Goal: Information Seeking & Learning: Learn about a topic

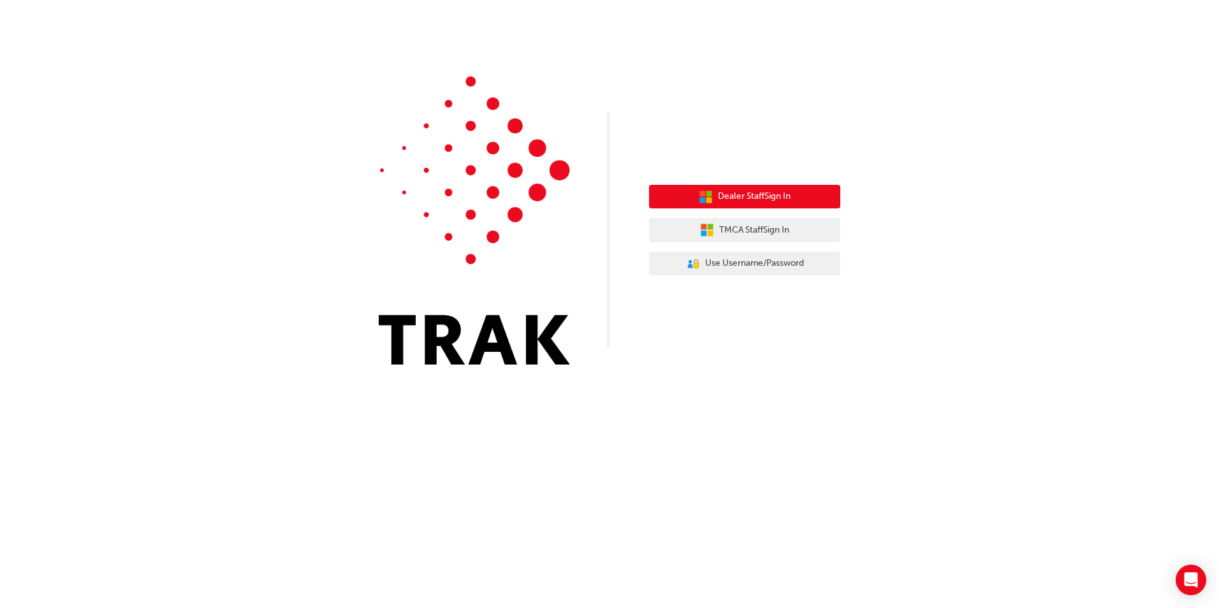
click at [809, 199] on button "Dealer Staff Sign In" at bounding box center [744, 197] width 191 height 24
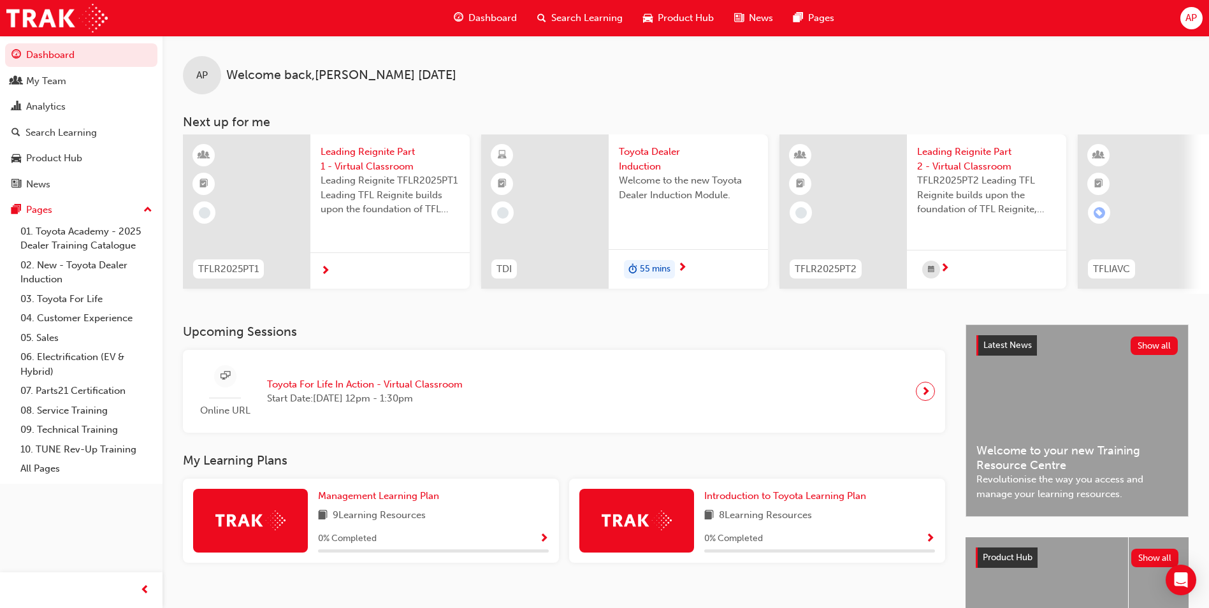
click at [580, 20] on span "Search Learning" at bounding box center [586, 18] width 71 height 15
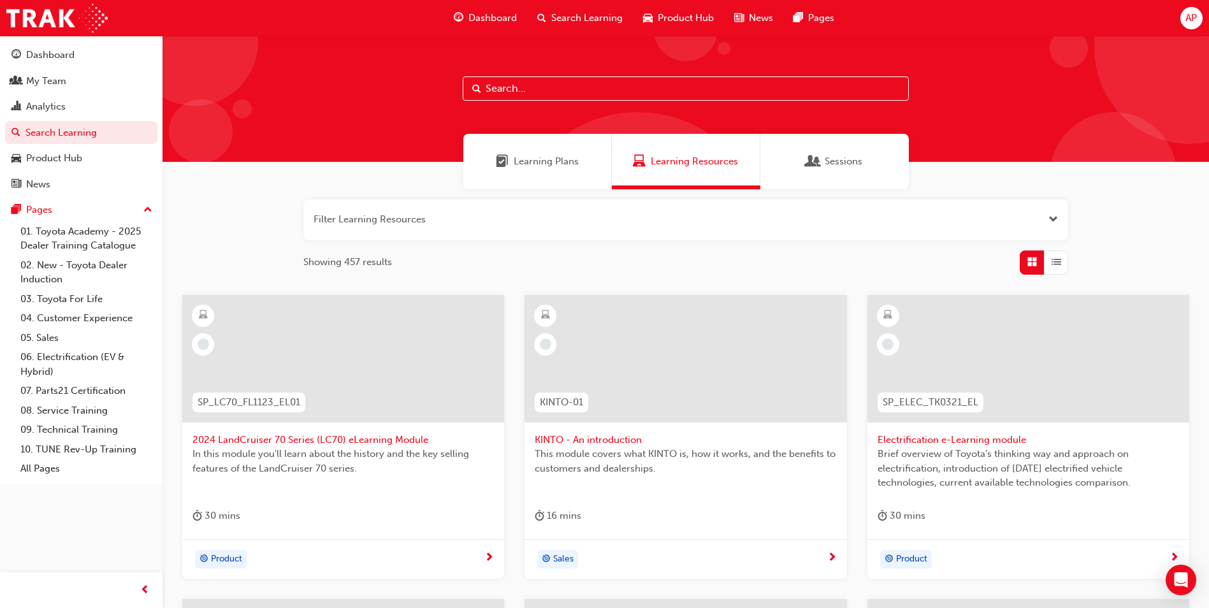
click at [561, 94] on input "text" at bounding box center [686, 88] width 446 height 24
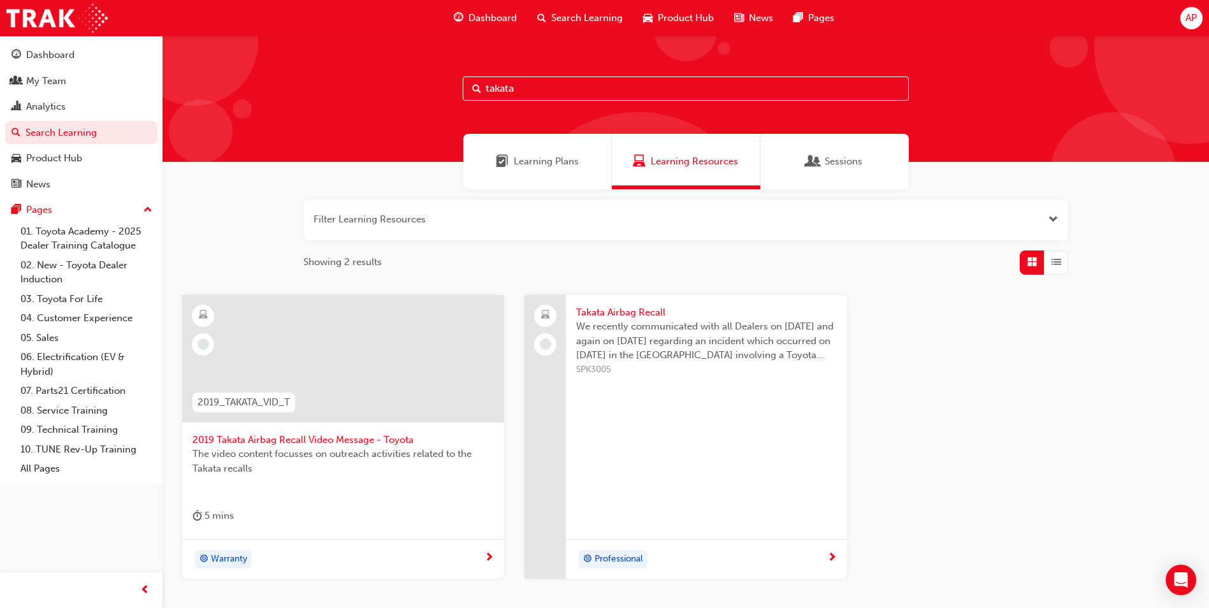
type input "takata"
click at [310, 437] on span "2019 Takata Airbag Recall Video Message - Toyota" at bounding box center [344, 440] width 302 height 15
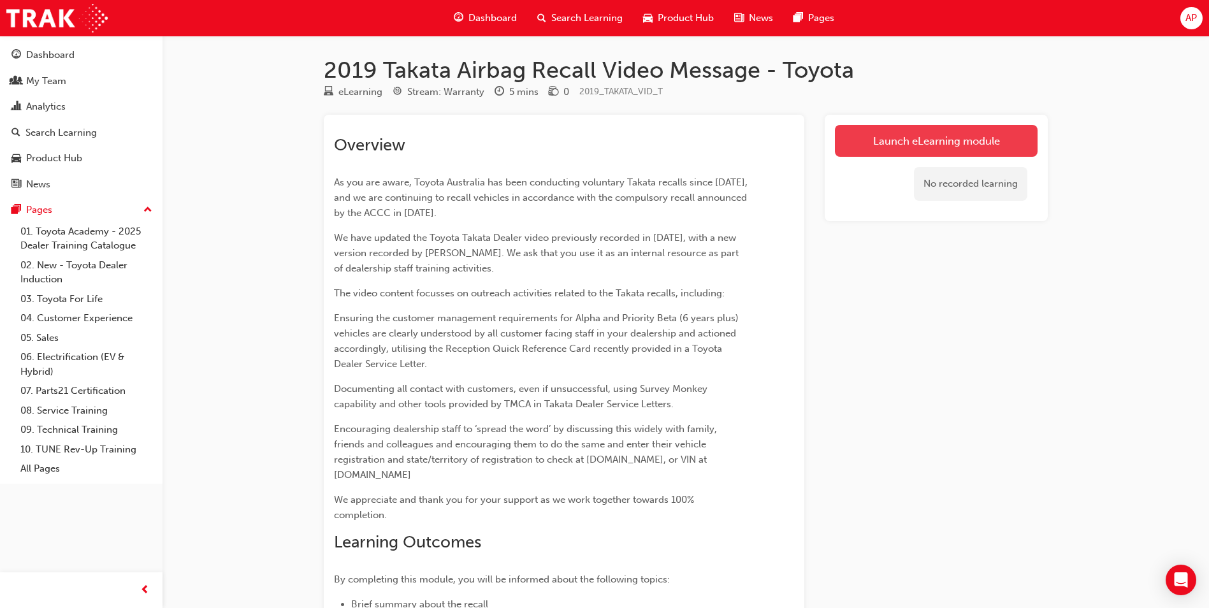
click at [927, 146] on link "Launch eLearning module" at bounding box center [936, 141] width 203 height 32
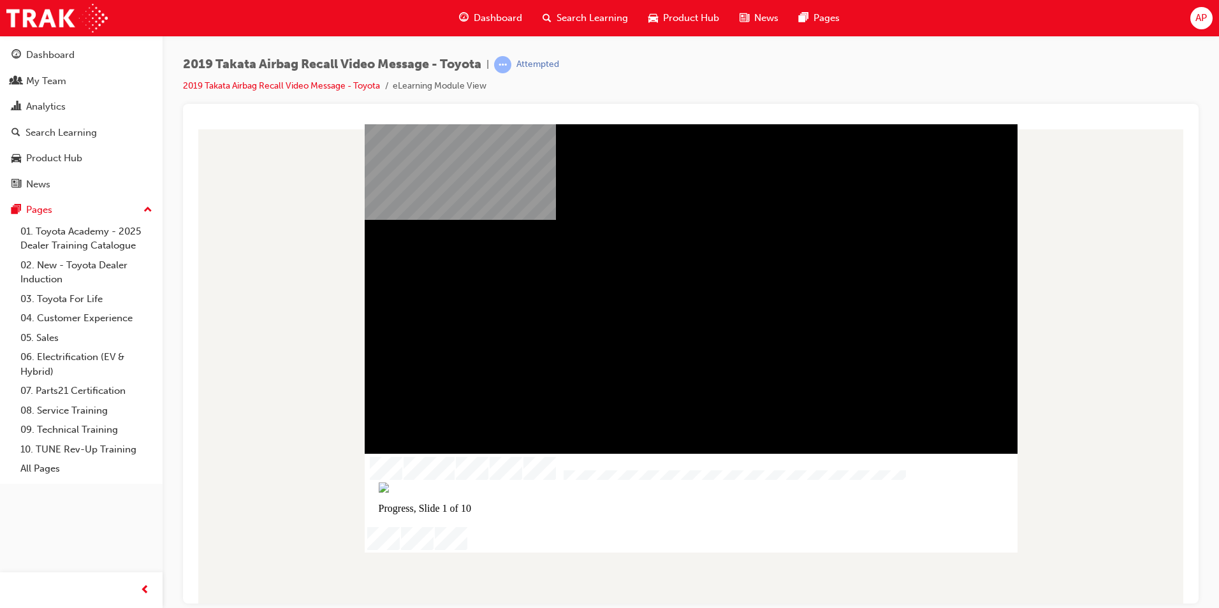
click at [1131, 324] on div at bounding box center [690, 363] width 995 height 479
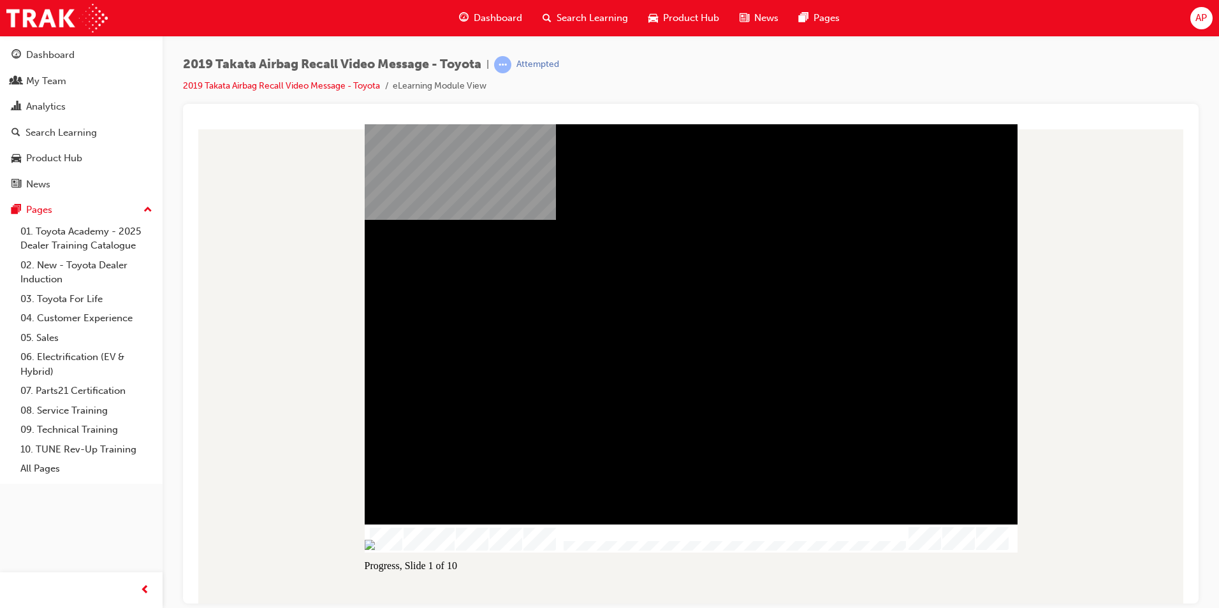
drag, startPoint x: 580, startPoint y: 545, endPoint x: 560, endPoint y: 547, distance: 19.9
click at [457, 547] on img at bounding box center [411, 544] width 92 height 10
click at [934, 587] on div at bounding box center [690, 363] width 995 height 479
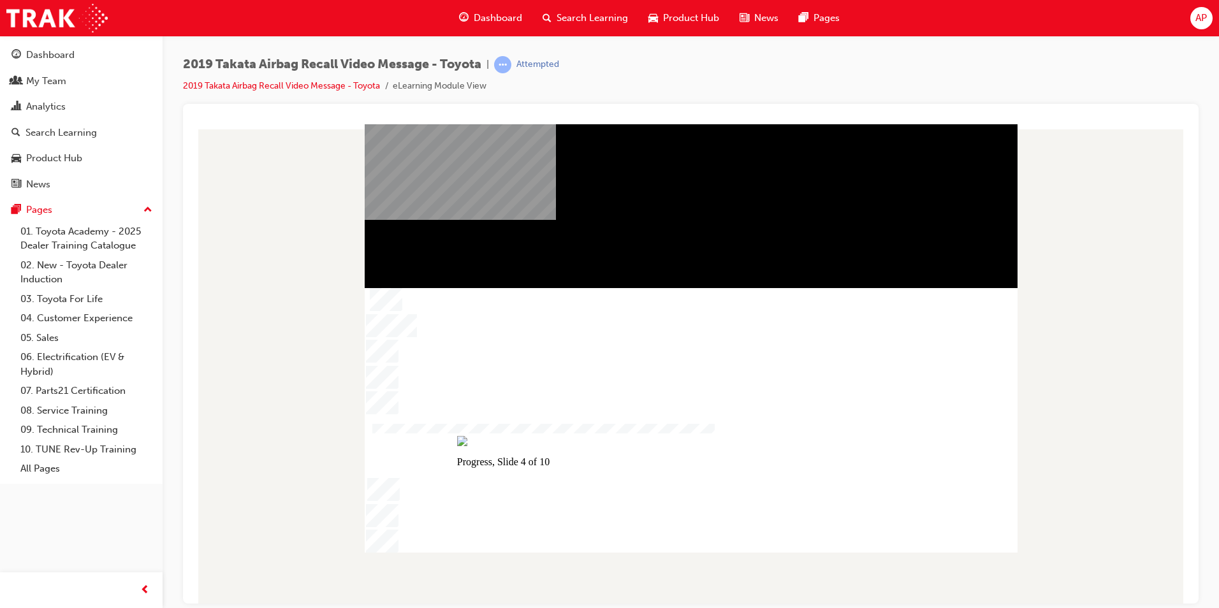
click at [367, 523] on img at bounding box center [370, 528] width 10 height 11
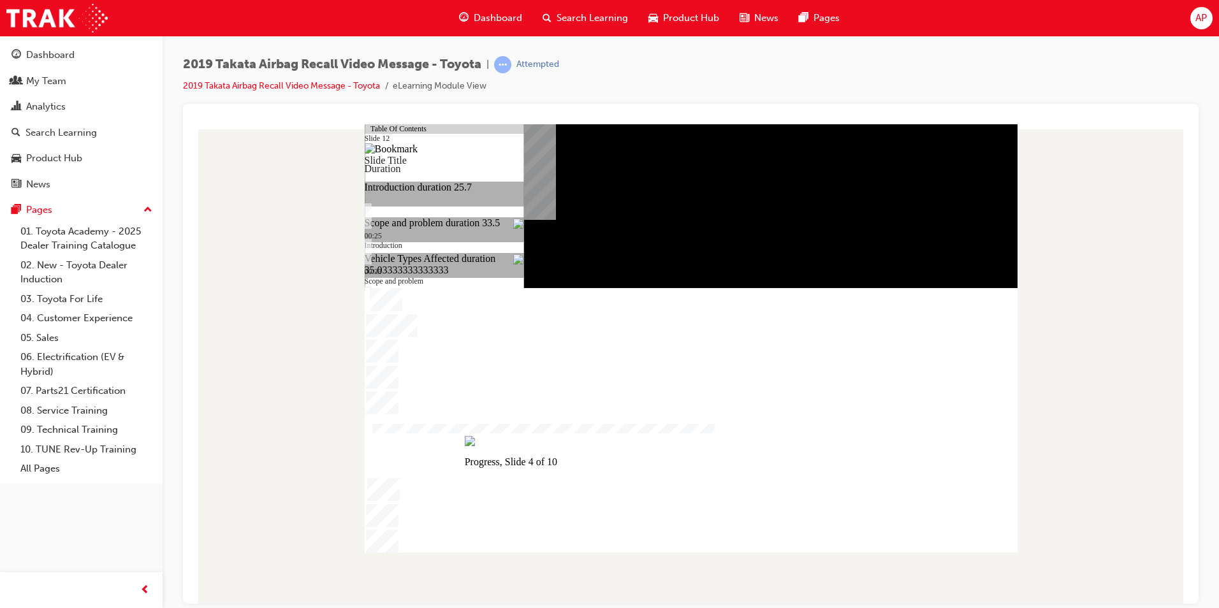
click at [385, 523] on img at bounding box center [380, 528] width 10 height 11
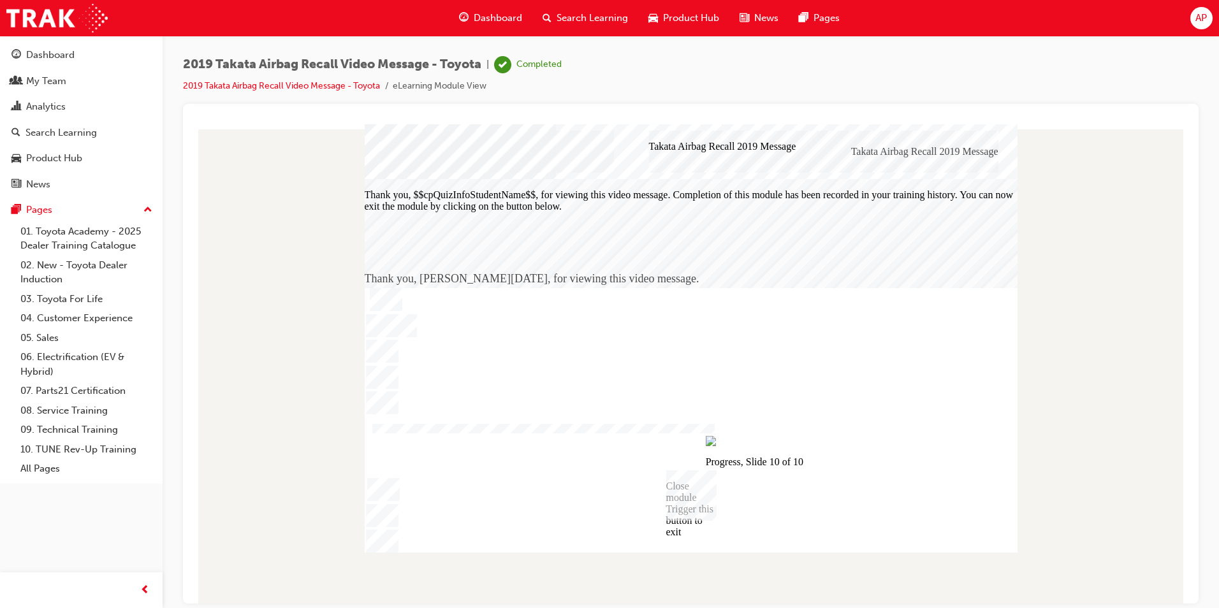
click at [692, 491] on div "Close module Trigger this button to exit" at bounding box center [691, 495] width 50 height 50
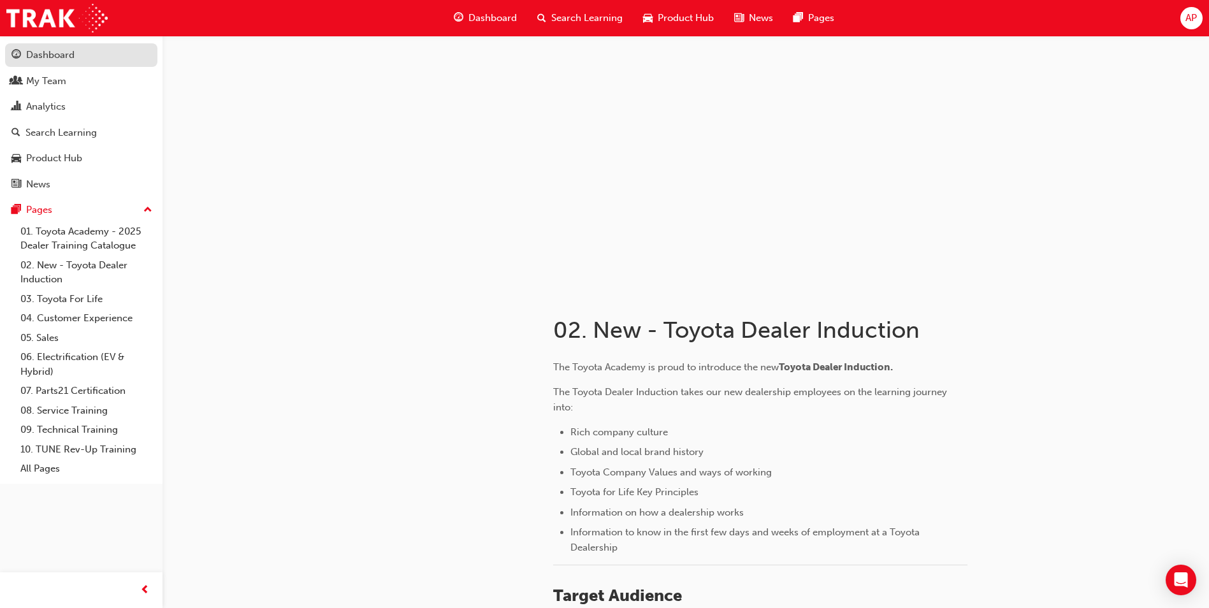
click at [69, 56] on div "Dashboard" at bounding box center [50, 55] width 48 height 15
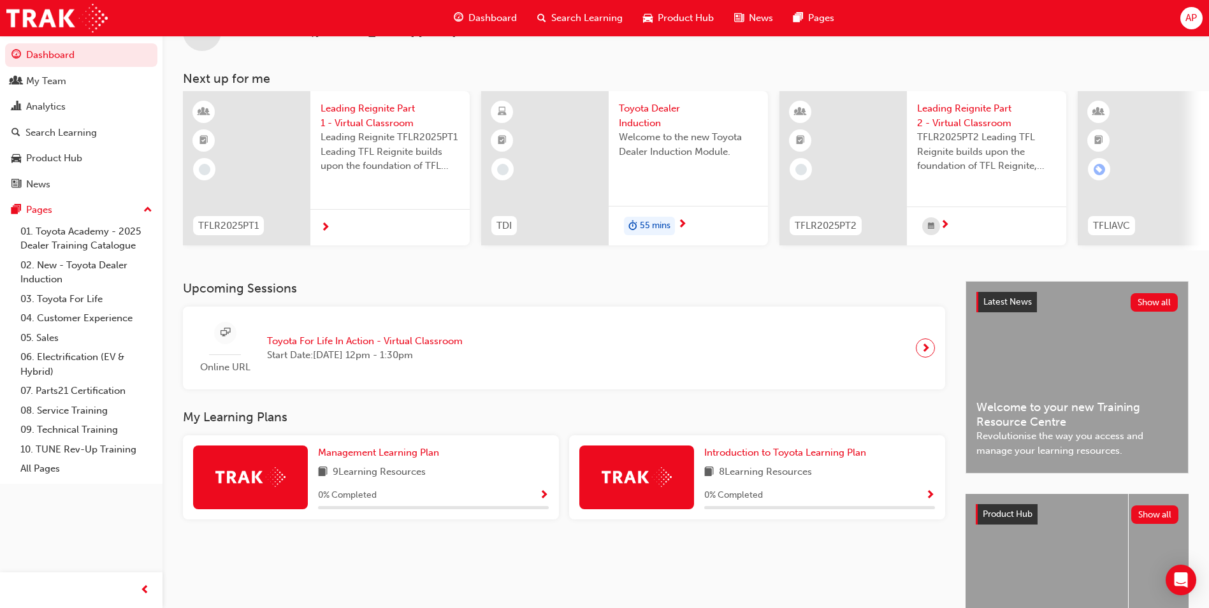
scroll to position [64, 0]
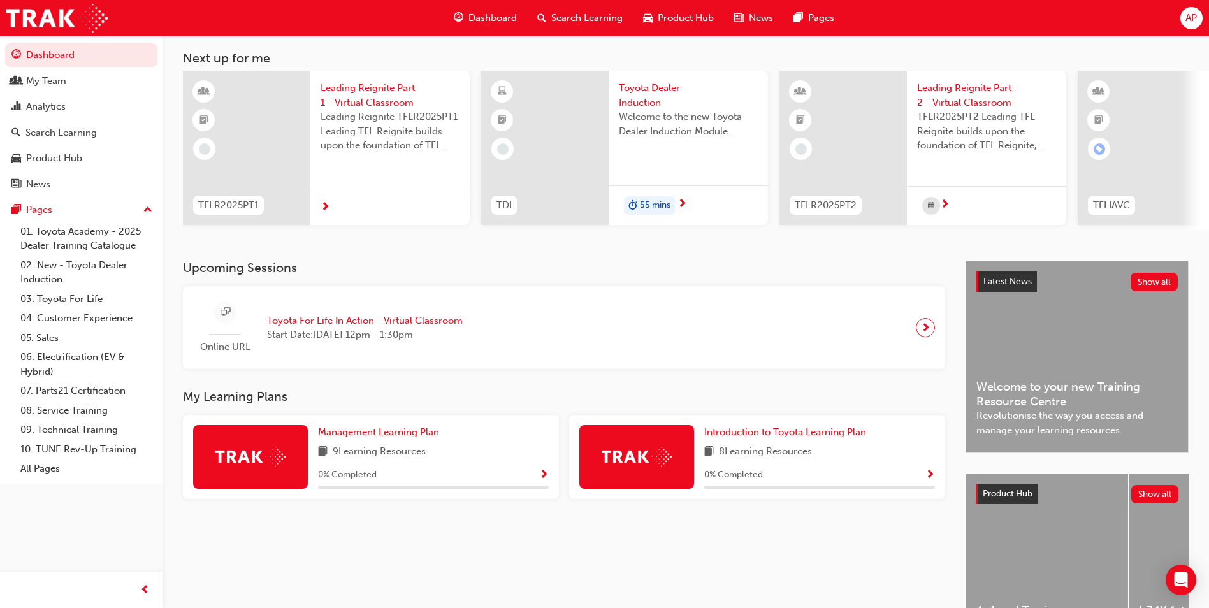
click at [544, 477] on span "Show Progress" at bounding box center [544, 475] width 10 height 11
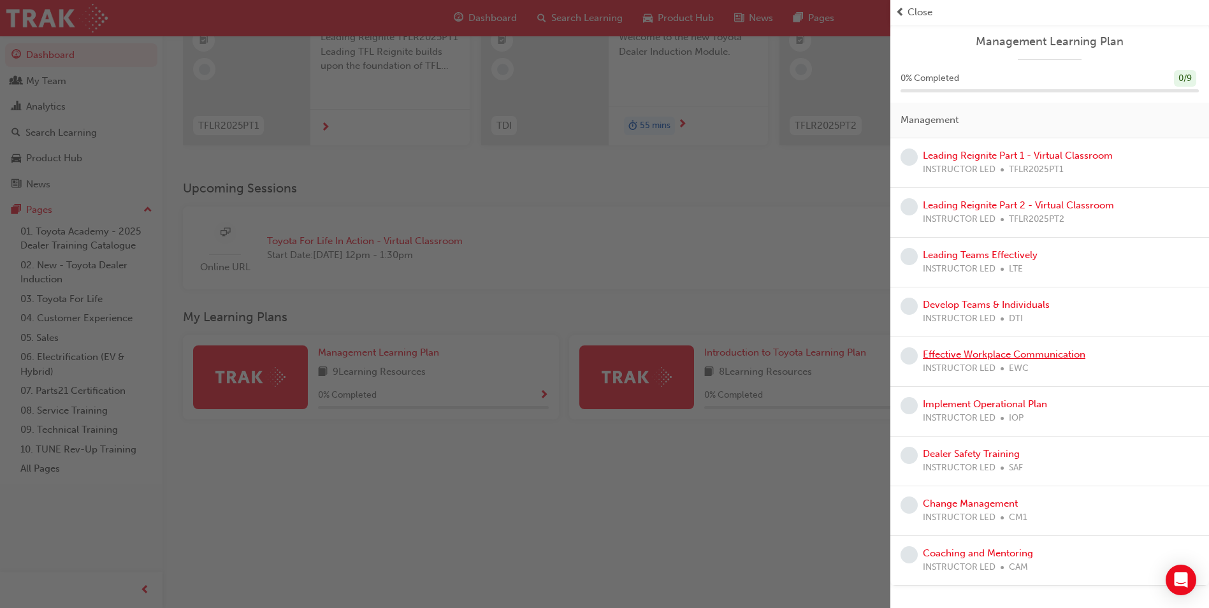
scroll to position [154, 0]
click at [810, 523] on div "button" at bounding box center [445, 304] width 891 height 608
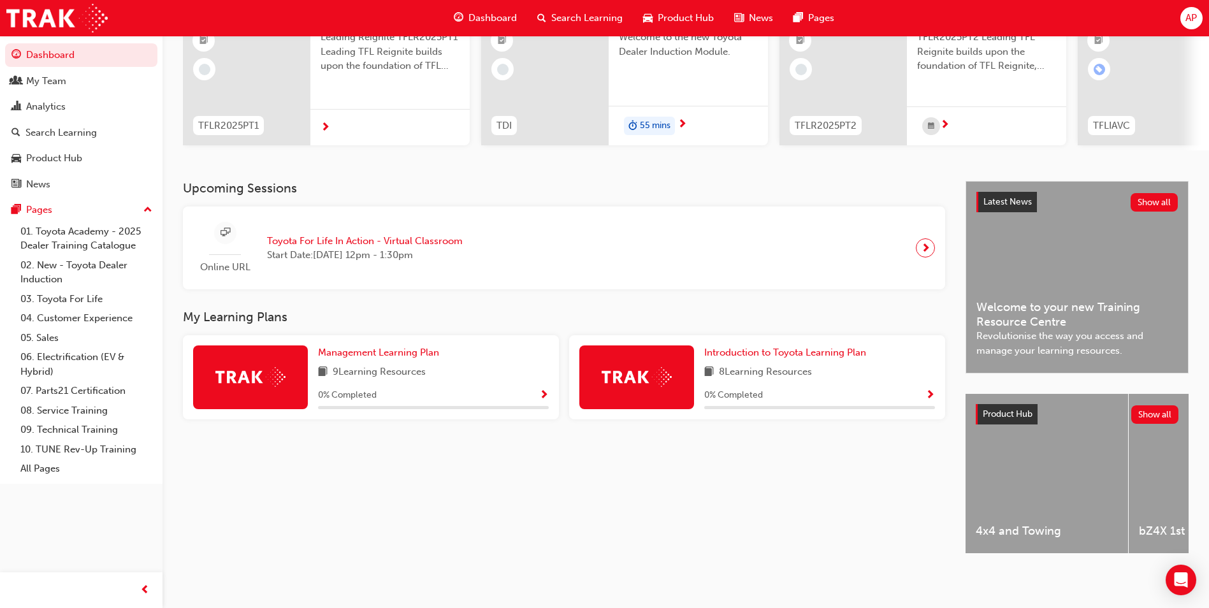
click at [930, 390] on span "Show Progress" at bounding box center [931, 395] width 10 height 11
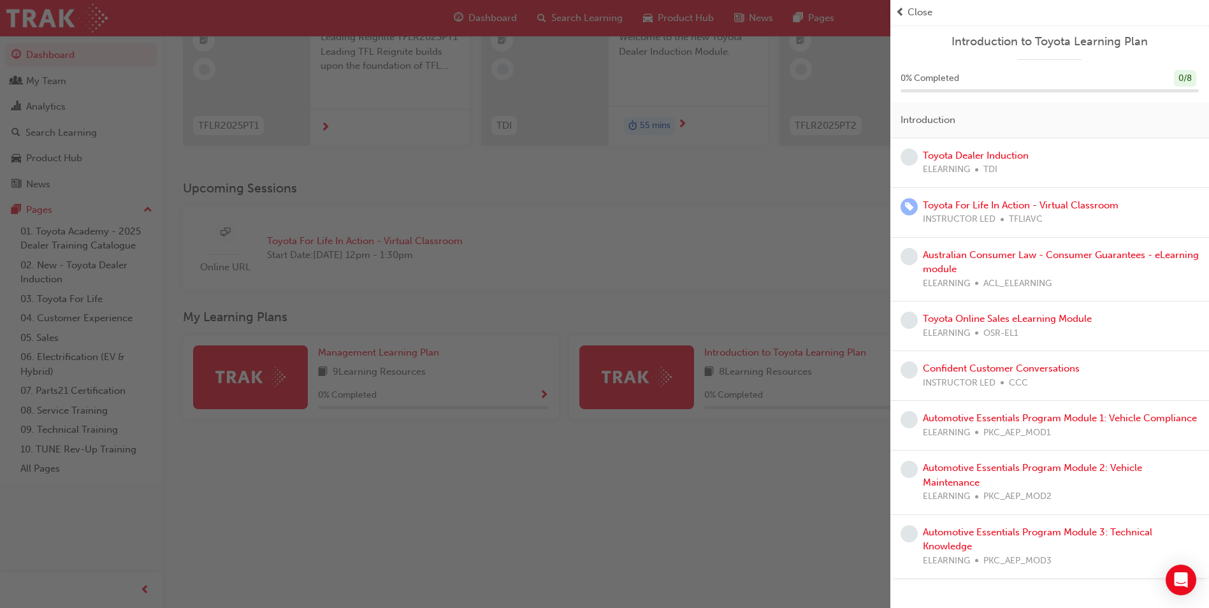
click at [791, 539] on div "button" at bounding box center [445, 304] width 891 height 608
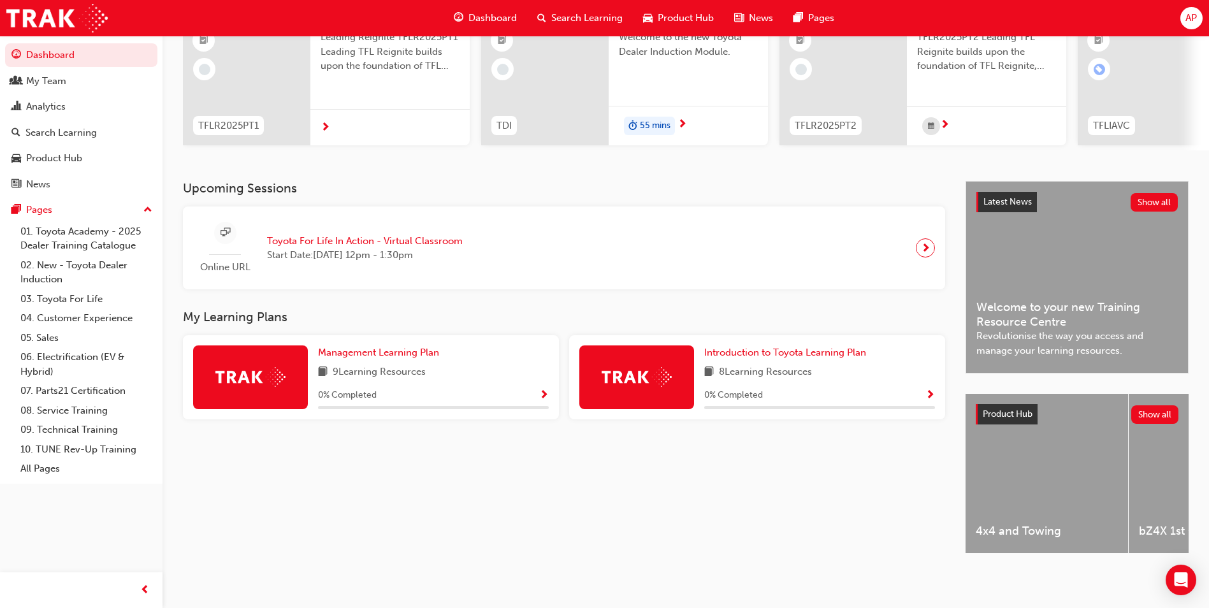
scroll to position [0, 0]
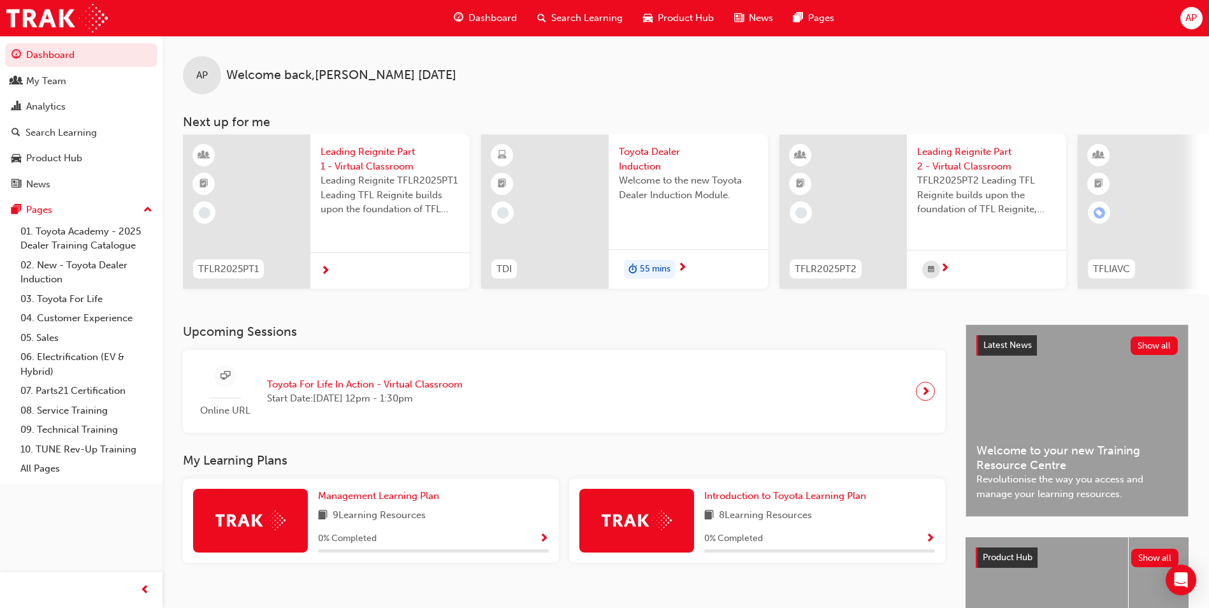
click at [604, 10] on div "Search Learning" at bounding box center [580, 18] width 106 height 26
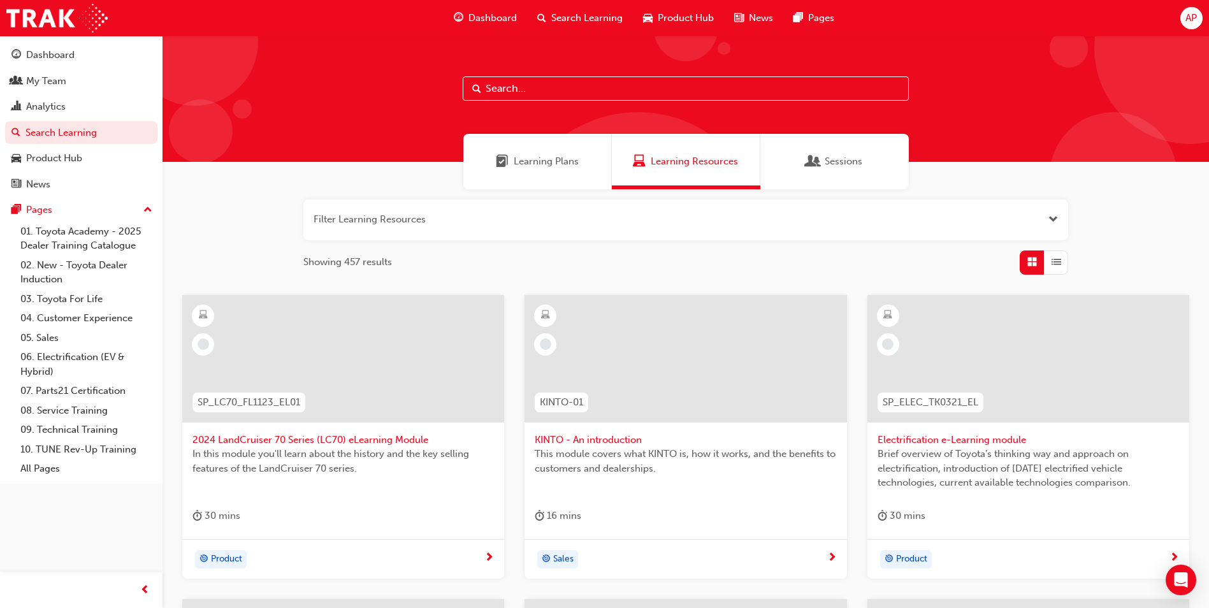
click at [566, 93] on input "text" at bounding box center [686, 88] width 446 height 24
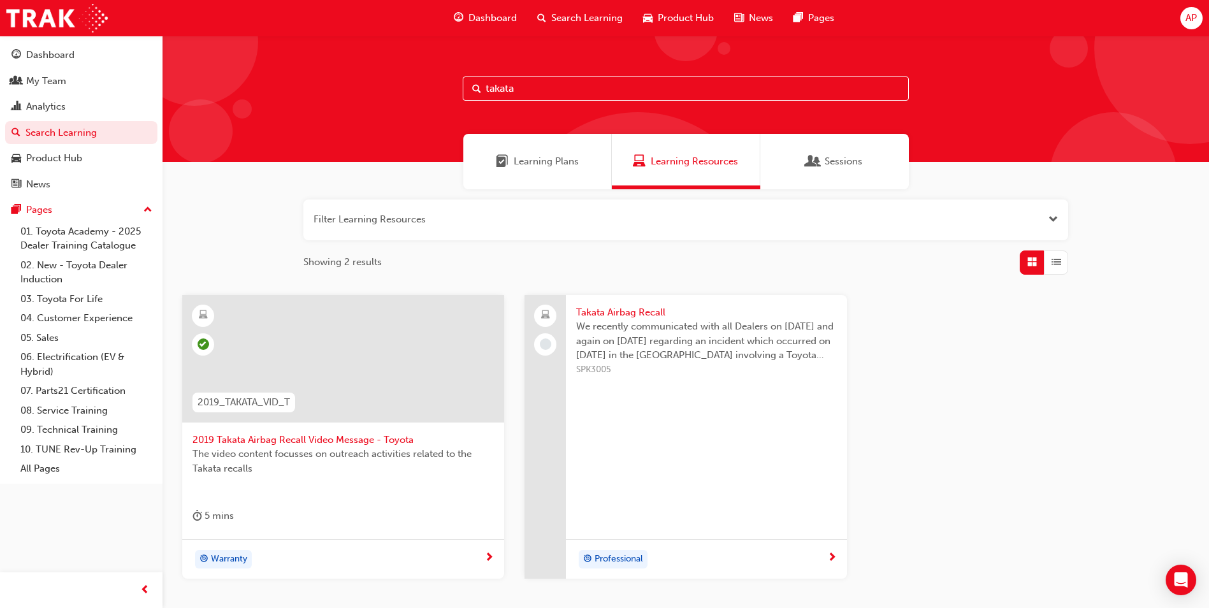
drag, startPoint x: 558, startPoint y: 85, endPoint x: 393, endPoint y: 115, distance: 167.8
click at [393, 115] on div "takata" at bounding box center [686, 99] width 1047 height 126
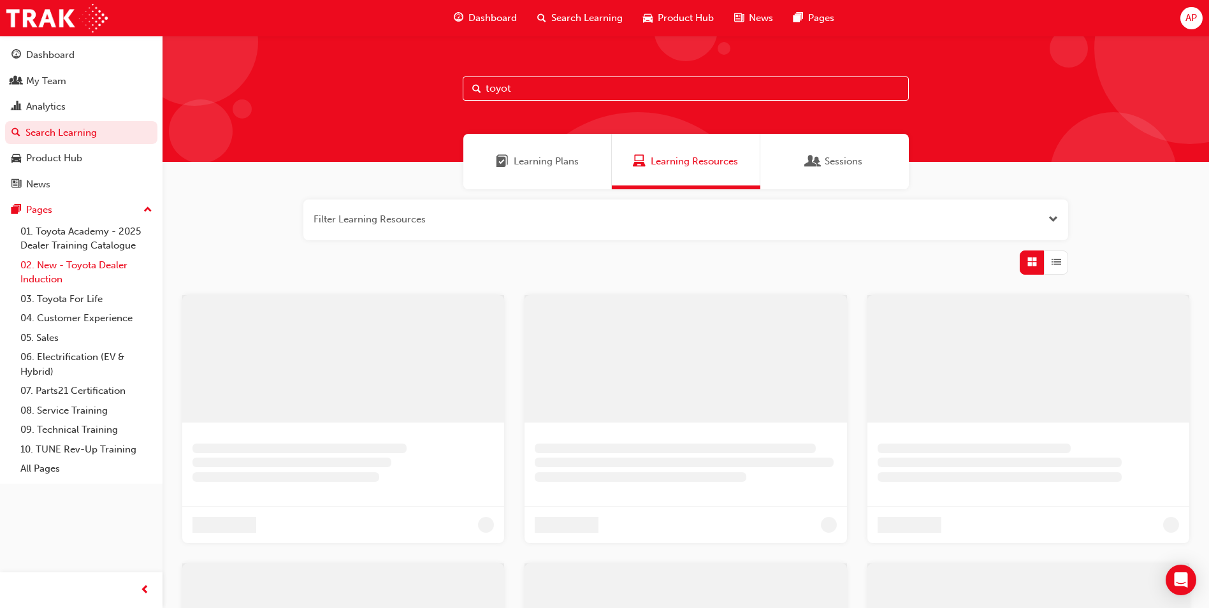
type input "toyot"
click at [82, 268] on link "02. New - Toyota Dealer Induction" at bounding box center [86, 273] width 142 height 34
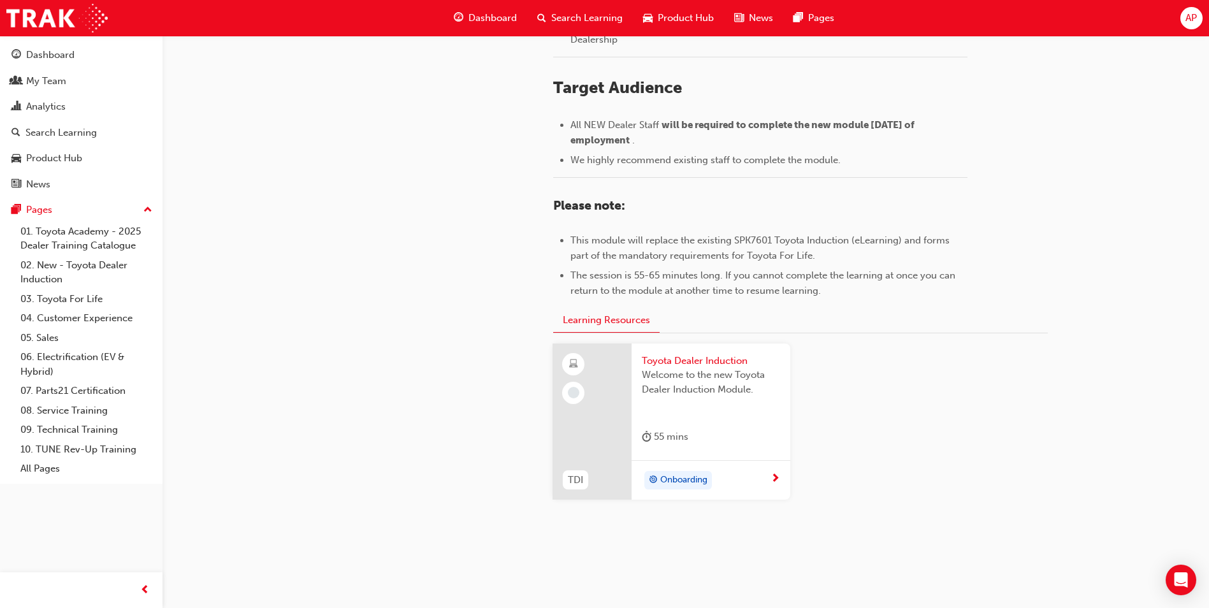
scroll to position [510, 0]
click at [779, 477] on span "next-icon" at bounding box center [776, 477] width 10 height 11
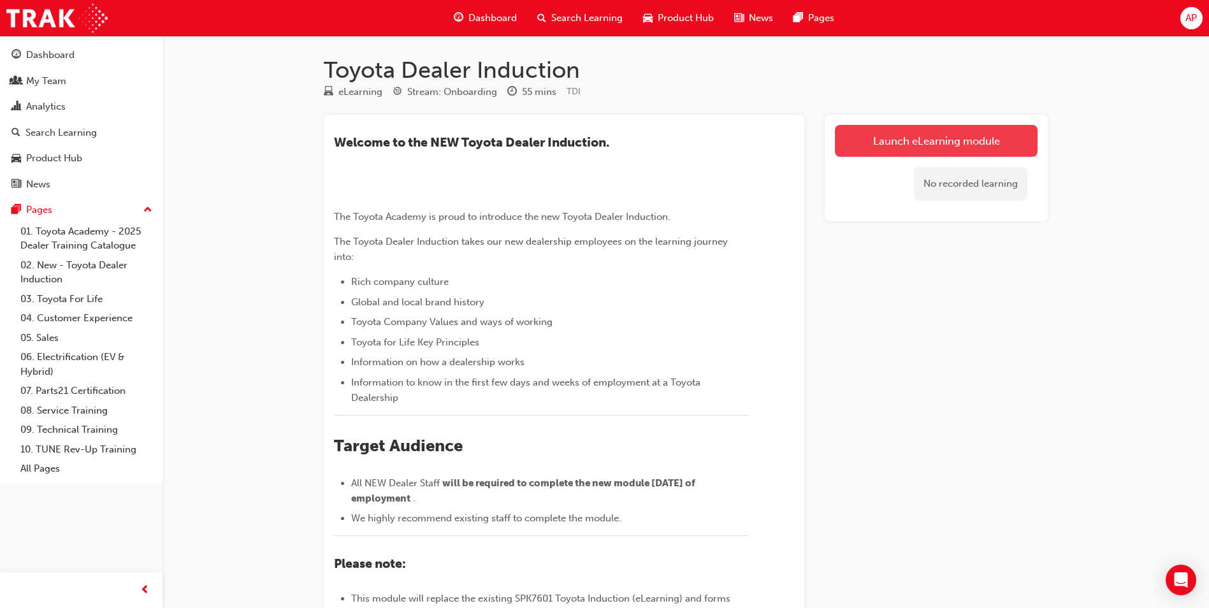
click at [897, 144] on link "Launch eLearning module" at bounding box center [936, 141] width 203 height 32
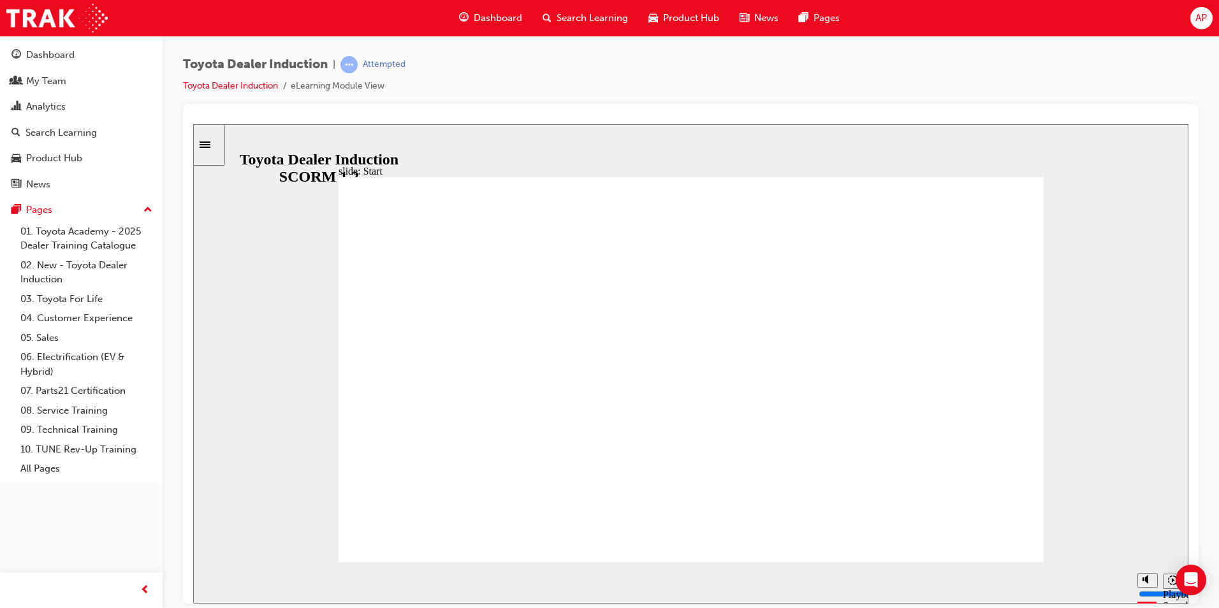
type input "38400"
type input "7"
type input "38400"
type input "8"
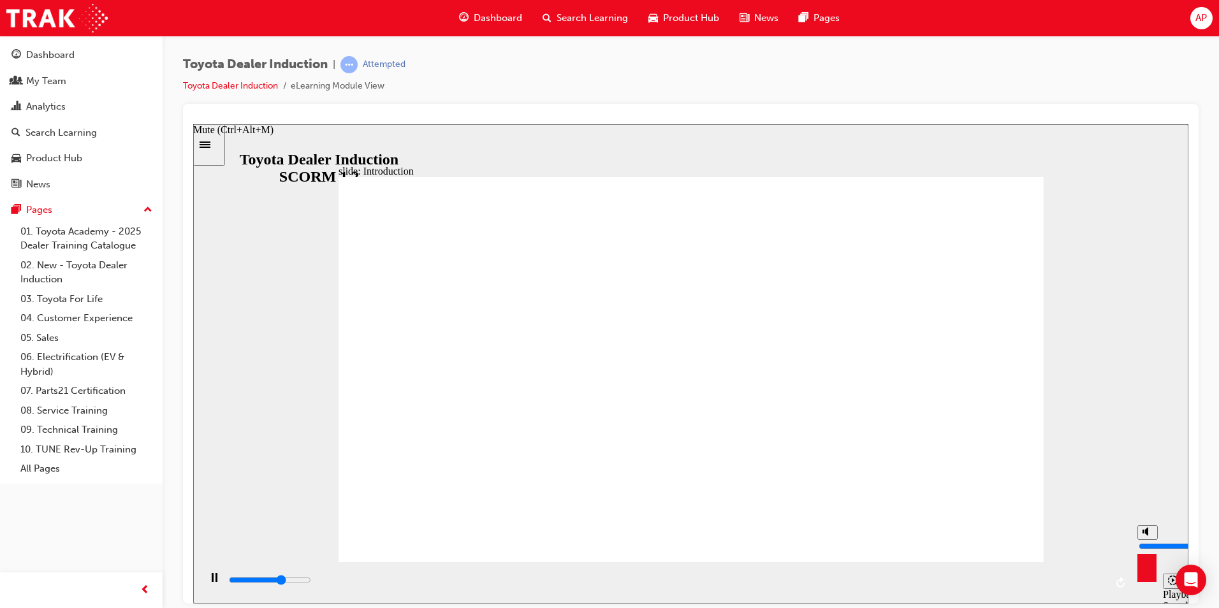
type input "38400"
type input "9"
type input "38500"
type input "10"
type input "38800"
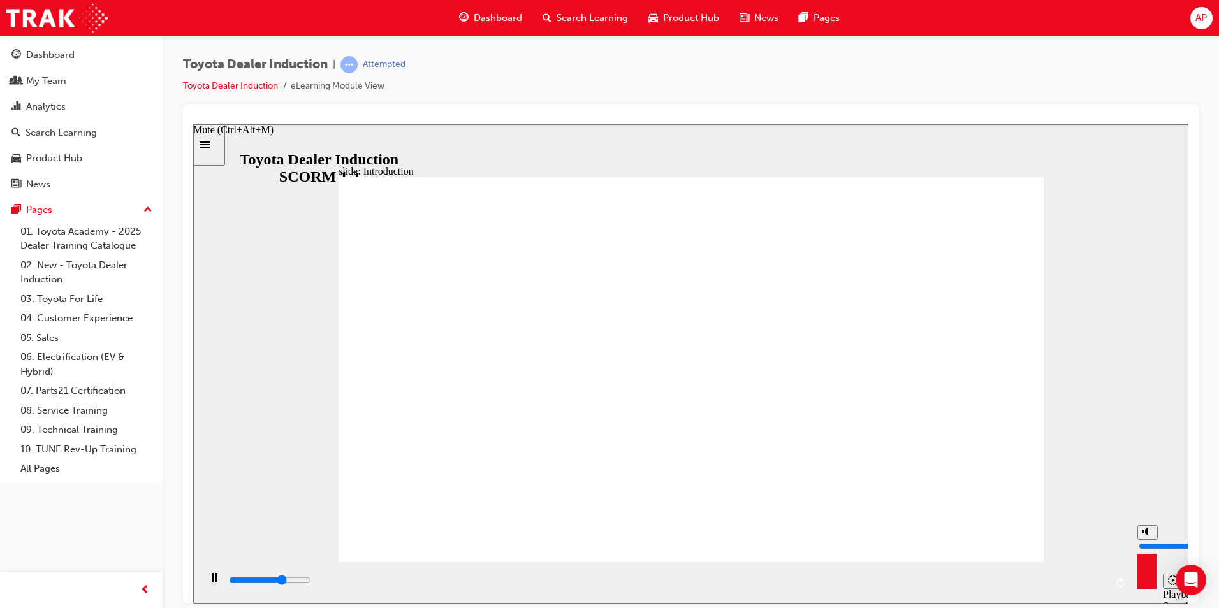
drag, startPoint x: 1147, startPoint y: 535, endPoint x: 1149, endPoint y: 511, distance: 24.9
type input "10"
click at [1150, 541] on input "volume" at bounding box center [1180, 546] width 82 height 10
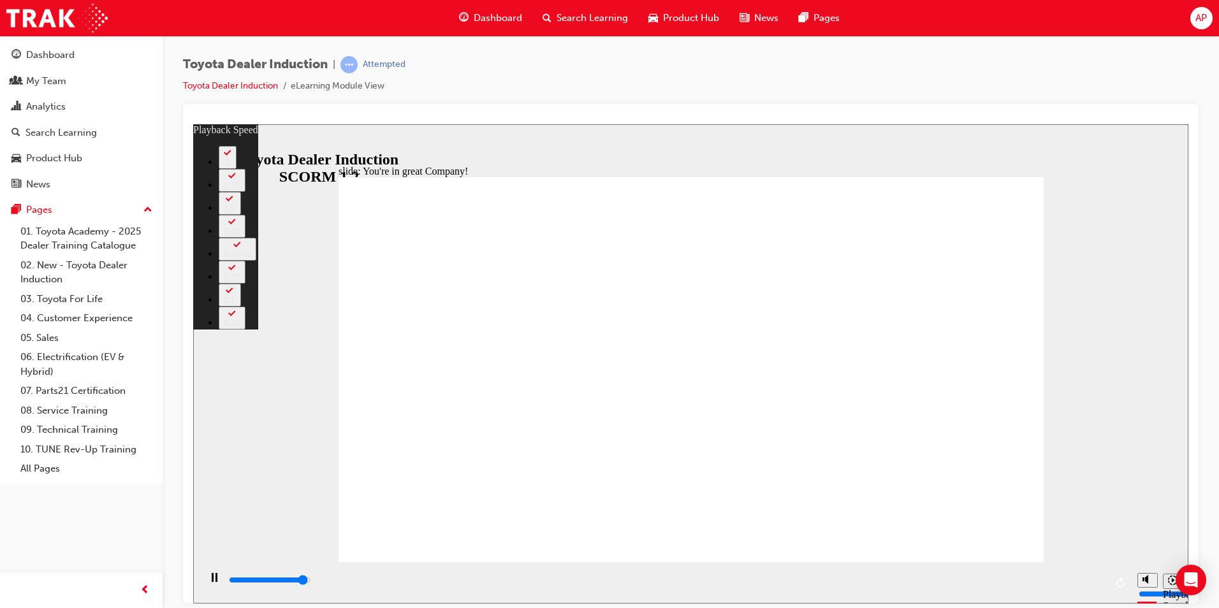
type input "7200"
type input "0"
type input "7500"
type input "0"
type input "7500"
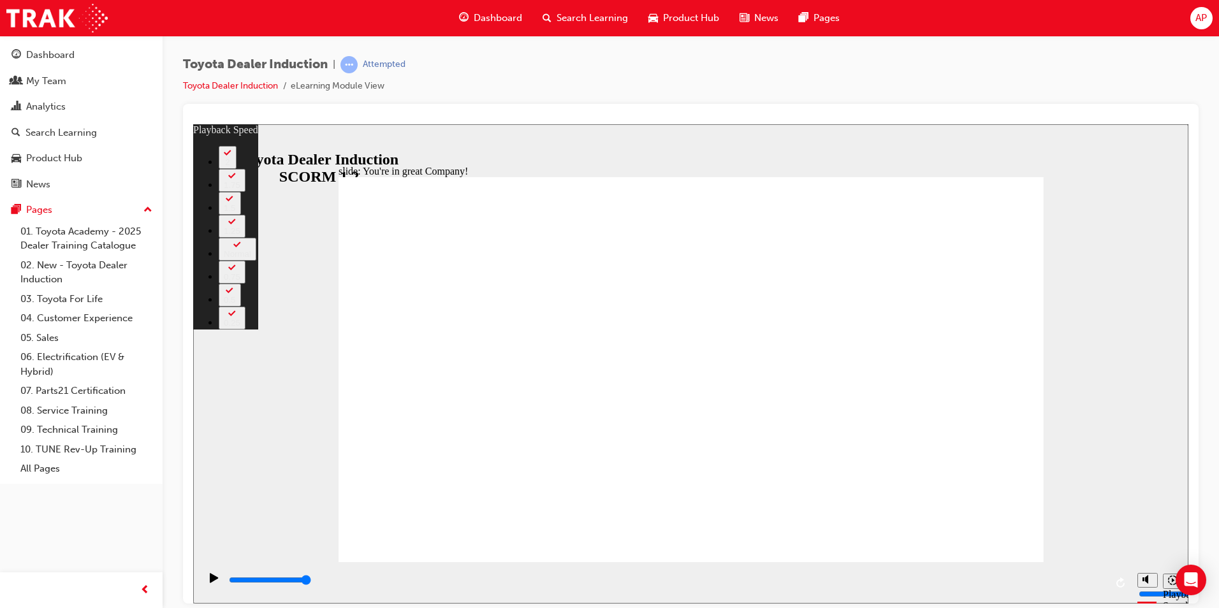
type input "156"
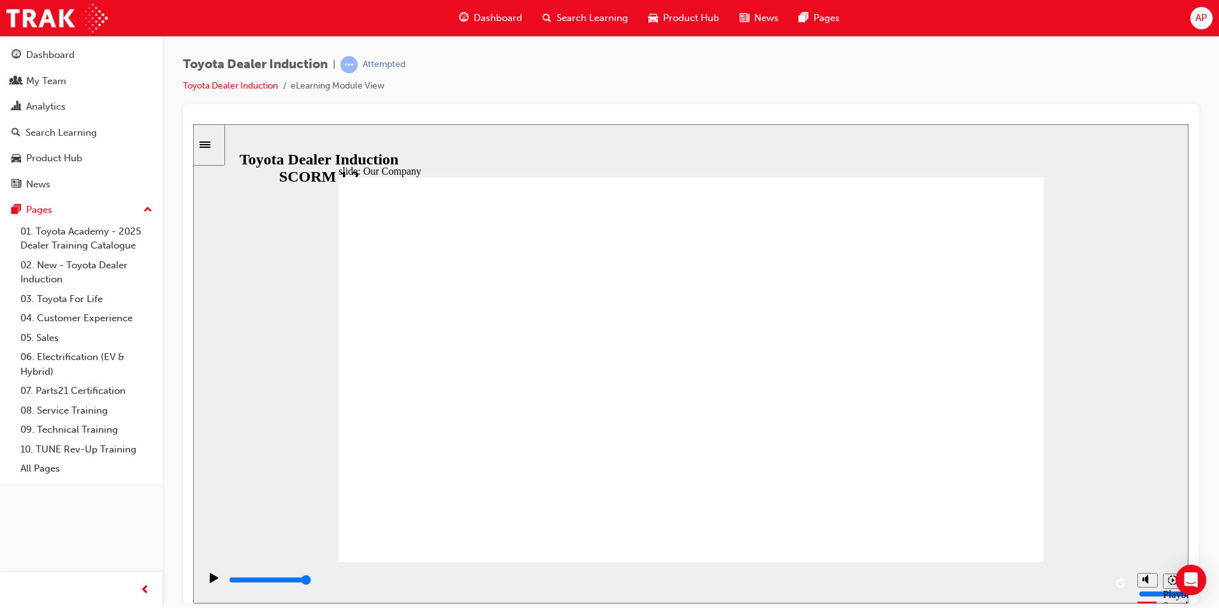
drag, startPoint x: 495, startPoint y: 484, endPoint x: 522, endPoint y: 484, distance: 27.4
drag, startPoint x: 684, startPoint y: 486, endPoint x: 766, endPoint y: 484, distance: 82.3
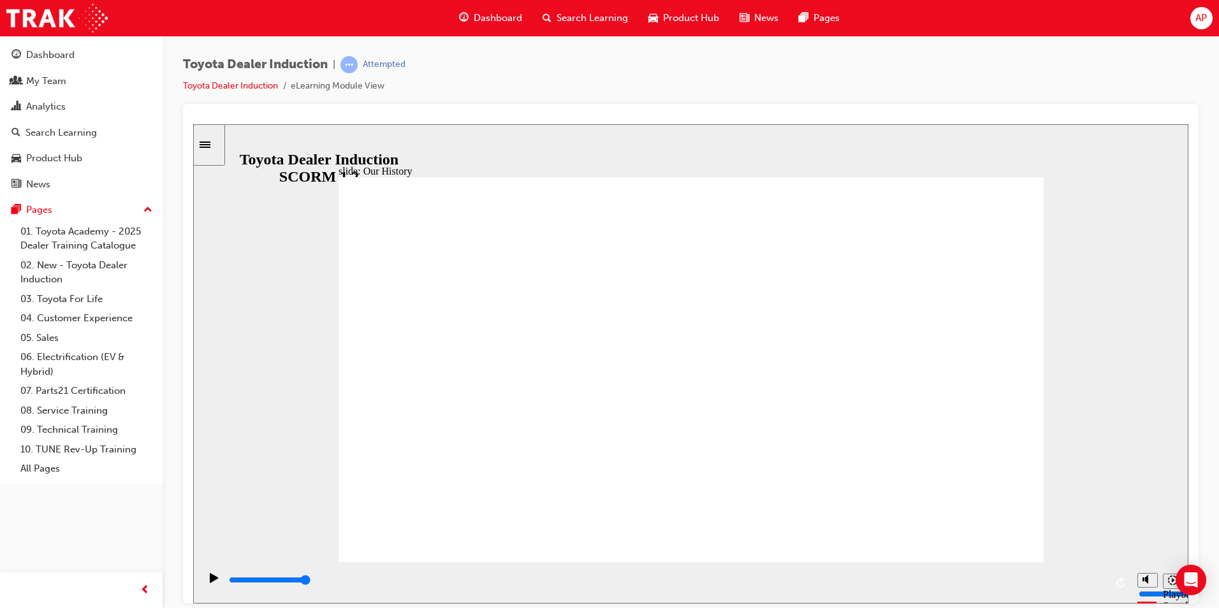
drag, startPoint x: 499, startPoint y: 486, endPoint x: 532, endPoint y: 487, distance: 32.5
drag, startPoint x: 507, startPoint y: 484, endPoint x: 508, endPoint y: 432, distance: 52.3
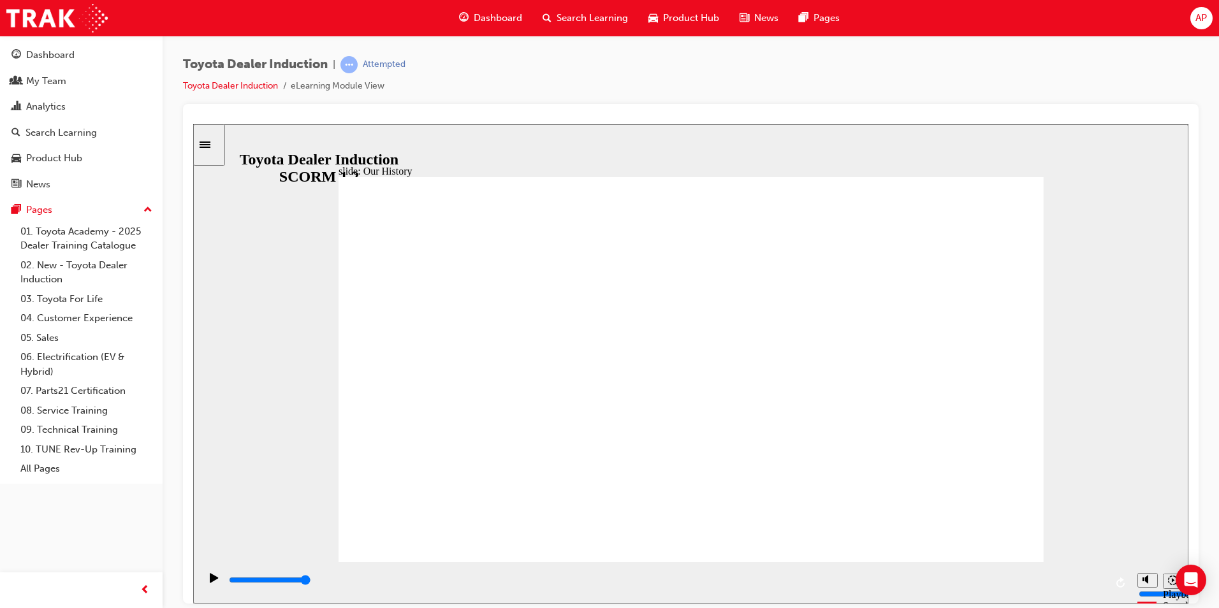
drag, startPoint x: 886, startPoint y: 485, endPoint x: 742, endPoint y: 476, distance: 144.3
drag, startPoint x: 561, startPoint y: 372, endPoint x: 586, endPoint y: 365, distance: 26.3
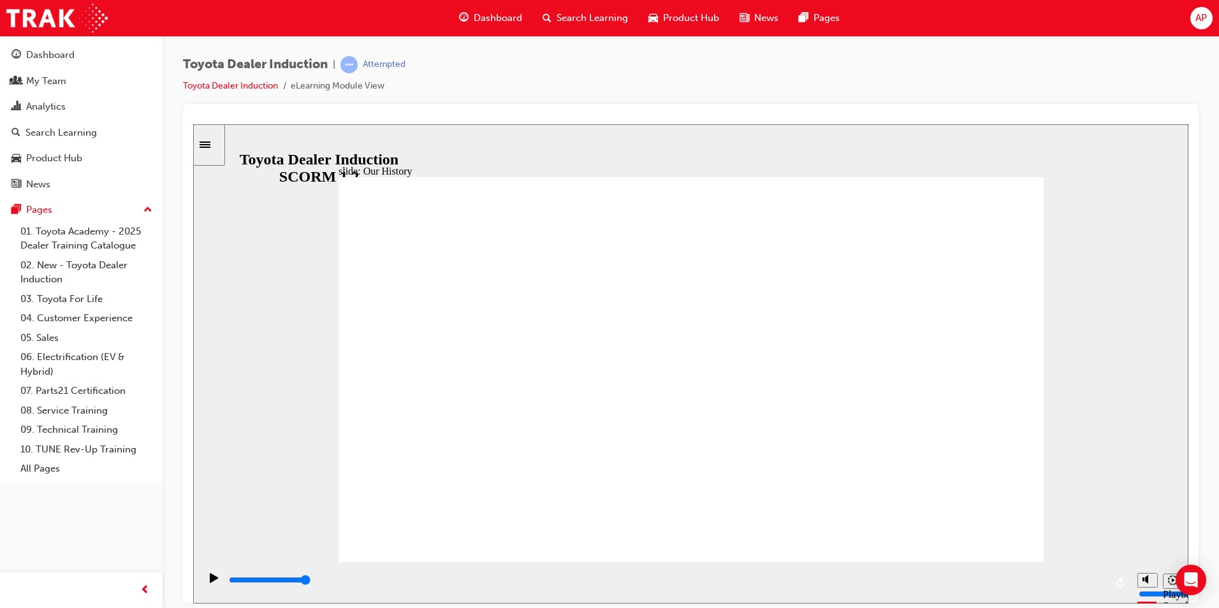
drag, startPoint x: 602, startPoint y: 434, endPoint x: 670, endPoint y: 447, distance: 68.8
drag, startPoint x: 492, startPoint y: 480, endPoint x: 492, endPoint y: 450, distance: 30.0
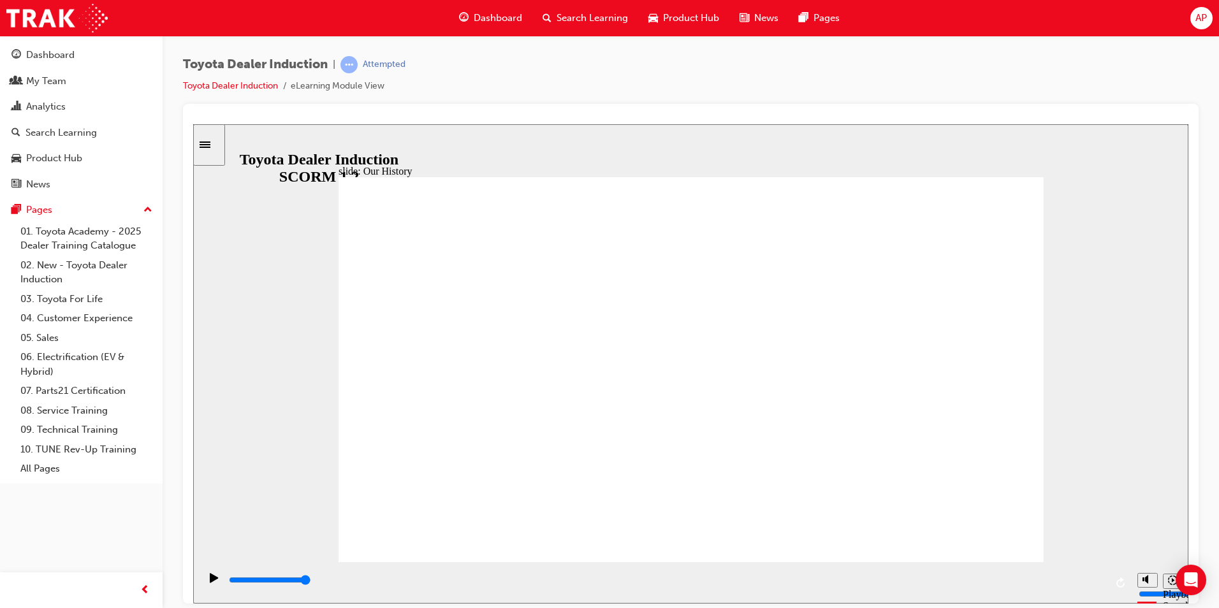
drag, startPoint x: 495, startPoint y: 482, endPoint x: 523, endPoint y: 486, distance: 28.3
drag, startPoint x: 497, startPoint y: 486, endPoint x: 463, endPoint y: 484, distance: 33.2
drag, startPoint x: 490, startPoint y: 482, endPoint x: 487, endPoint y: 495, distance: 13.6
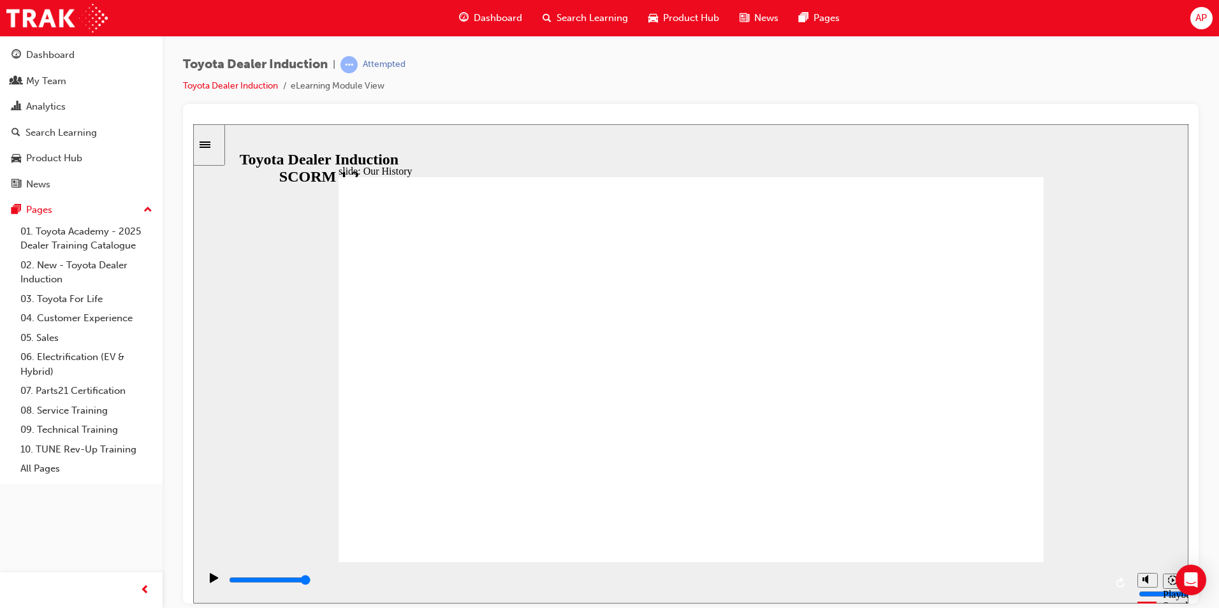
drag, startPoint x: 492, startPoint y: 481, endPoint x: 522, endPoint y: 467, distance: 33.4
click at [216, 579] on div "Play (Ctrl+Alt+P)" at bounding box center [214, 583] width 22 height 22
click at [212, 582] on icon "Play (Ctrl+Alt+P)" at bounding box center [214, 577] width 8 height 10
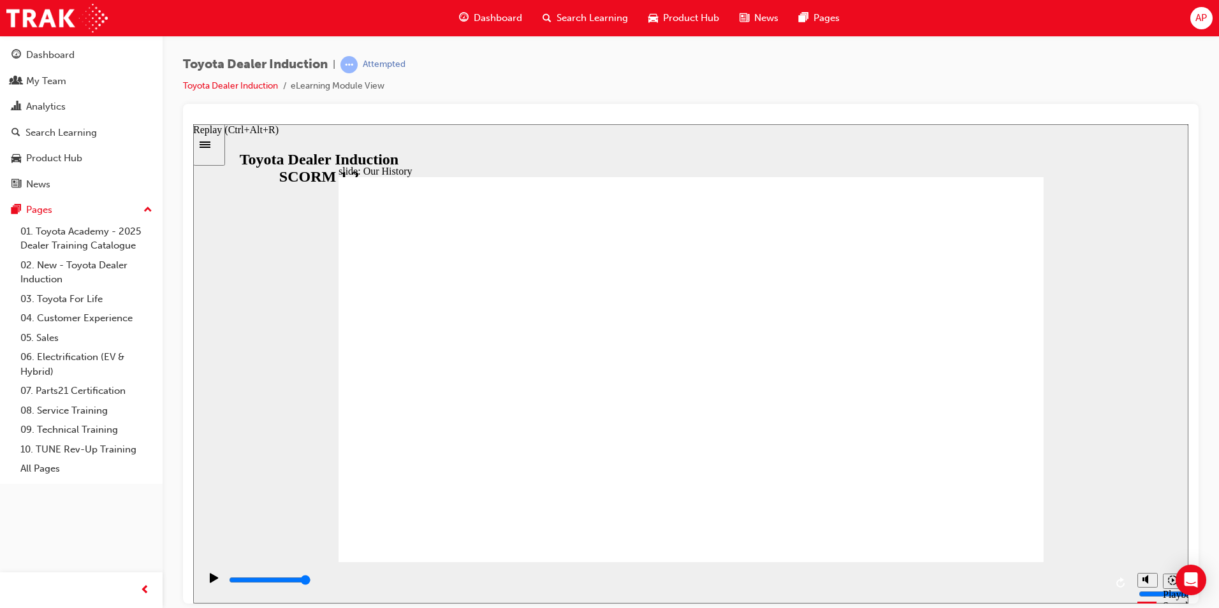
click at [1124, 583] on icon "Replay (Ctrl+Alt+R)" at bounding box center [1121, 582] width 10 height 10
click at [1119, 582] on icon "Replay (Ctrl+Alt+R)" at bounding box center [1121, 582] width 10 height 10
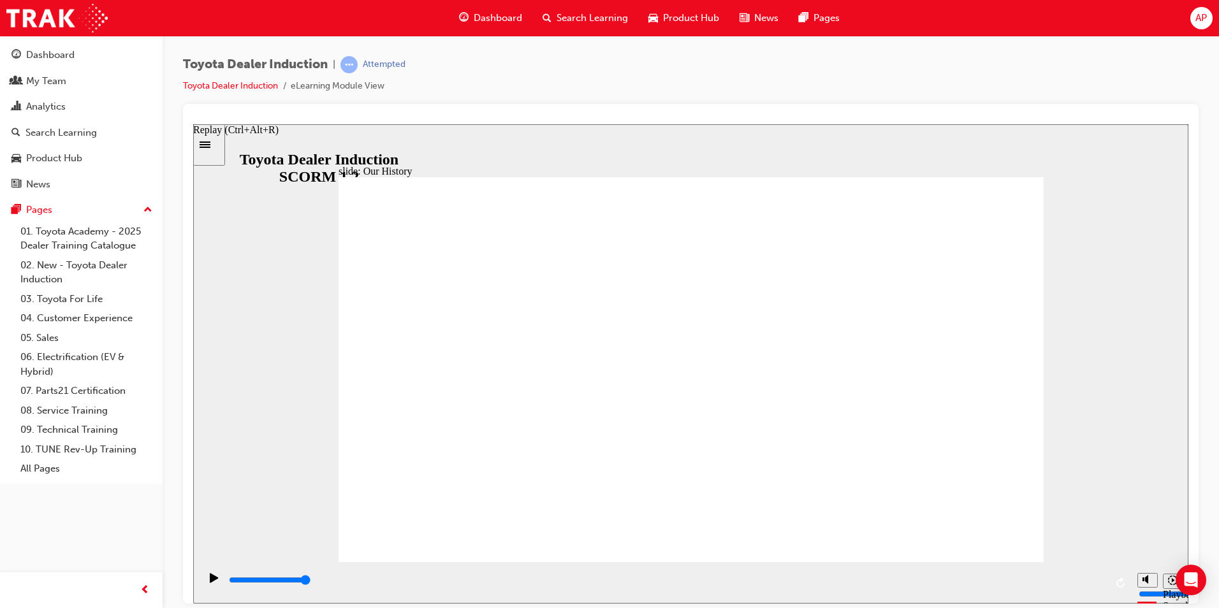
click at [1119, 582] on icon "Replay (Ctrl+Alt+R)" at bounding box center [1121, 582] width 10 height 10
drag, startPoint x: 489, startPoint y: 482, endPoint x: 509, endPoint y: 483, distance: 20.4
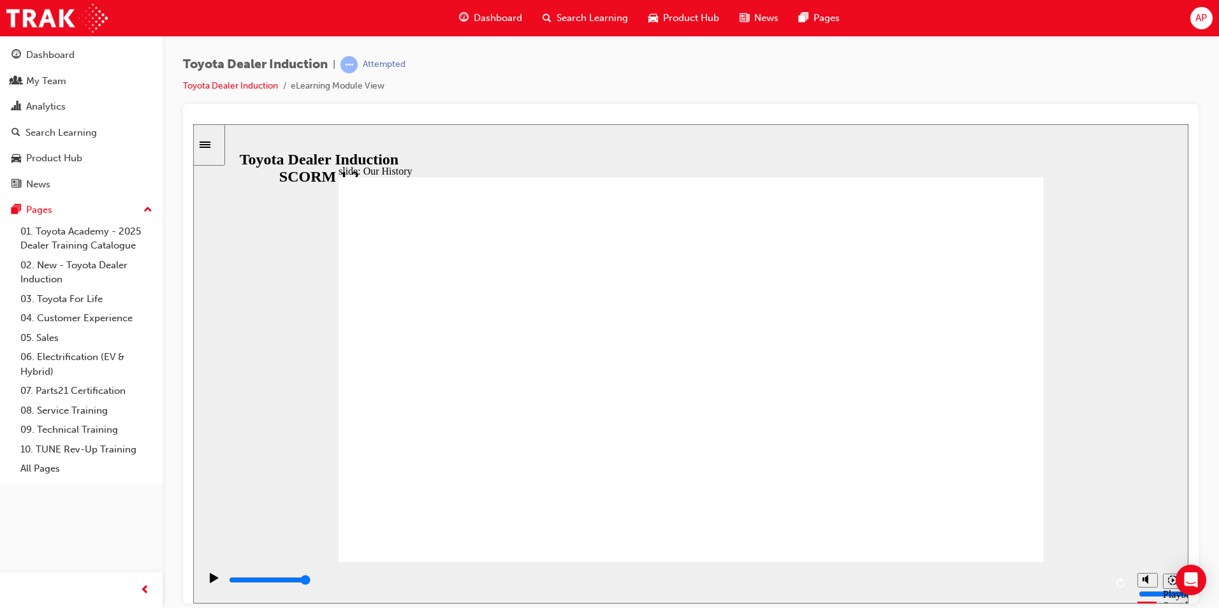
drag, startPoint x: 496, startPoint y: 483, endPoint x: 498, endPoint y: 446, distance: 36.4
drag, startPoint x: 500, startPoint y: 480, endPoint x: 579, endPoint y: 478, distance: 79.1
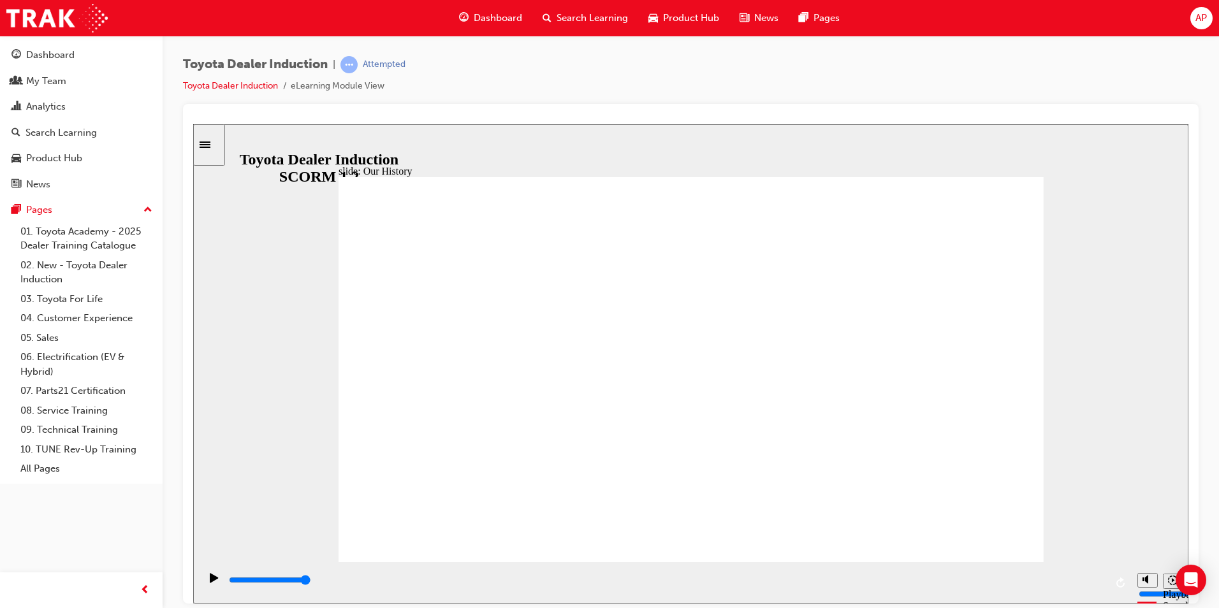
drag, startPoint x: 507, startPoint y: 495, endPoint x: 485, endPoint y: 519, distance: 32.5
drag, startPoint x: 483, startPoint y: 493, endPoint x: 444, endPoint y: 487, distance: 39.3
drag, startPoint x: 483, startPoint y: 479, endPoint x: 689, endPoint y: 493, distance: 206.4
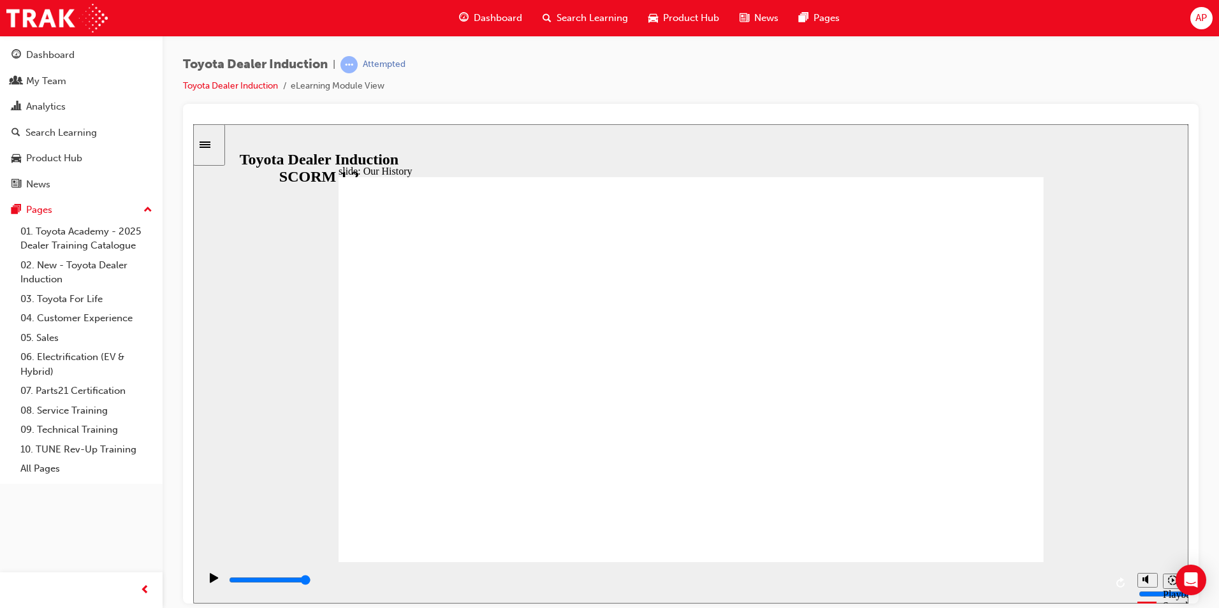
drag, startPoint x: 676, startPoint y: 483, endPoint x: 828, endPoint y: 483, distance: 151.7
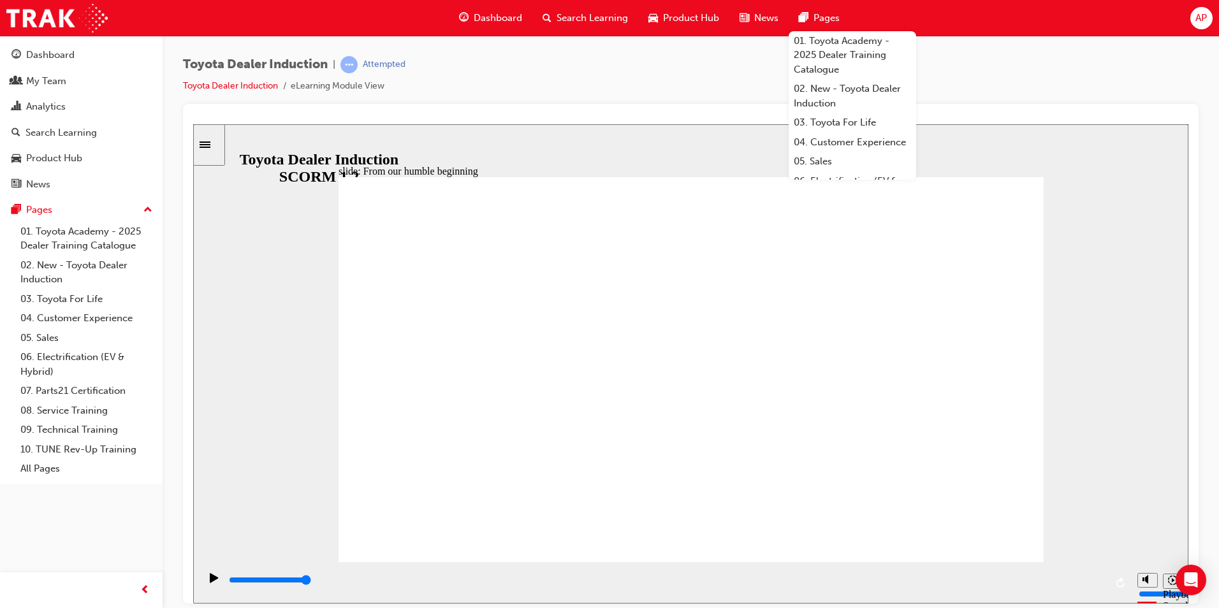
click at [1123, 174] on div "slide: Why Toyota and not 'Toyoda'? Rectangle 1 Why Toyota and not 'Toyoda'? To…" at bounding box center [690, 363] width 995 height 479
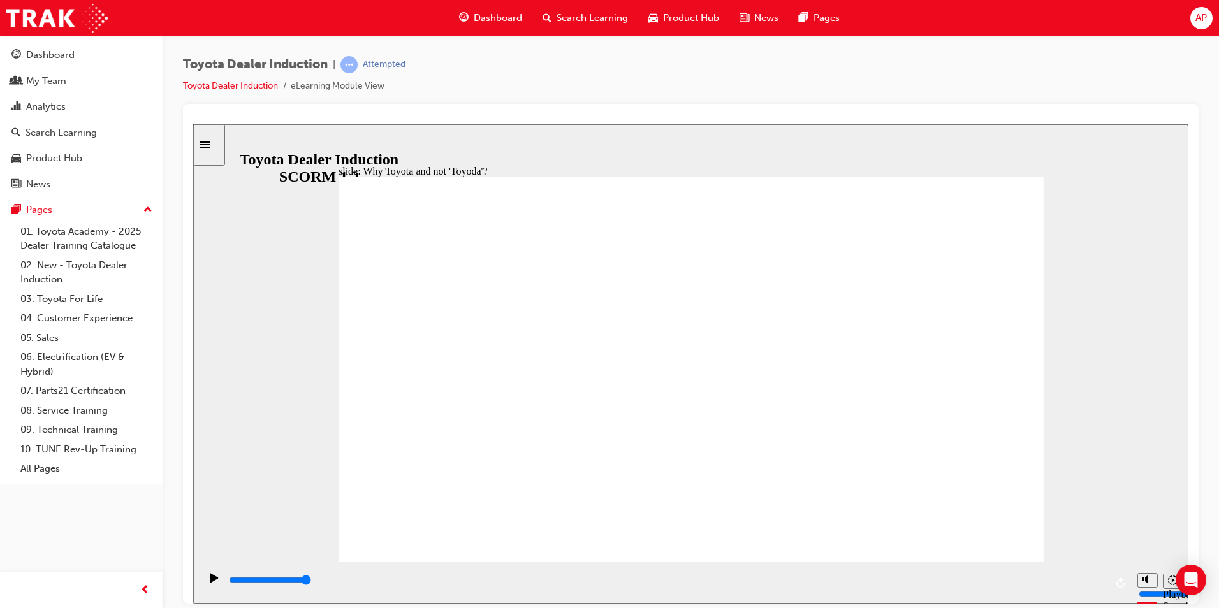
type input "5000"
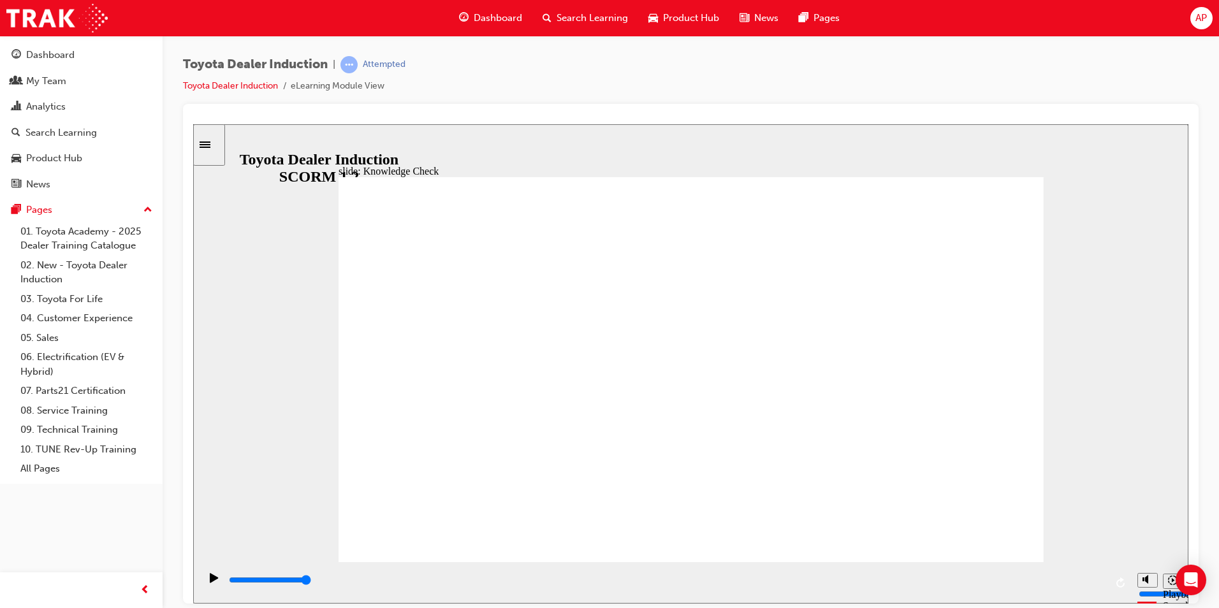
radio input "true"
type input "5000"
radio input "true"
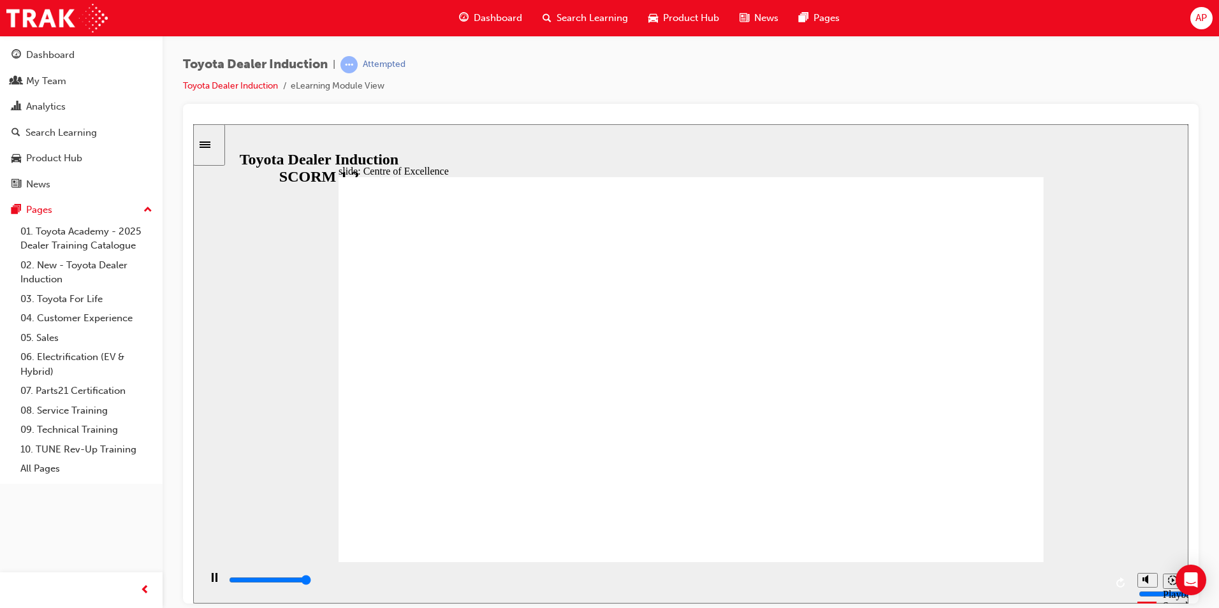
type input "15300"
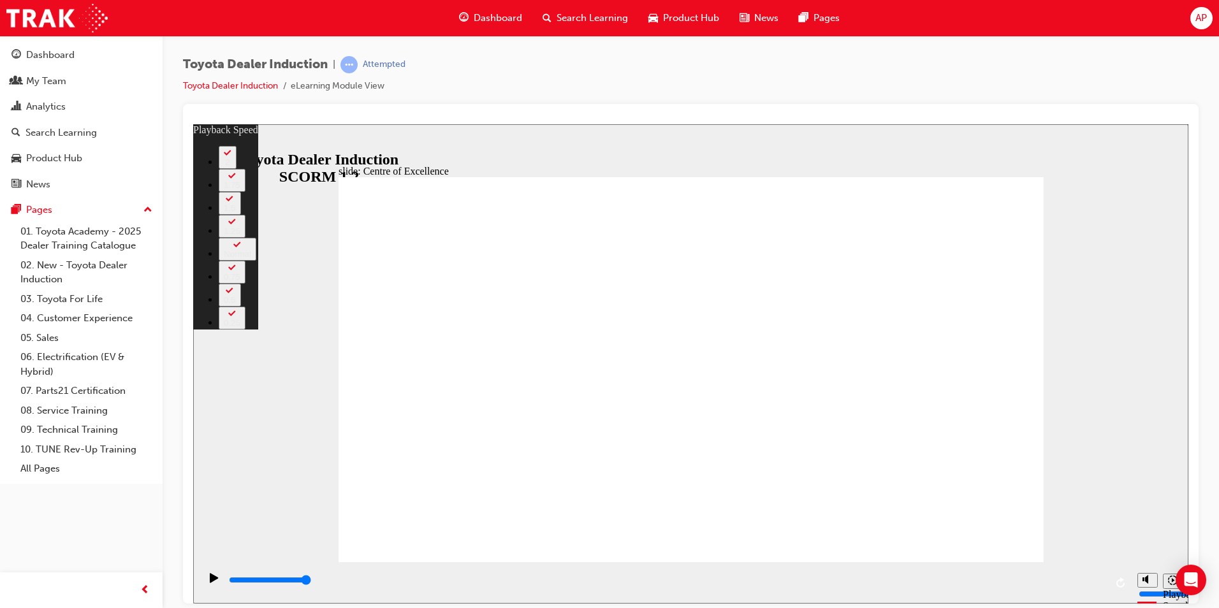
type input "248"
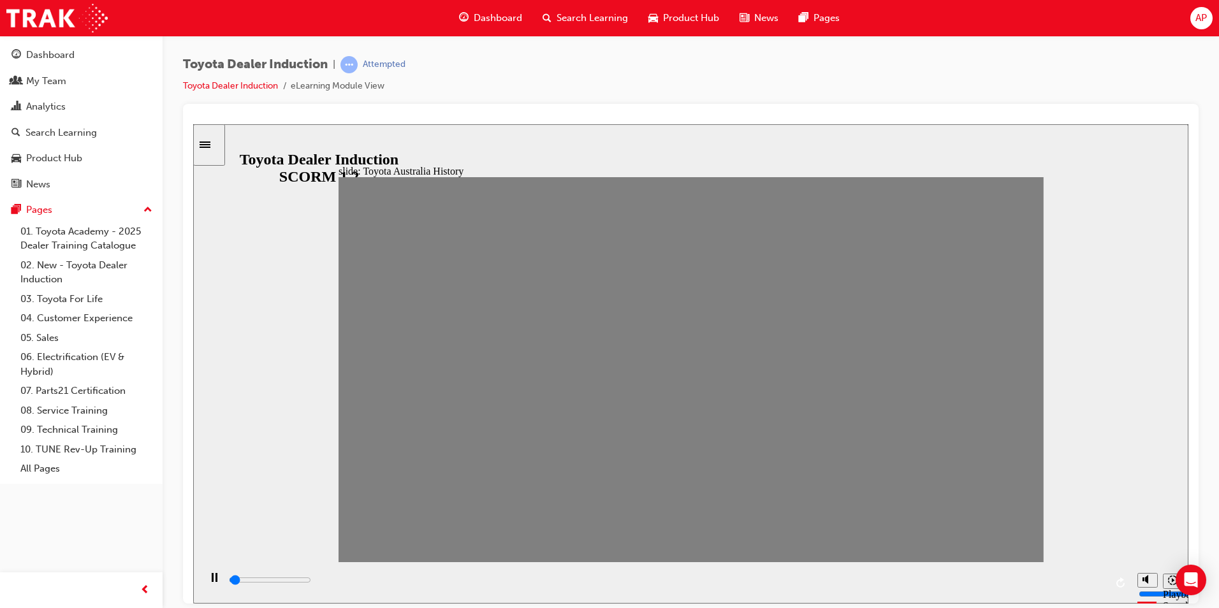
drag, startPoint x: 360, startPoint y: 375, endPoint x: 403, endPoint y: 374, distance: 43.4
drag, startPoint x: 395, startPoint y: 379, endPoint x: 421, endPoint y: 378, distance: 26.2
drag, startPoint x: 424, startPoint y: 373, endPoint x: 460, endPoint y: 373, distance: 36.3
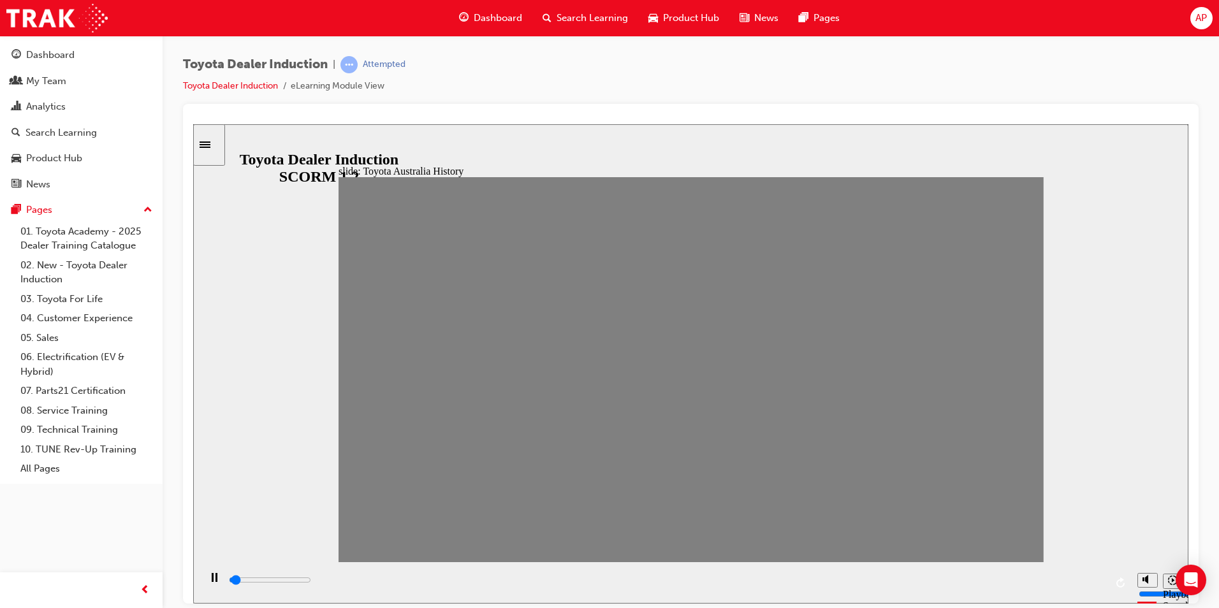
drag, startPoint x: 456, startPoint y: 377, endPoint x: 482, endPoint y: 374, distance: 25.7
drag, startPoint x: 484, startPoint y: 379, endPoint x: 523, endPoint y: 375, distance: 39.7
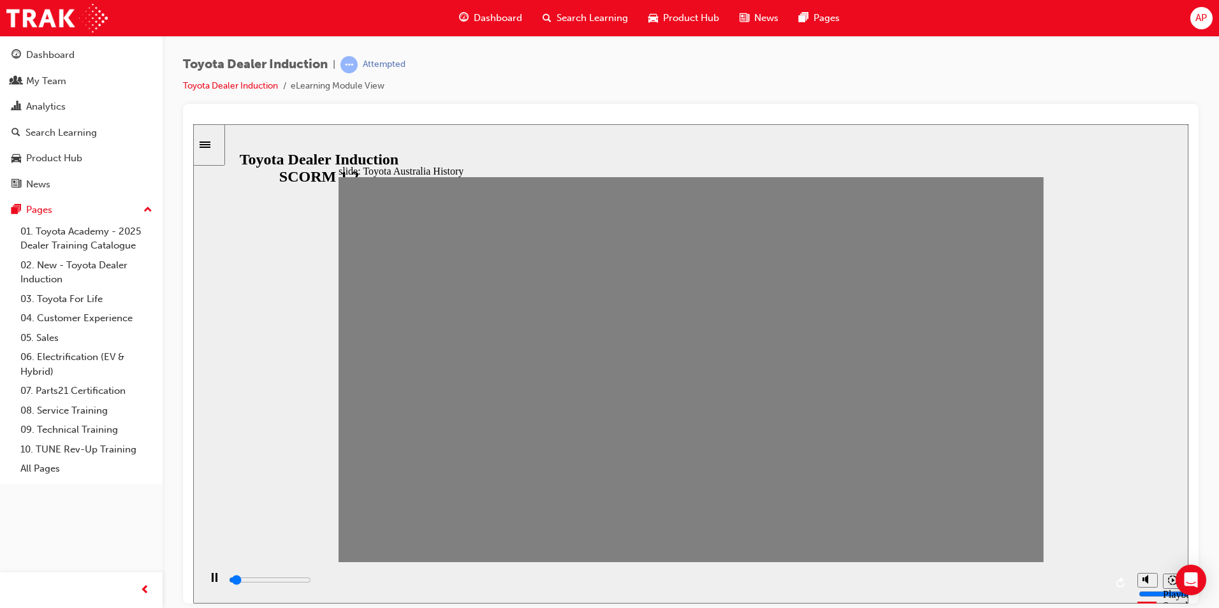
drag, startPoint x: 523, startPoint y: 376, endPoint x: 553, endPoint y: 374, distance: 30.0
drag, startPoint x: 553, startPoint y: 374, endPoint x: 583, endPoint y: 374, distance: 30.6
drag, startPoint x: 585, startPoint y: 372, endPoint x: 615, endPoint y: 372, distance: 30.6
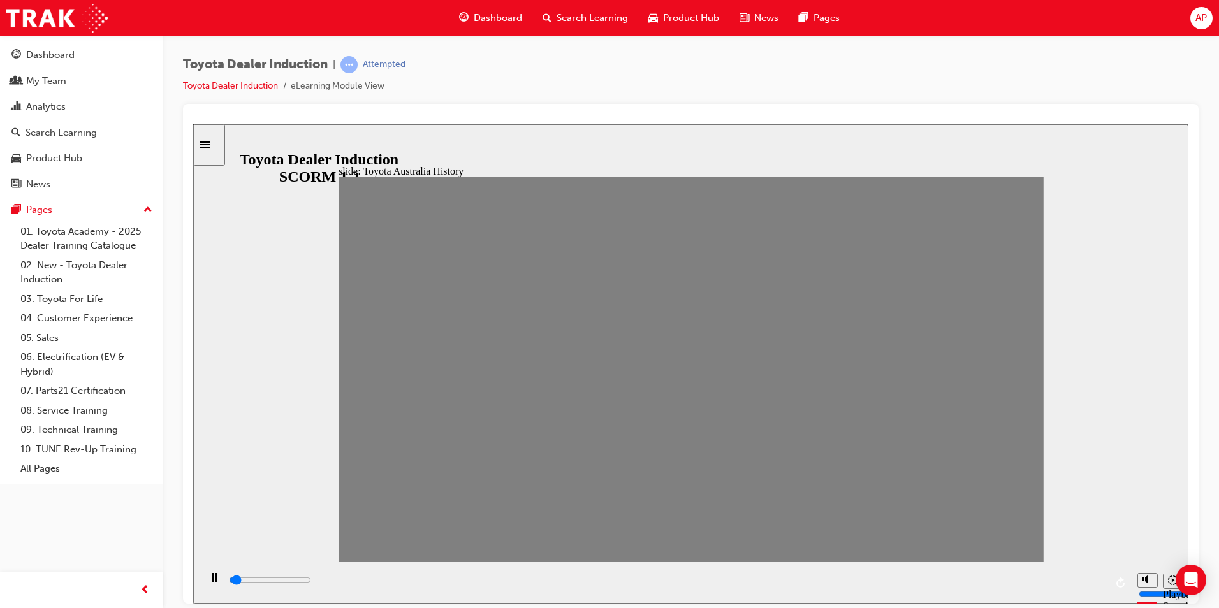
drag, startPoint x: 622, startPoint y: 373, endPoint x: 660, endPoint y: 374, distance: 38.3
drag, startPoint x: 657, startPoint y: 379, endPoint x: 677, endPoint y: 377, distance: 20.5
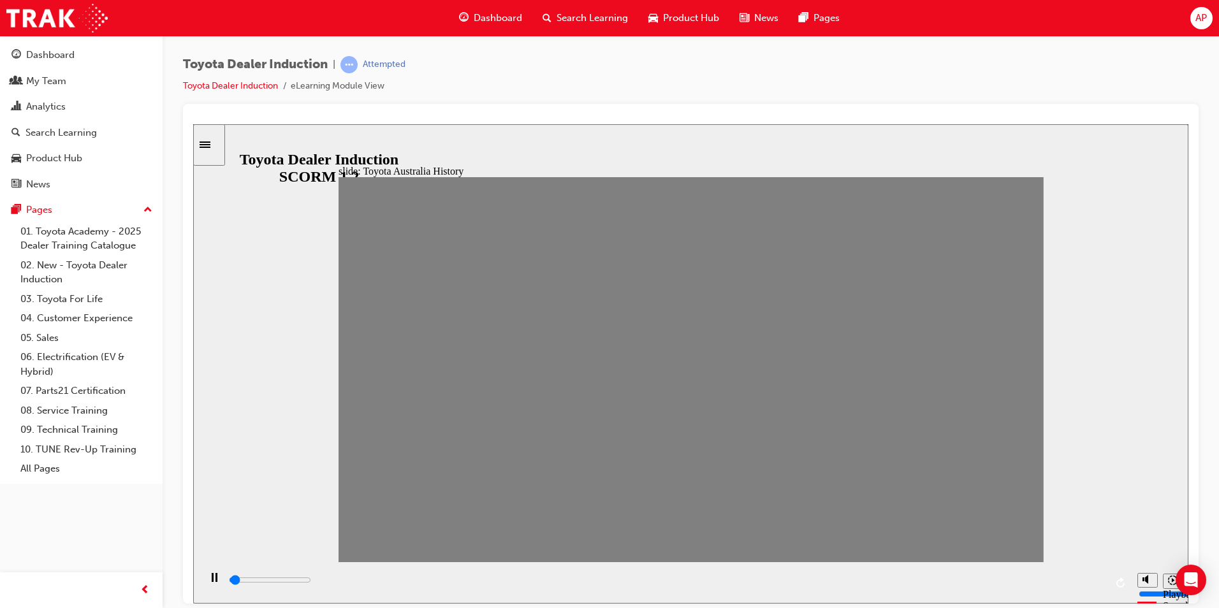
drag, startPoint x: 686, startPoint y: 375, endPoint x: 714, endPoint y: 379, distance: 28.2
drag, startPoint x: 715, startPoint y: 375, endPoint x: 754, endPoint y: 368, distance: 39.5
drag, startPoint x: 750, startPoint y: 372, endPoint x: 779, endPoint y: 373, distance: 28.7
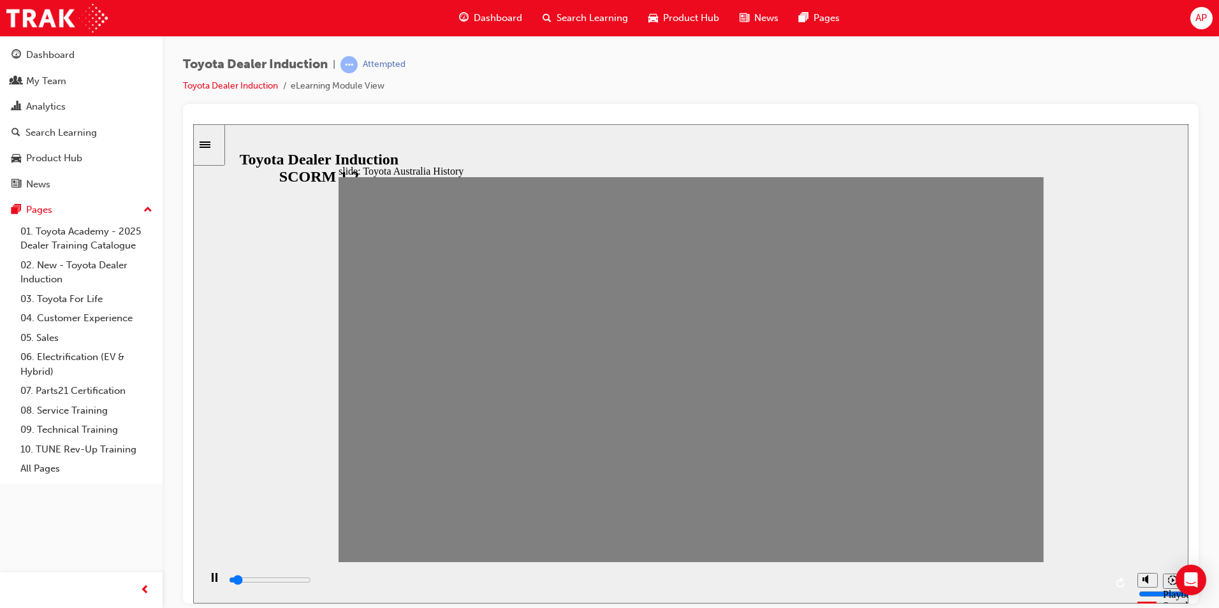
drag, startPoint x: 786, startPoint y: 374, endPoint x: 813, endPoint y: 372, distance: 27.4
drag, startPoint x: 818, startPoint y: 377, endPoint x: 844, endPoint y: 375, distance: 26.2
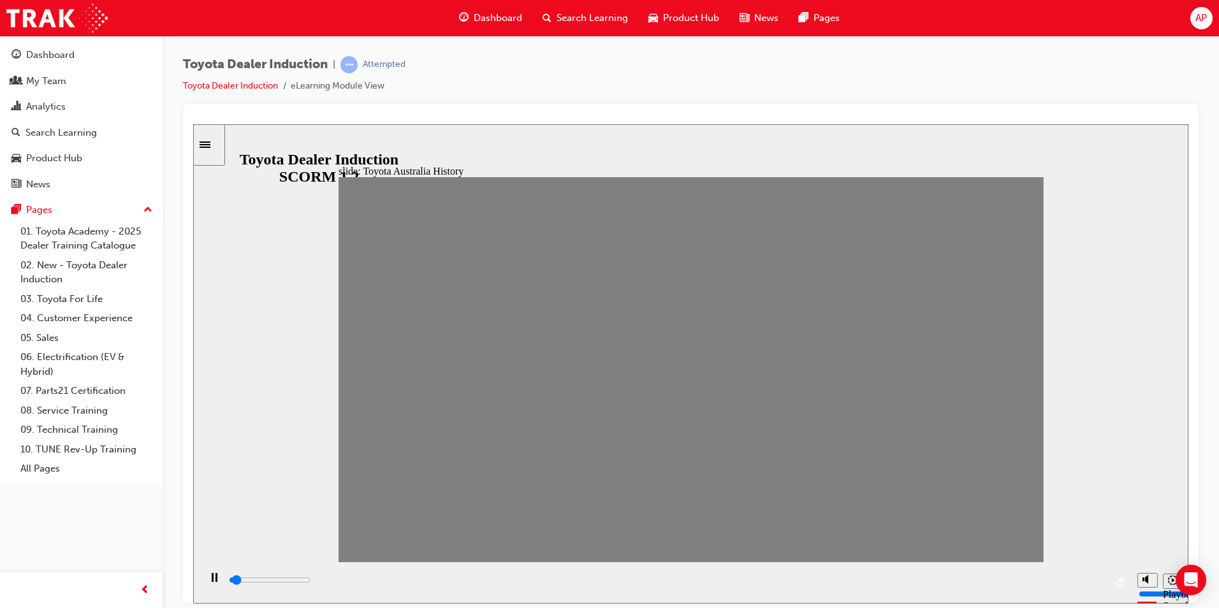
drag, startPoint x: 844, startPoint y: 375, endPoint x: 890, endPoint y: 374, distance: 45.9
drag, startPoint x: 875, startPoint y: 374, endPoint x: 902, endPoint y: 374, distance: 26.8
drag, startPoint x: 902, startPoint y: 374, endPoint x: 933, endPoint y: 370, distance: 30.8
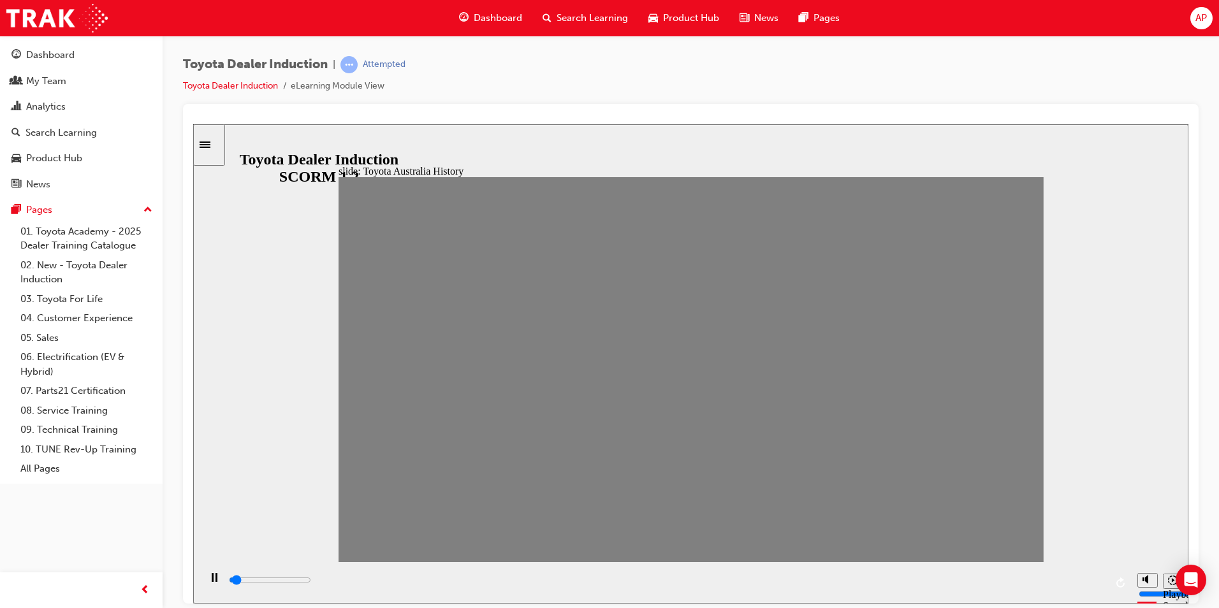
drag, startPoint x: 943, startPoint y: 373, endPoint x: 967, endPoint y: 372, distance: 23.6
drag, startPoint x: 982, startPoint y: 377, endPoint x: 1011, endPoint y: 377, distance: 29.3
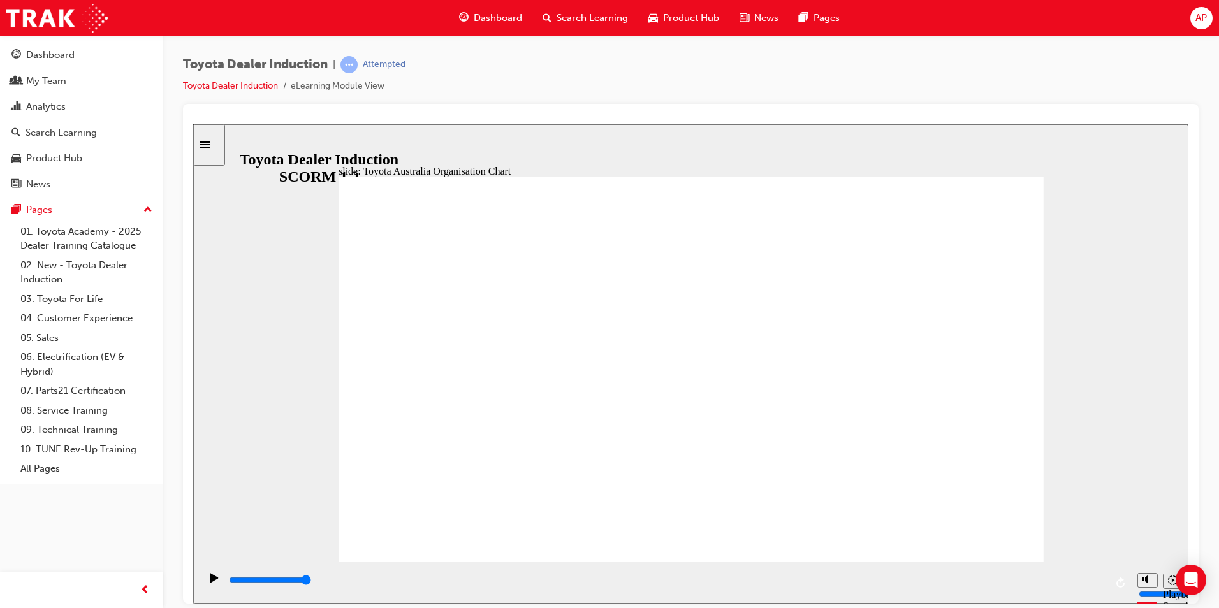
type input "4900"
radio input "true"
type input "3200"
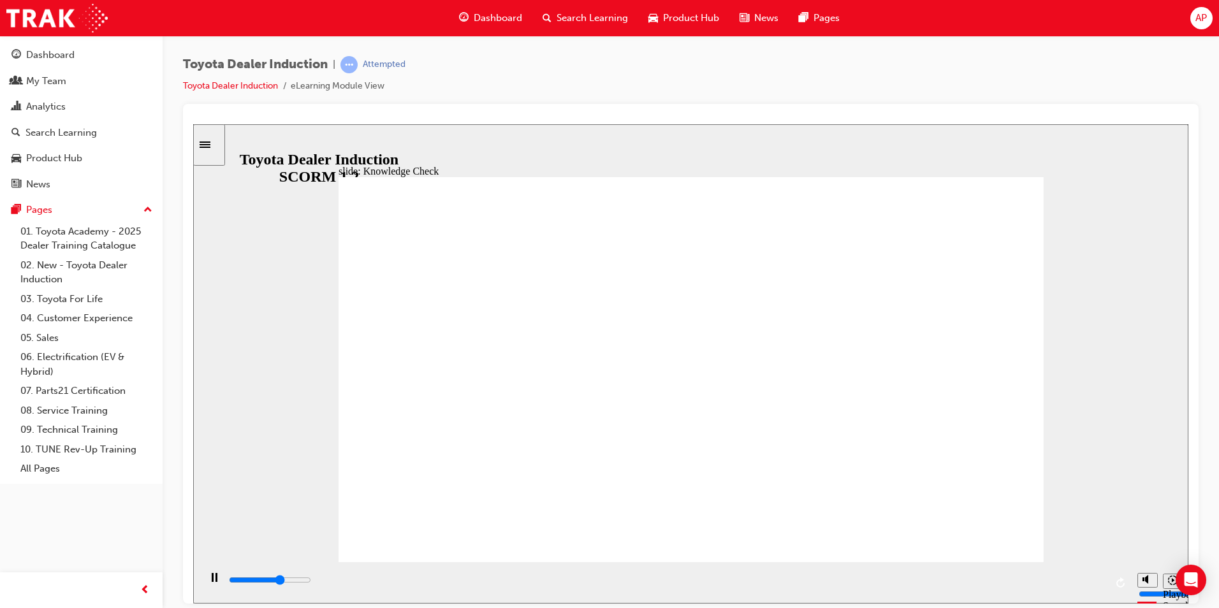
radio input "true"
drag, startPoint x: 535, startPoint y: 451, endPoint x: 1029, endPoint y: 183, distance: 562.2
type input "5000"
radio input "true"
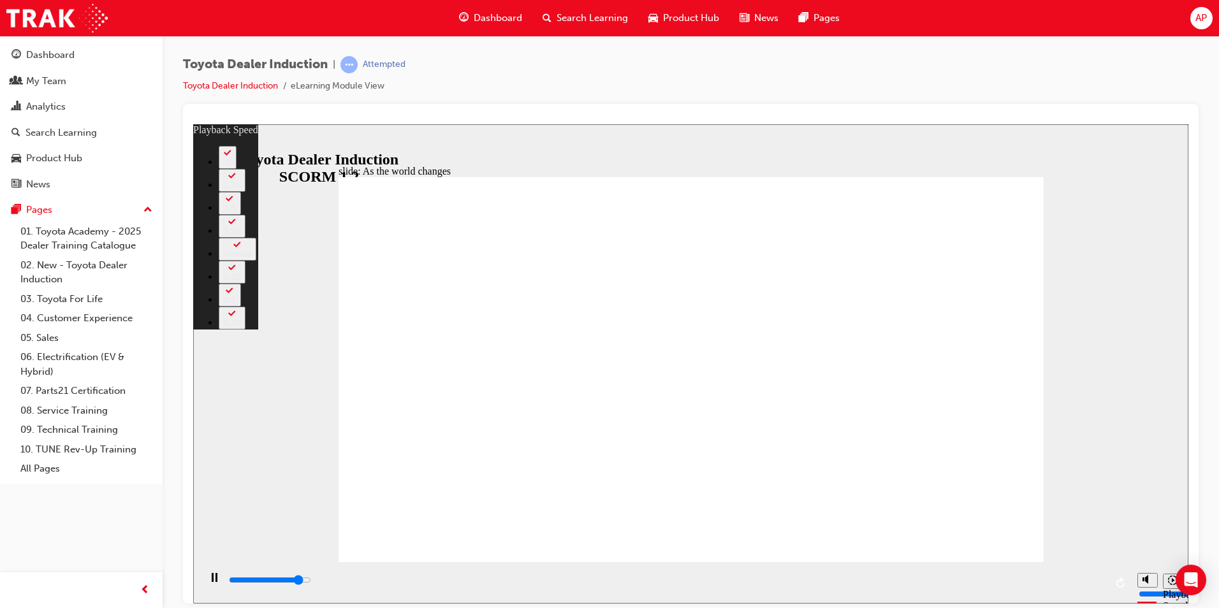
type input "8400"
type input "0"
type input "8600"
type input "1"
type input "8900"
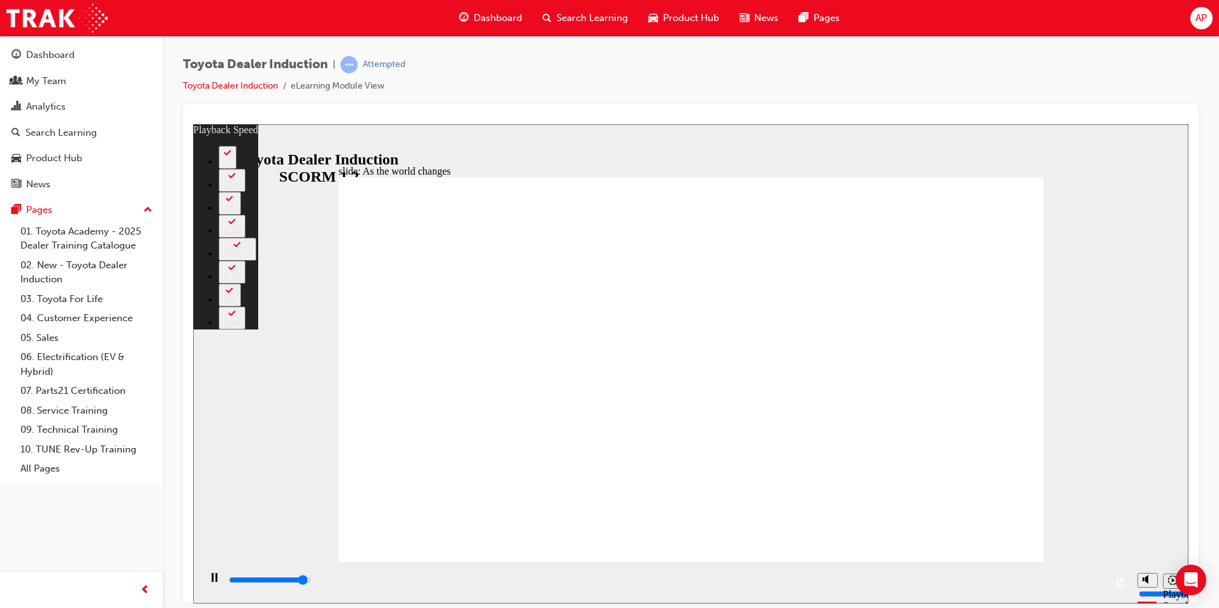
type input "1"
type input "9100"
type input "1"
type input "9200"
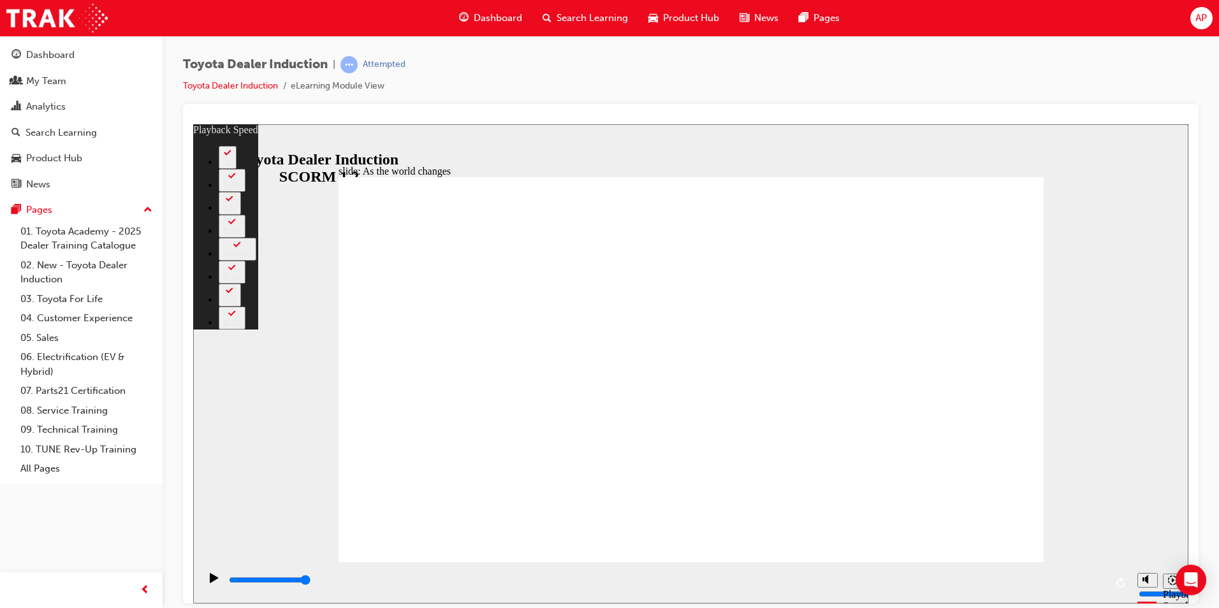
type input "128"
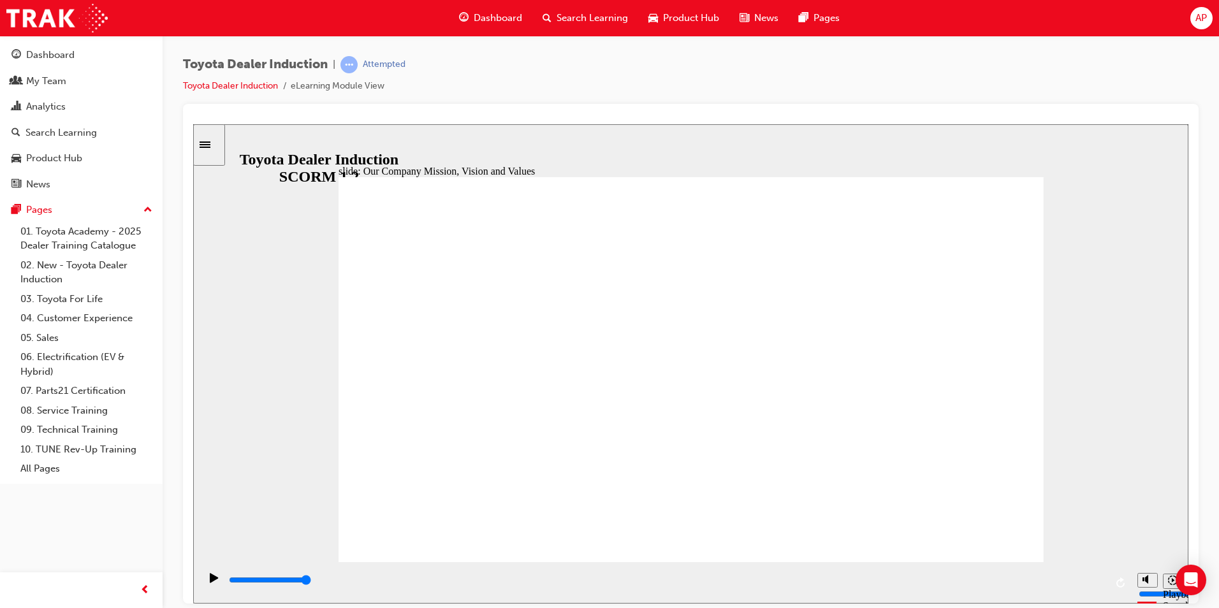
type input "1700"
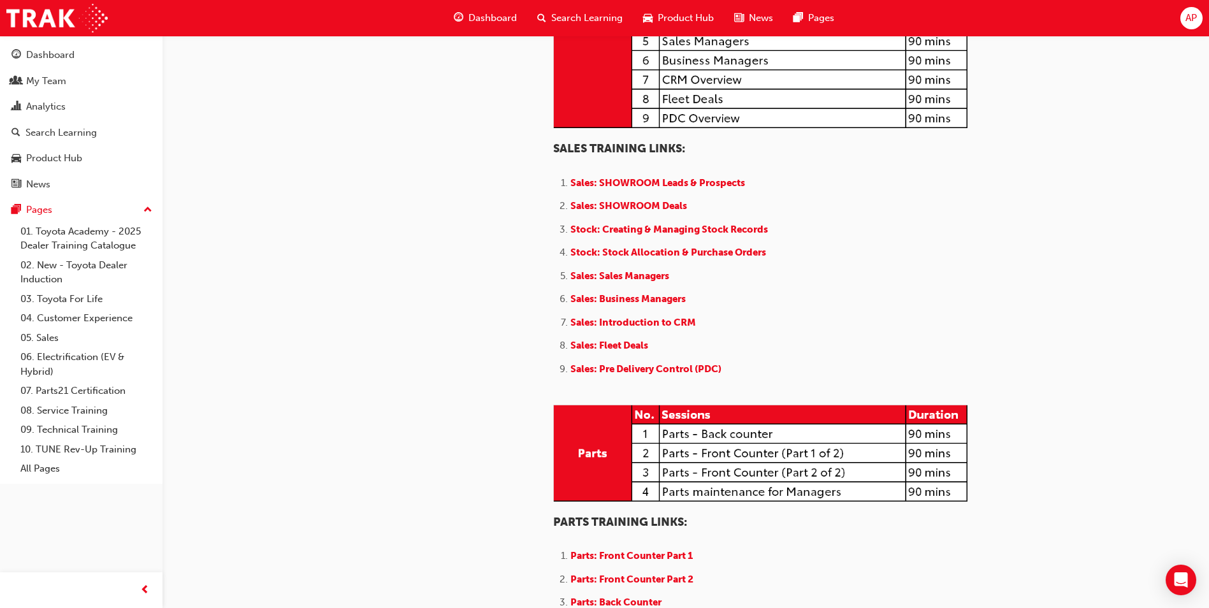
scroll to position [1275, 0]
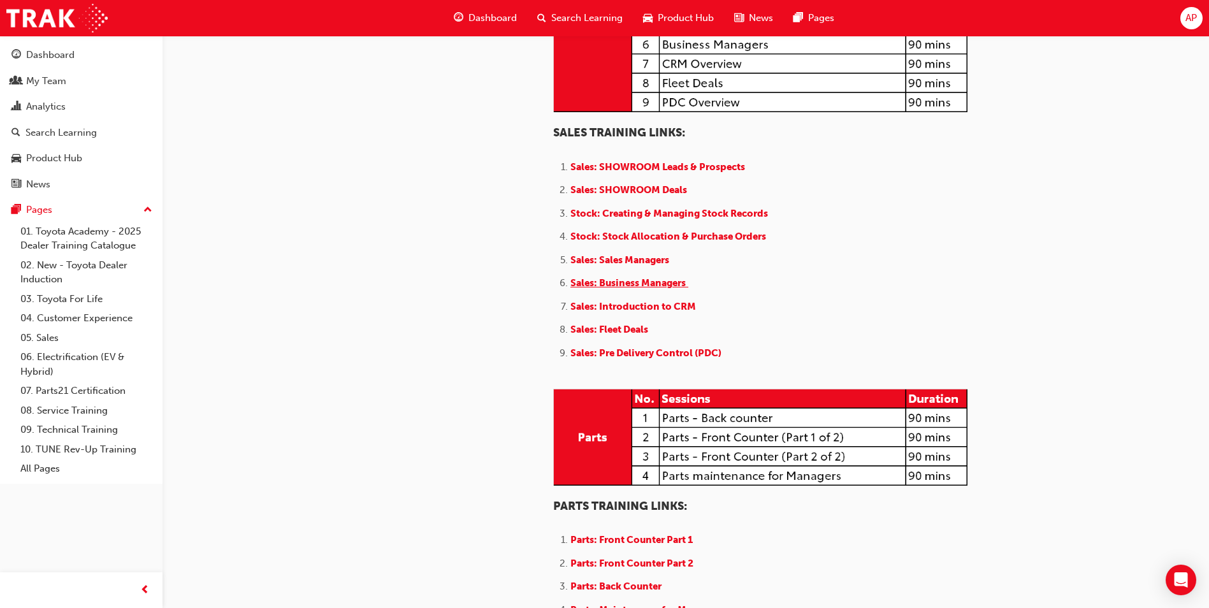
click at [661, 289] on span "Sales: Business Managers" at bounding box center [628, 282] width 115 height 11
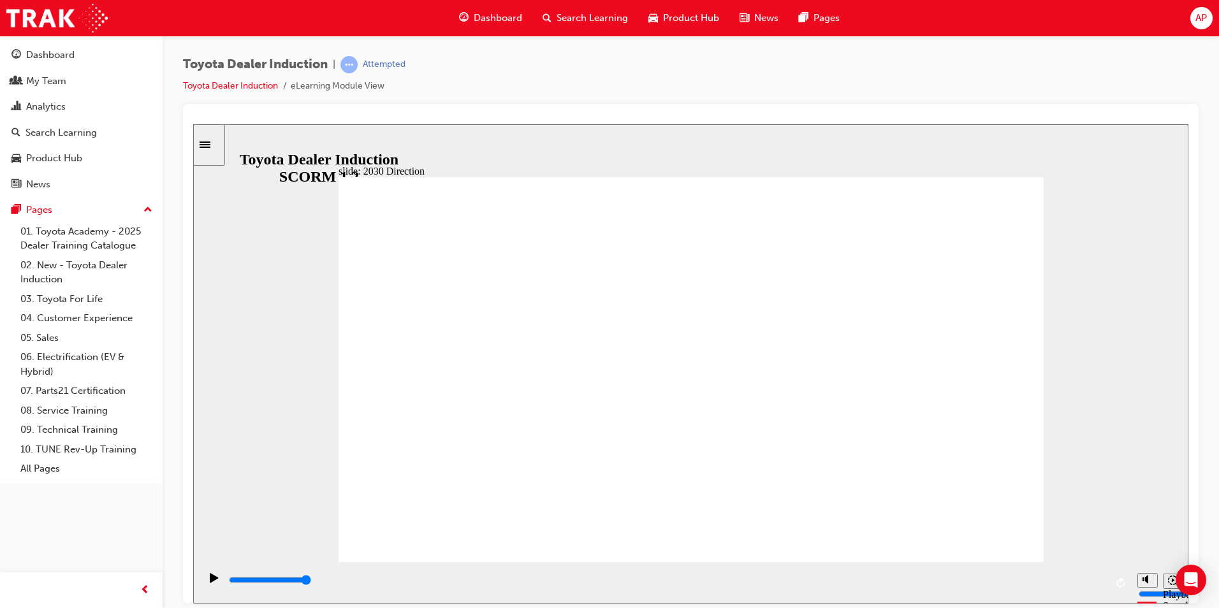
type input "5000"
type input "s"
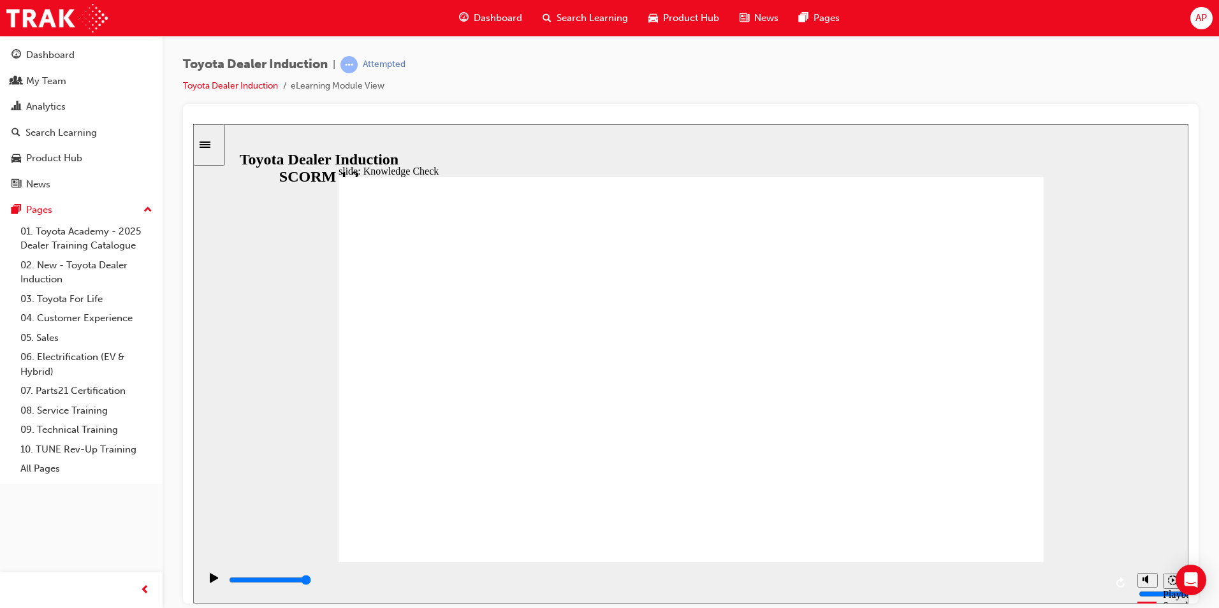
type input "s"
type input "sy"
type input "syn"
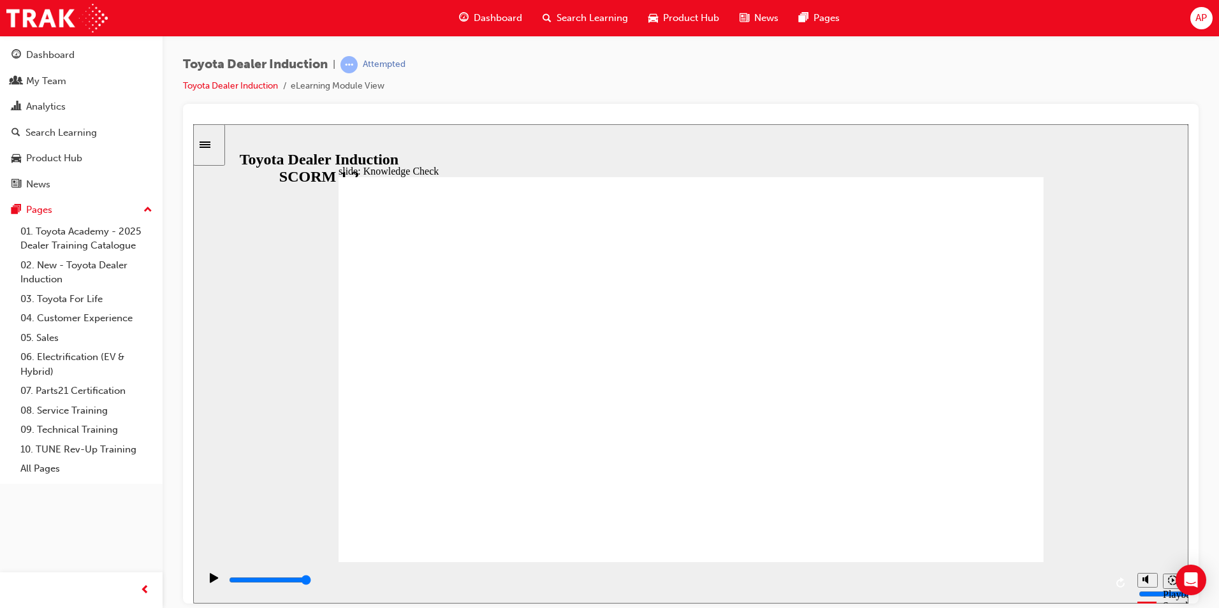
type input "syne"
type input "[PERSON_NAME]"
type input "synerg"
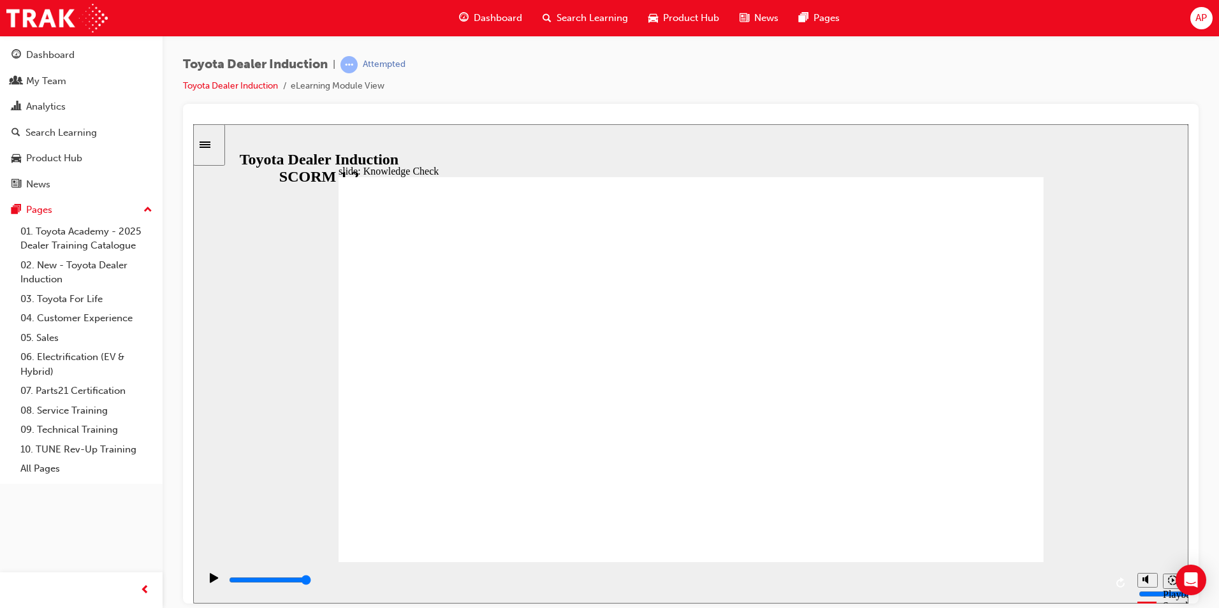
type input "synerg"
type input "synergy"
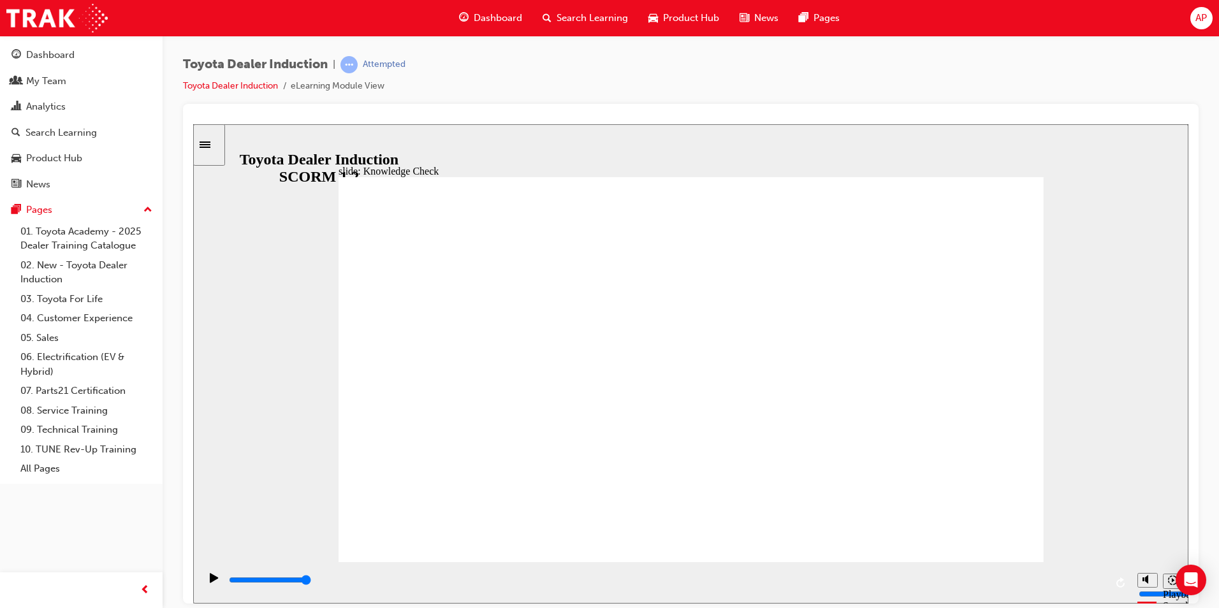
type input "synergy"
type input "4800"
type input "m"
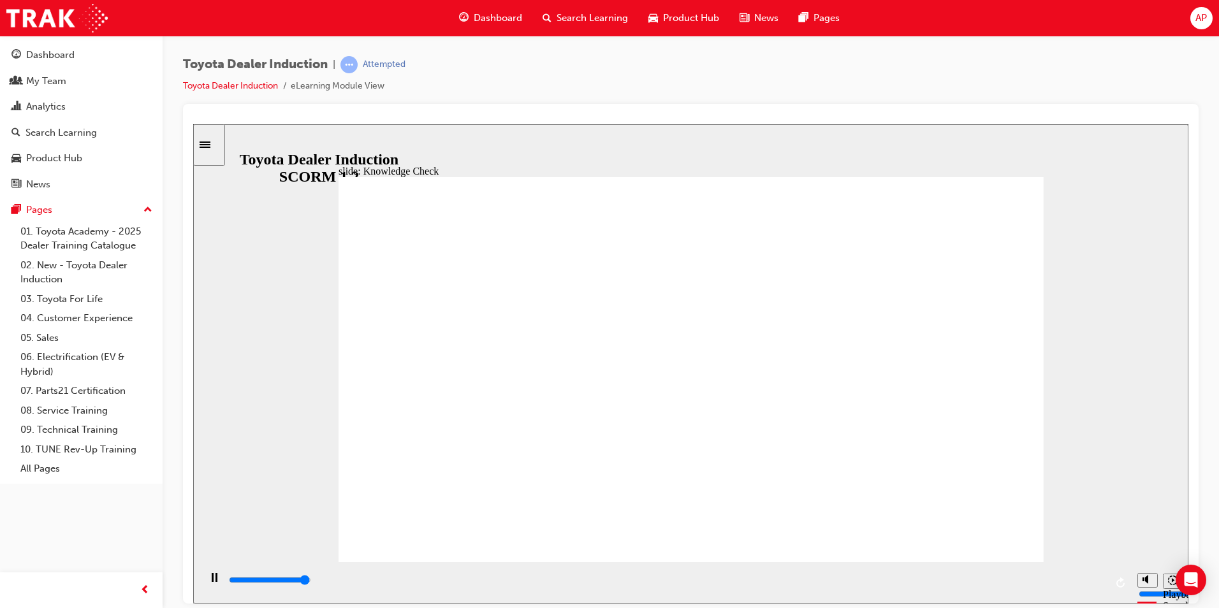
type input "5000"
type input "mo"
type input "5000"
type input "mov"
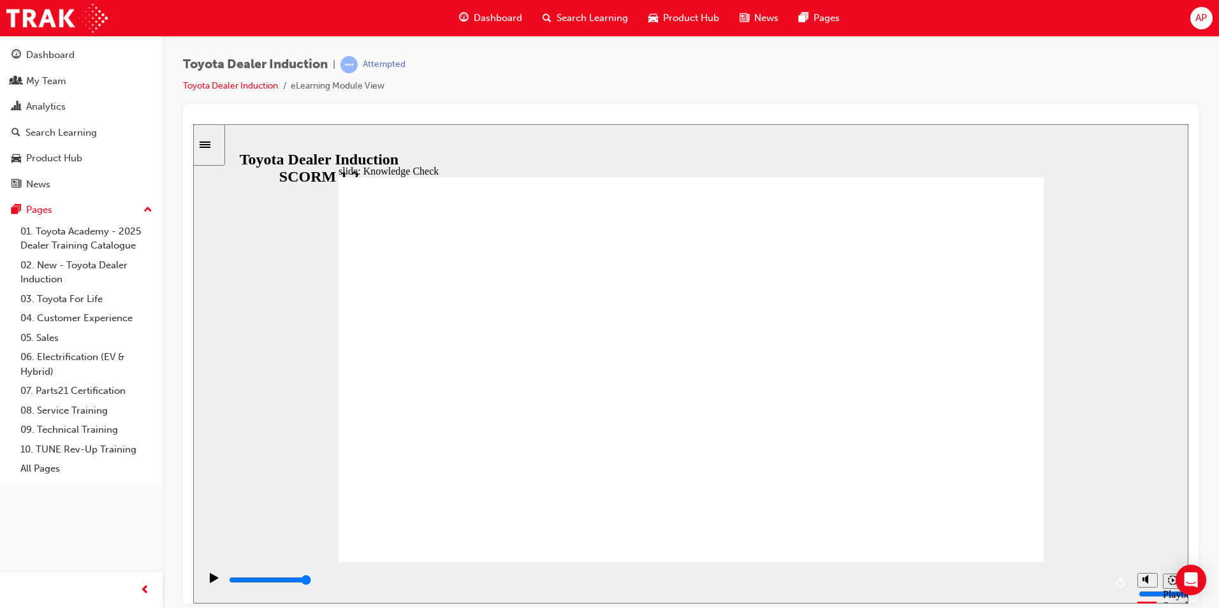
type input "mov"
type input "move"
type input "moved"
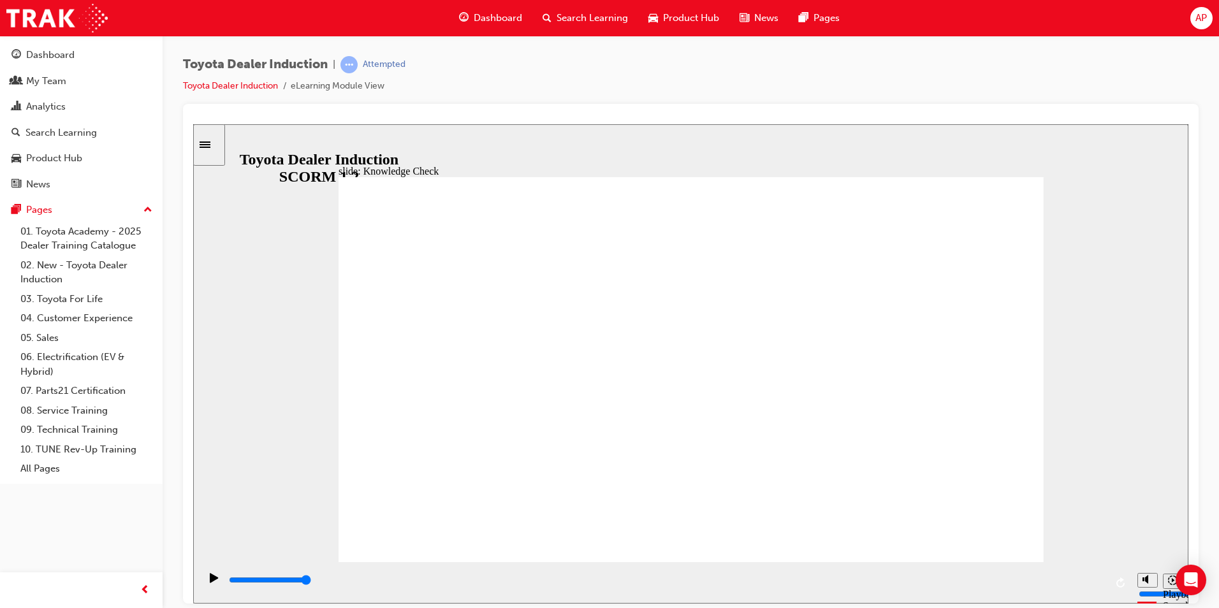
type input "moved"
type input "6500"
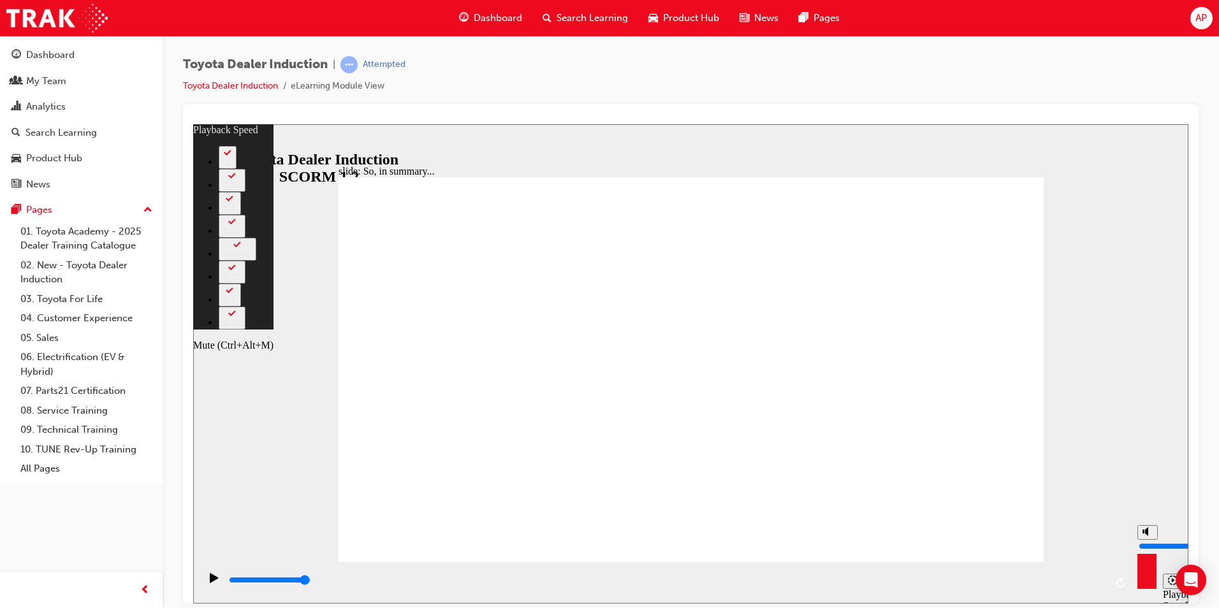
type input "22"
click at [1140, 539] on button "Mute (Ctrl+Alt+M)" at bounding box center [1147, 532] width 20 height 15
type input "0"
type input "22"
type input "0"
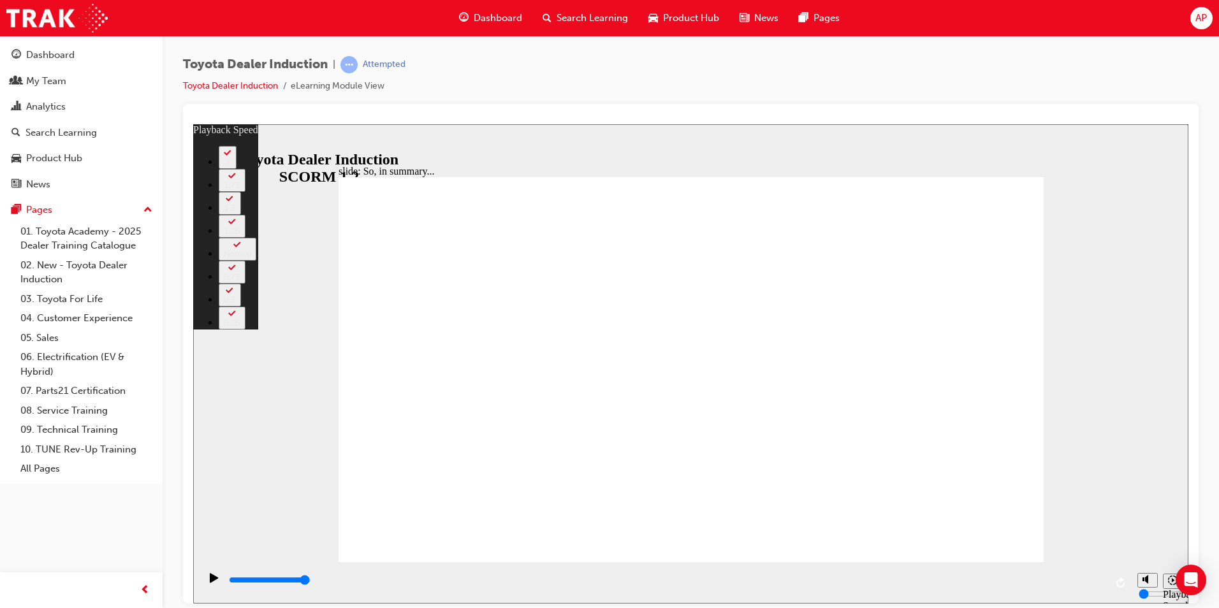
type input "69"
type input "10"
type input "69"
type input "10"
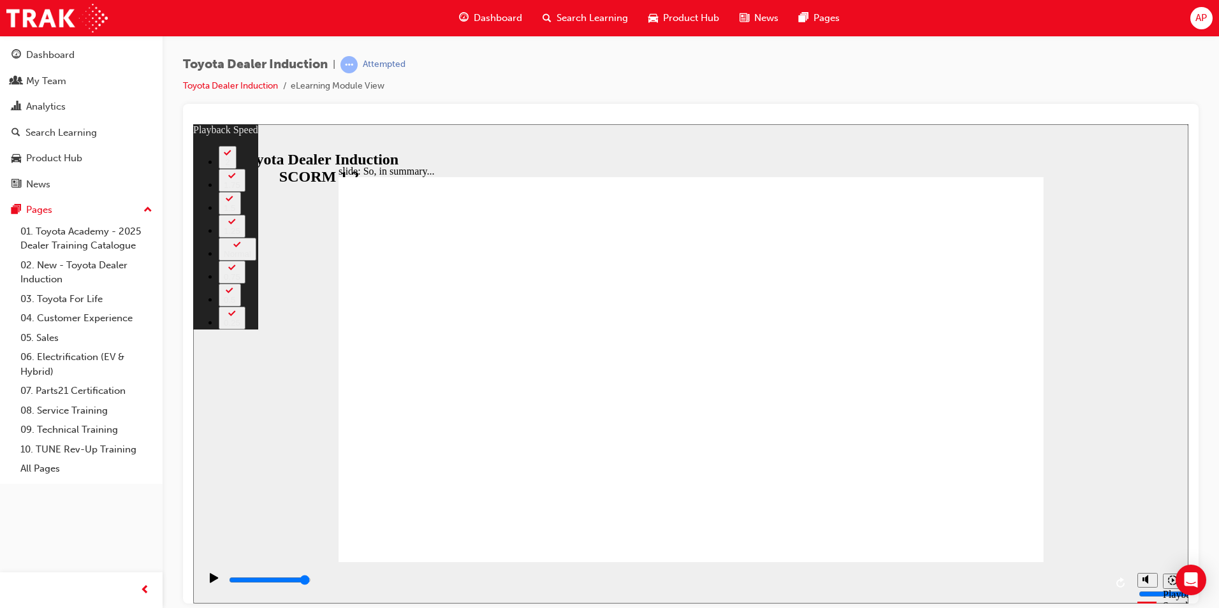
type input "71"
type input "0"
type input "71"
type input "0"
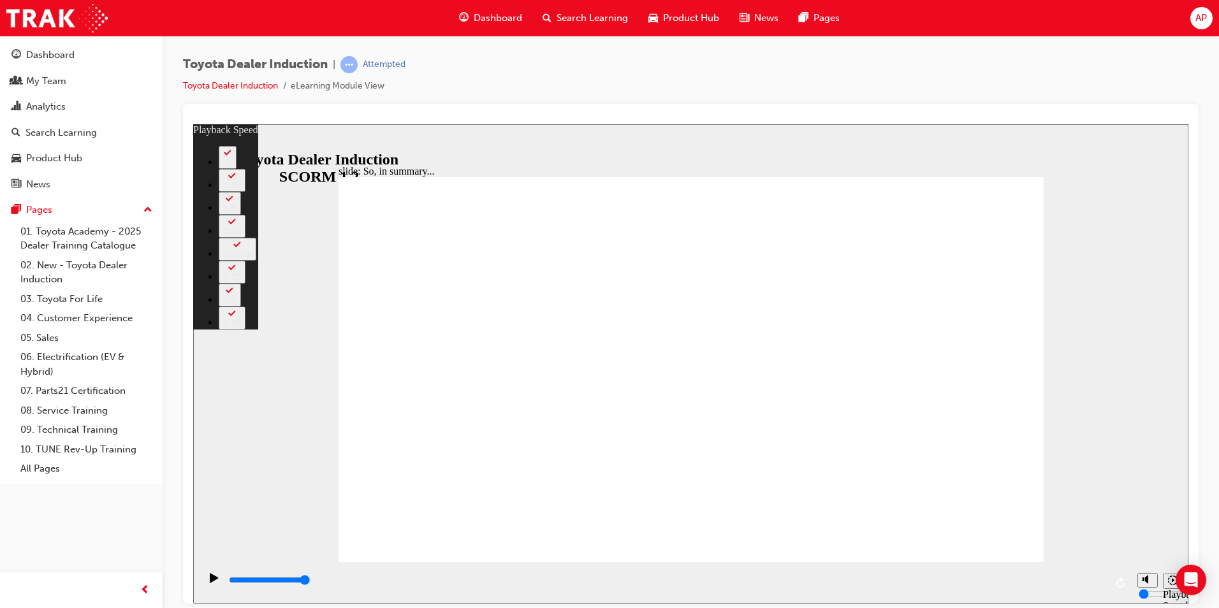
type input "126"
type input "10"
type input "126"
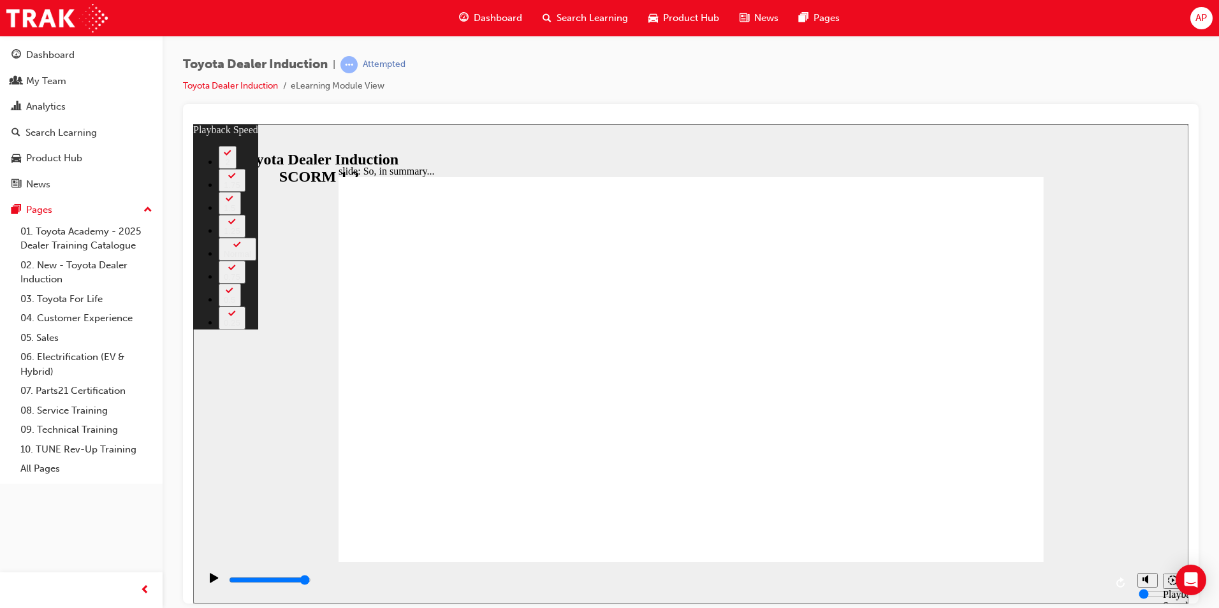
type input "10"
type input "128"
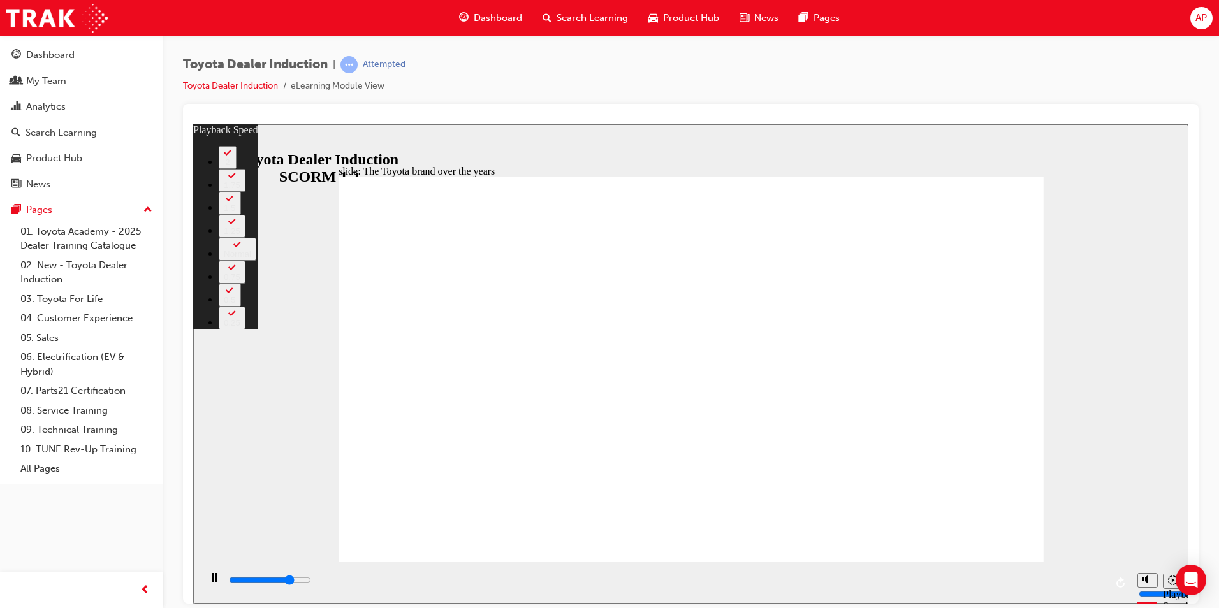
type input "6500"
type input "0"
type input "6700"
type input "0"
type input "7000"
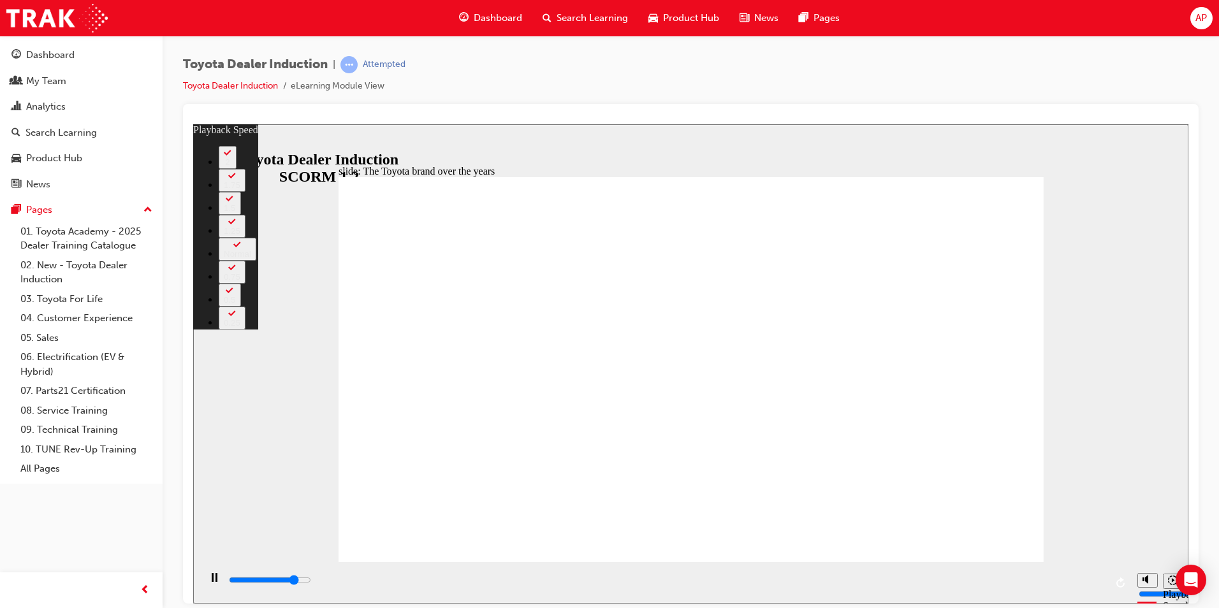
type input "1"
type input "7200"
type input "1"
type input "7400"
type input "1"
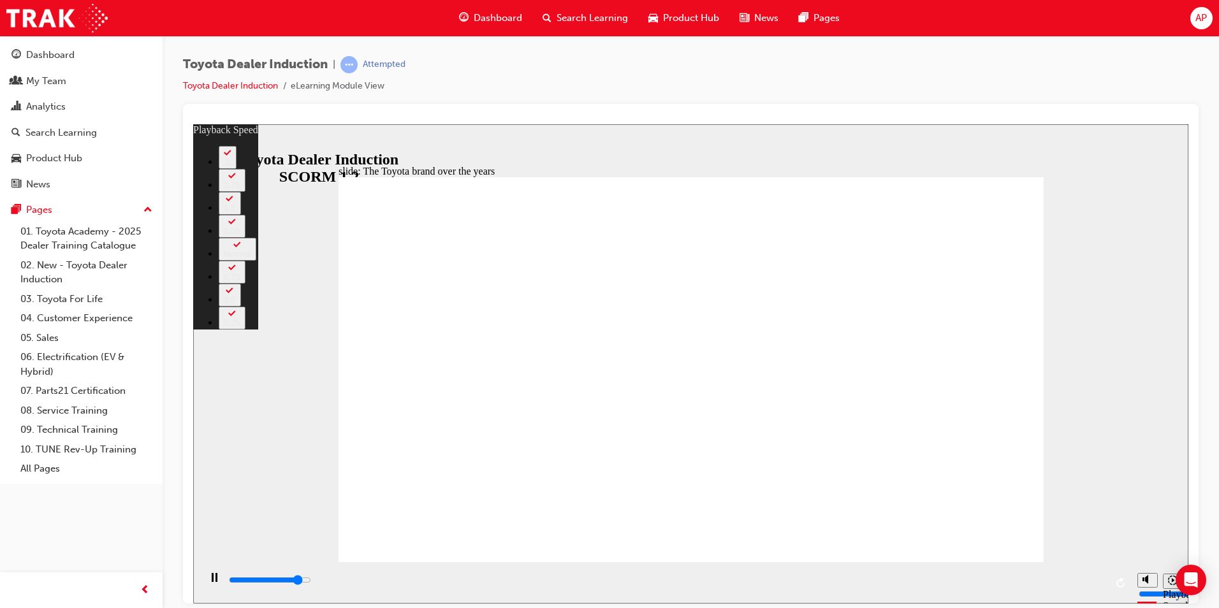
type input "7500"
type input "1"
type input "7800"
type input "1"
type input "8000"
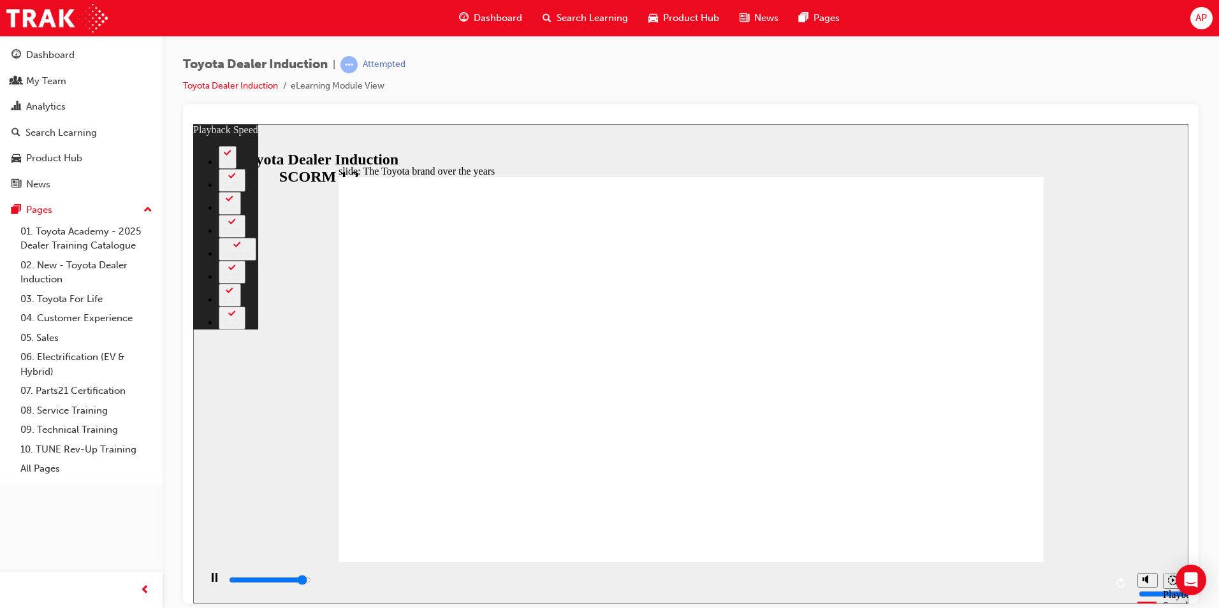
type input "2"
type input "8300"
type input "2"
type input "8400"
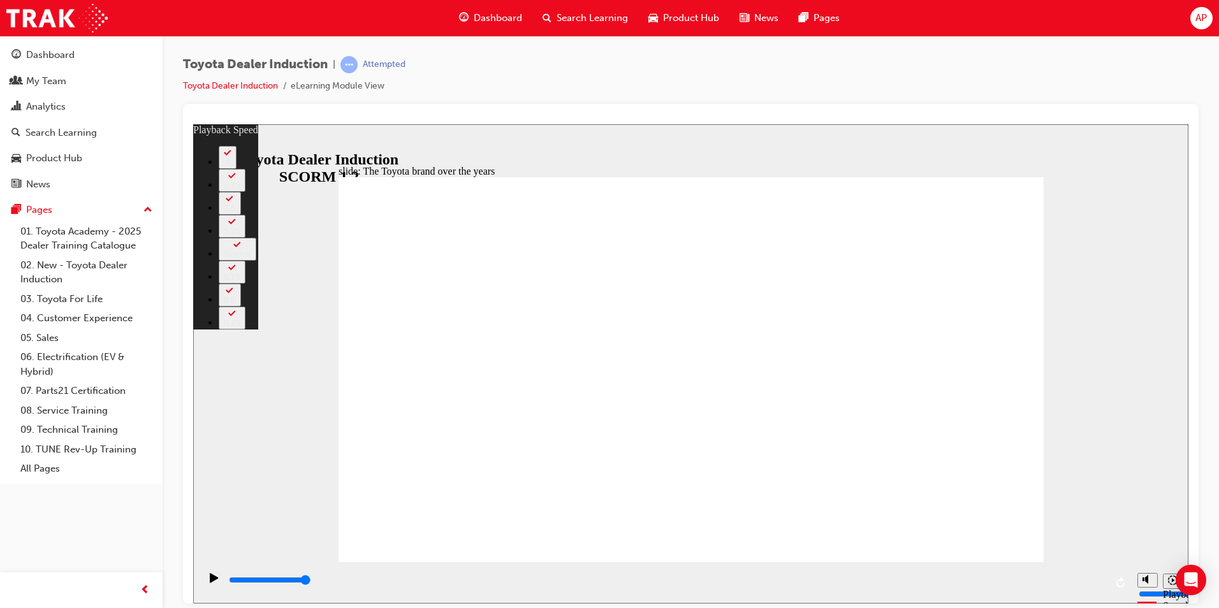
type input "165"
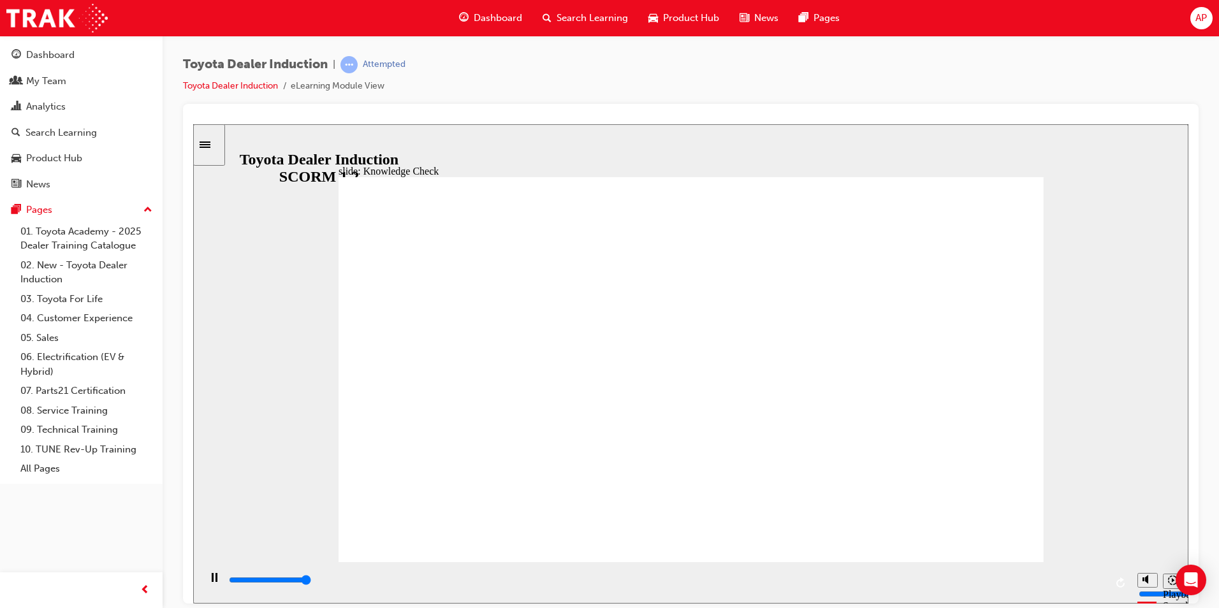
type input "5000"
radio input "true"
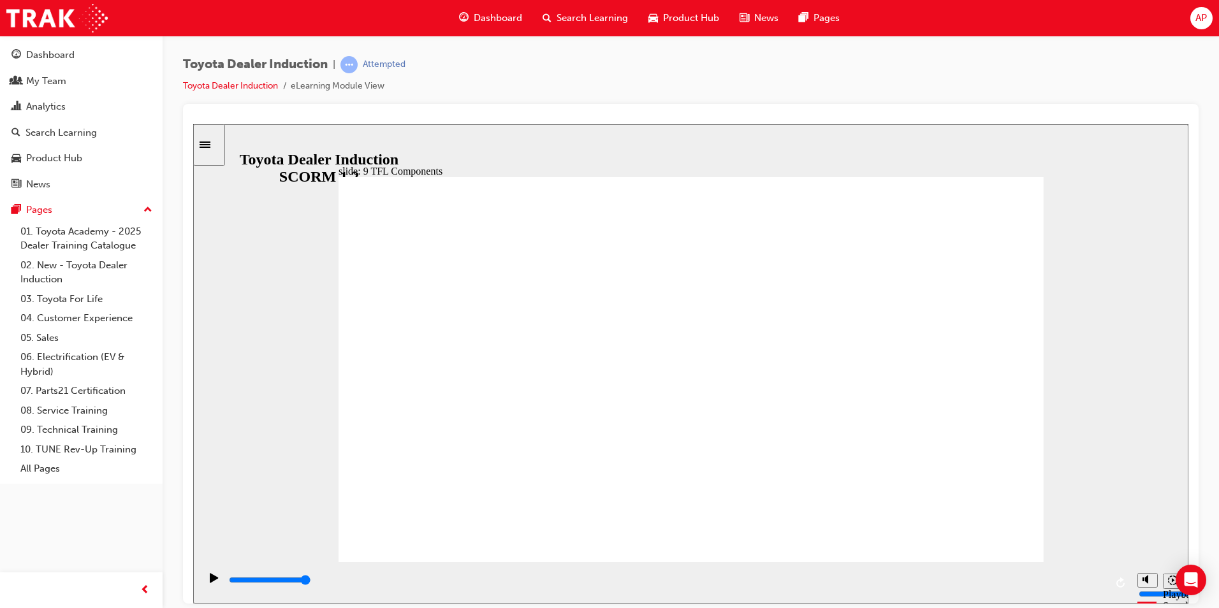
drag, startPoint x: 535, startPoint y: 499, endPoint x: 551, endPoint y: 491, distance: 18.0
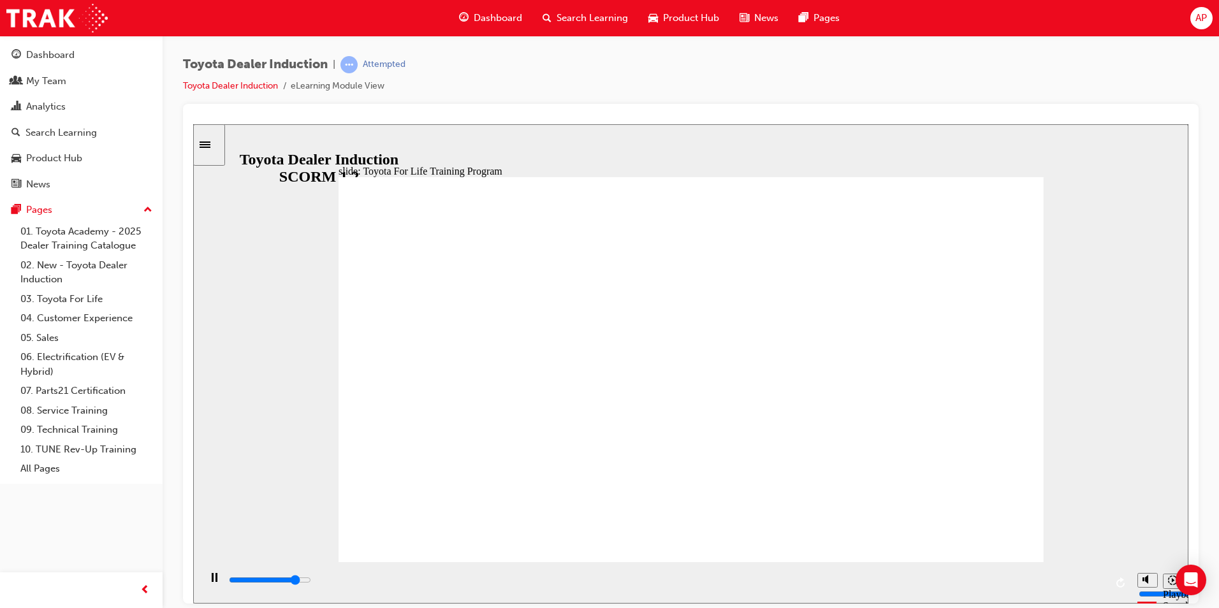
drag, startPoint x: 1020, startPoint y: 395, endPoint x: 1016, endPoint y: 401, distance: 6.9
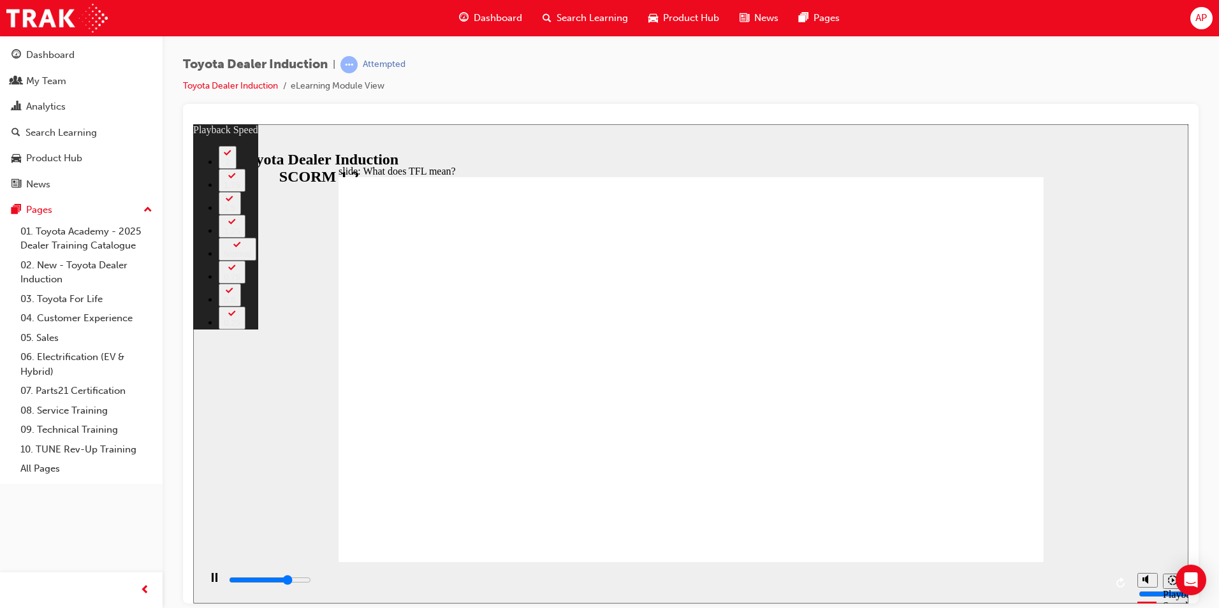
type input "8100"
type input "0"
type input "8400"
type input "0"
type input "8700"
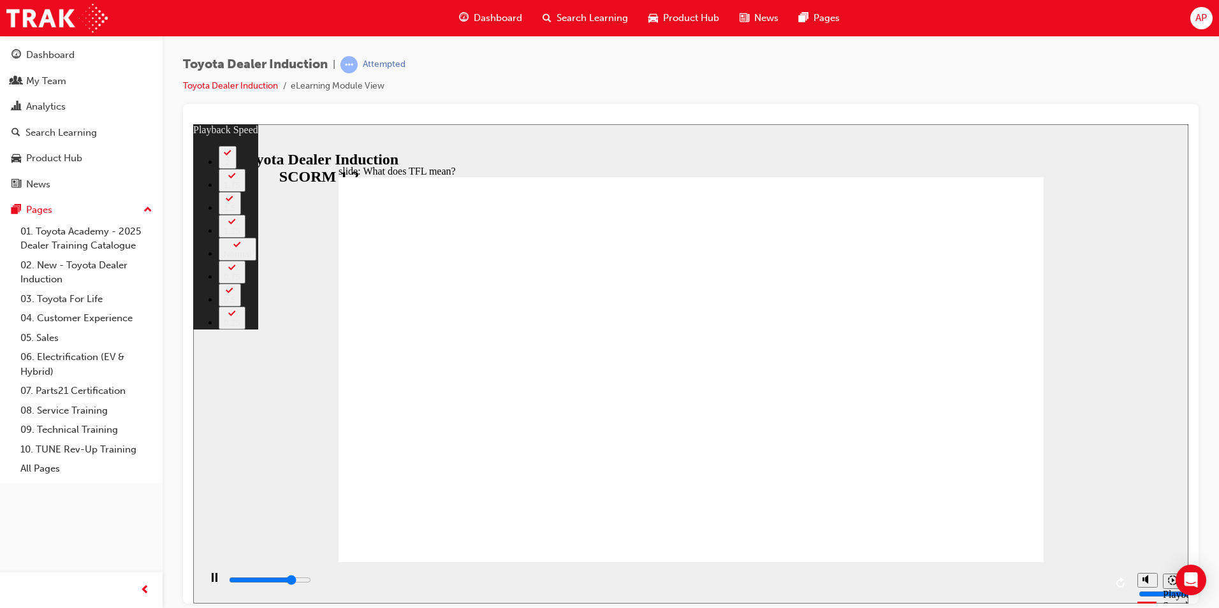
type input "1"
type input "8900"
type input "1"
type input "9200"
type input "1"
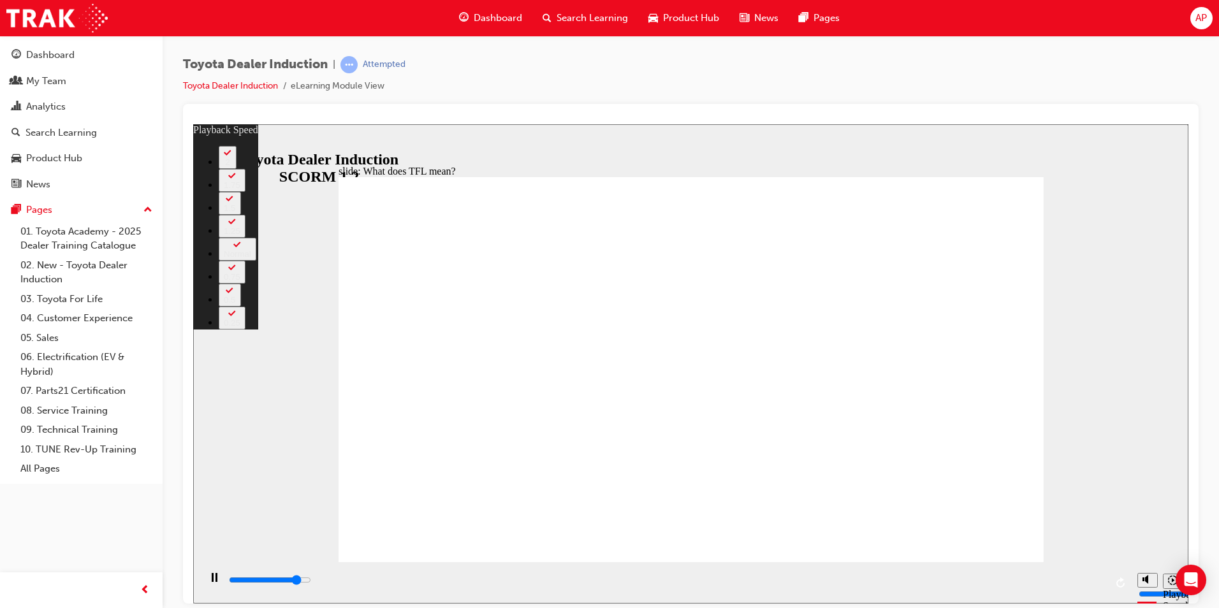
type input "9400"
type input "1"
type input "9700"
type input "2"
type input "10000"
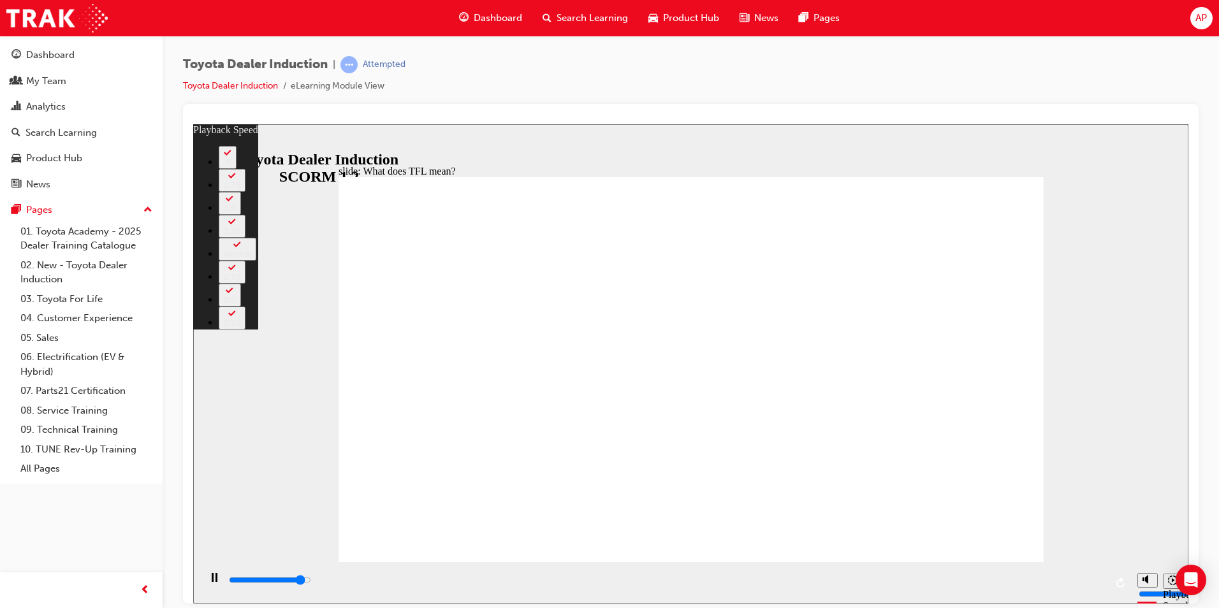
type input "2"
type input "10200"
type input "2"
type input "10500"
type input "2"
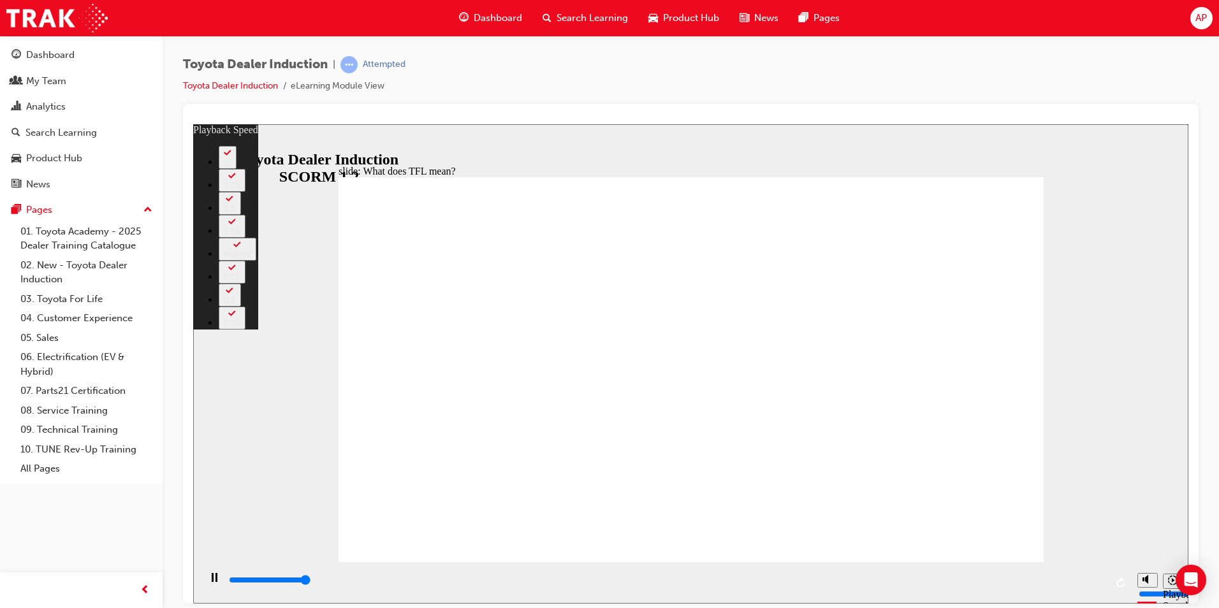
type input "10800"
type input "3"
type input "10800"
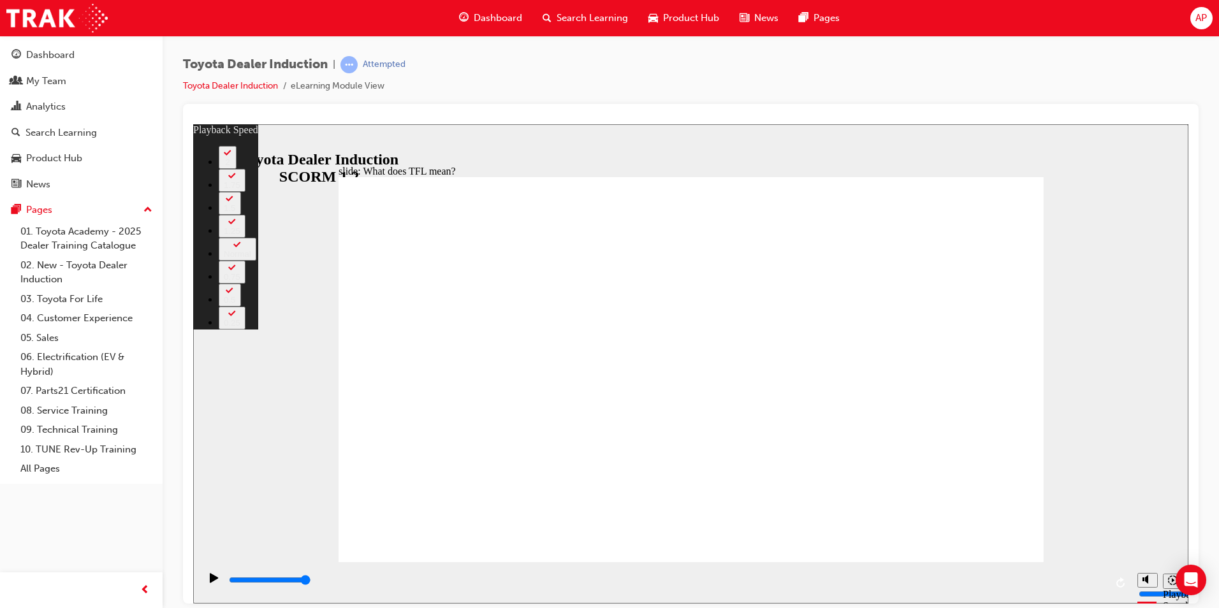
type input "139"
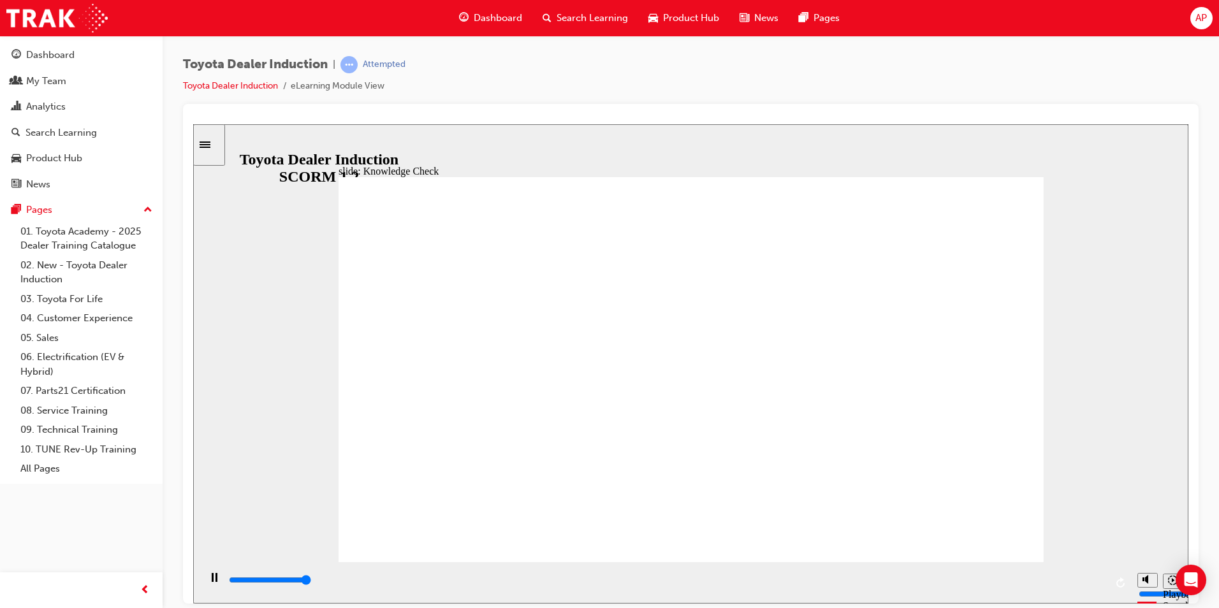
type input "5000"
radio input "true"
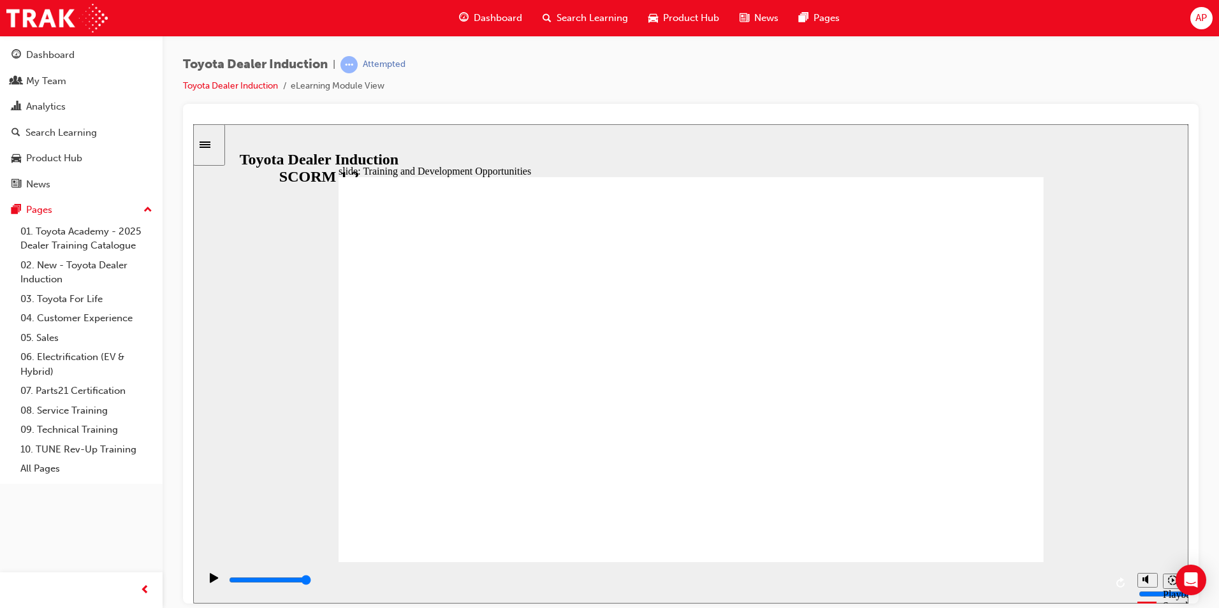
drag, startPoint x: 1019, startPoint y: 524, endPoint x: 975, endPoint y: 536, distance: 45.6
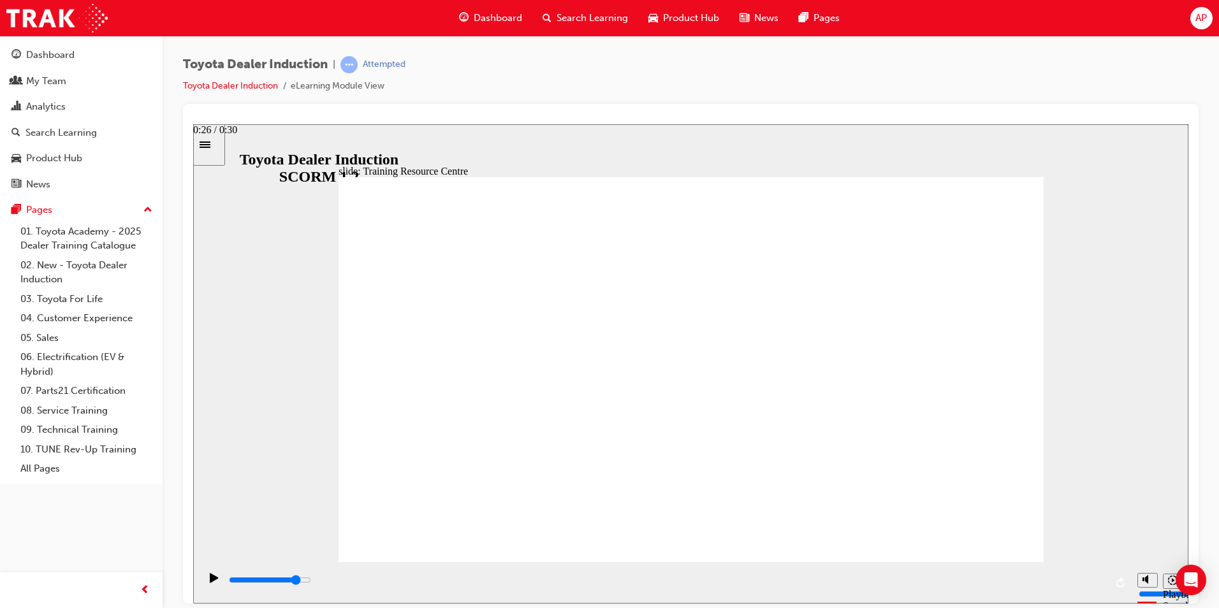
click at [982, 579] on div "playback controls" at bounding box center [667, 580] width 878 height 14
click at [1085, 584] on div "playback controls" at bounding box center [667, 580] width 878 height 14
type input "4400"
radio input "true"
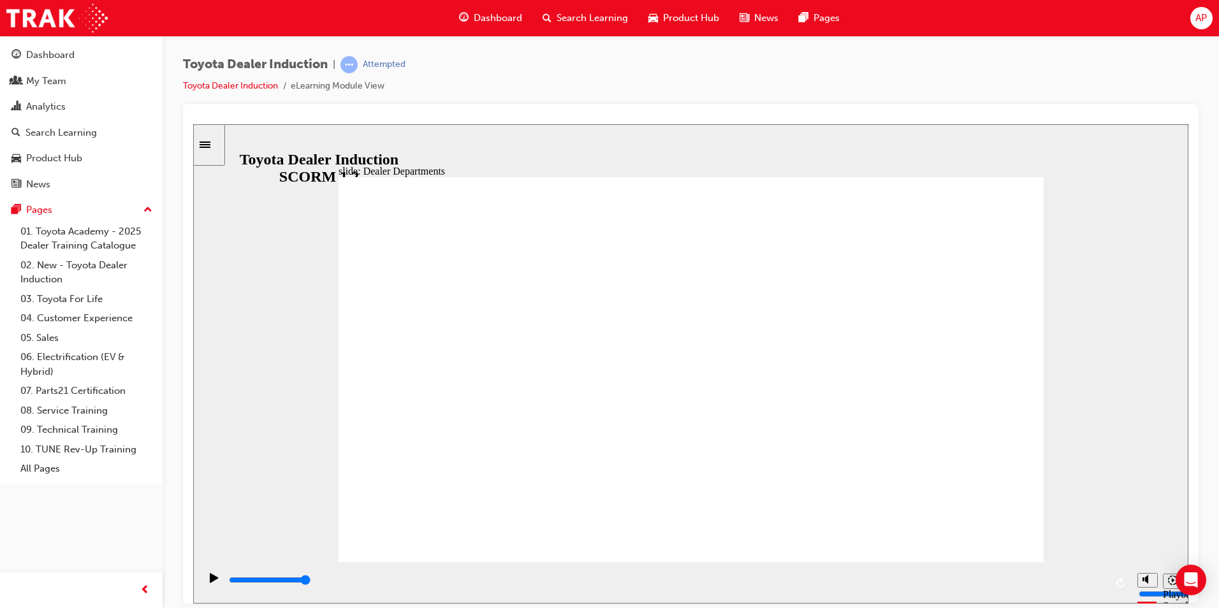
click at [942, 580] on div "playback controls" at bounding box center [667, 580] width 878 height 14
click at [1041, 583] on div "playback controls" at bounding box center [667, 580] width 878 height 14
click at [1076, 587] on div "playback controls" at bounding box center [667, 580] width 878 height 14
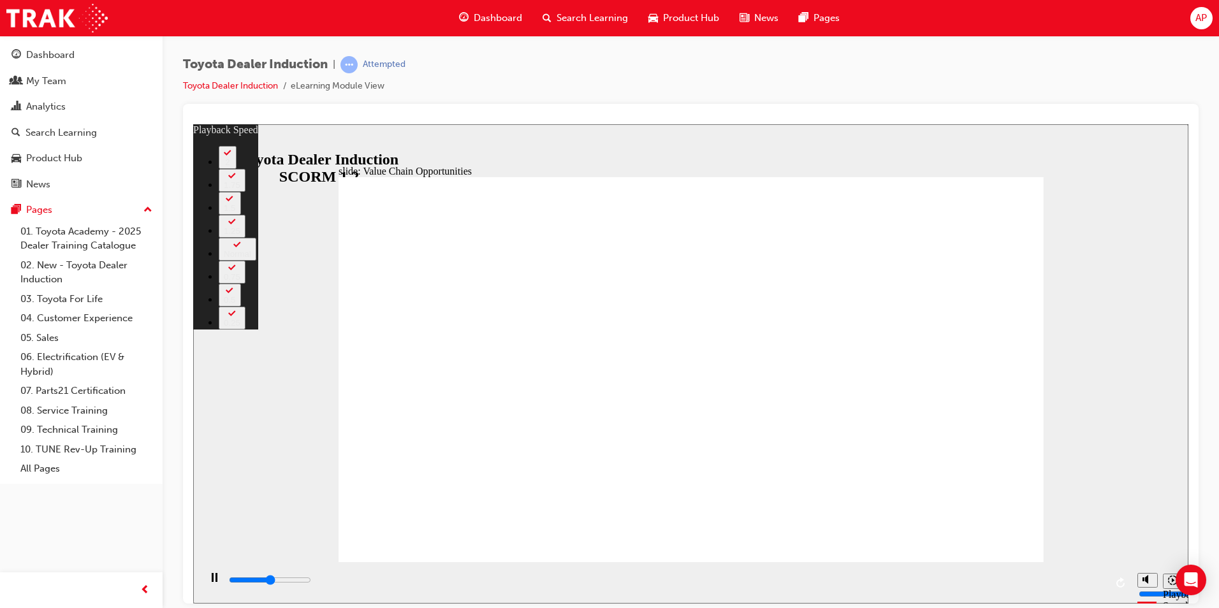
type input "5700"
type input "0"
type input "5900"
type input "1"
type input "6200"
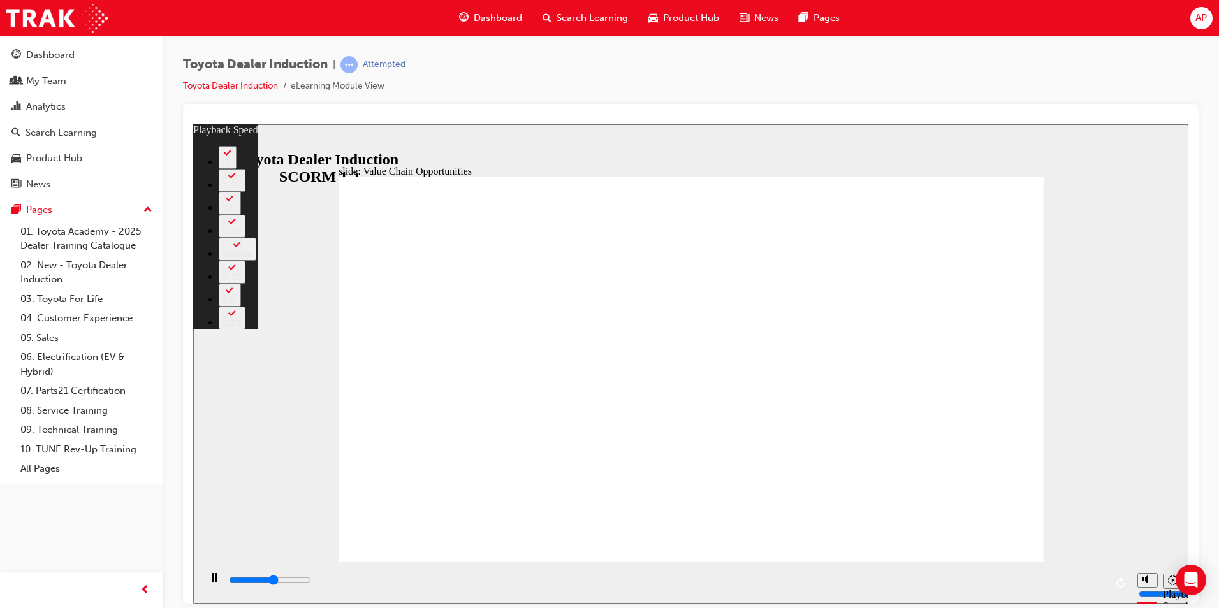
type input "1"
type input "6200"
type input "1"
type input "6200"
type input "1"
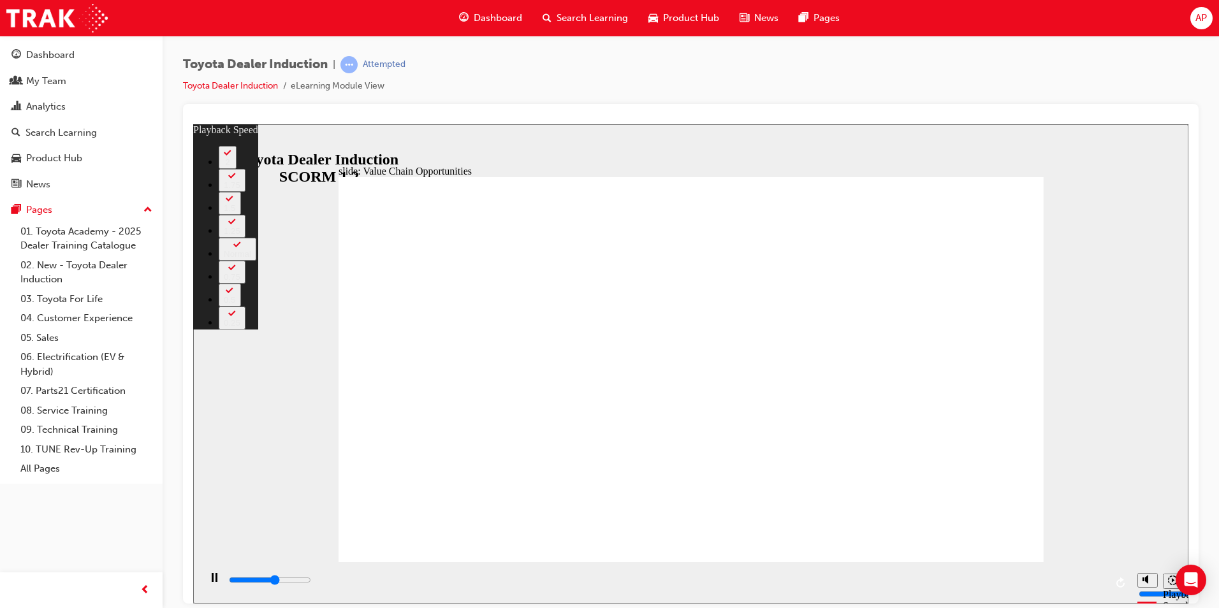
type input "6500"
type input "1"
type input "6700"
type input "1"
type input "7000"
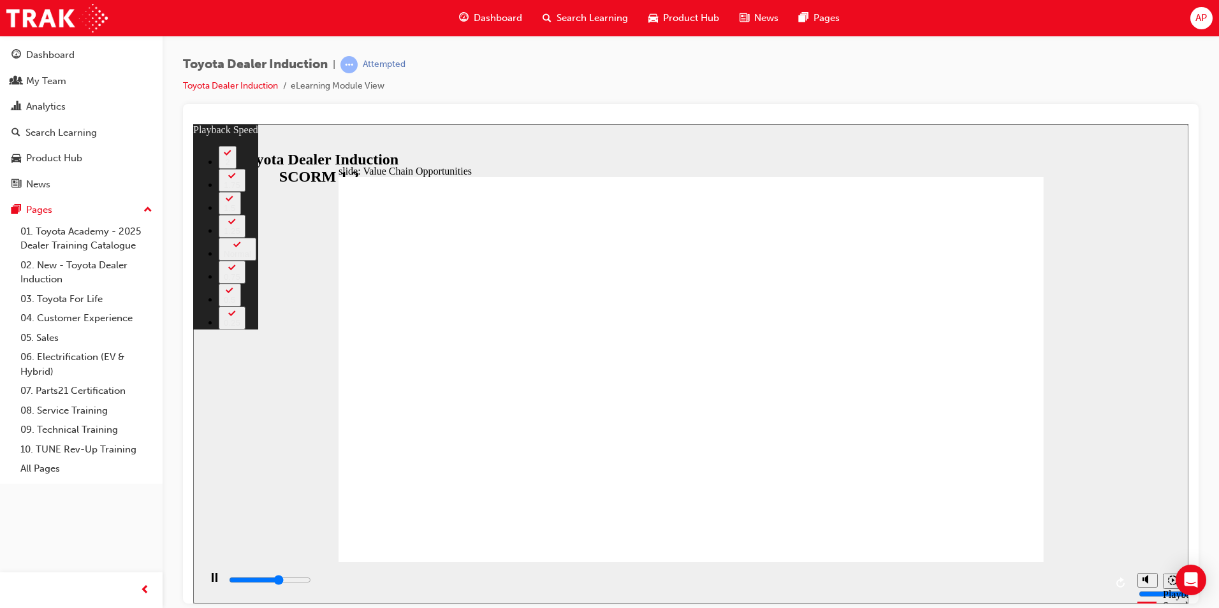
type input "2"
type input "7300"
type input "2"
type input "7500"
type input "2"
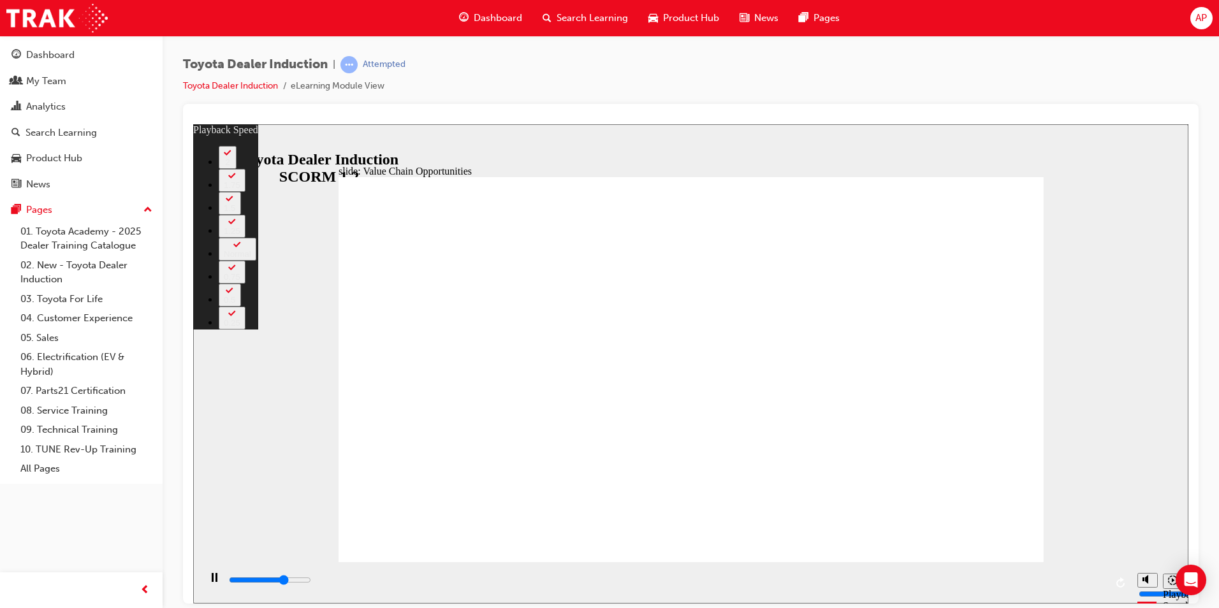
type input "7800"
type input "2"
type input "8100"
type input "3"
type input "8500"
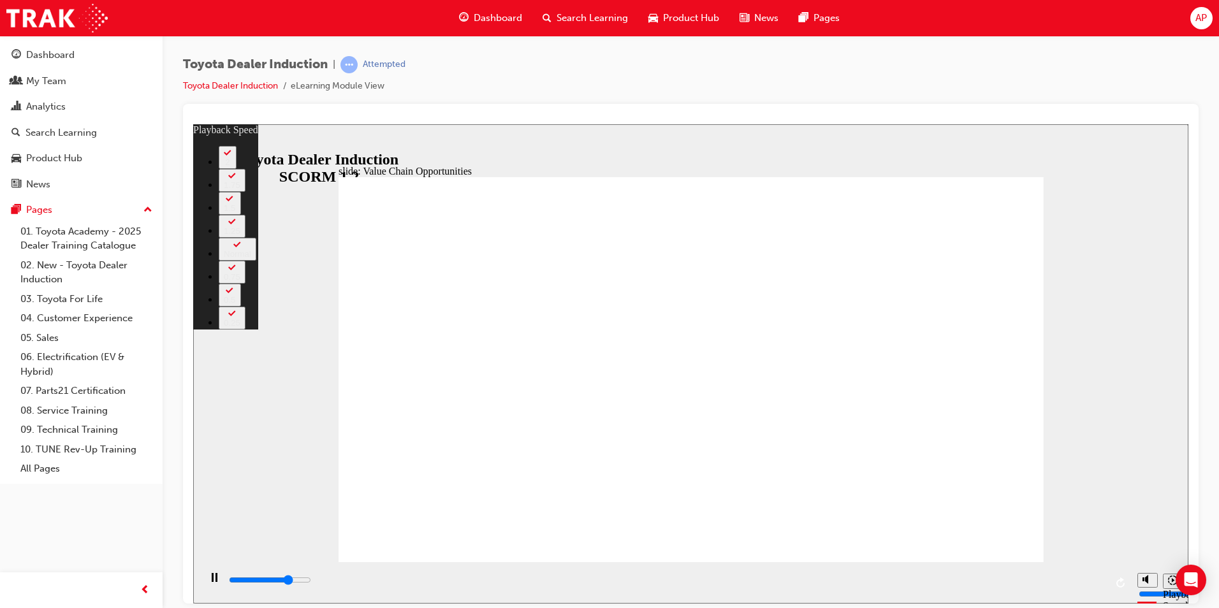
type input "3"
type input "8800"
type input "3"
type input "9100"
type input "4"
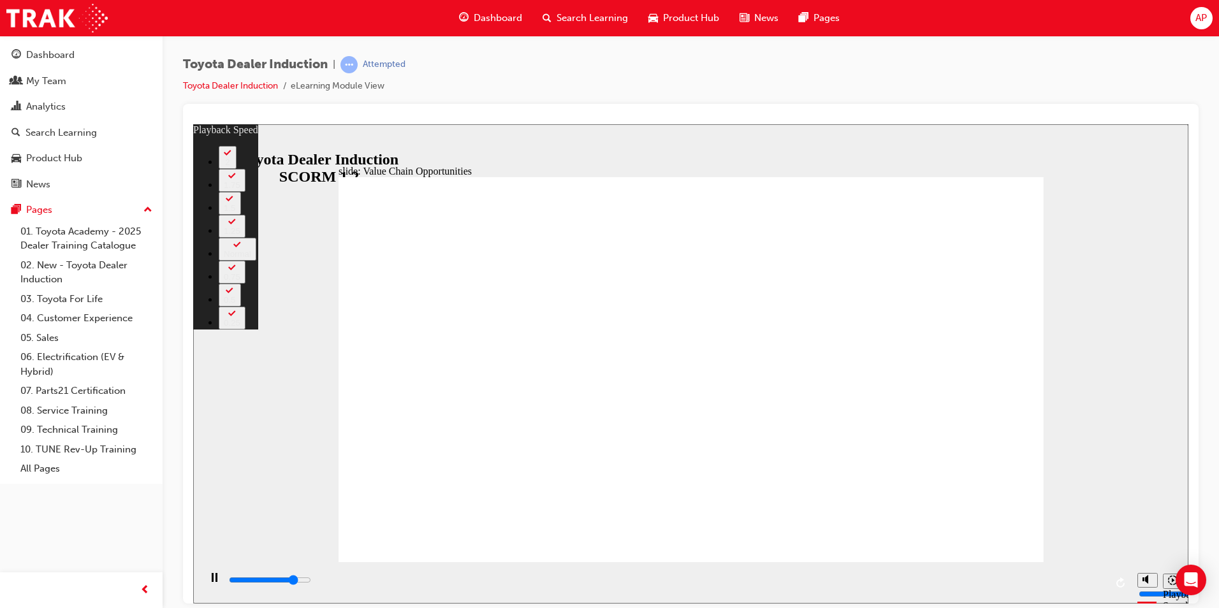
type input "9300"
type input "4"
type input "9600"
type input "4"
type input "9800"
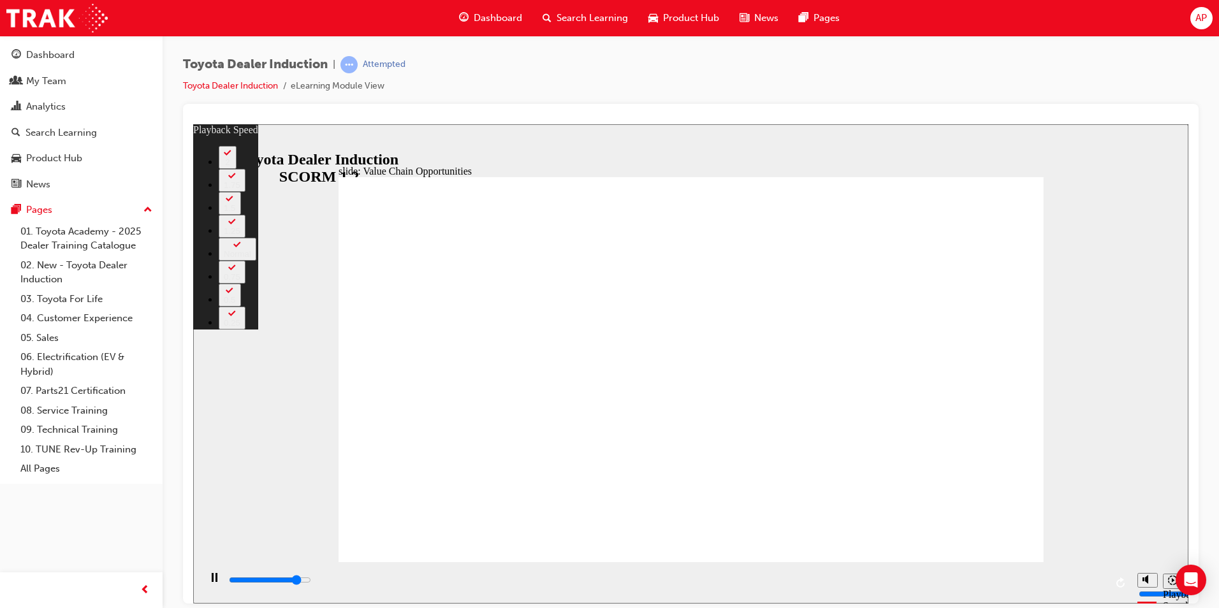
type input "4"
type input "10100"
type input "5"
type input "10400"
type input "5"
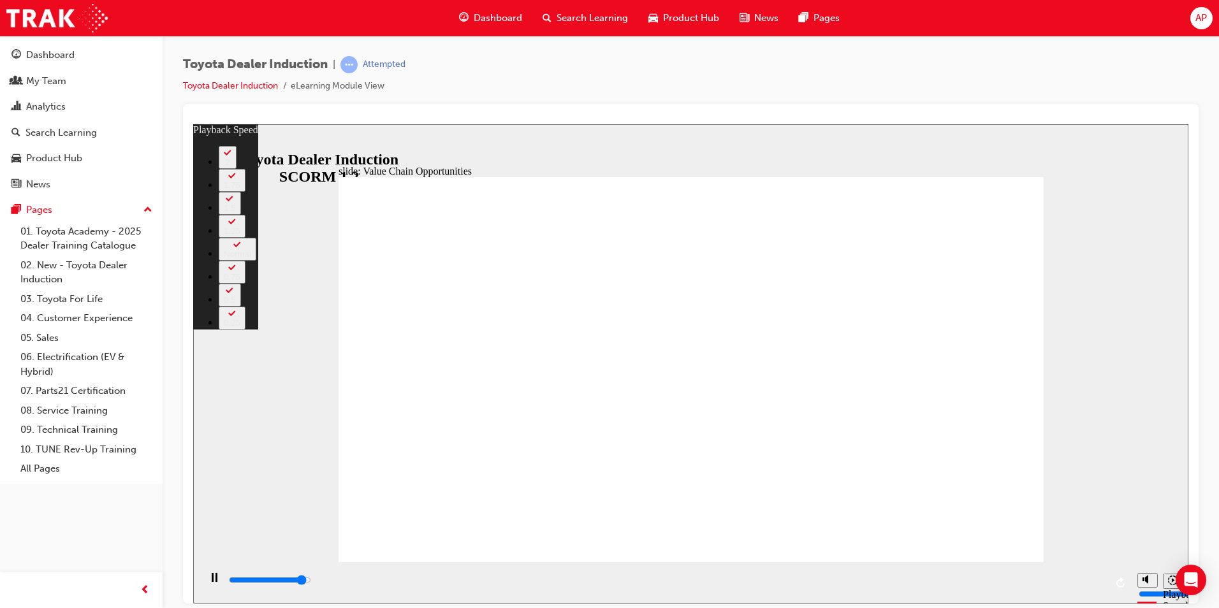
type input "10600"
type input "5"
type input "10900"
type input "6"
type input "11200"
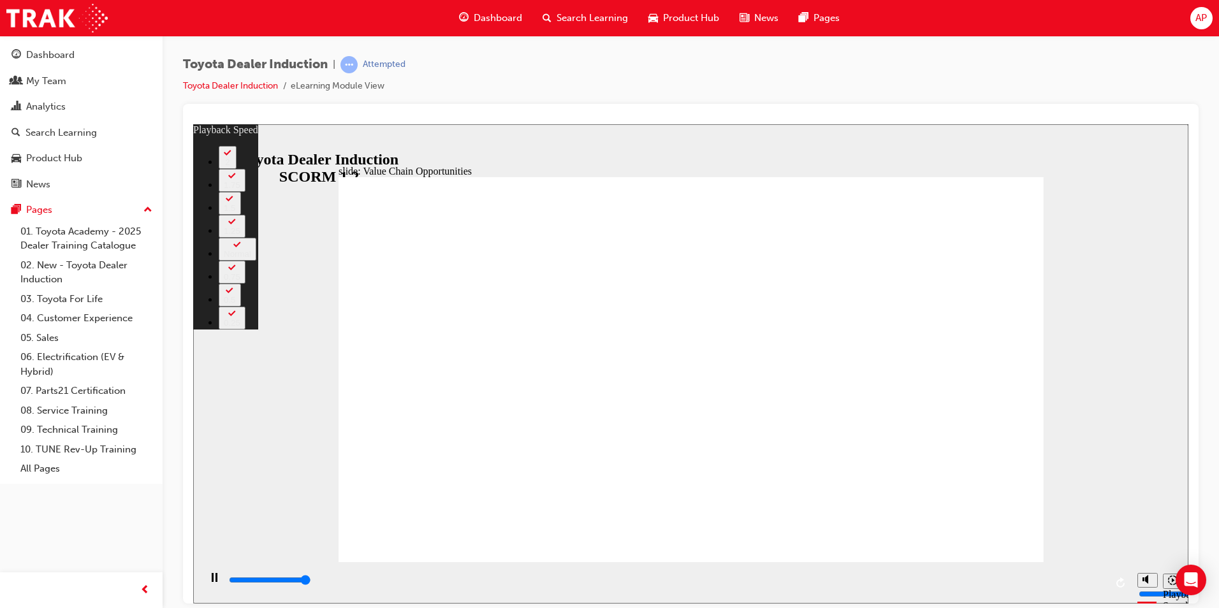
type input "6"
type input "11300"
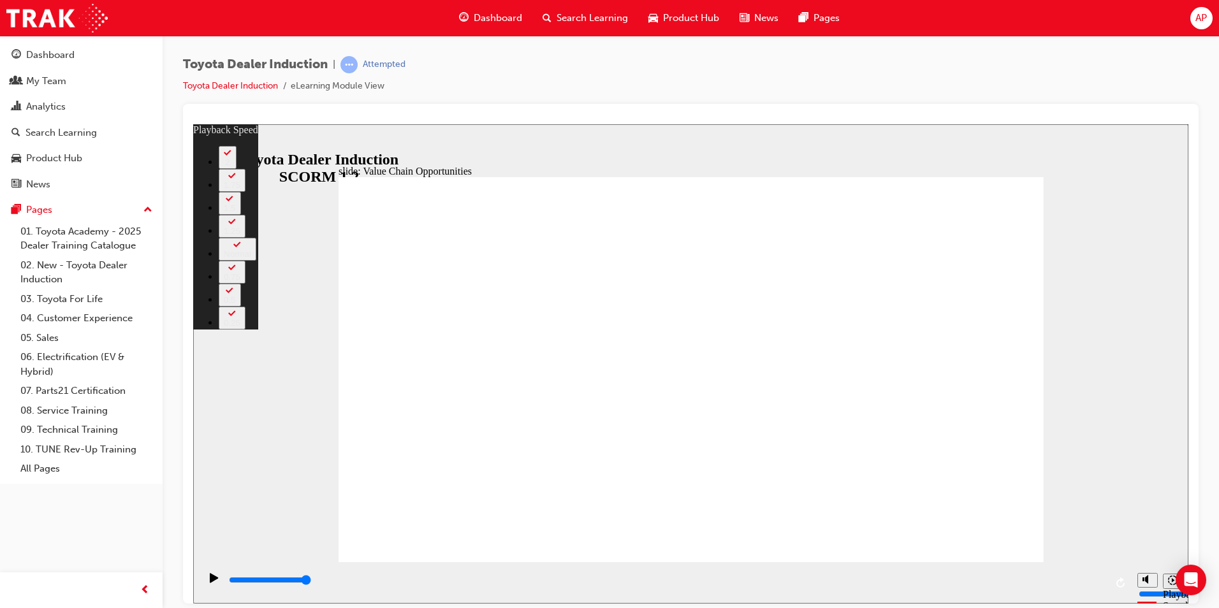
type input "64"
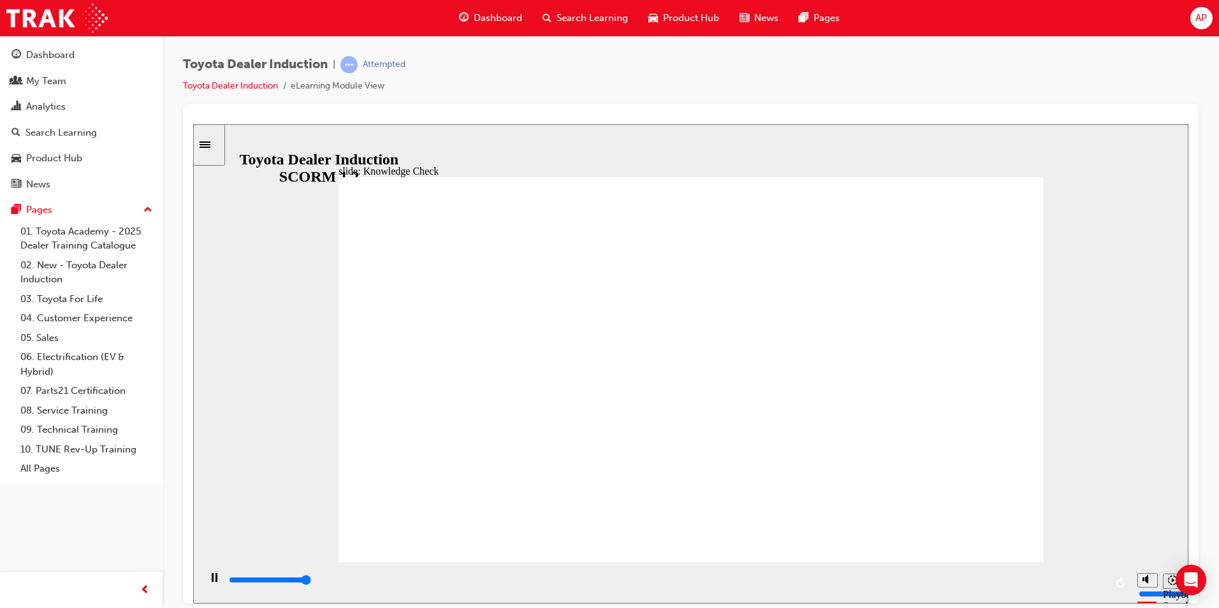
type input "5000"
radio input "true"
type input "3900"
radio input "true"
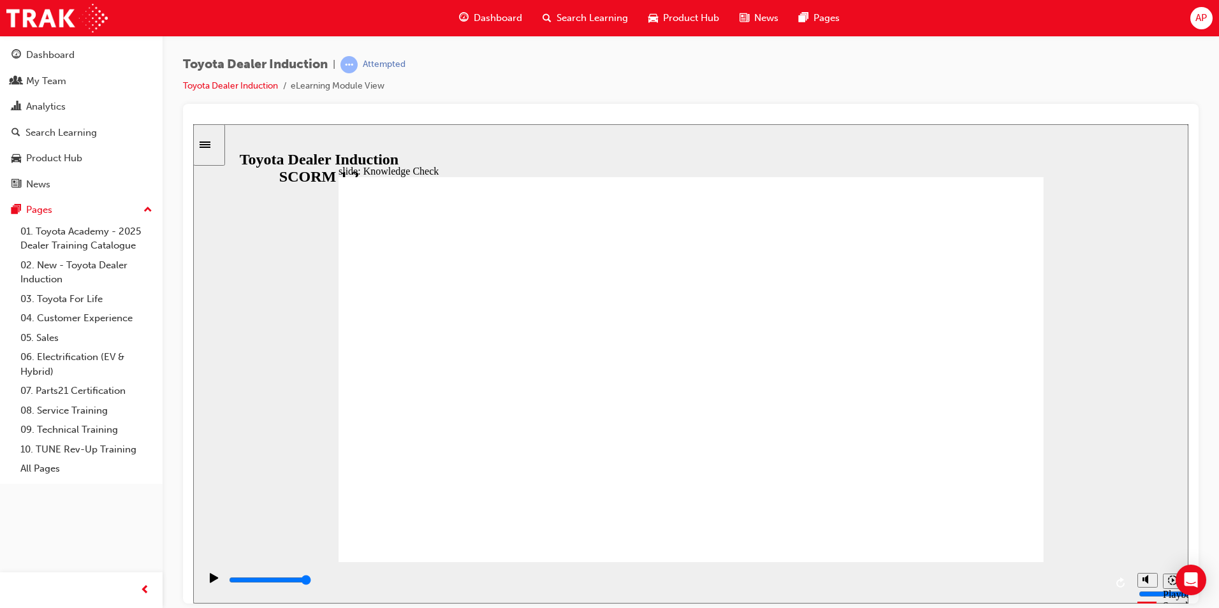
click at [854, 576] on div "playback controls" at bounding box center [667, 582] width 878 height 19
click at [1034, 580] on div "playback controls" at bounding box center [667, 580] width 878 height 14
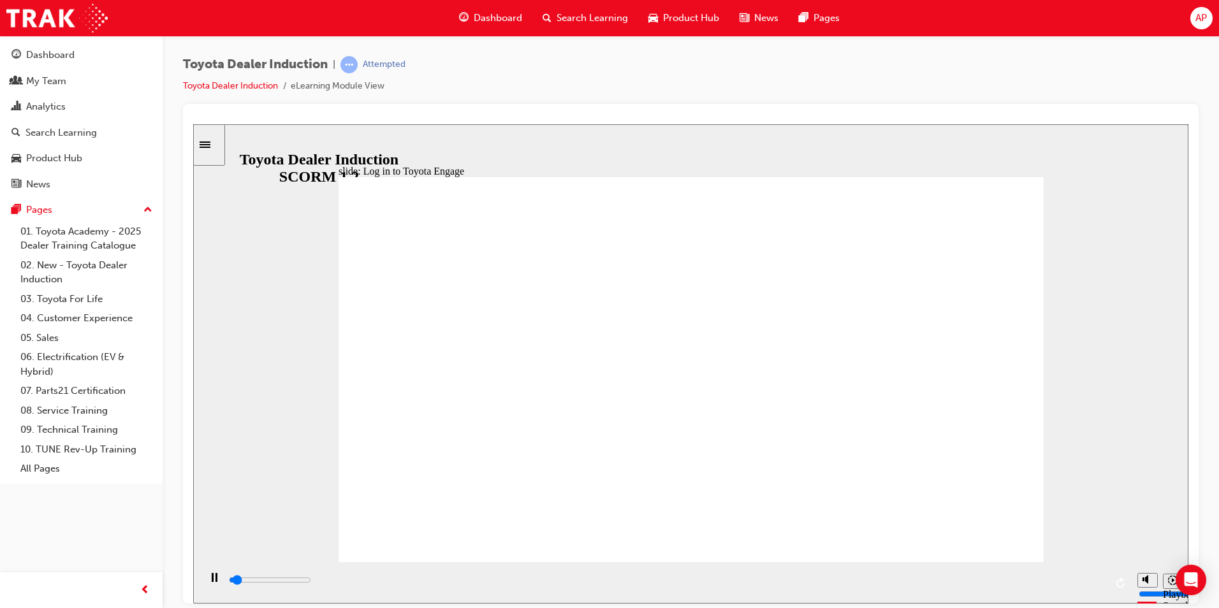
type input "1700"
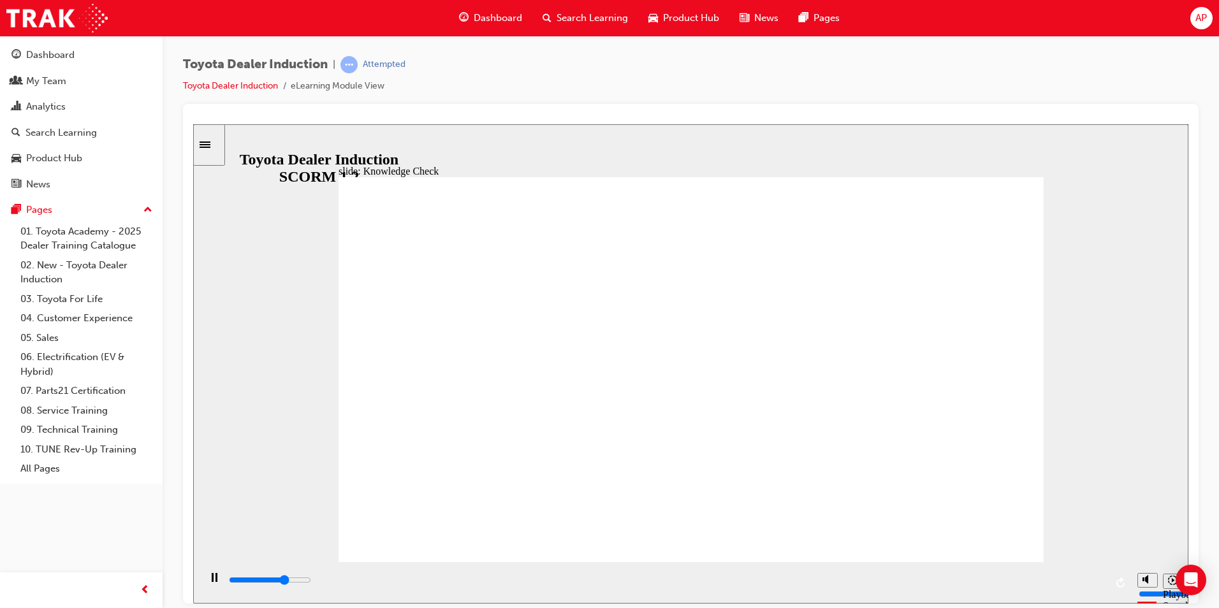
type input "5000"
type input "e"
type input "en"
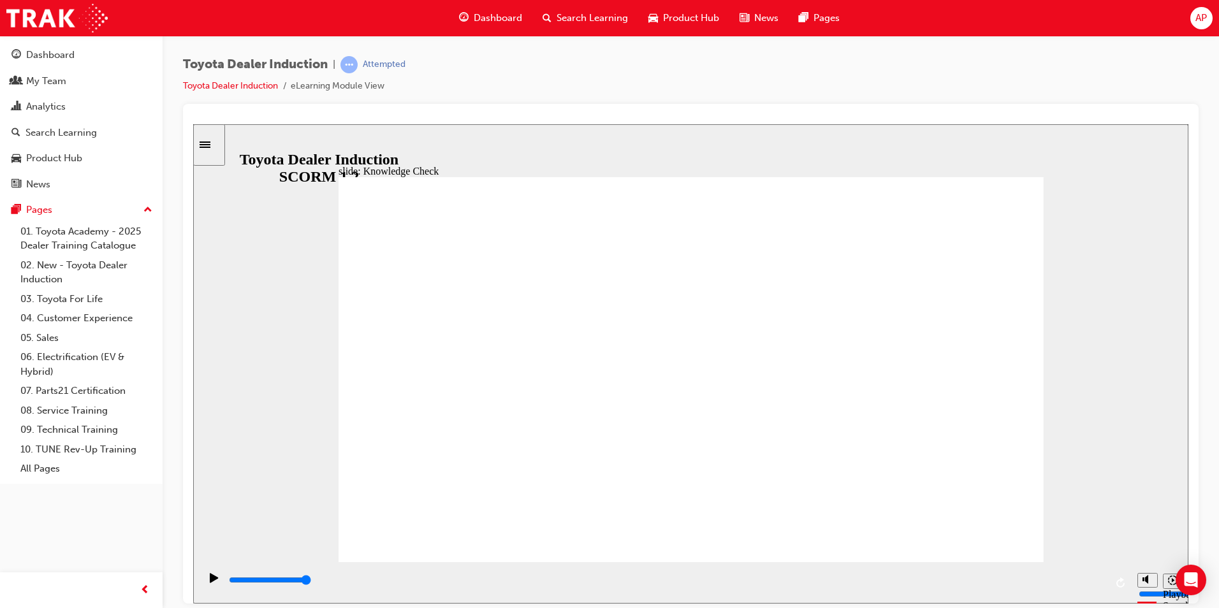
type input "en"
type input "eng"
type input "enga"
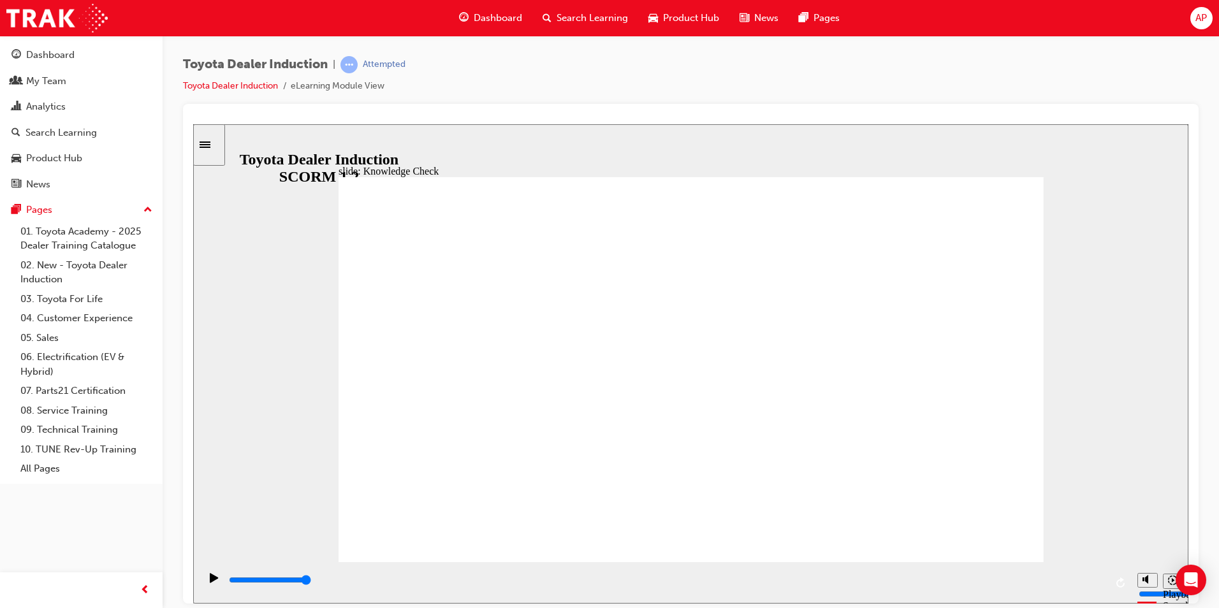
type input "engag"
type input "engage"
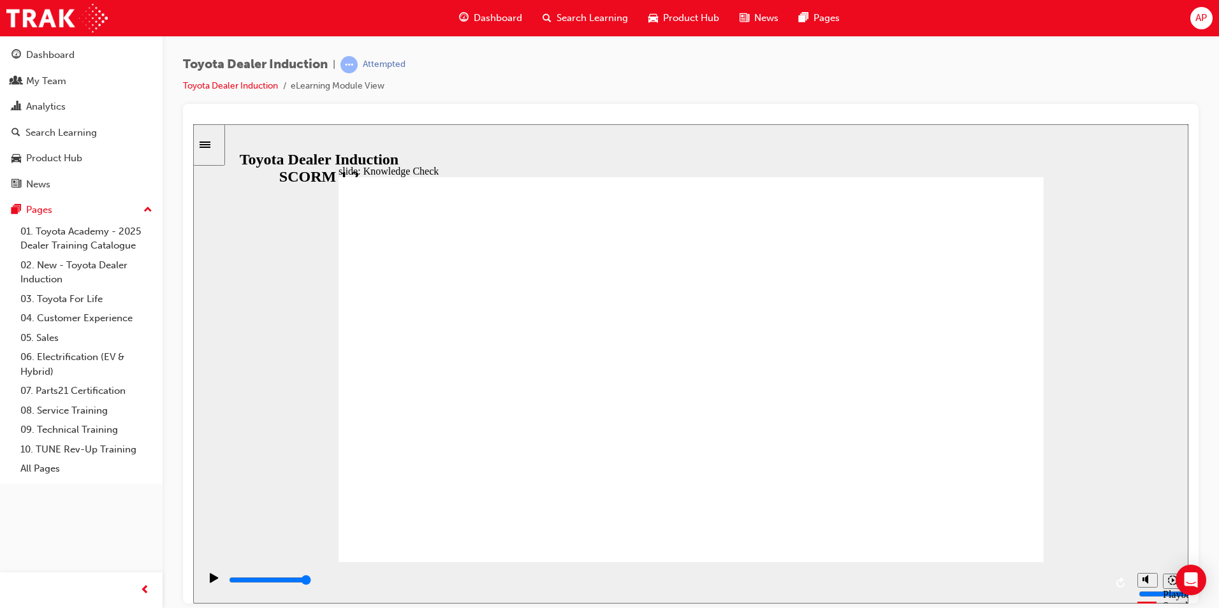
type input "etngage"
type input "etongage"
type input "etoyngage"
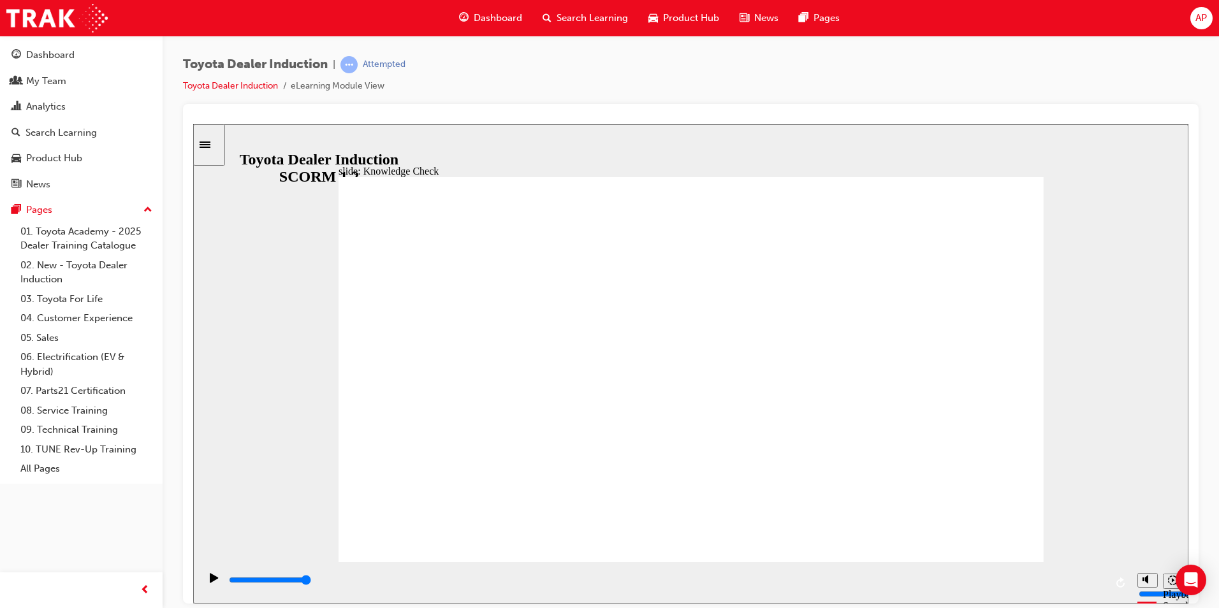
type input "etoyngage"
type input "etoyongage"
type input "etoyotngage"
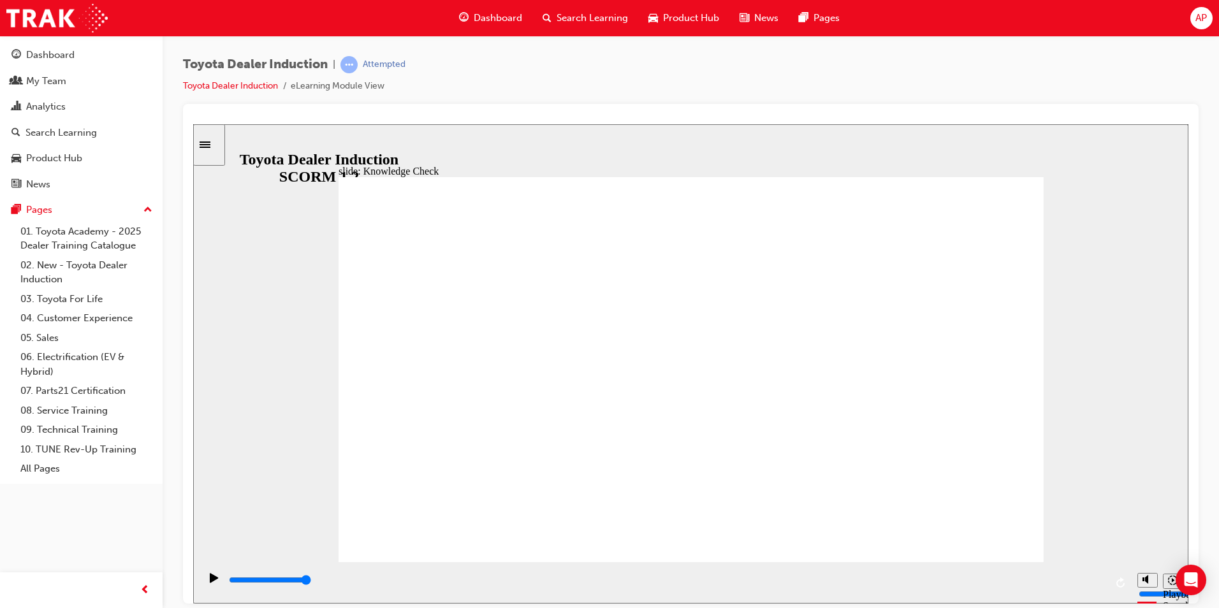
type input "etoyongage"
type input "etoyngage"
type input "etongage"
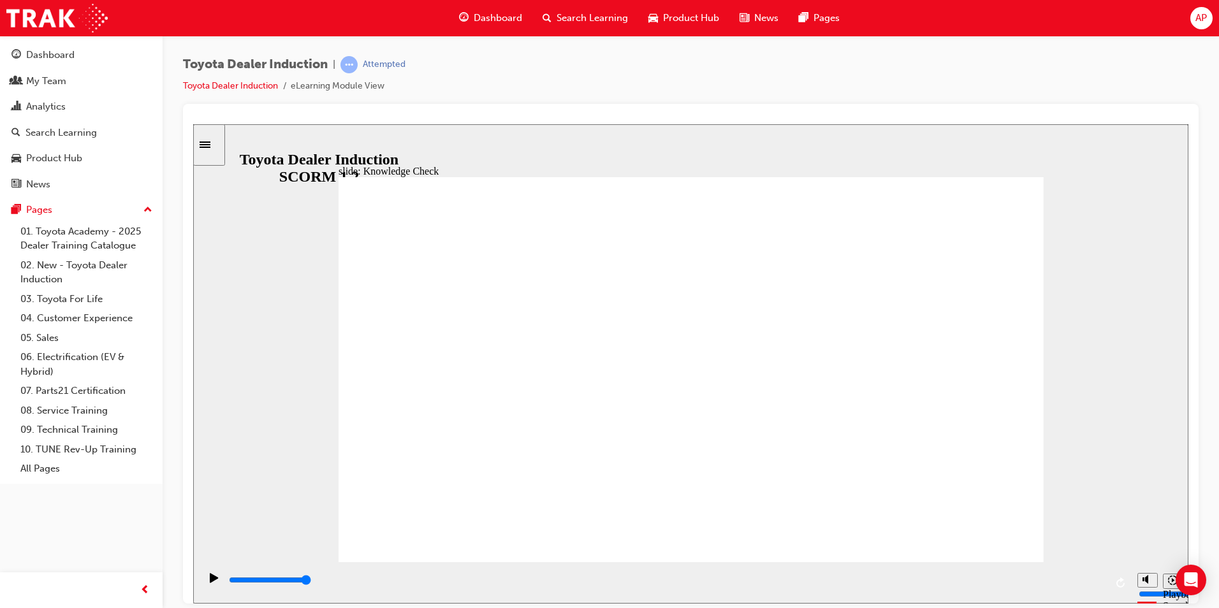
type input "etongage"
type input "etngage"
type input "engage"
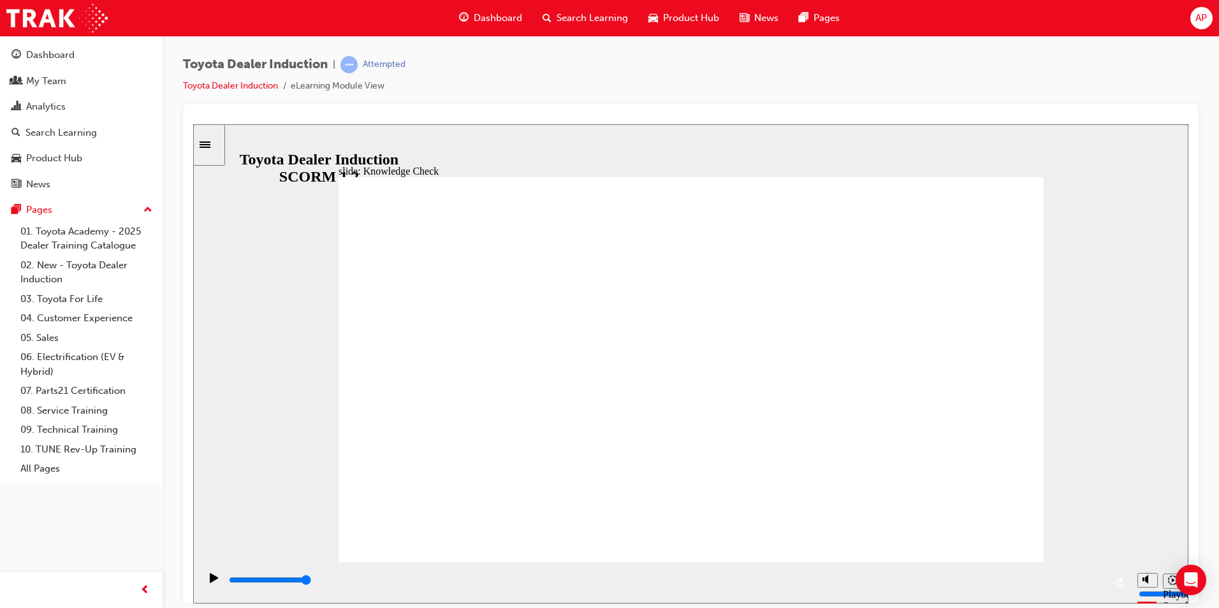
type input "ngage"
type input "tngage"
type input "tongage"
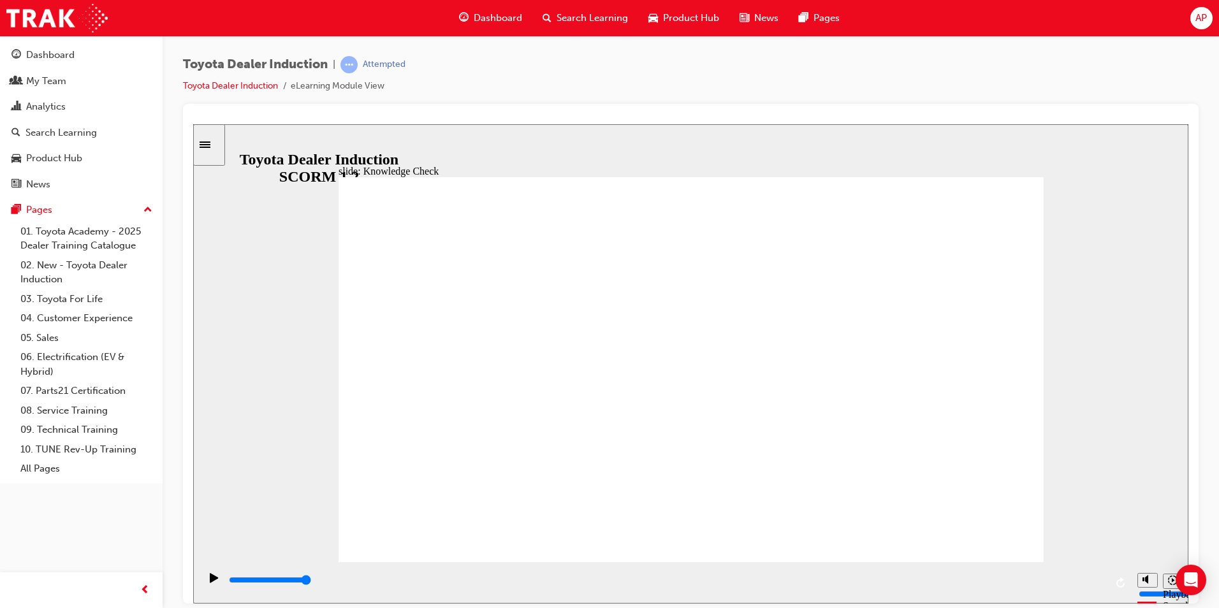
type input "tongage"
type input "toyngage"
type input "toyongage"
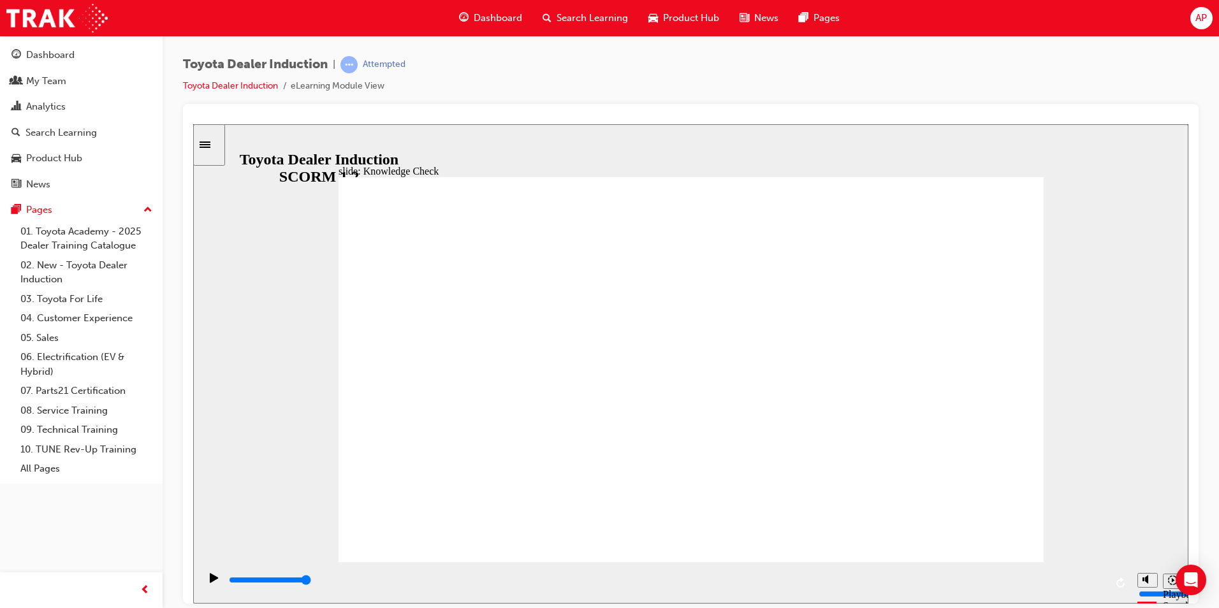
type input "toyotngage"
type input "toyotangage"
type input "toyota ngage"
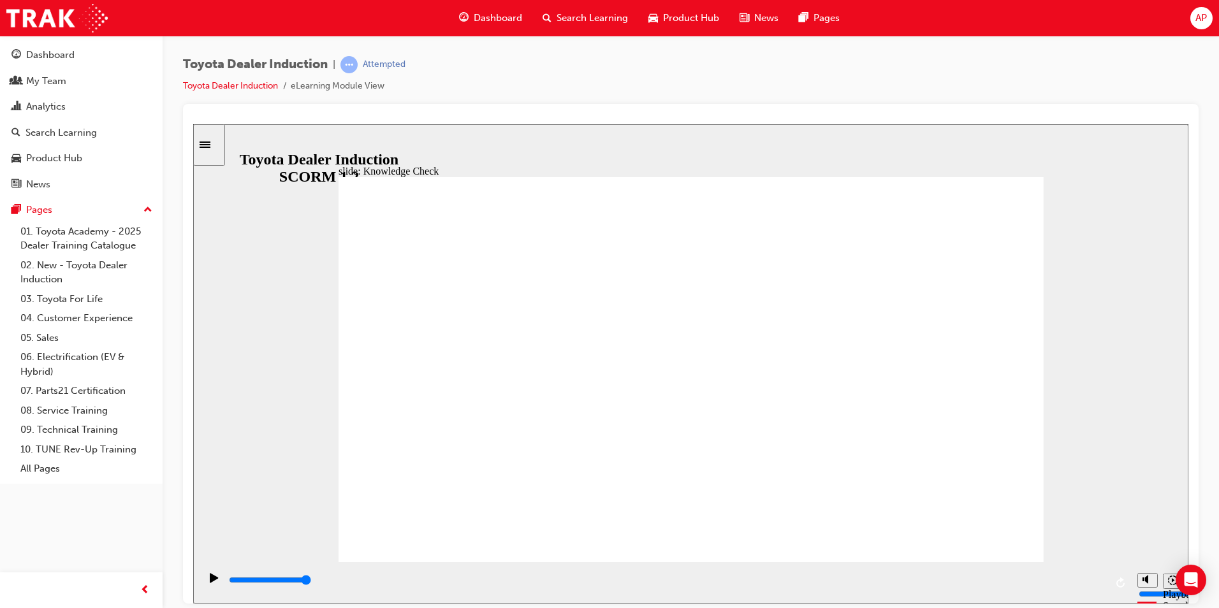
type input "toyota ngage"
type input "toyota engage"
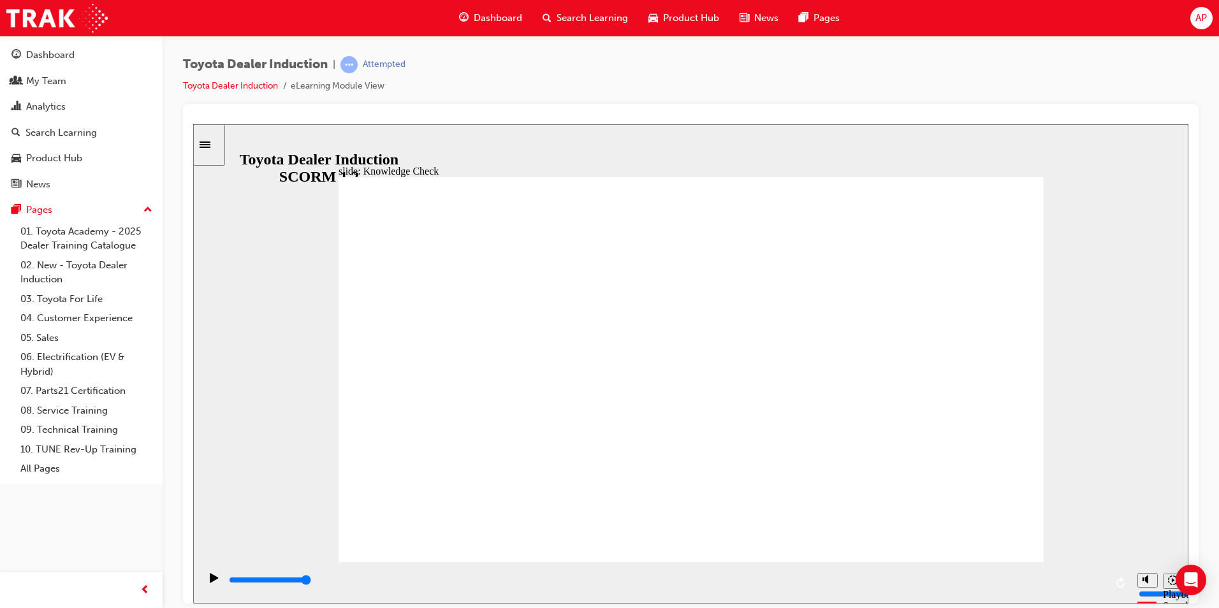
type input "toyota engage"
type input "toyota engage a"
type input "toyota engage ap"
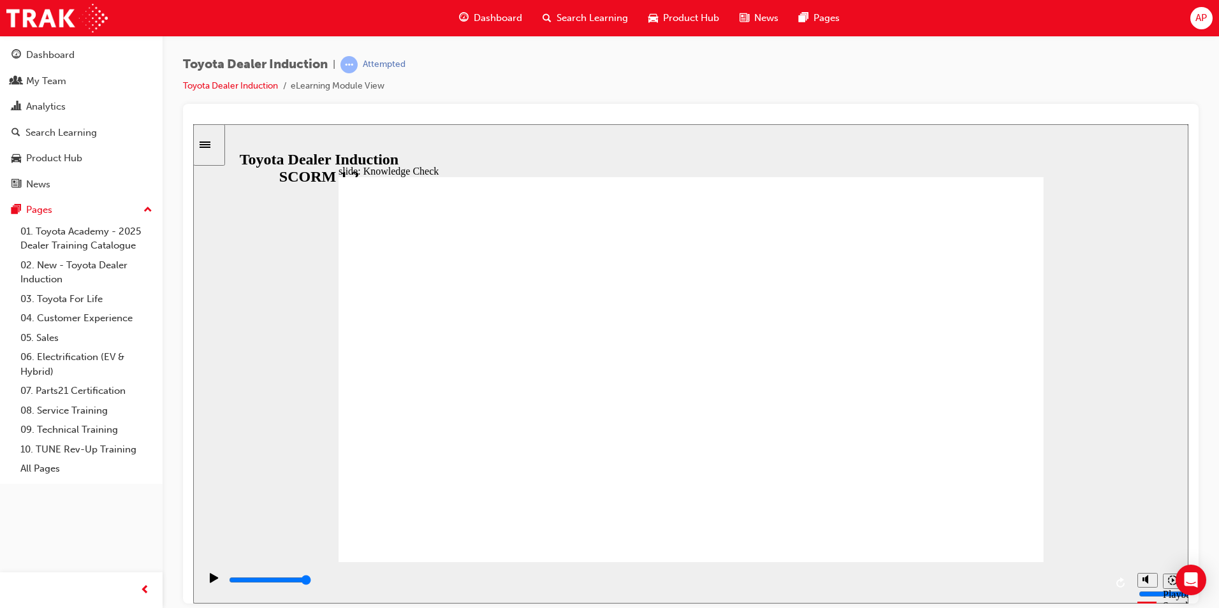
type input "toyota engage app"
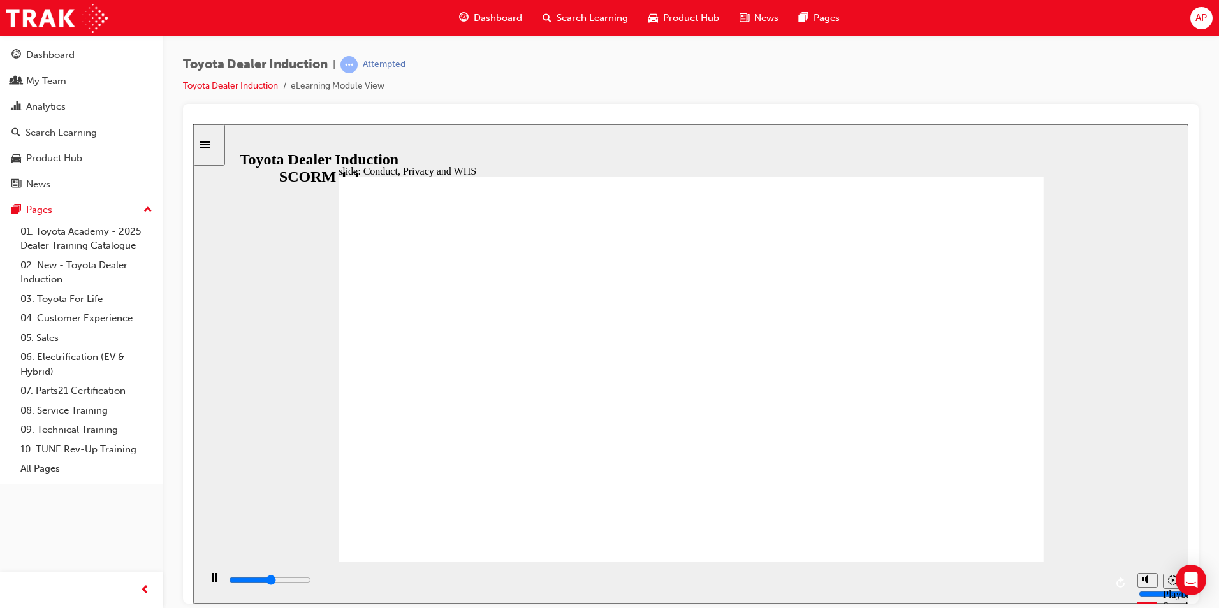
click at [311, 581] on input "slide progress" at bounding box center [270, 579] width 82 height 10
click at [1082, 579] on div "playback controls" at bounding box center [667, 580] width 878 height 14
click at [970, 580] on div "playback controls" at bounding box center [667, 580] width 878 height 14
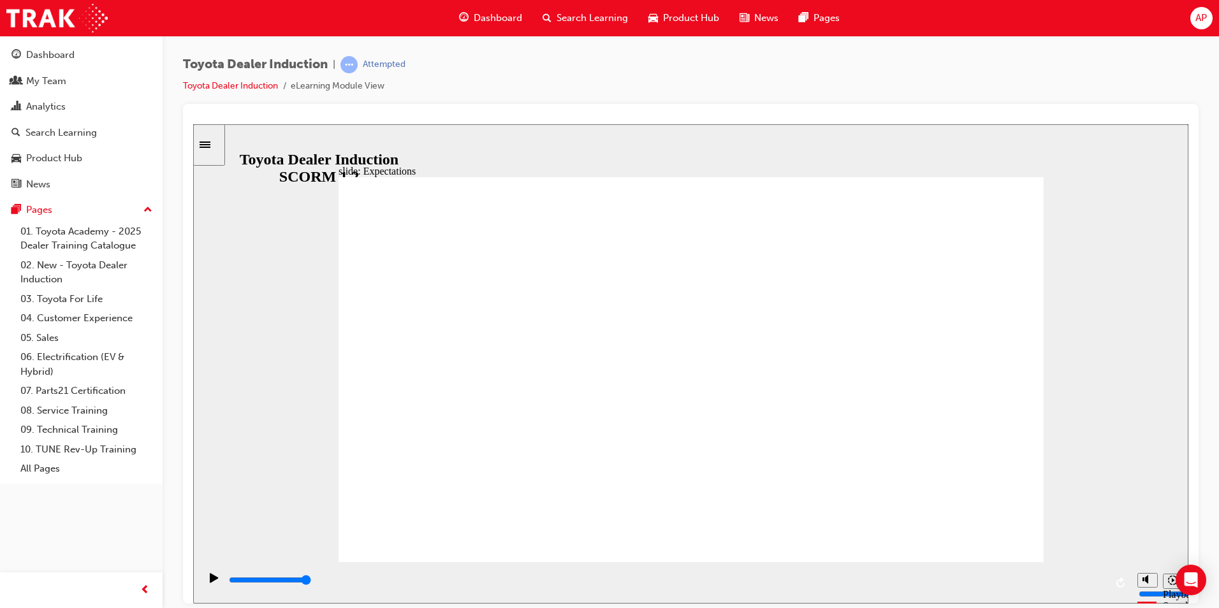
click at [987, 583] on div "playback controls" at bounding box center [667, 580] width 878 height 14
click at [311, 583] on input "slide progress" at bounding box center [270, 579] width 82 height 10
type input "5700"
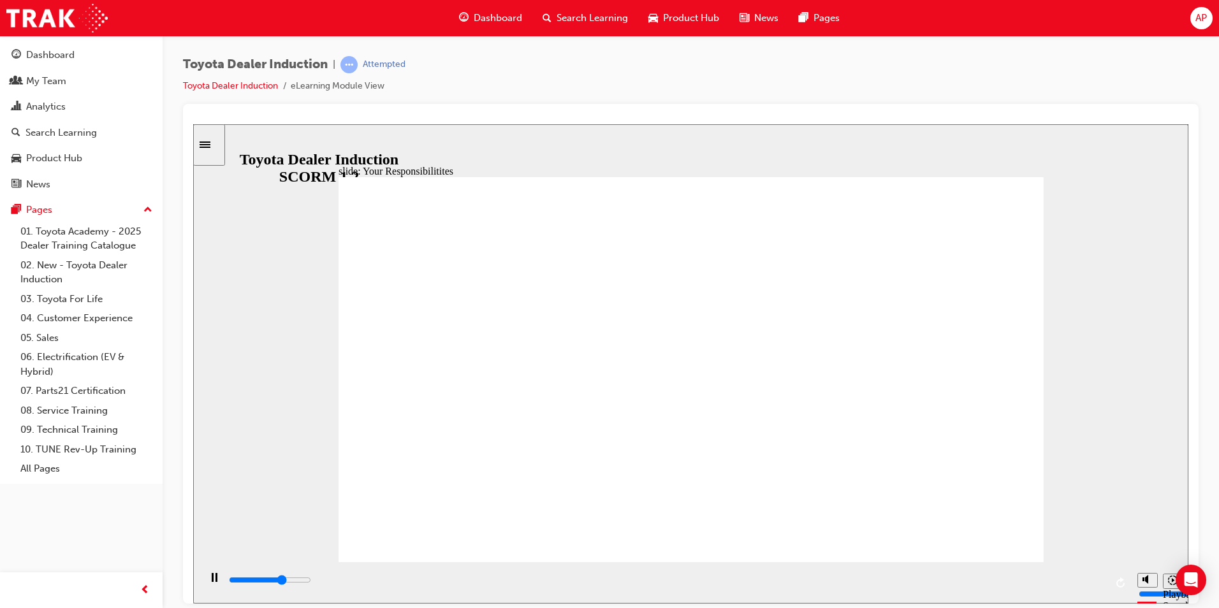
checkbox input "true"
type input "6400"
checkbox input "true"
type input "7100"
checkbox input "true"
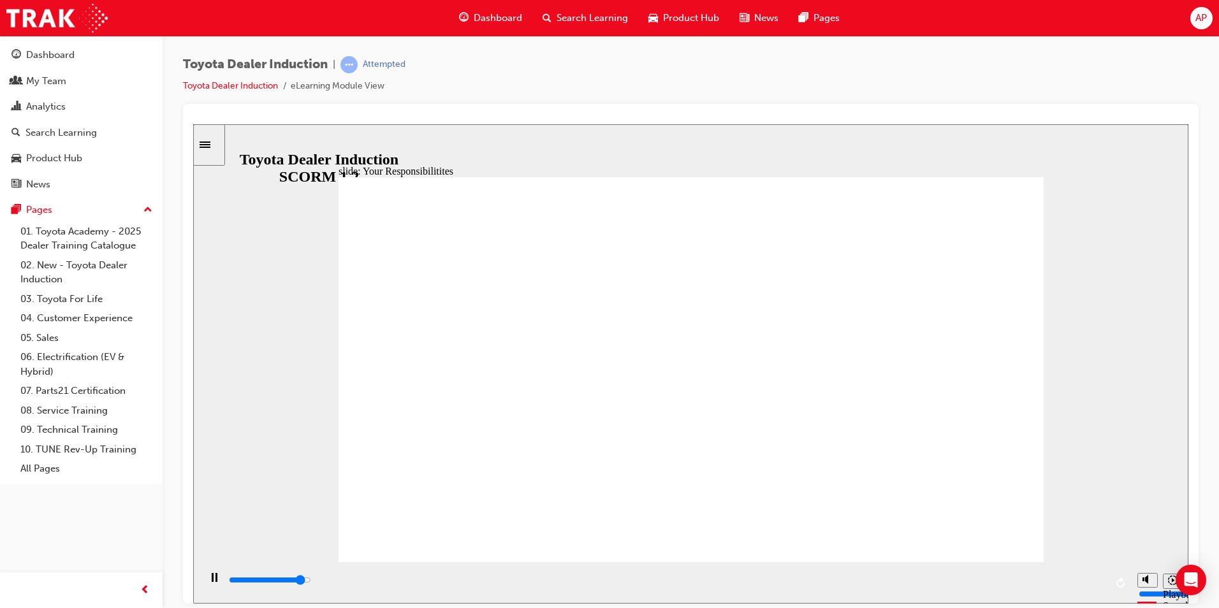
type input "7800"
checkbox input "true"
type input "8400"
checkbox input "true"
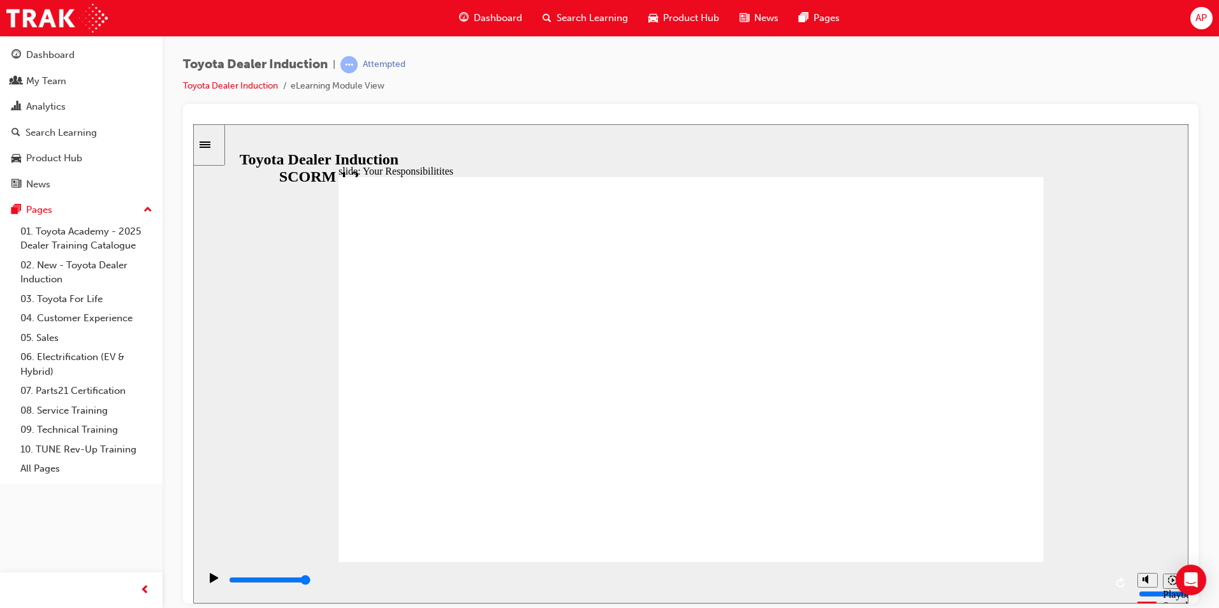
checkbox input "true"
click at [882, 579] on div "playback controls" at bounding box center [667, 580] width 878 height 14
click at [311, 583] on input "slide progress" at bounding box center [270, 579] width 82 height 10
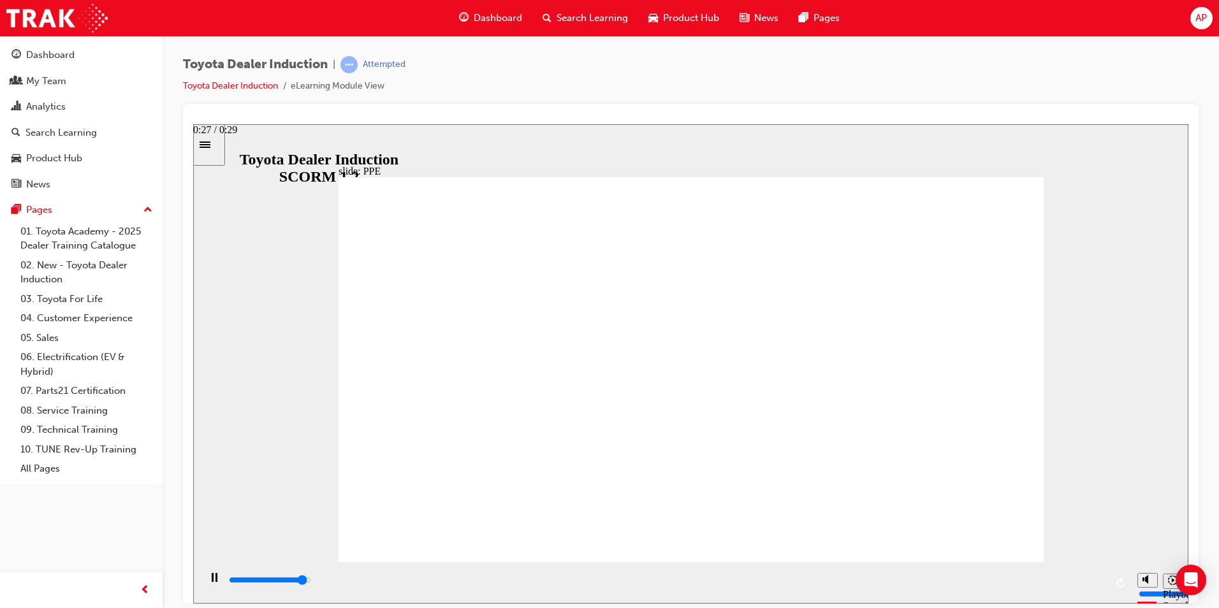
click at [1063, 576] on div "playback controls" at bounding box center [667, 580] width 878 height 14
click at [1089, 584] on div "playback controls" at bounding box center [667, 580] width 878 height 14
click at [669, 584] on div "playback controls" at bounding box center [667, 580] width 878 height 14
click at [614, 578] on div "playback controls" at bounding box center [667, 580] width 878 height 14
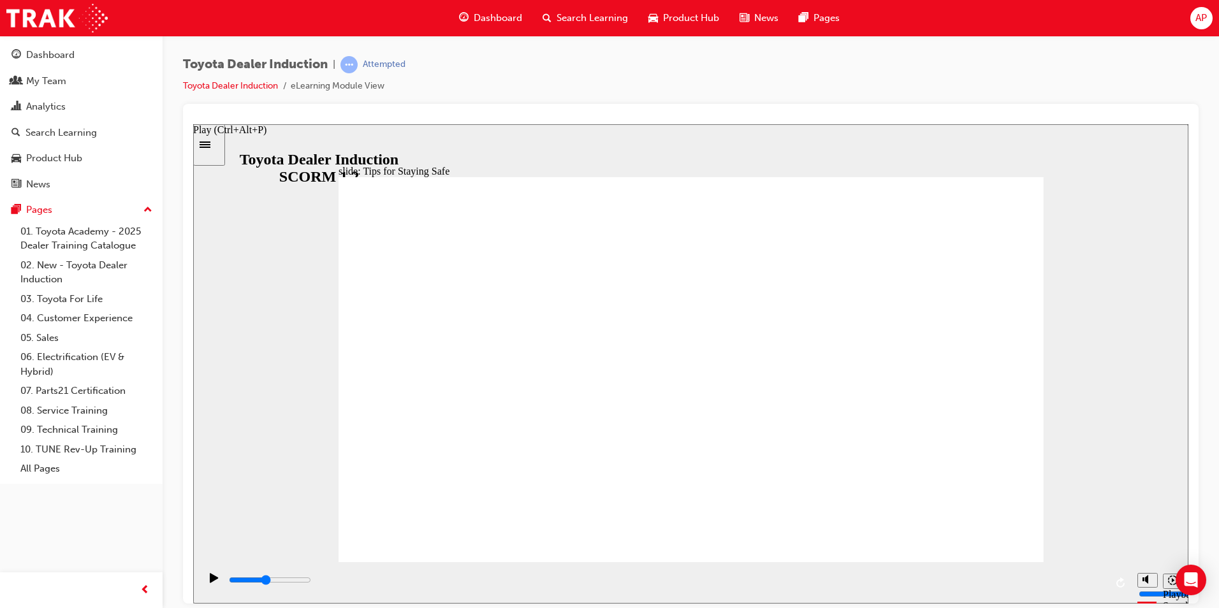
click at [216, 582] on div "Play (Ctrl+Alt+P)" at bounding box center [214, 583] width 22 height 22
type input "11700"
drag, startPoint x: 673, startPoint y: 484, endPoint x: 612, endPoint y: 472, distance: 62.5
drag, startPoint x: 585, startPoint y: 472, endPoint x: 791, endPoint y: 469, distance: 205.9
click at [1151, 535] on icon "Mute (Ctrl+Alt+M)" at bounding box center [1147, 531] width 10 height 9
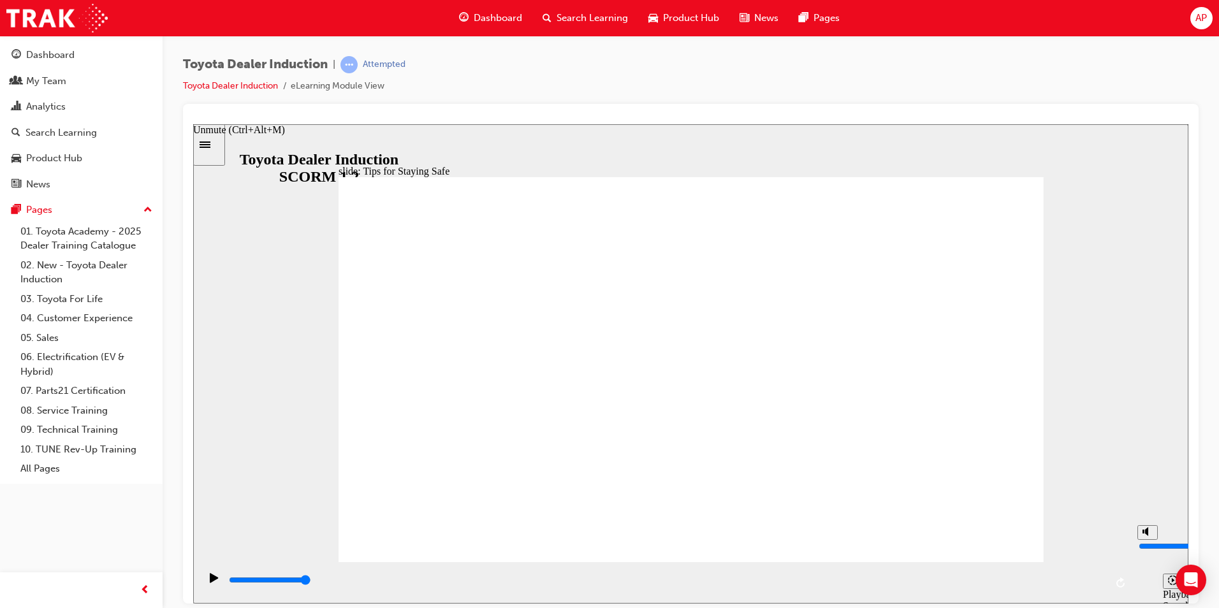
type input "0"
type input "4400"
checkbox input "true"
type input "4900"
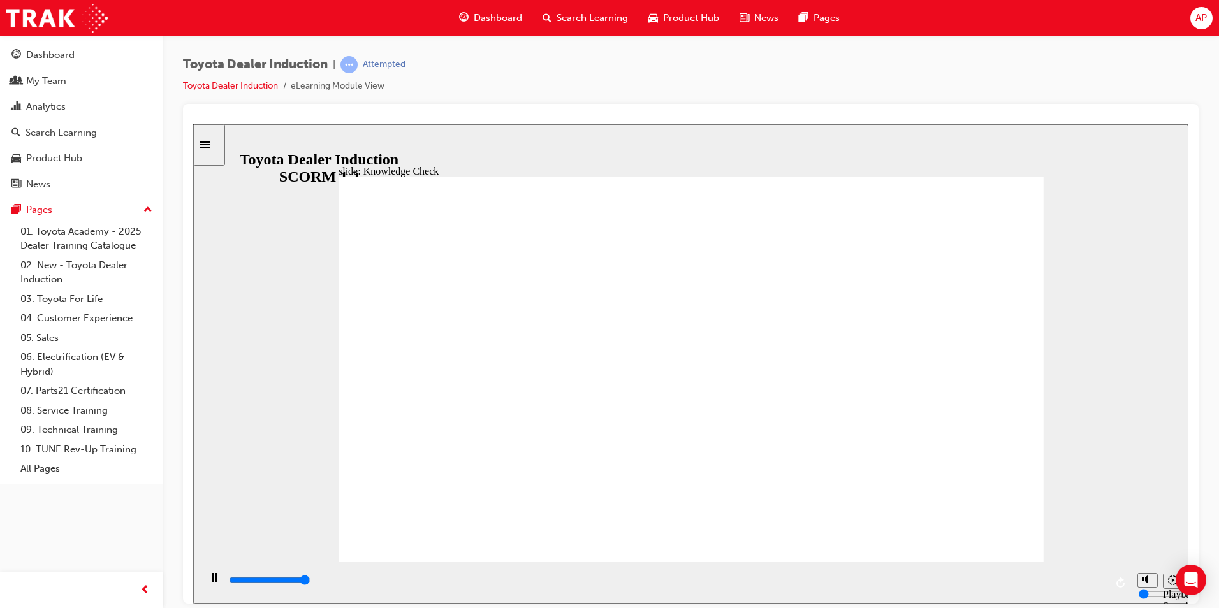
checkbox input "true"
type input "5000"
checkbox input "true"
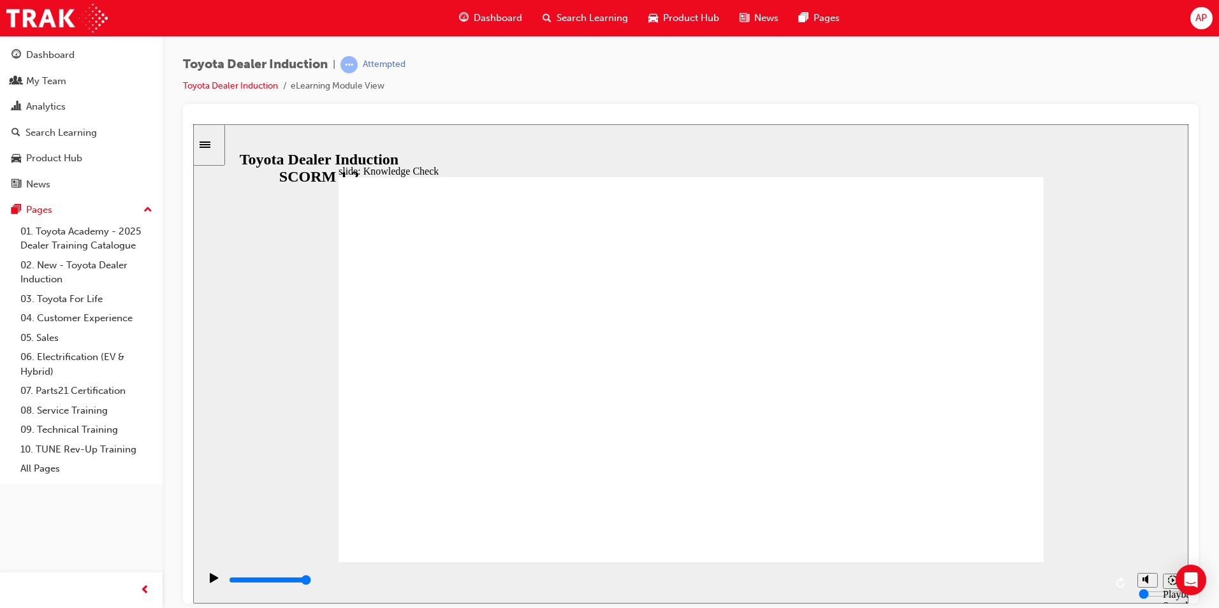
checkbox input "true"
type input "3500"
radio input "true"
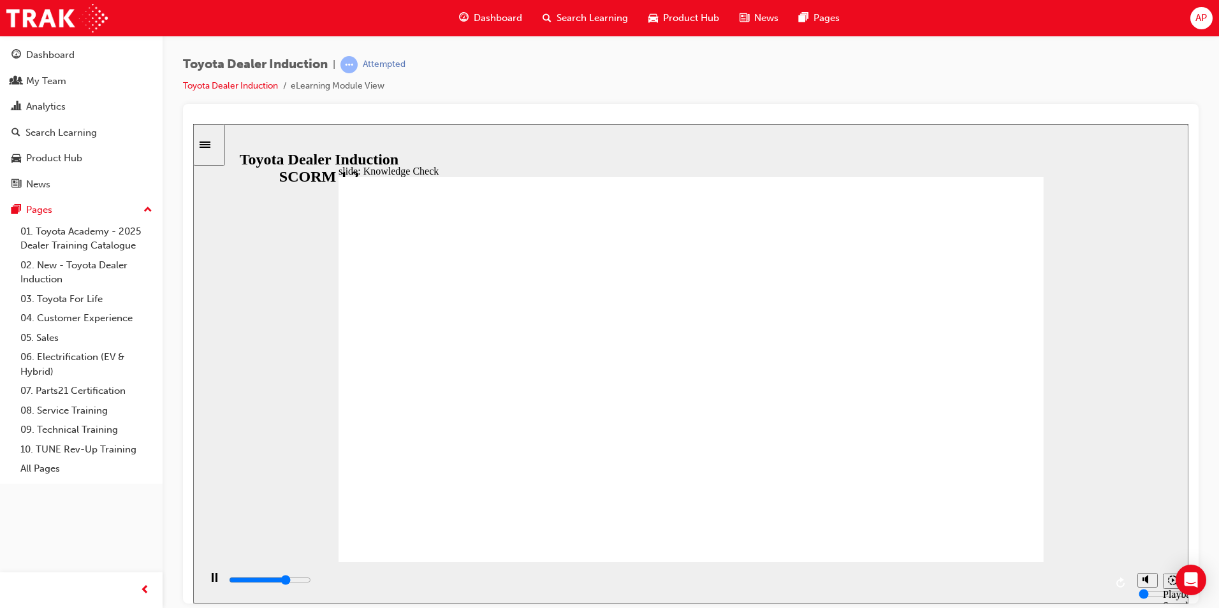
type input "3600"
checkbox input "true"
type input "5000"
checkbox input "true"
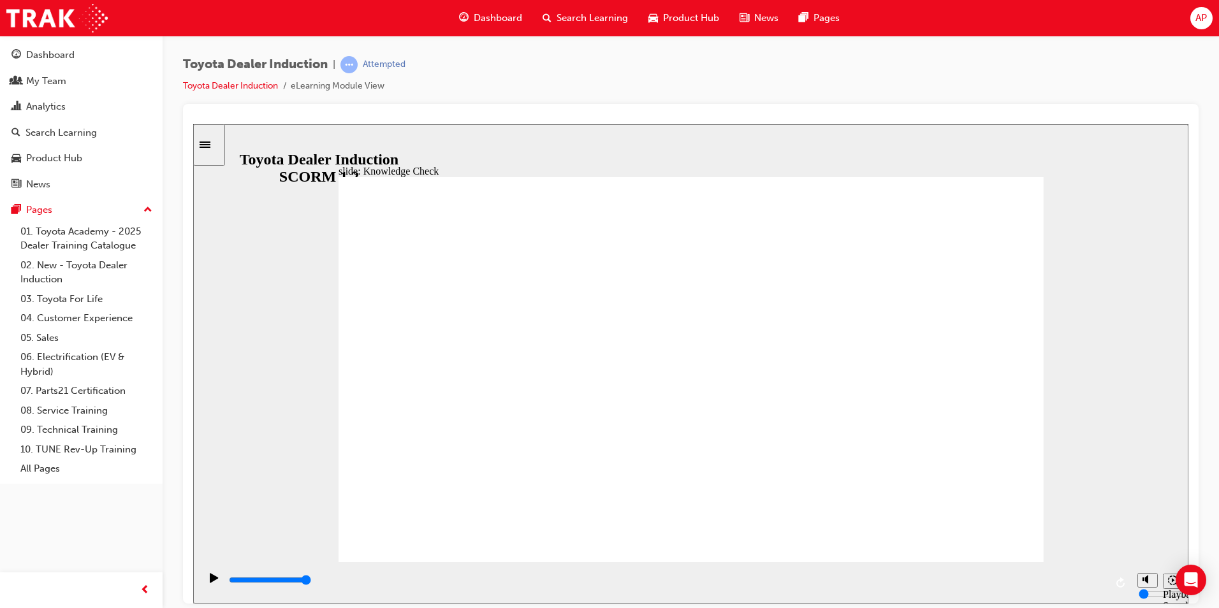
type input "4300"
checkbox input "true"
type input "4900"
checkbox input "true"
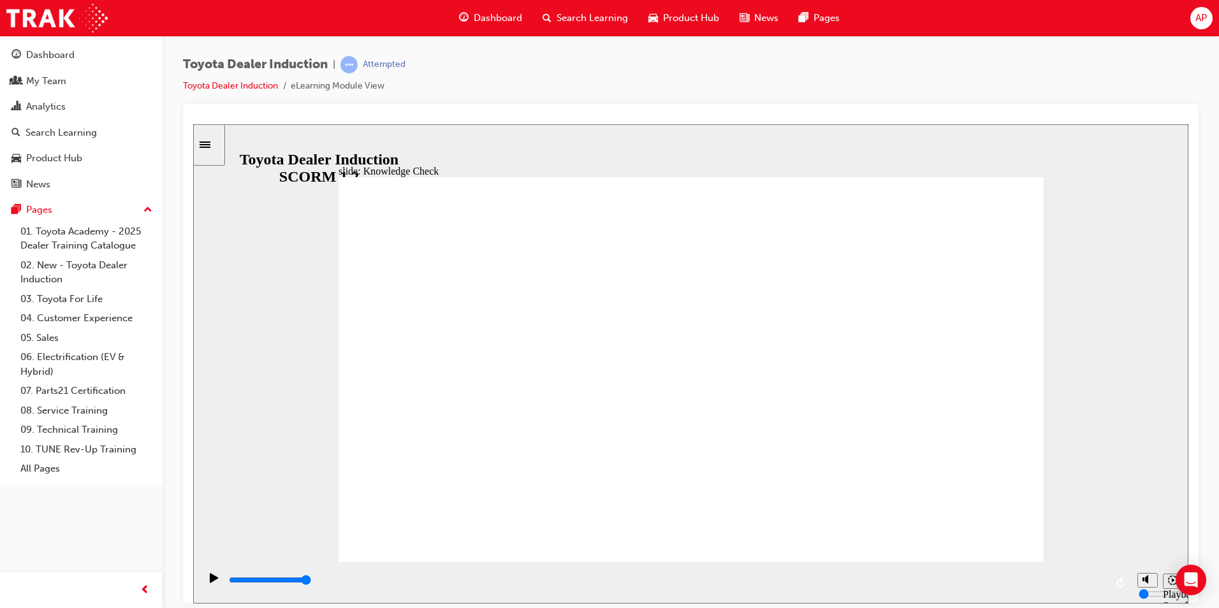
type input "9900"
click at [506, 13] on span "Dashboard" at bounding box center [498, 18] width 48 height 15
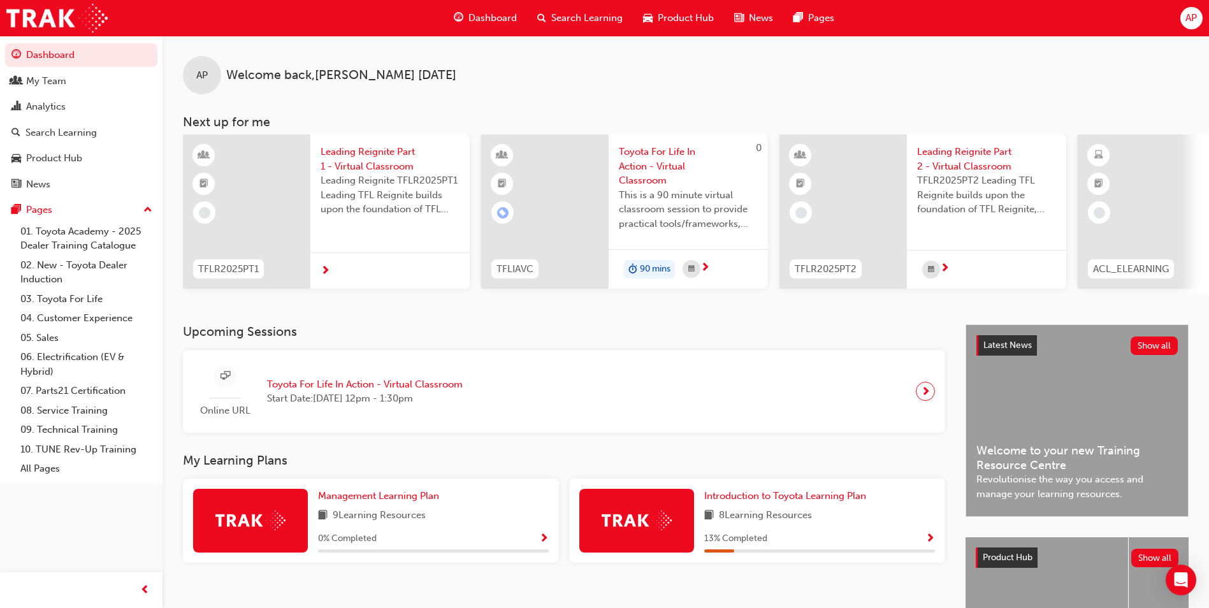
click at [931, 543] on span "Show Progress" at bounding box center [931, 539] width 10 height 11
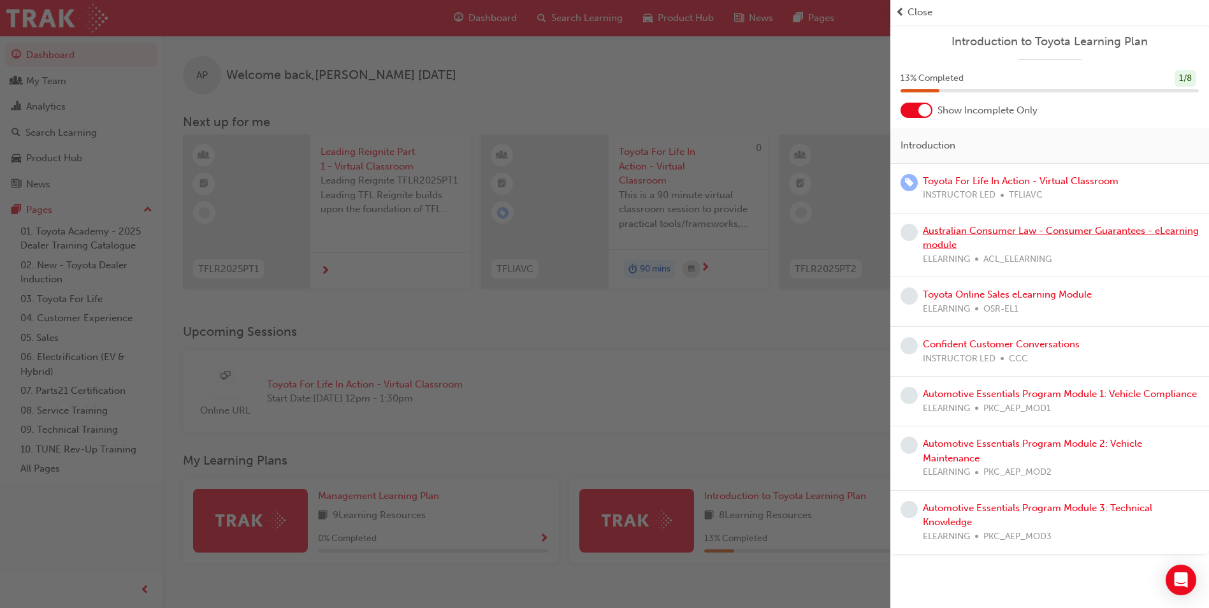
click at [1079, 228] on link "Australian Consumer Law - Consumer Guarantees - eLearning module" at bounding box center [1061, 238] width 276 height 26
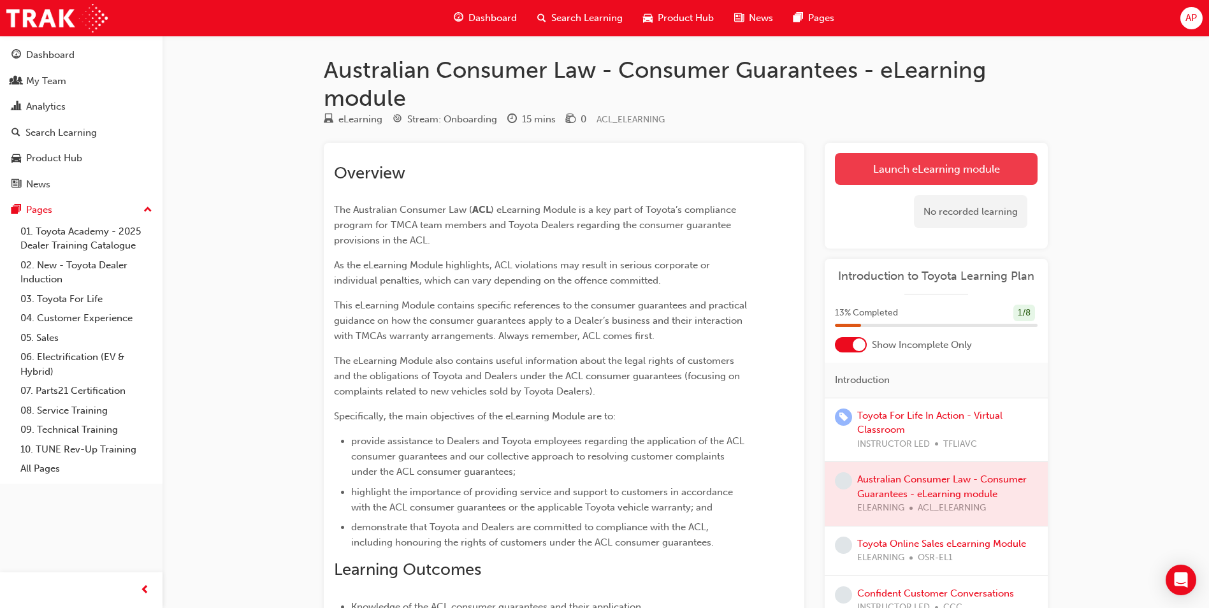
click at [888, 168] on link "Launch eLearning module" at bounding box center [936, 169] width 203 height 32
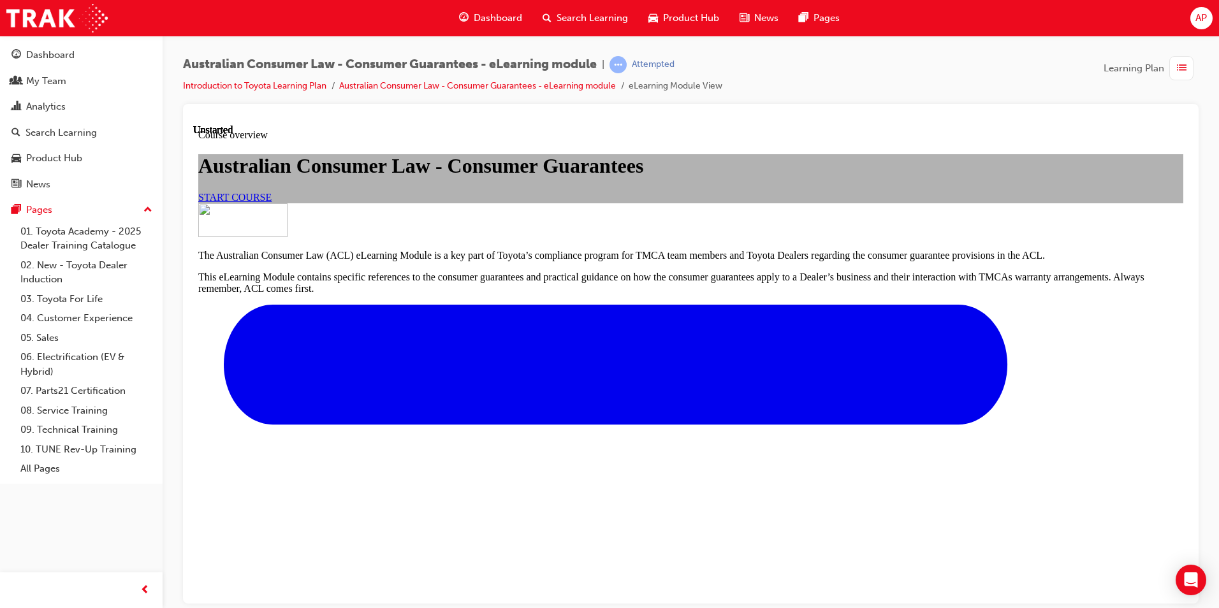
click at [272, 202] on span "START COURSE" at bounding box center [234, 196] width 73 height 11
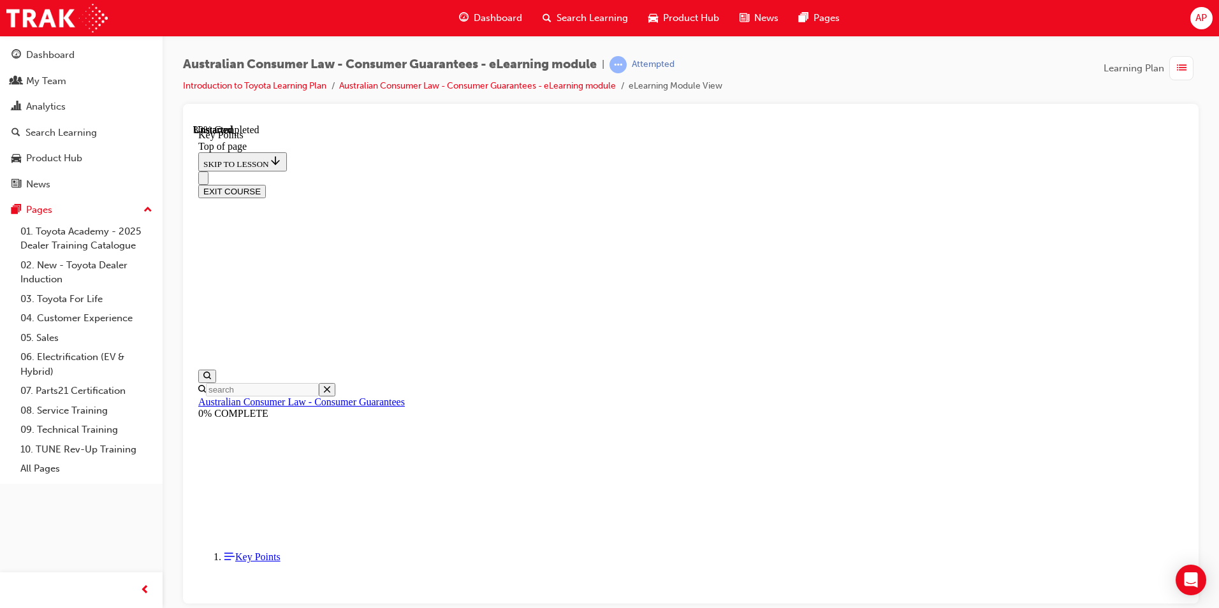
scroll to position [536, 0]
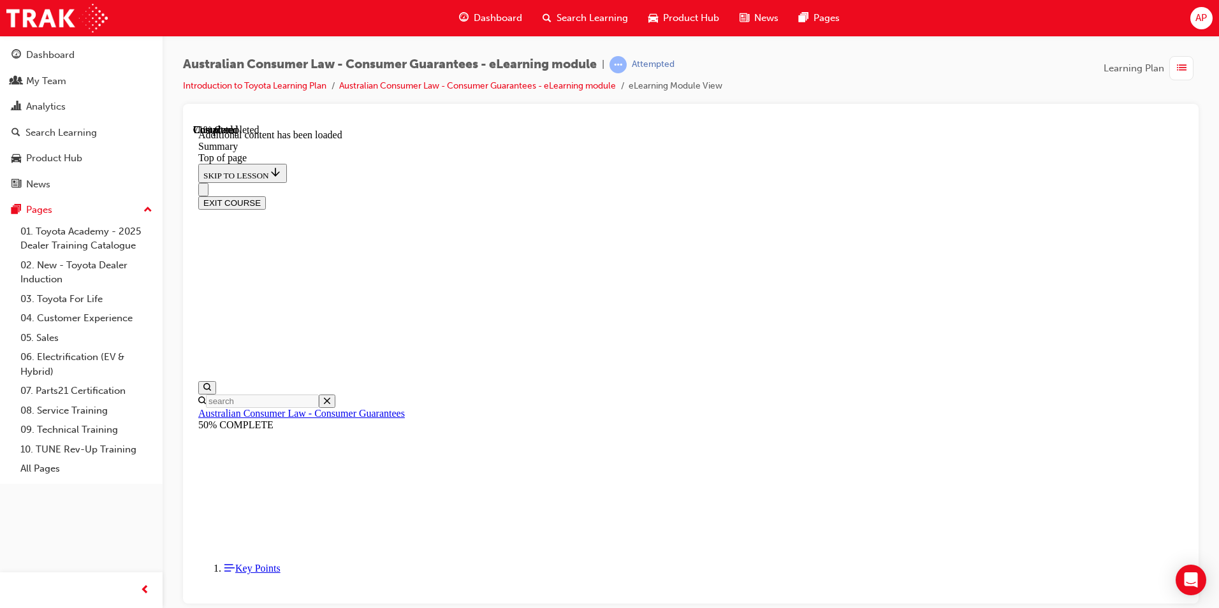
scroll to position [730, 0]
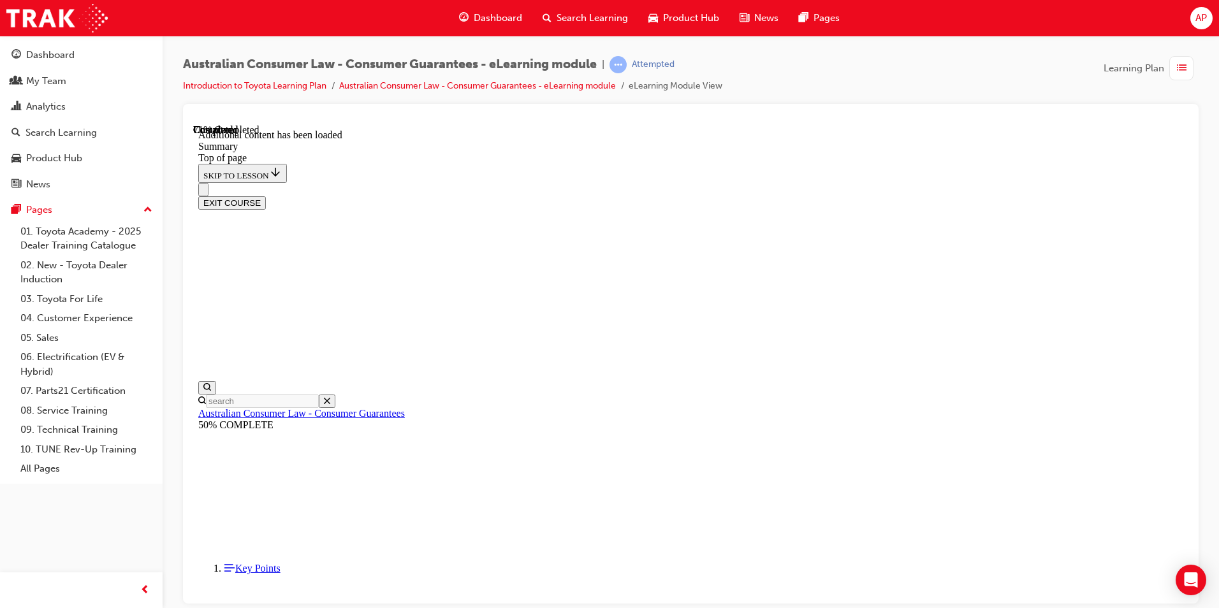
scroll to position [989, 0]
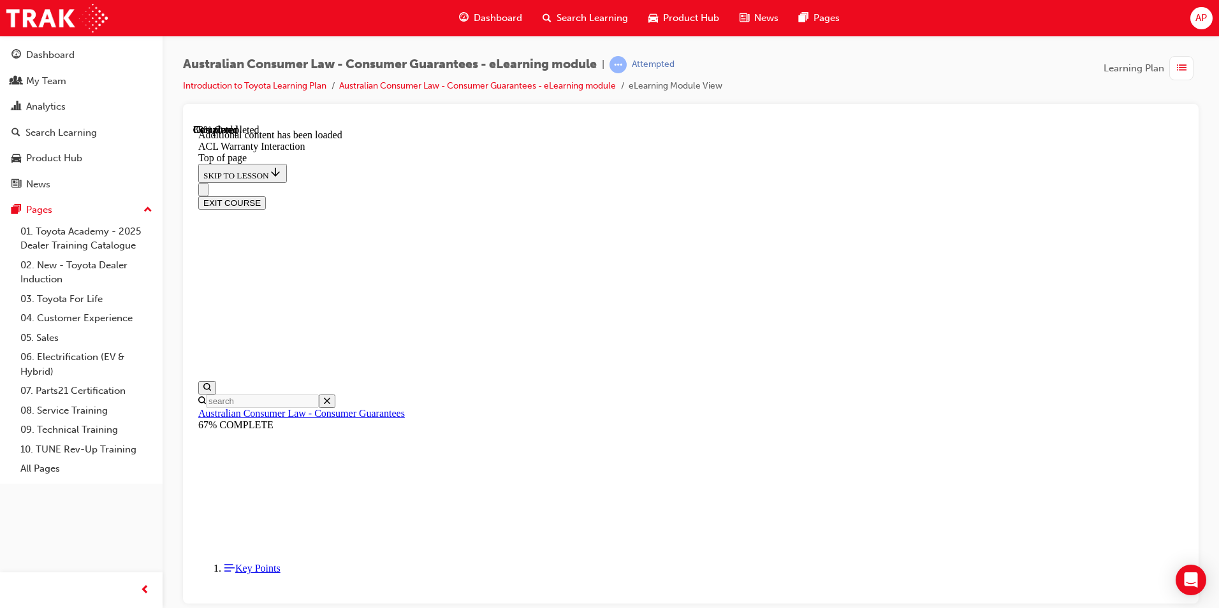
scroll to position [1430, 0]
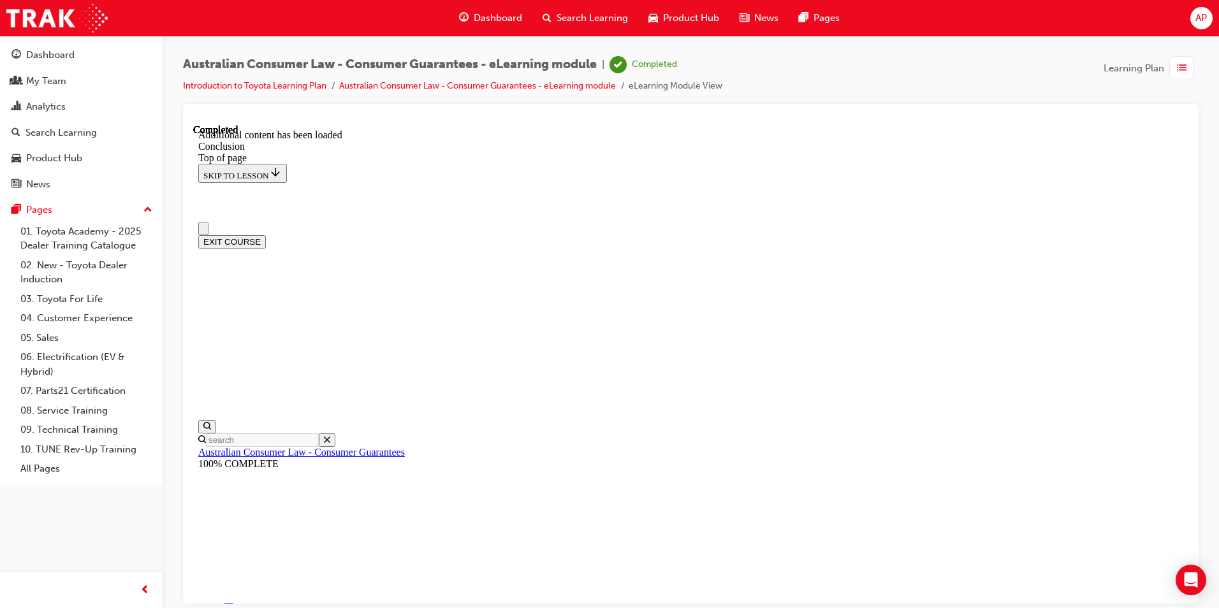
scroll to position [0, 0]
click at [266, 235] on button "EXIT COURSE" at bounding box center [232, 241] width 68 height 13
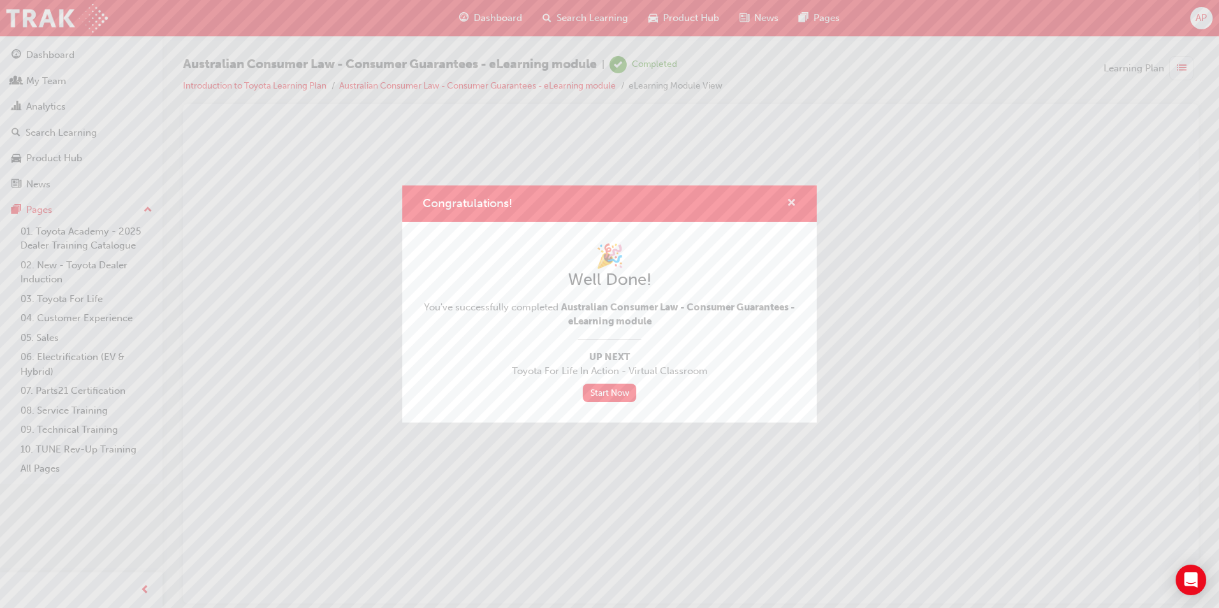
click at [792, 201] on span "cross-icon" at bounding box center [792, 203] width 10 height 11
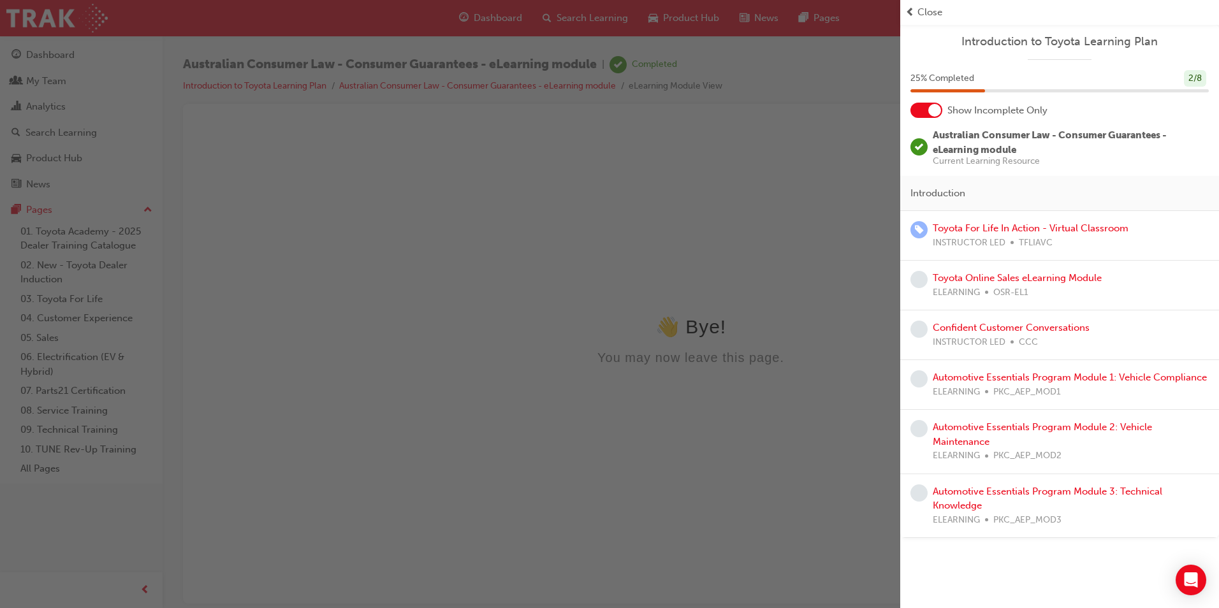
click at [918, 15] on span "Close" at bounding box center [929, 12] width 25 height 15
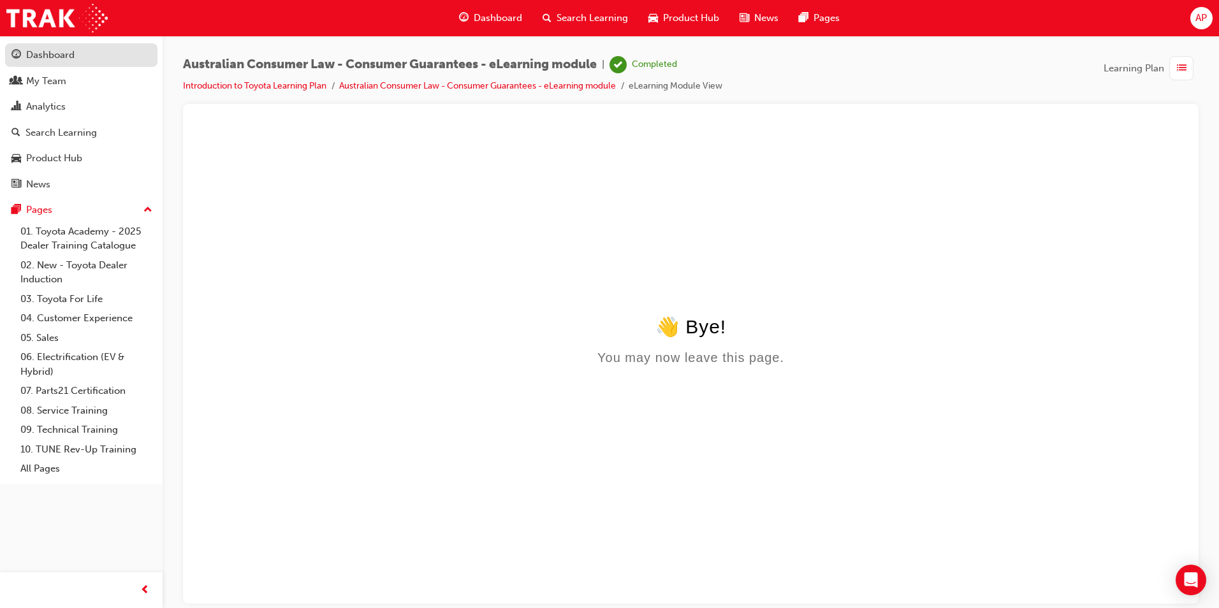
click at [36, 56] on div "Dashboard" at bounding box center [50, 55] width 48 height 15
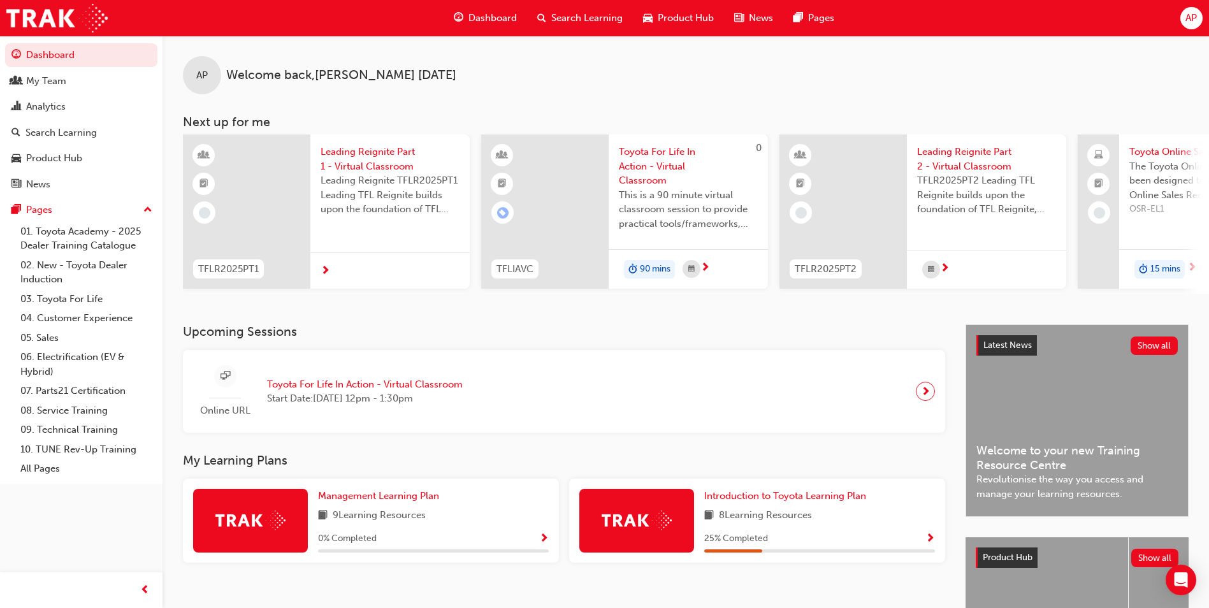
click at [571, 13] on span "Search Learning" at bounding box center [586, 18] width 71 height 15
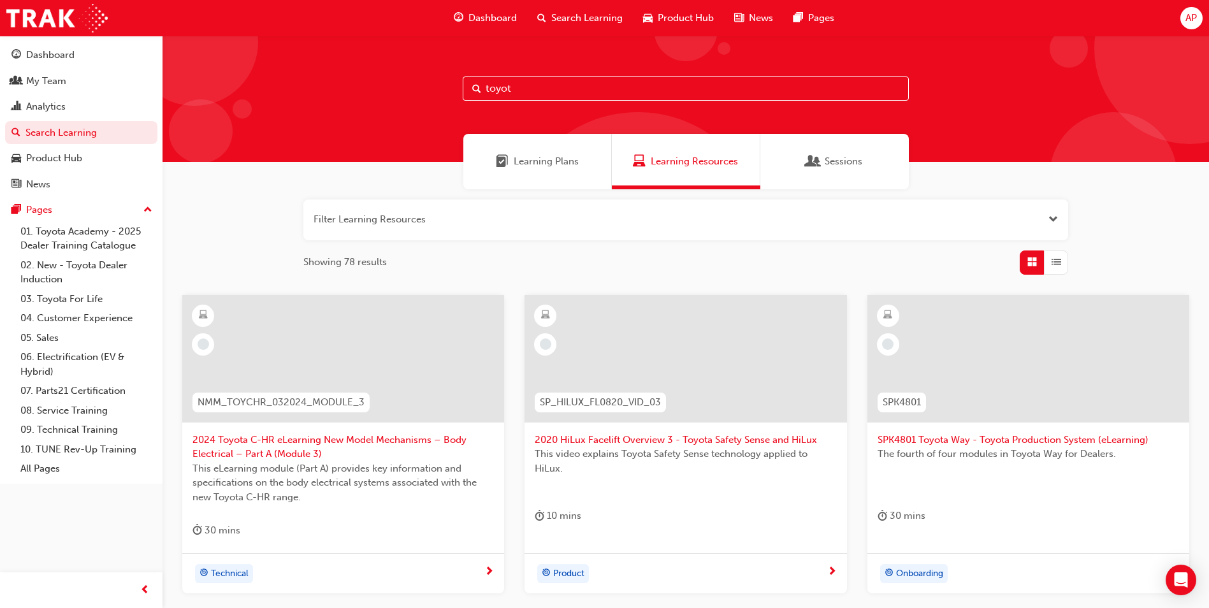
click at [508, 85] on input "toyot" at bounding box center [686, 88] width 446 height 24
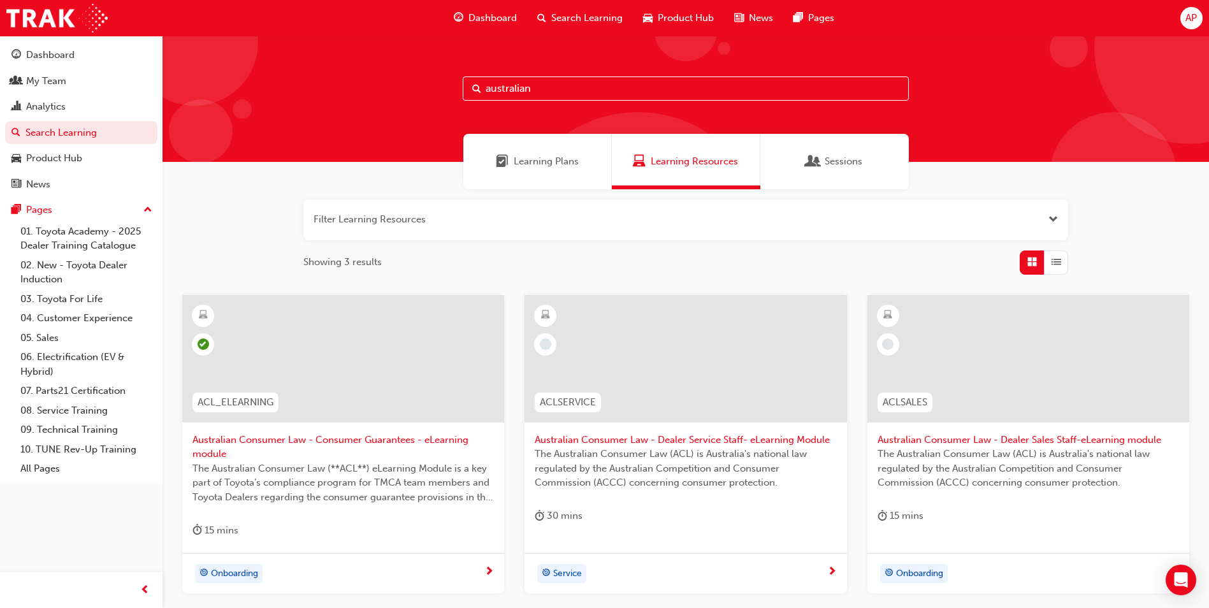
drag, startPoint x: 553, startPoint y: 89, endPoint x: 450, endPoint y: 98, distance: 103.0
click at [450, 98] on div "australian" at bounding box center [686, 99] width 1047 height 126
type input "australian"
click at [1061, 444] on span "Australian Consumer Law - Dealer Sales Staff-eLearning module" at bounding box center [1029, 440] width 302 height 15
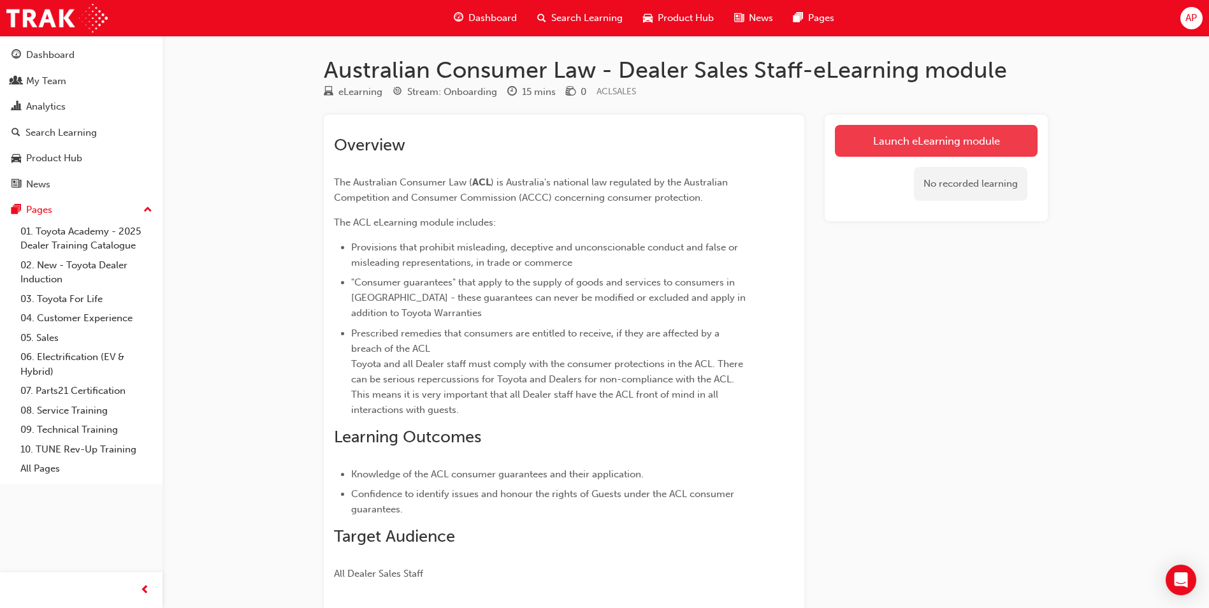
click at [942, 143] on link "Launch eLearning module" at bounding box center [936, 141] width 203 height 32
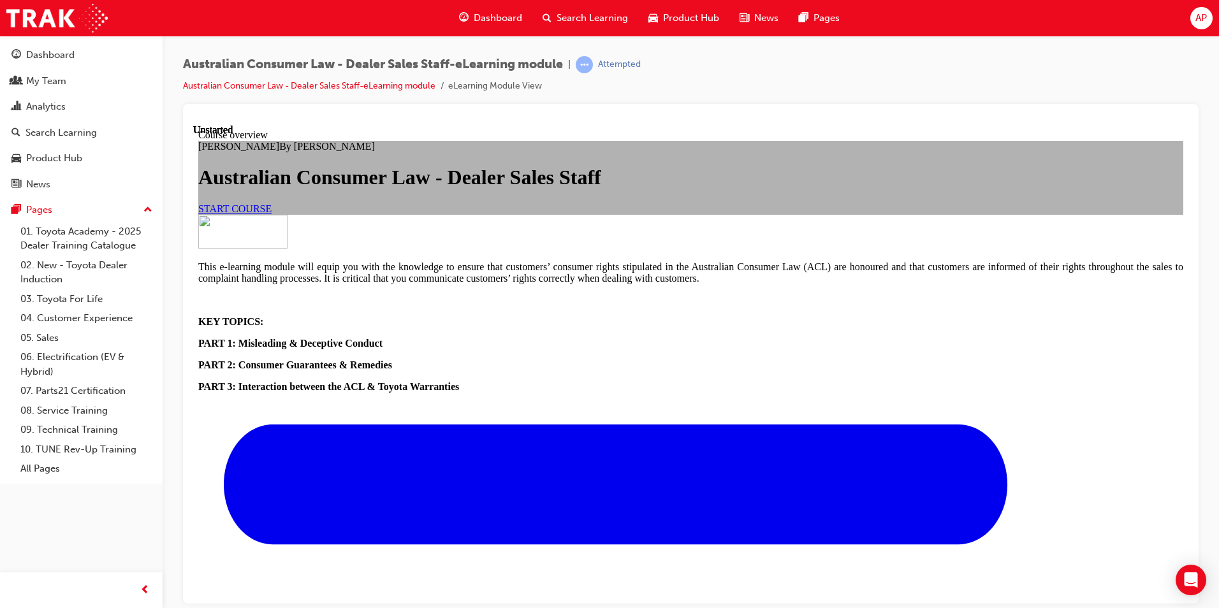
scroll to position [64, 0]
click at [272, 214] on span "START COURSE" at bounding box center [234, 208] width 73 height 11
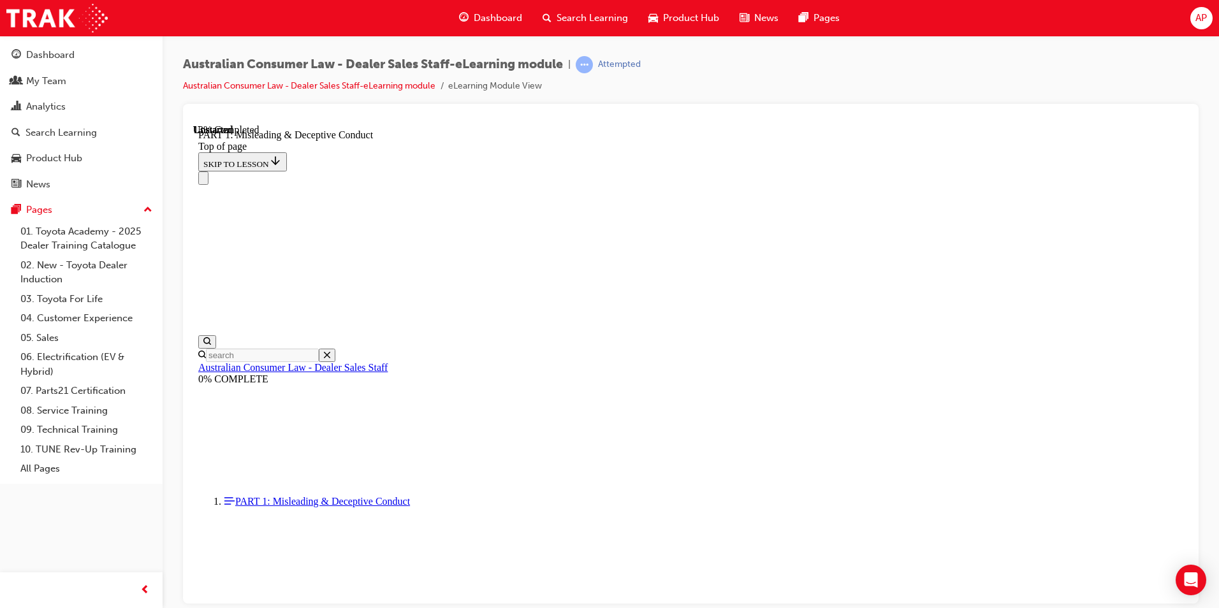
scroll to position [868, 0]
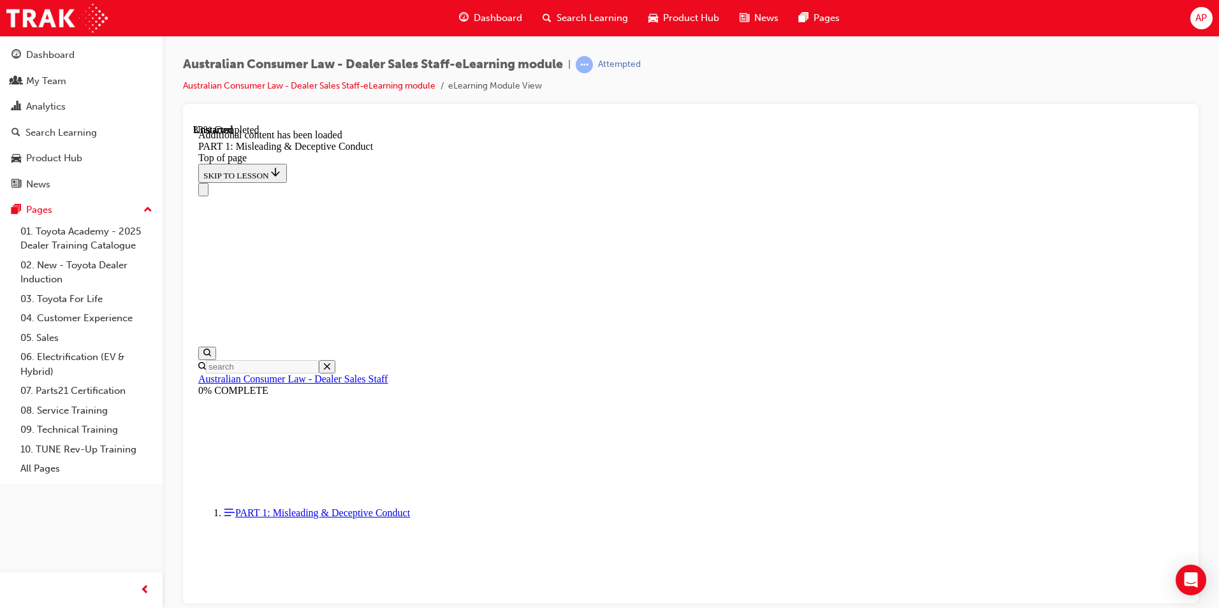
scroll to position [1267, 0]
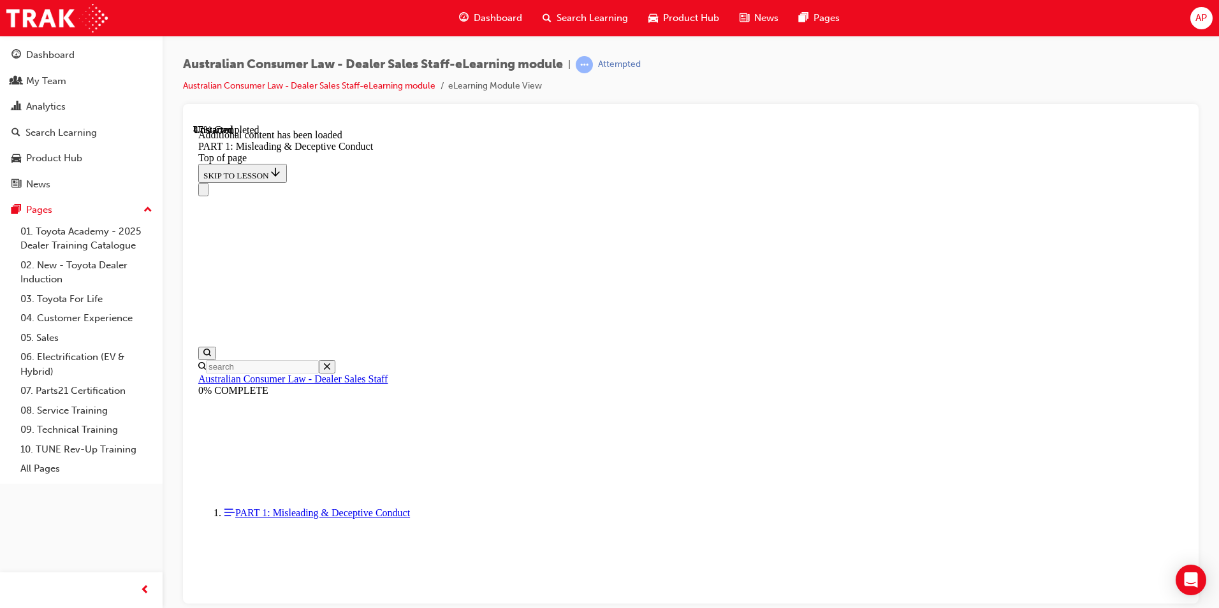
scroll to position [1810, 0]
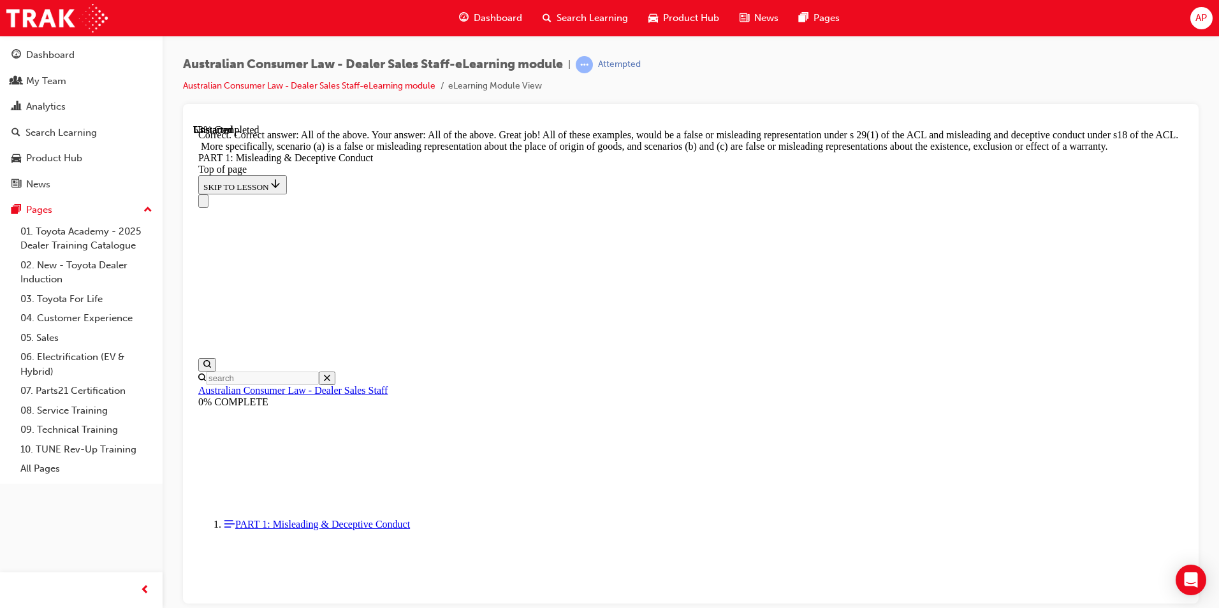
scroll to position [2171, 0]
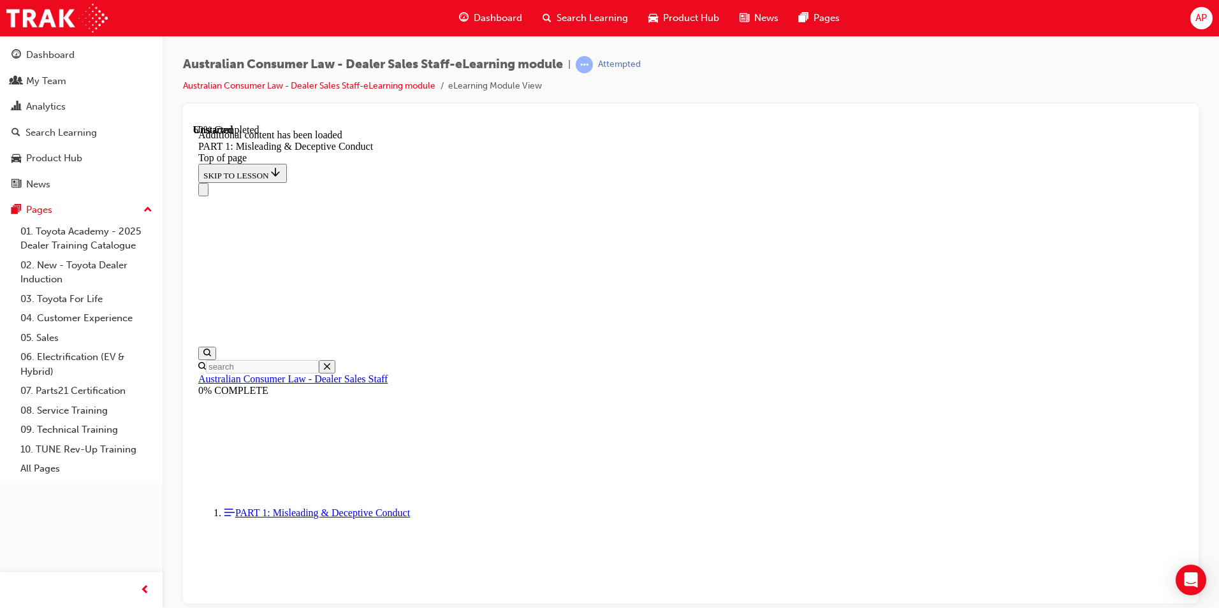
scroll to position [2579, 0]
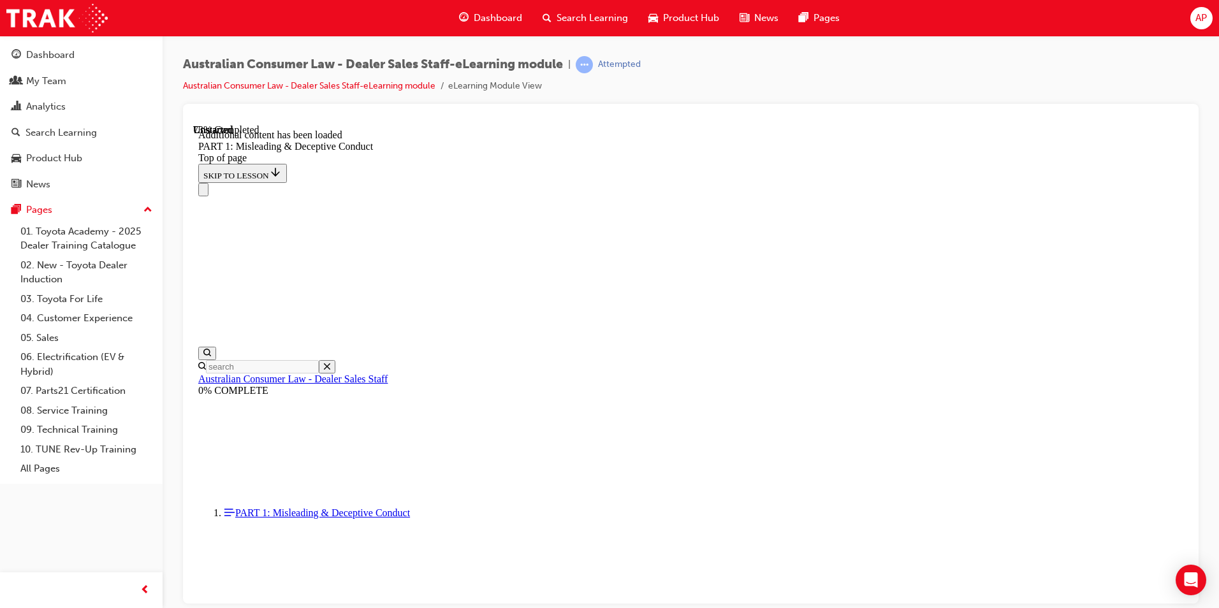
scroll to position [3115, 0]
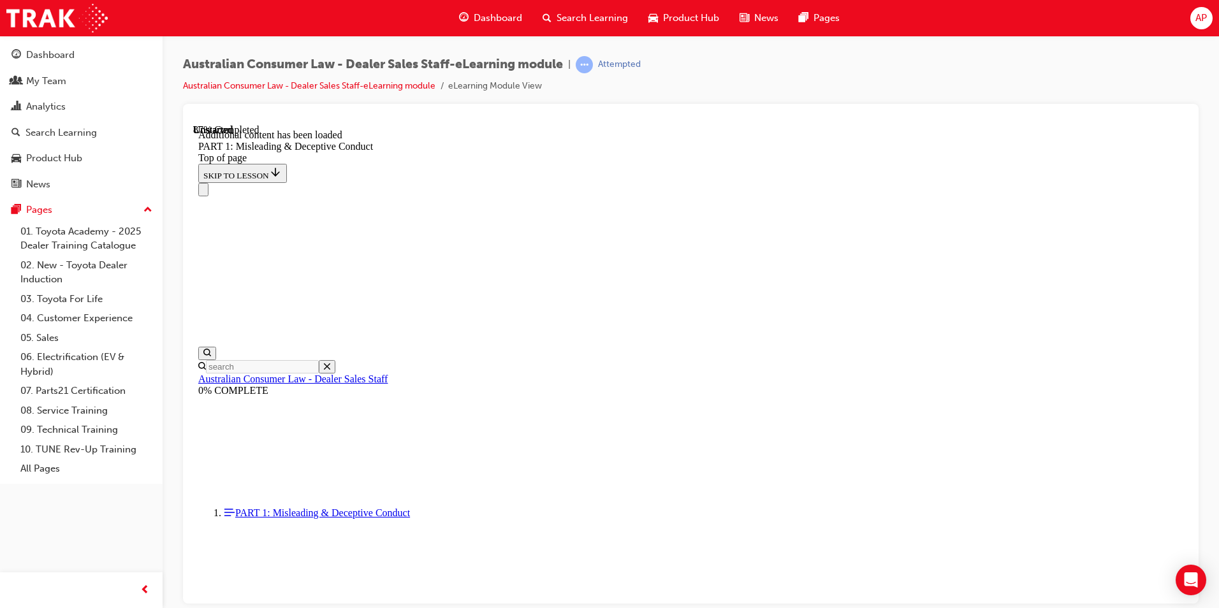
scroll to position [3459, 0]
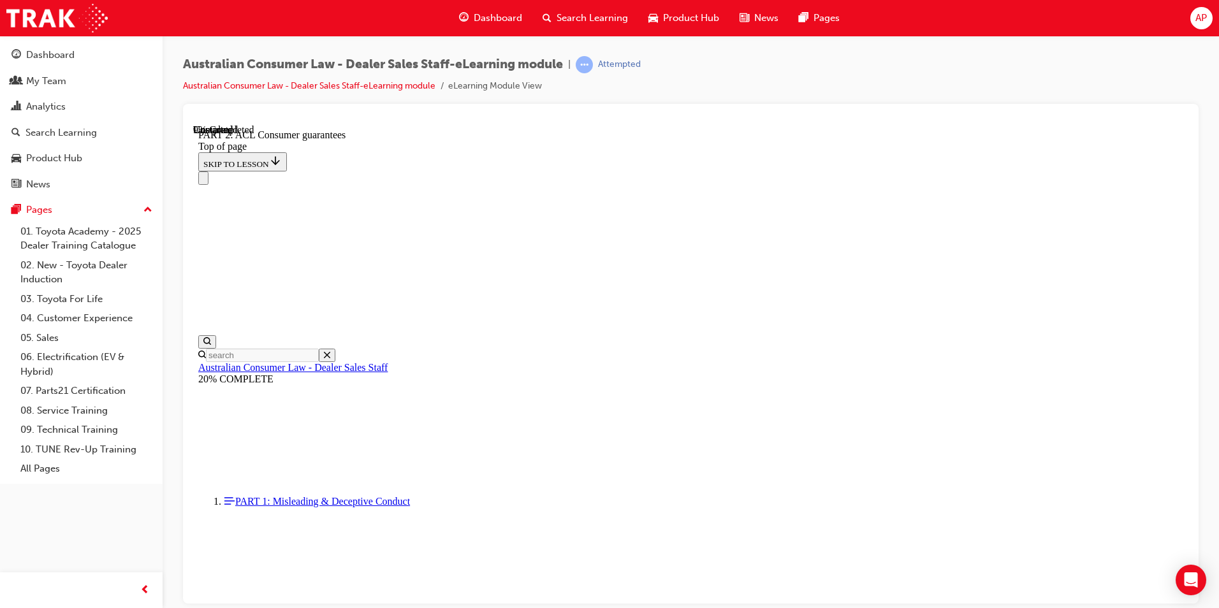
scroll to position [2076, 0]
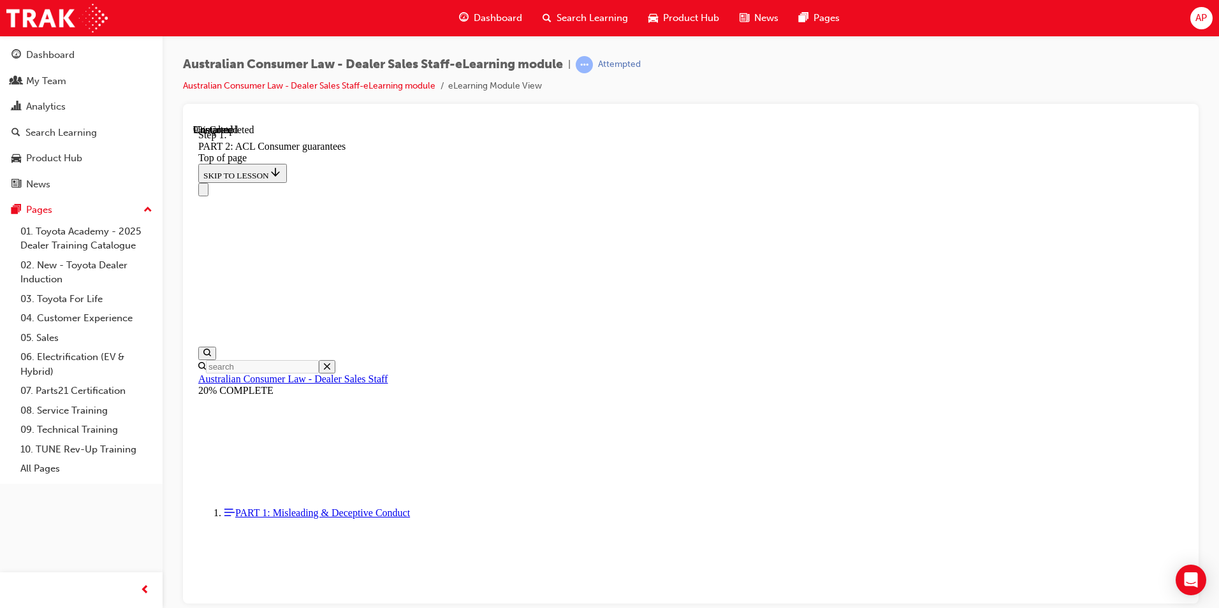
scroll to position [2067, 0]
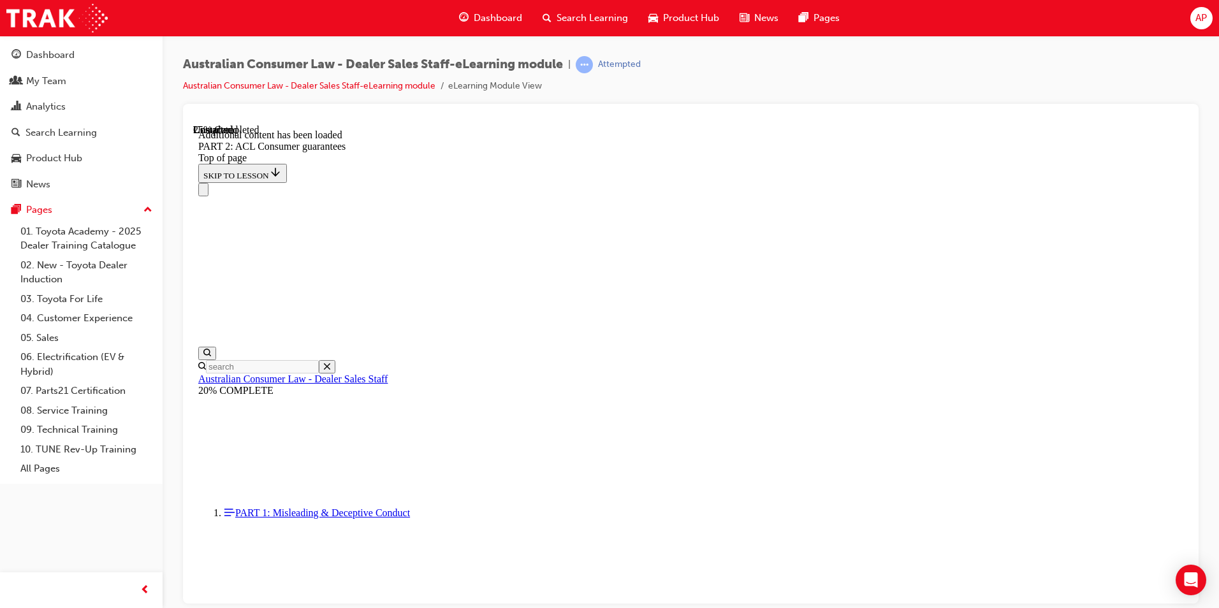
scroll to position [3784, 0]
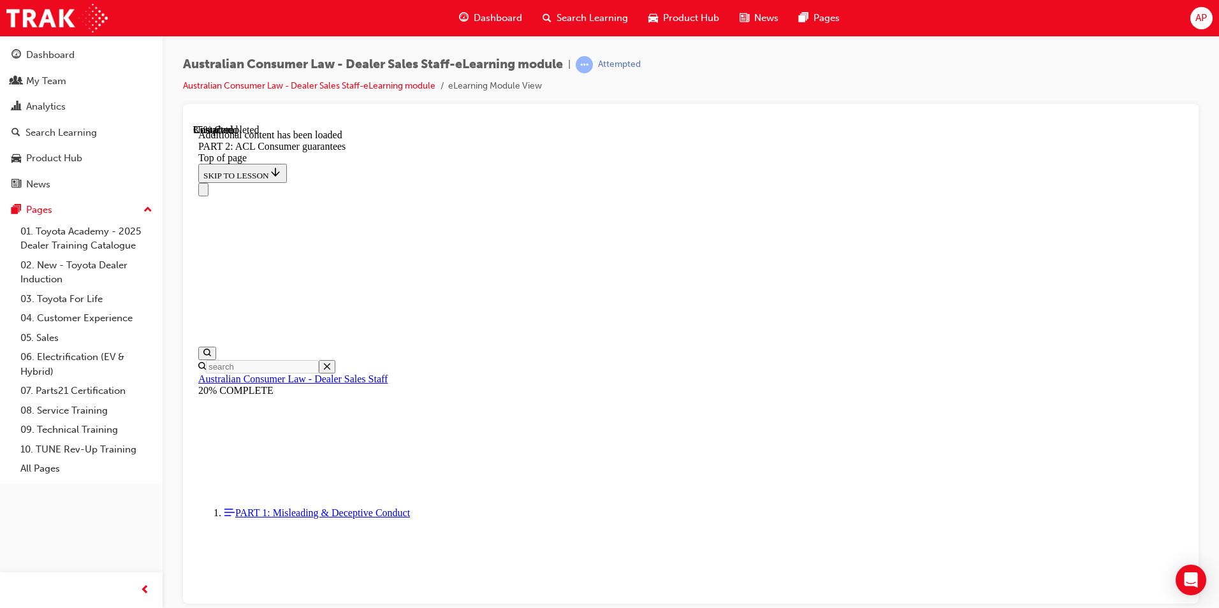
scroll to position [5460, 0]
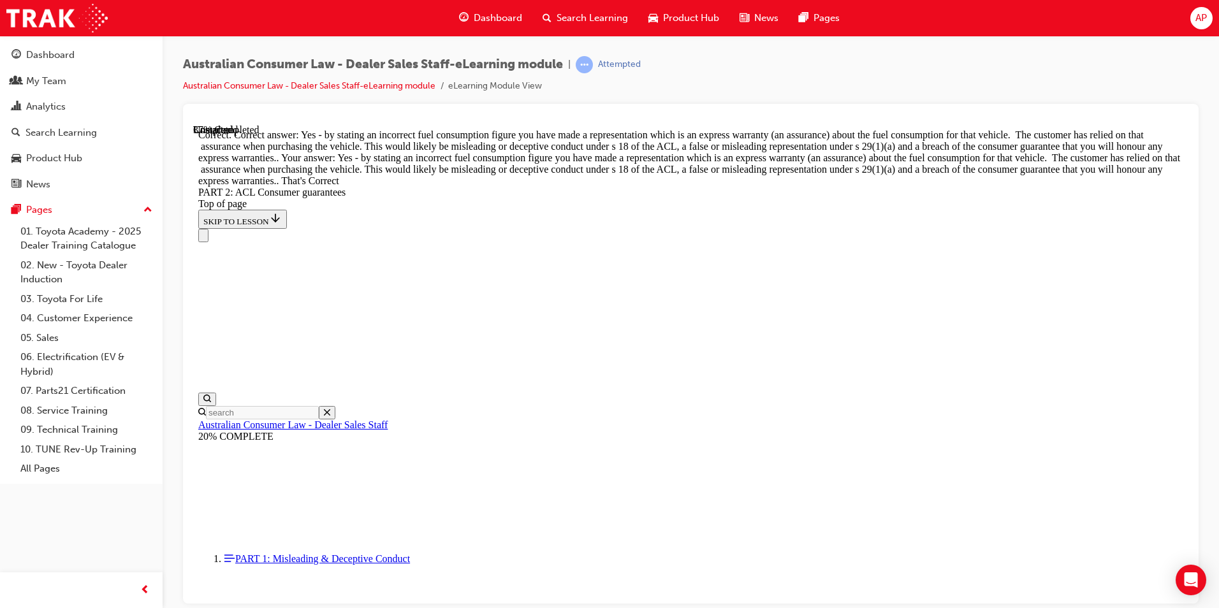
scroll to position [5741, 0]
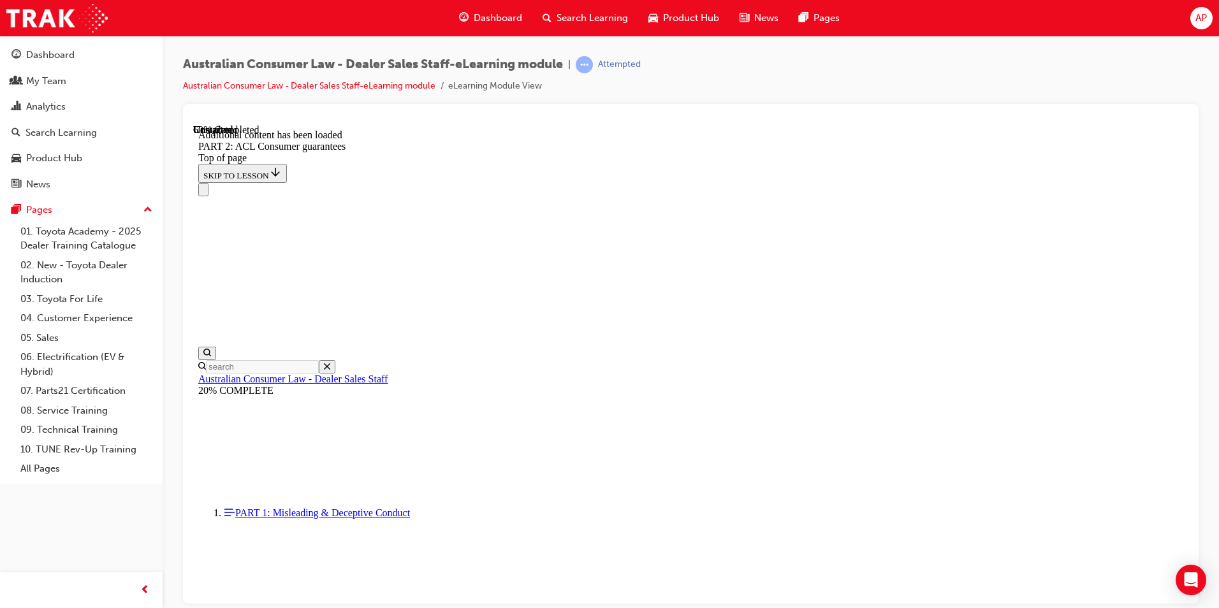
scroll to position [7949, 0]
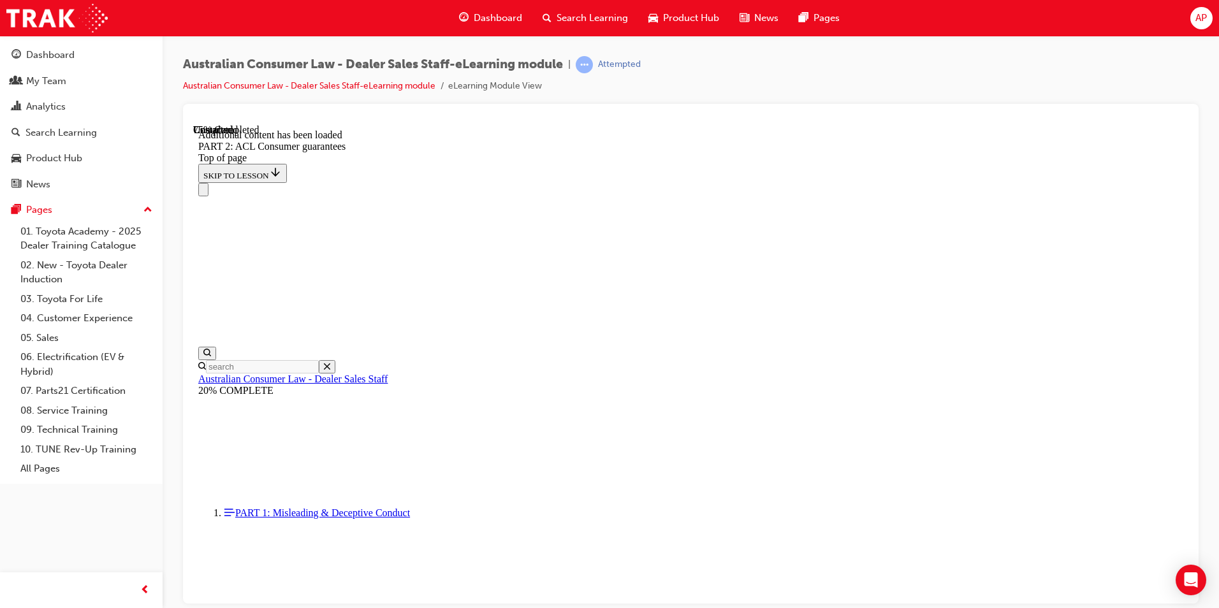
scroll to position [10561, 0]
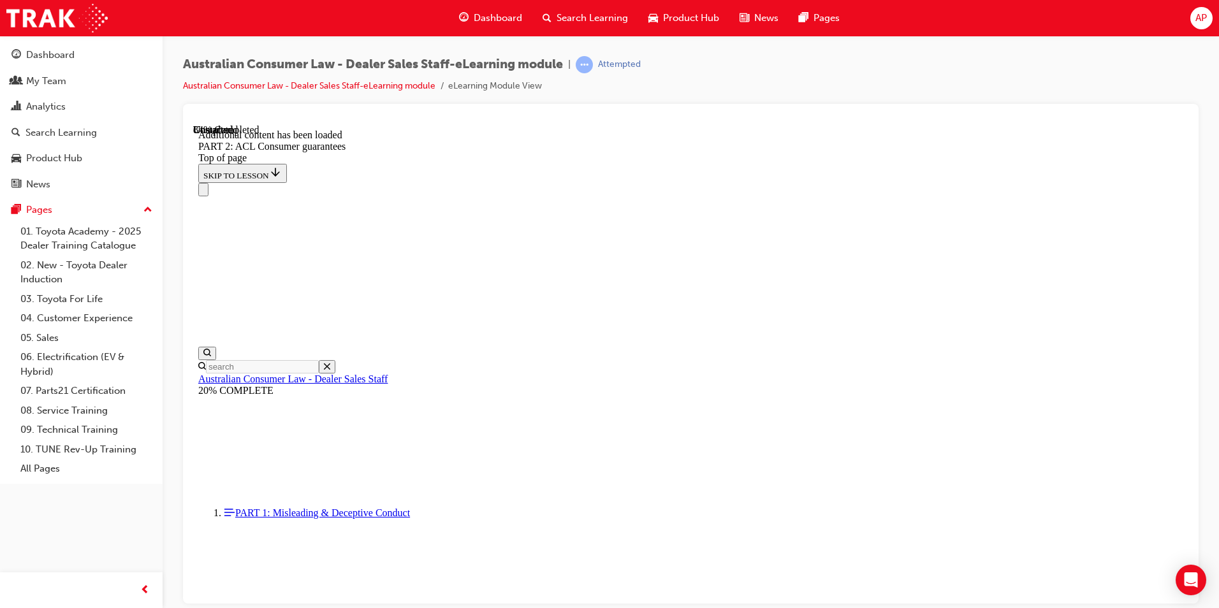
scroll to position [12478, 0]
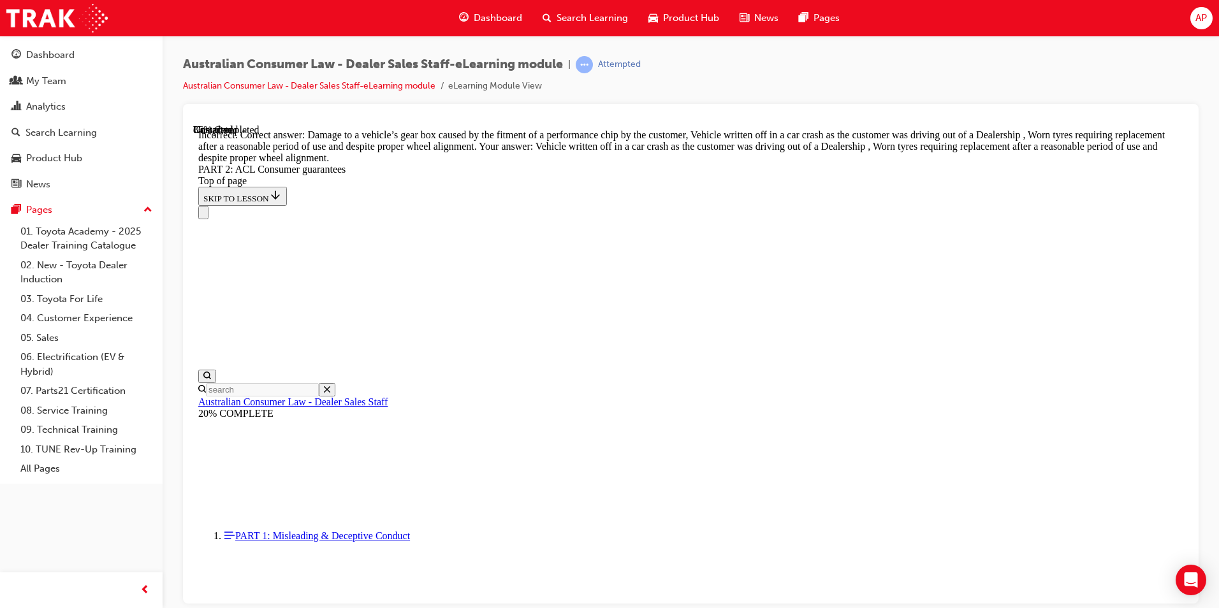
scroll to position [12740, 0]
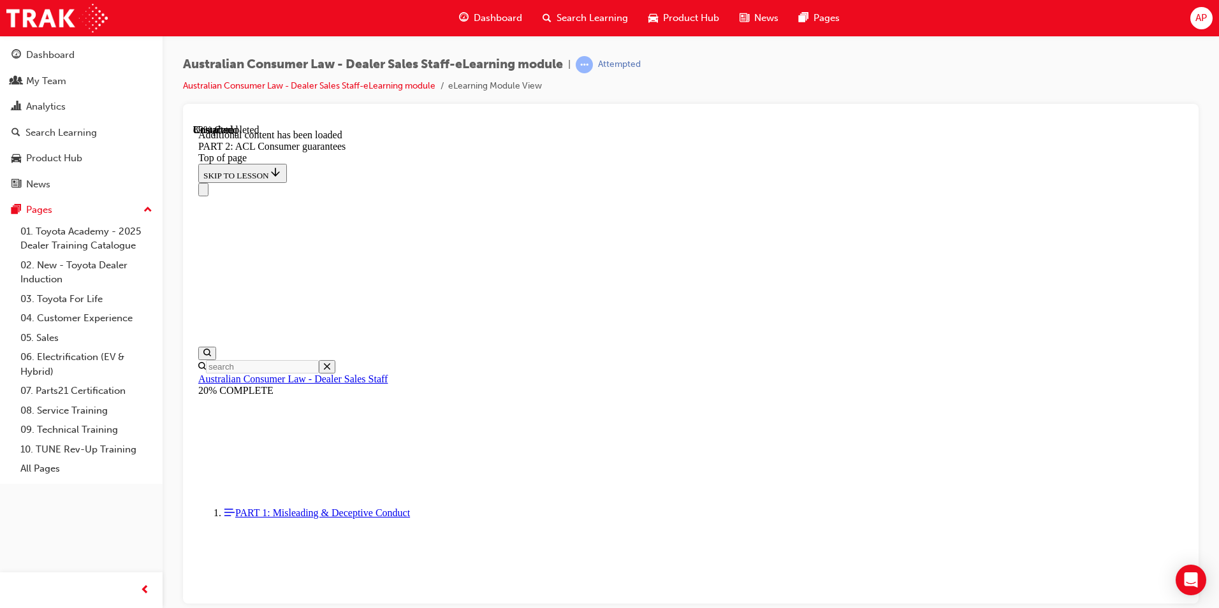
scroll to position [13785, 0]
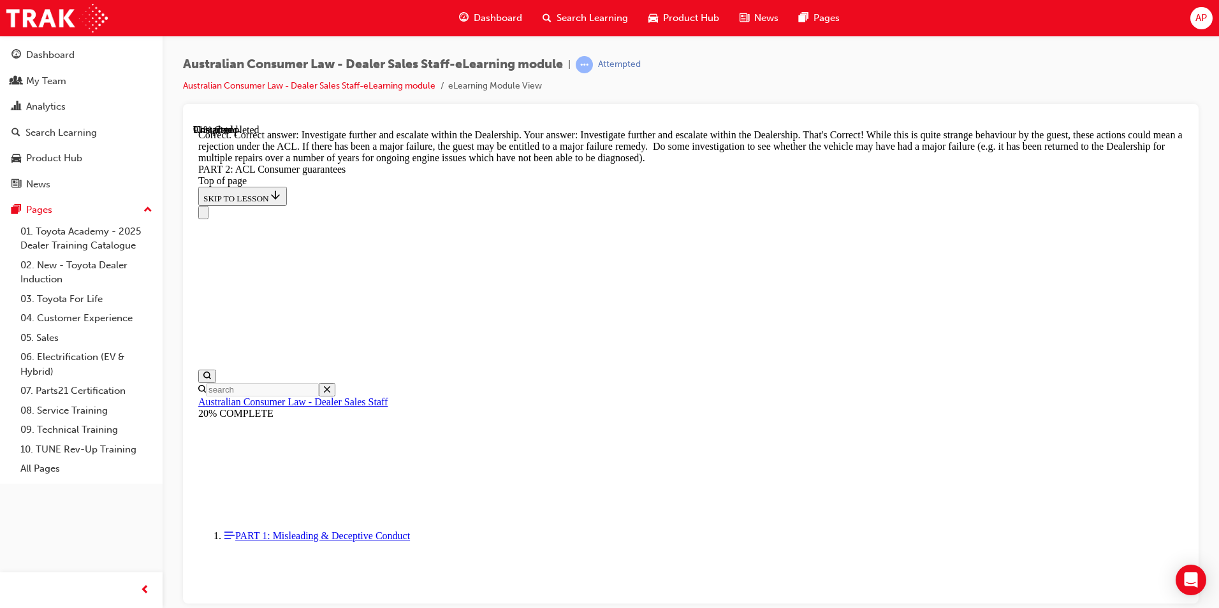
scroll to position [14111, 0]
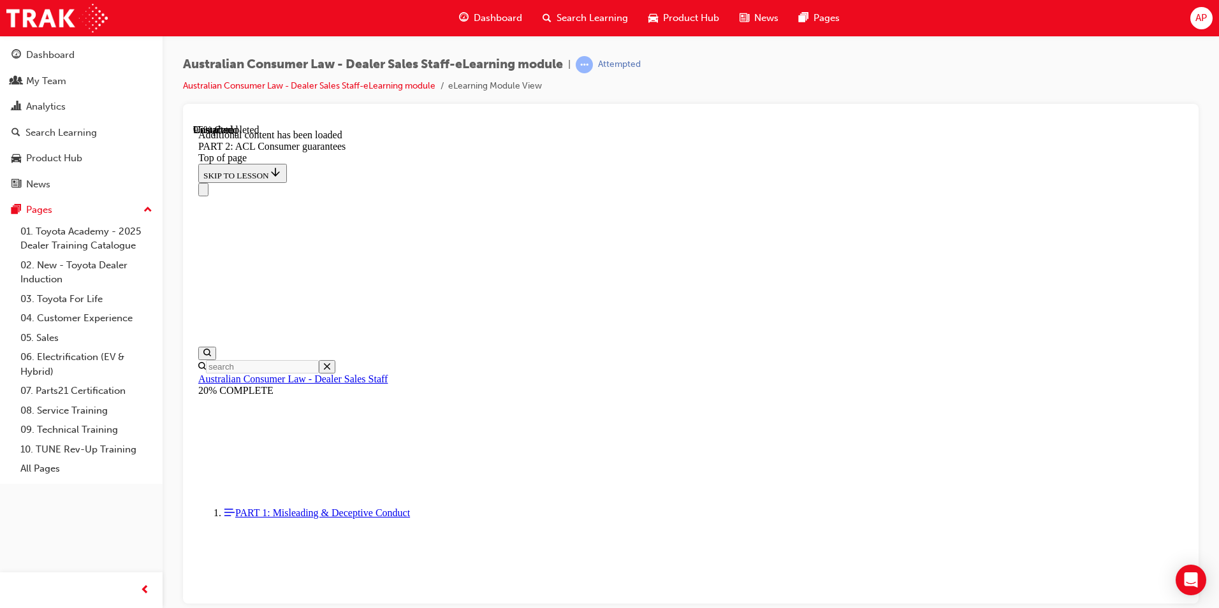
scroll to position [15240, 0]
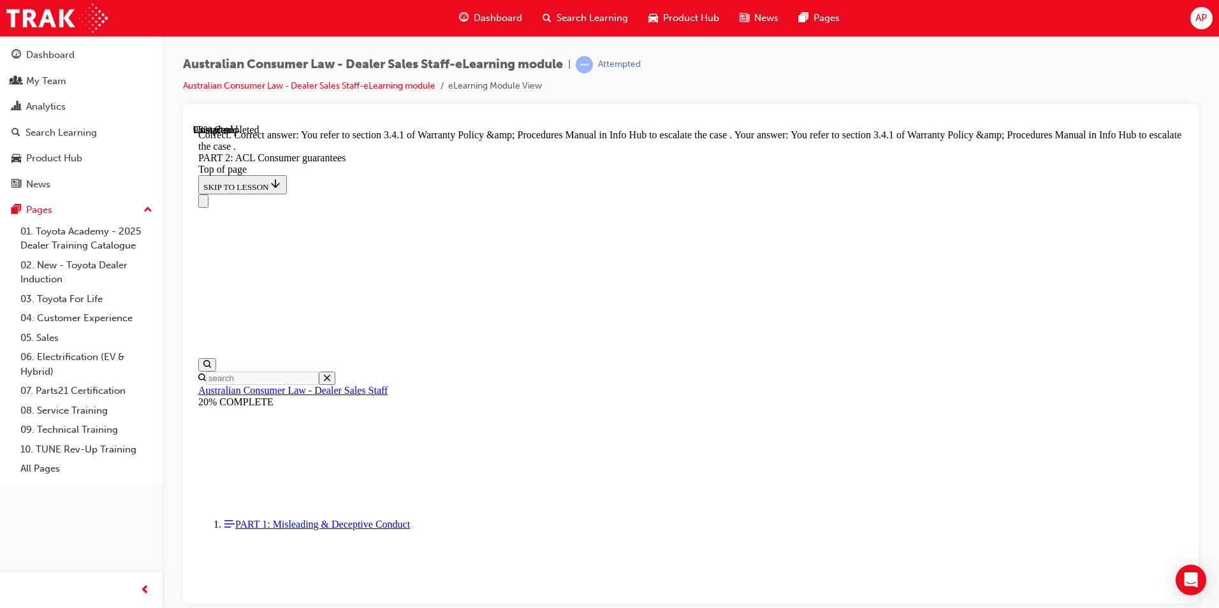
scroll to position [15991, 0]
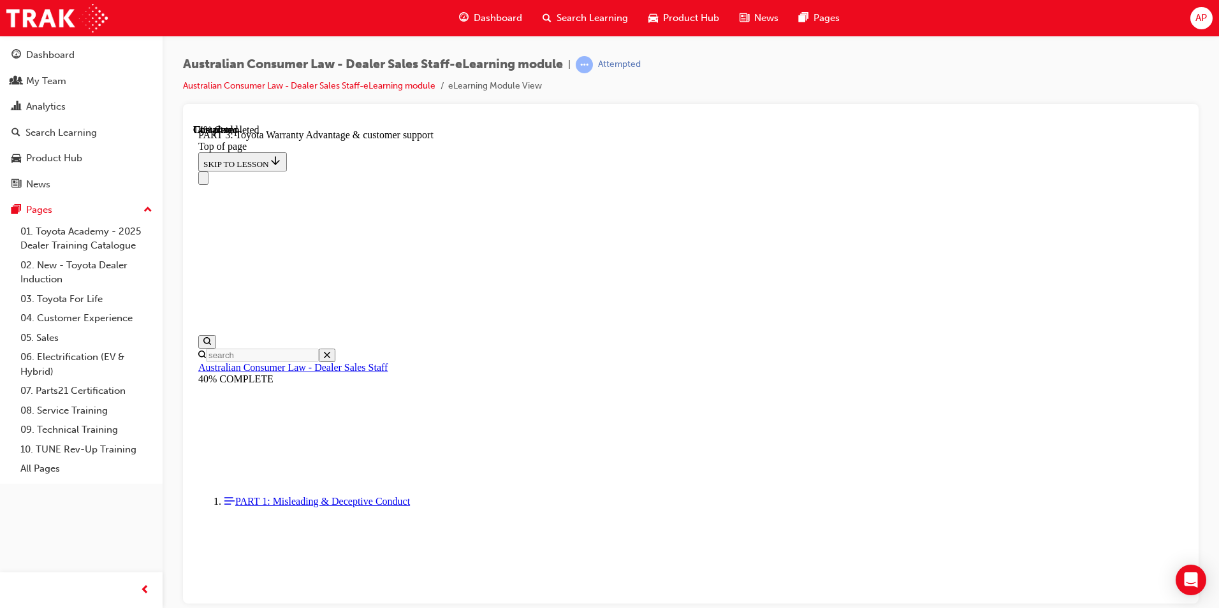
scroll to position [741, 0]
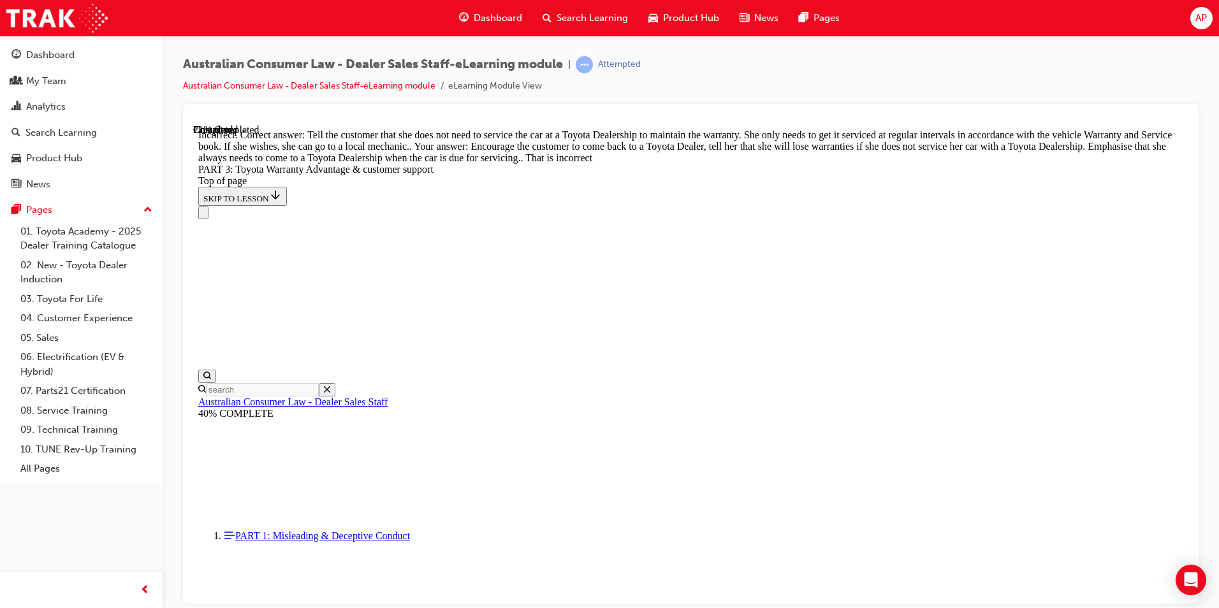
scroll to position [933, 0]
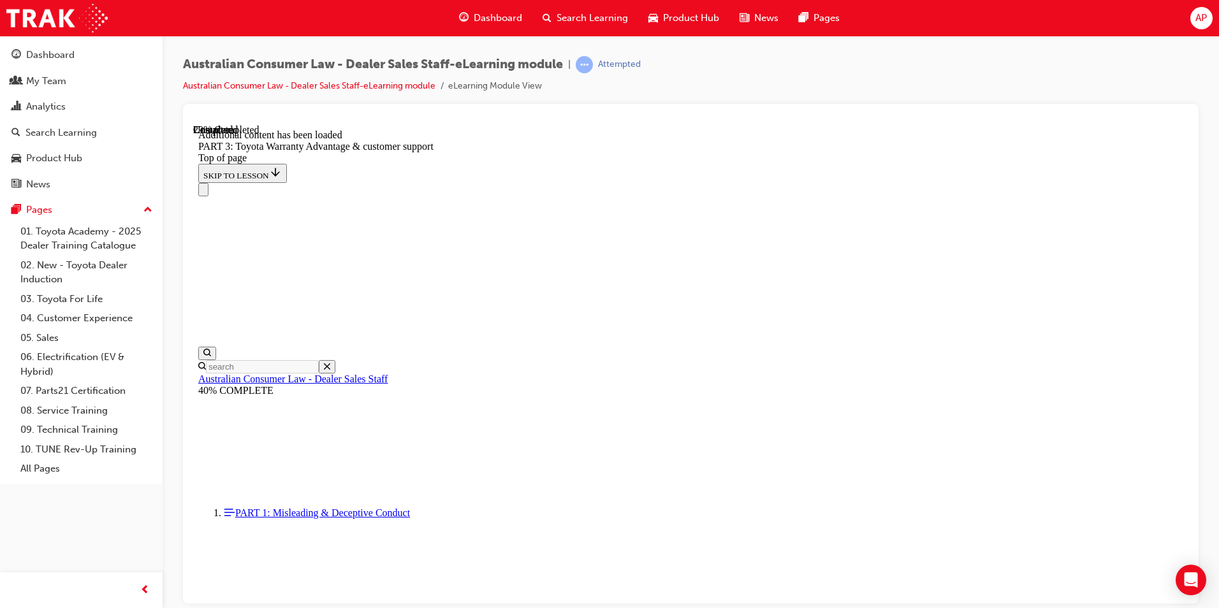
scroll to position [1488, 0]
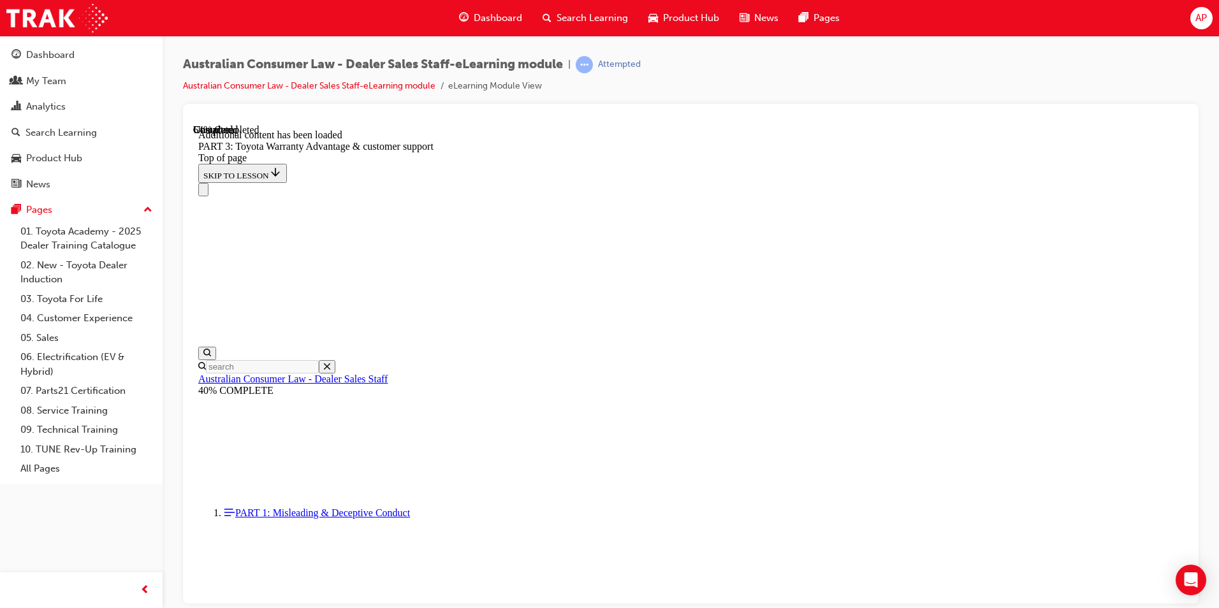
scroll to position [3324, 0]
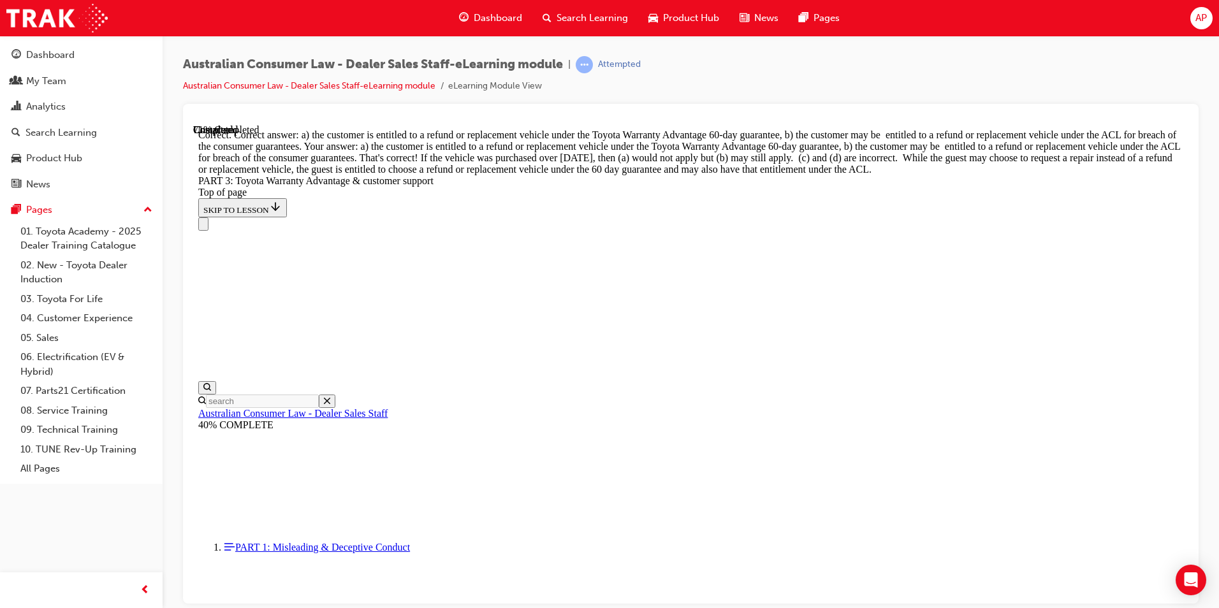
scroll to position [3649, 0]
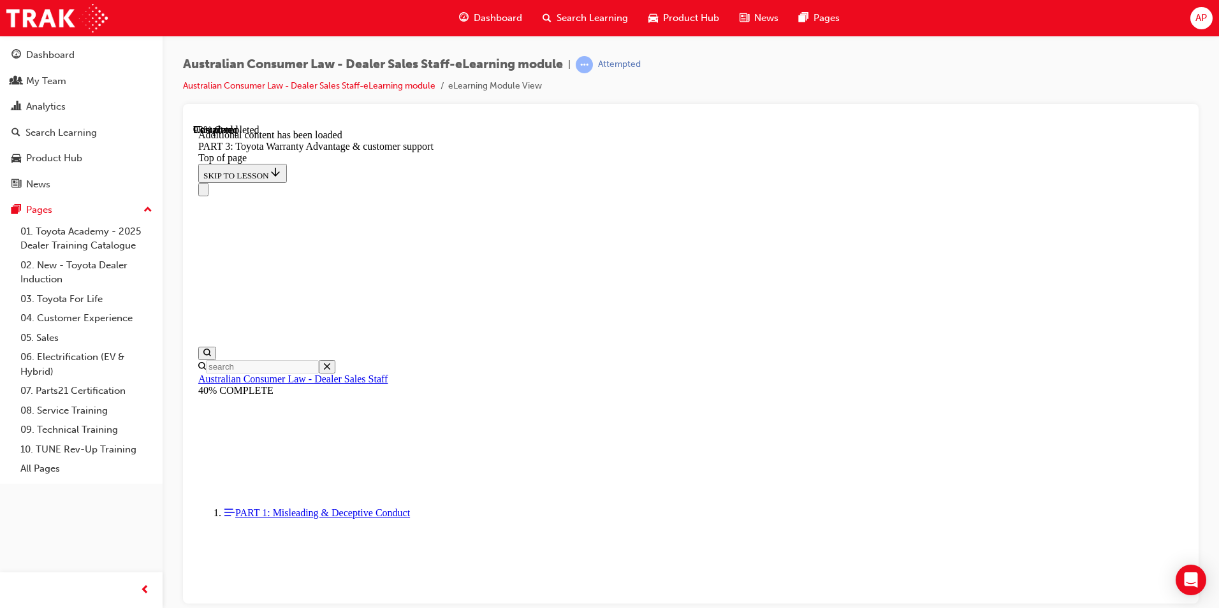
scroll to position [4029, 0]
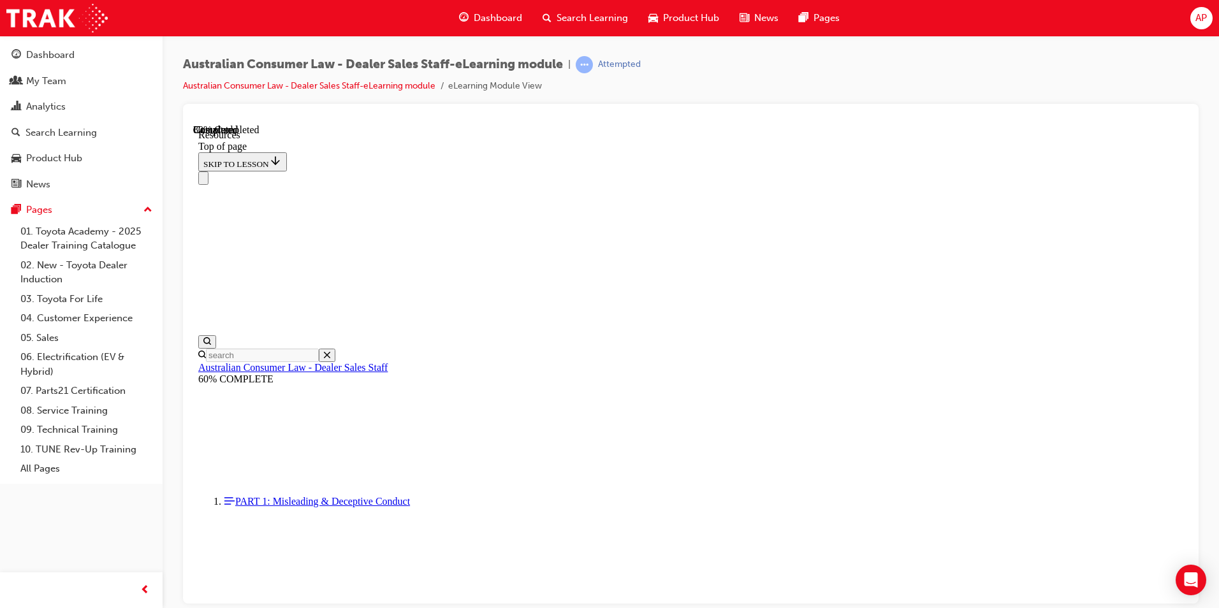
scroll to position [625, 0]
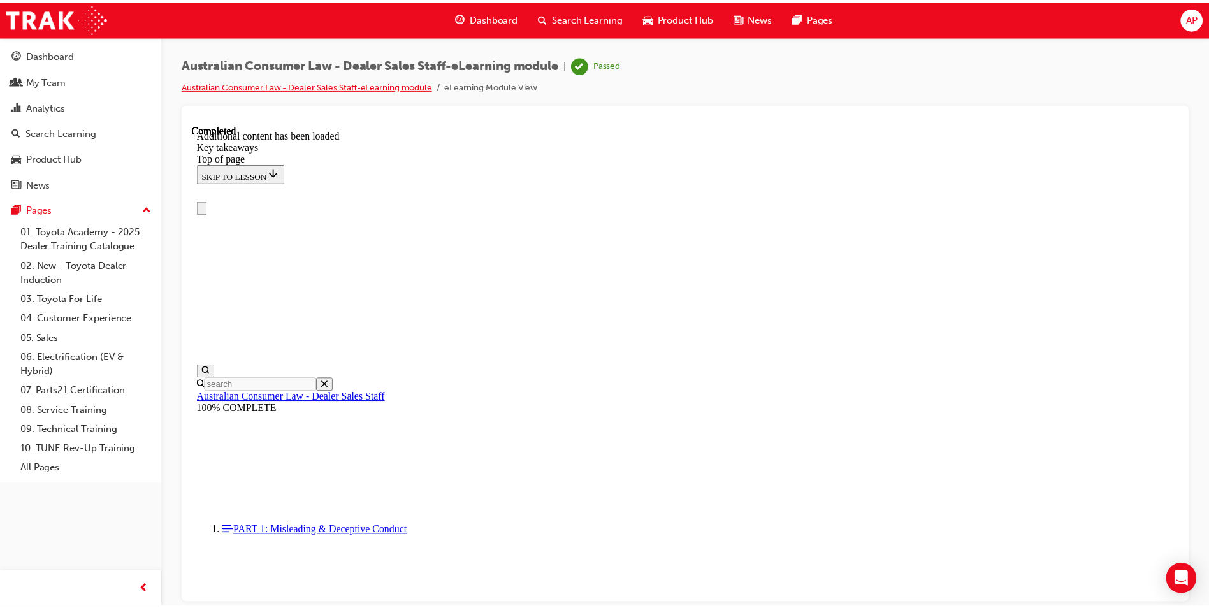
scroll to position [12, 0]
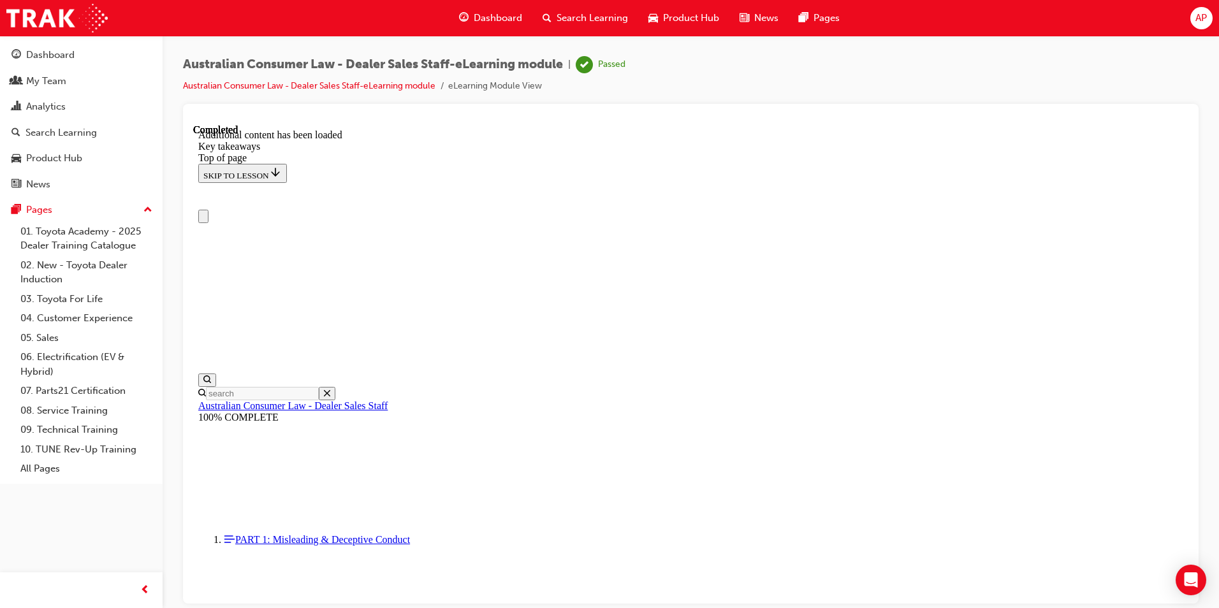
click at [504, 19] on span "Dashboard" at bounding box center [498, 18] width 48 height 15
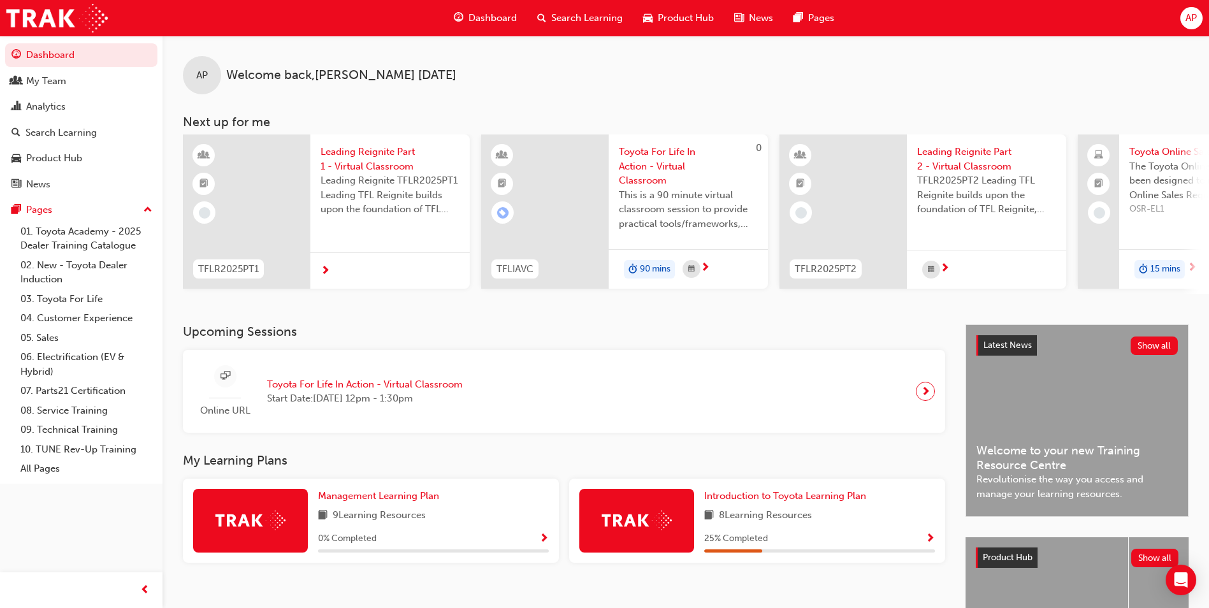
click at [595, 7] on div "Search Learning" at bounding box center [580, 18] width 106 height 26
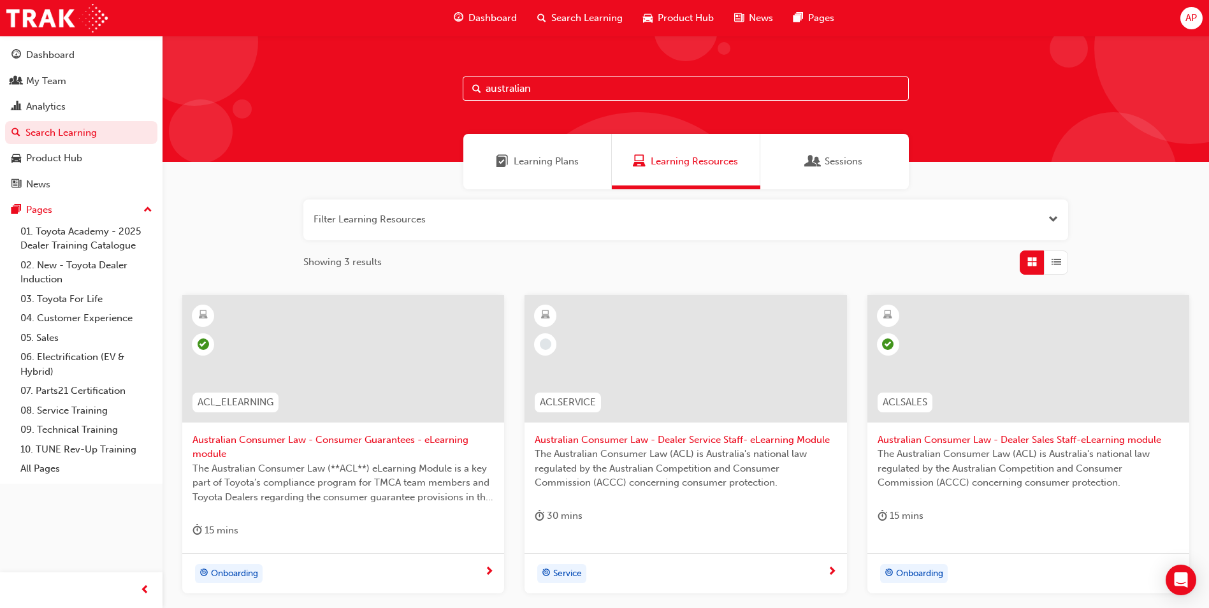
drag, startPoint x: 564, startPoint y: 84, endPoint x: 435, endPoint y: 97, distance: 128.8
click at [436, 97] on div "australian" at bounding box center [686, 99] width 1047 height 126
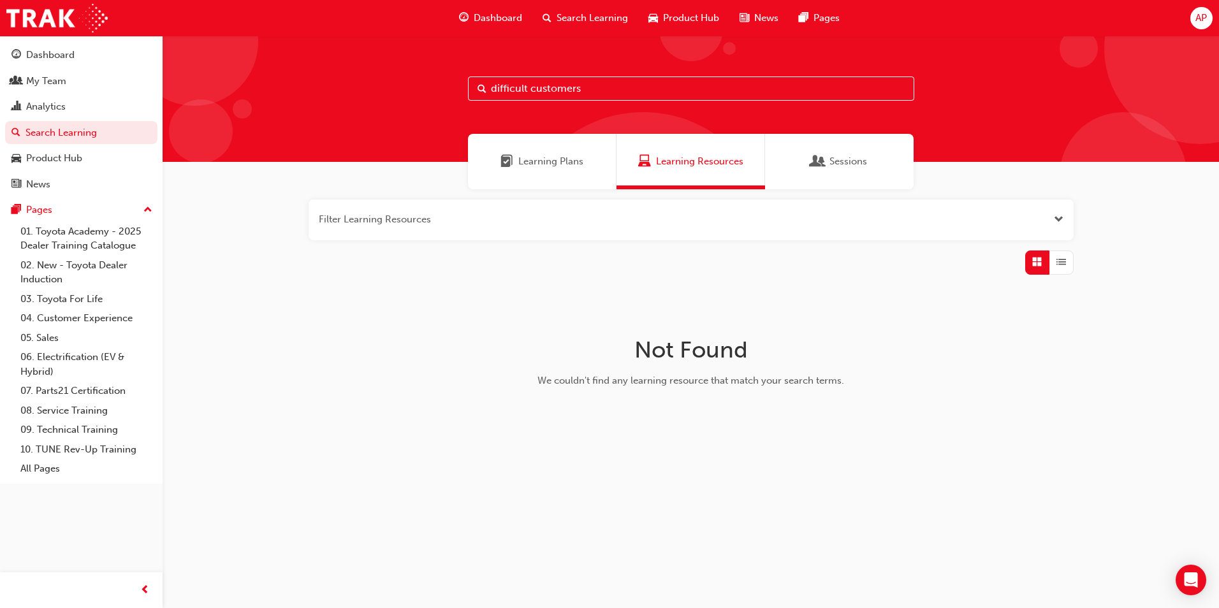
drag, startPoint x: 593, startPoint y: 92, endPoint x: 528, endPoint y: 93, distance: 65.0
click at [528, 93] on input "difficult customers" at bounding box center [691, 88] width 446 height 24
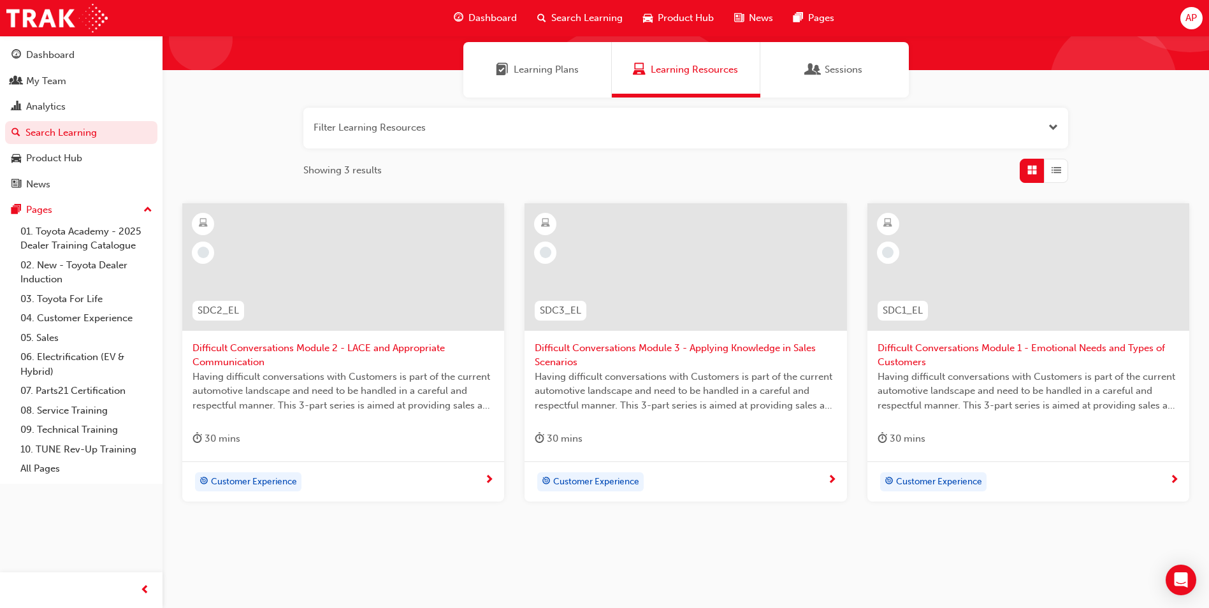
scroll to position [109, 0]
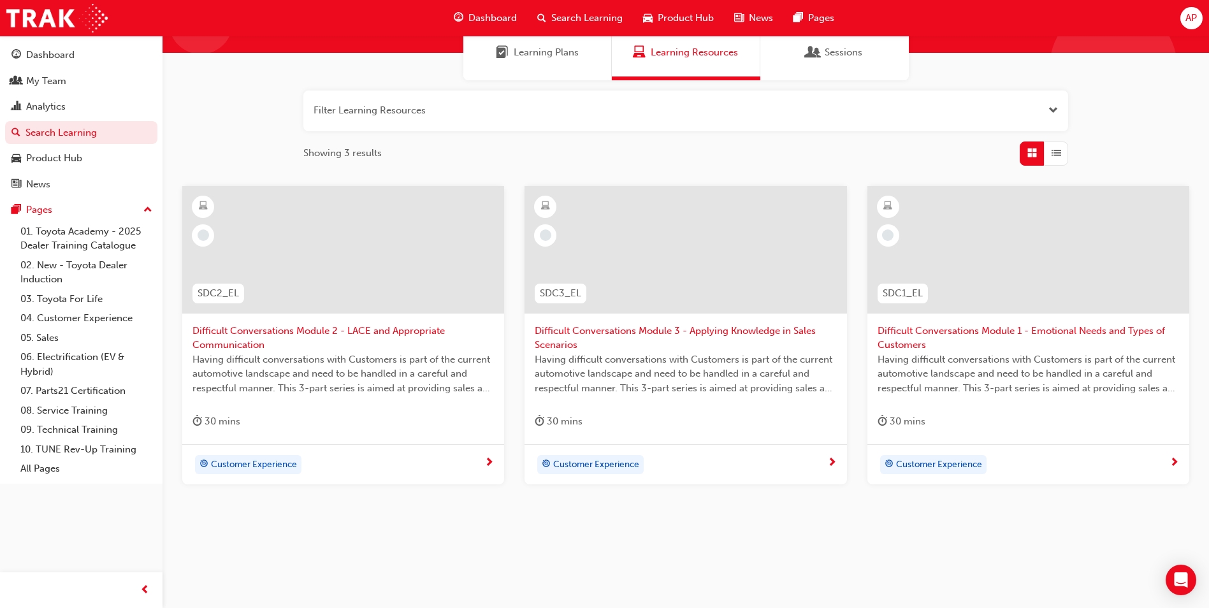
type input "difficult"
click at [1061, 159] on span "List" at bounding box center [1057, 153] width 10 height 15
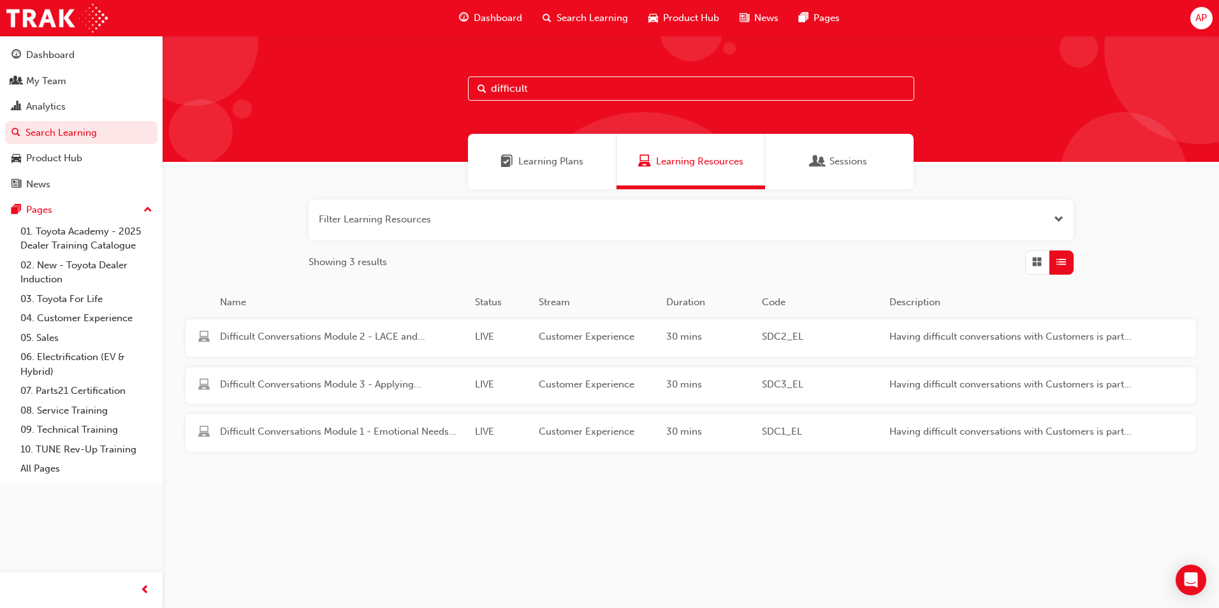
click at [418, 423] on div "Difficult Conversations Module 1 - Emotional Needs and Types of Customers LIVE …" at bounding box center [668, 433] width 964 height 38
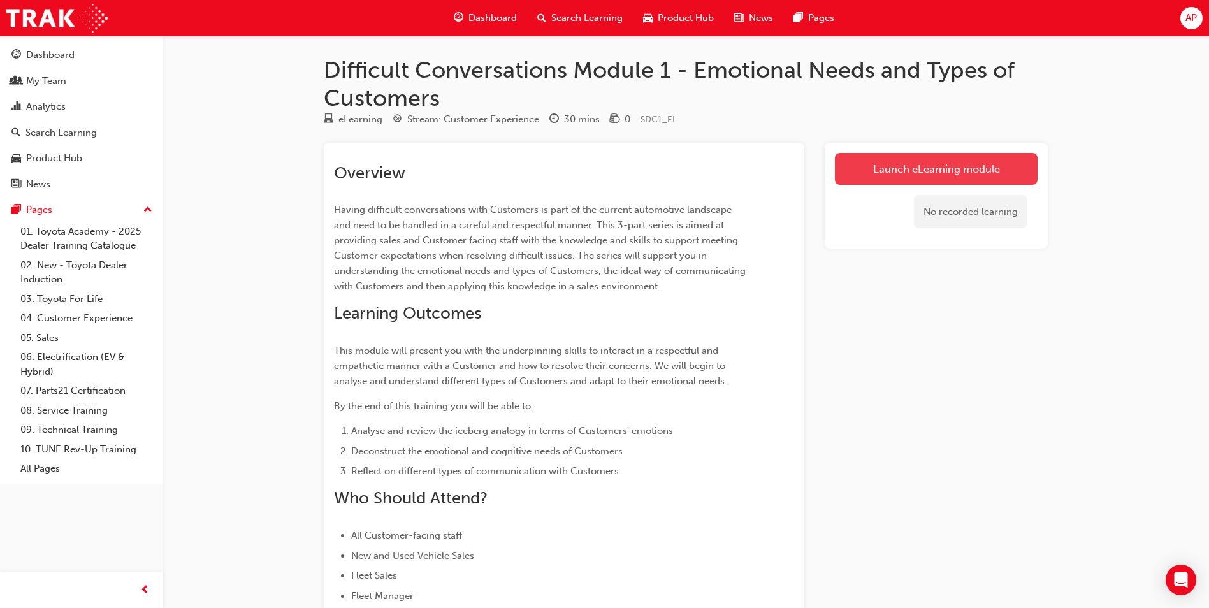
click at [901, 171] on link "Launch eLearning module" at bounding box center [936, 169] width 203 height 32
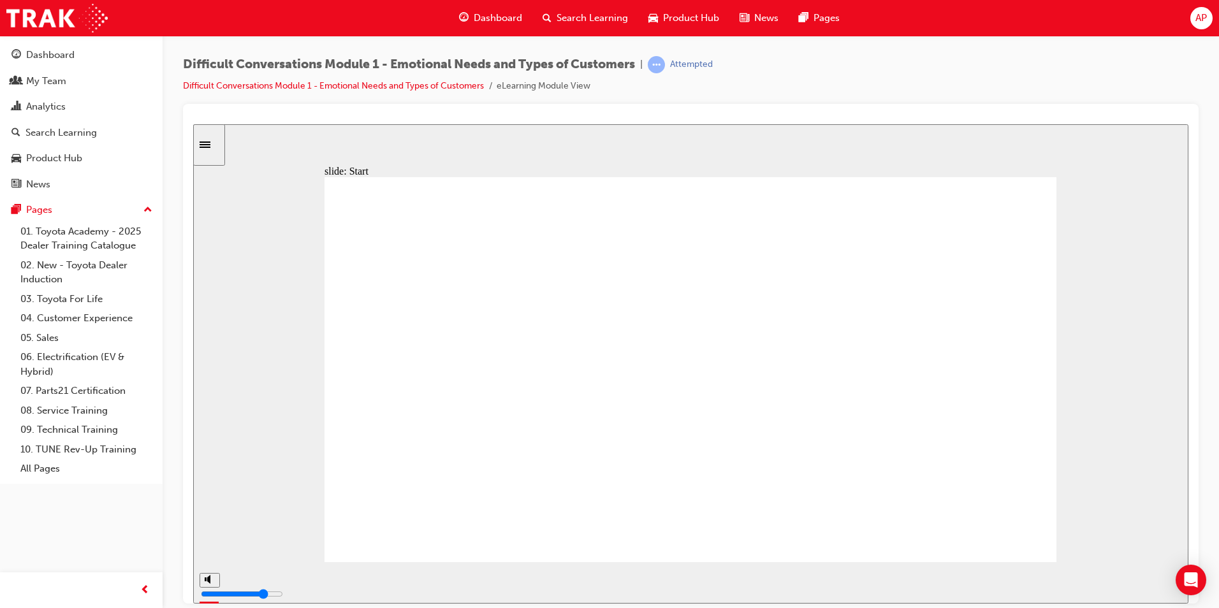
click at [146, 208] on span "up-icon" at bounding box center [147, 210] width 9 height 17
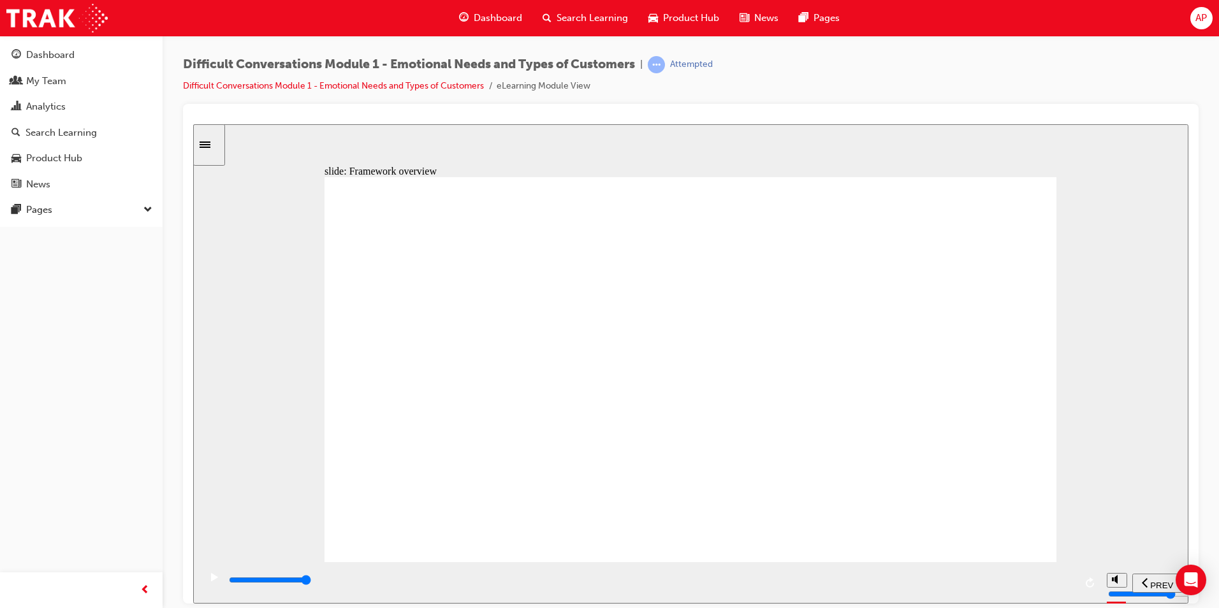
type input "49000"
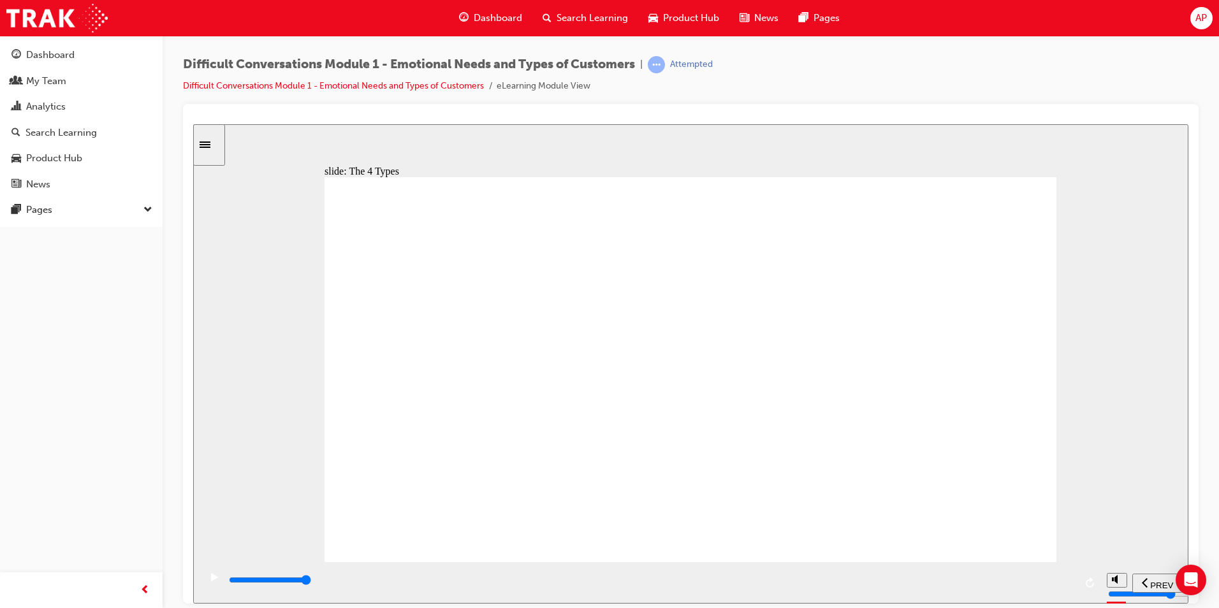
click at [220, 149] on div "Sidebar Toggle" at bounding box center [209, 145] width 22 height 10
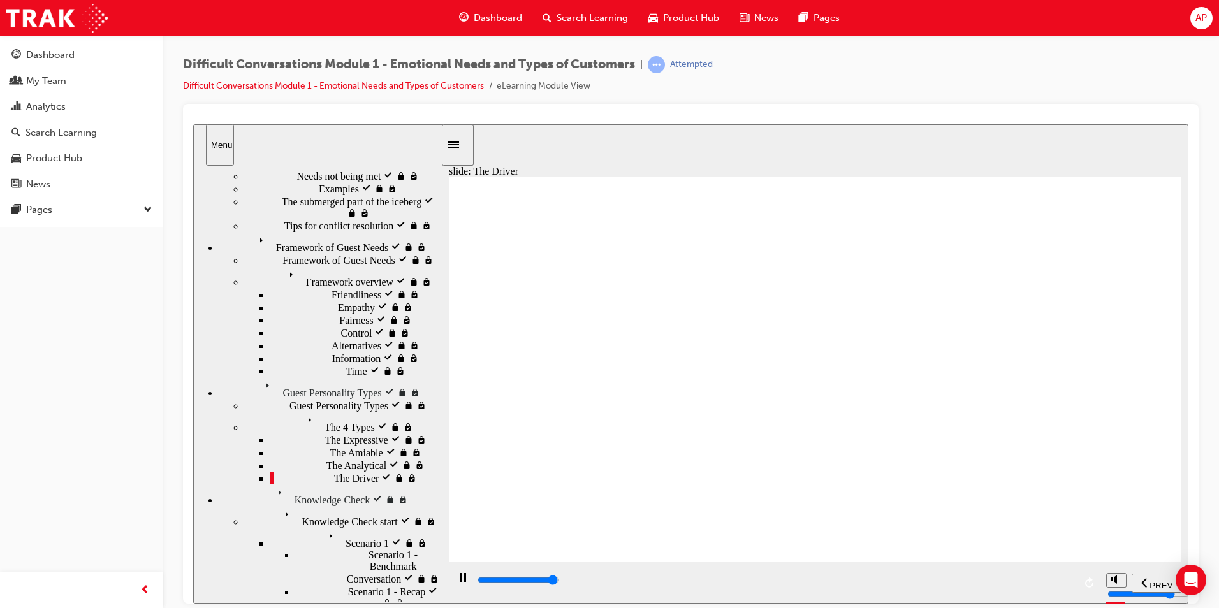
scroll to position [180, 0]
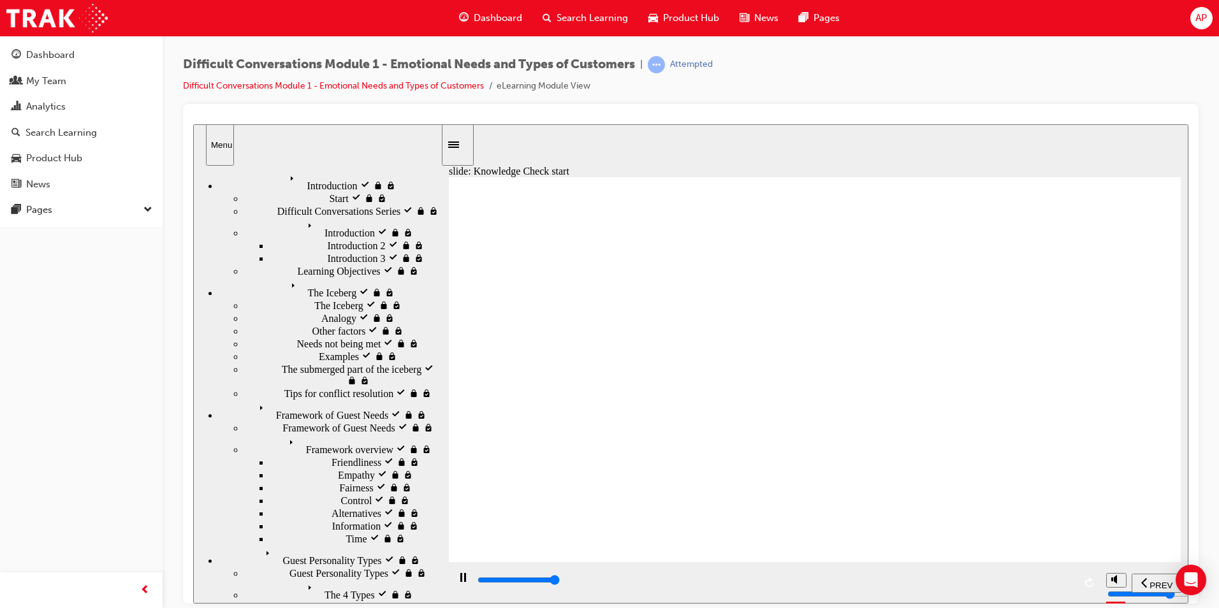
type input "11600"
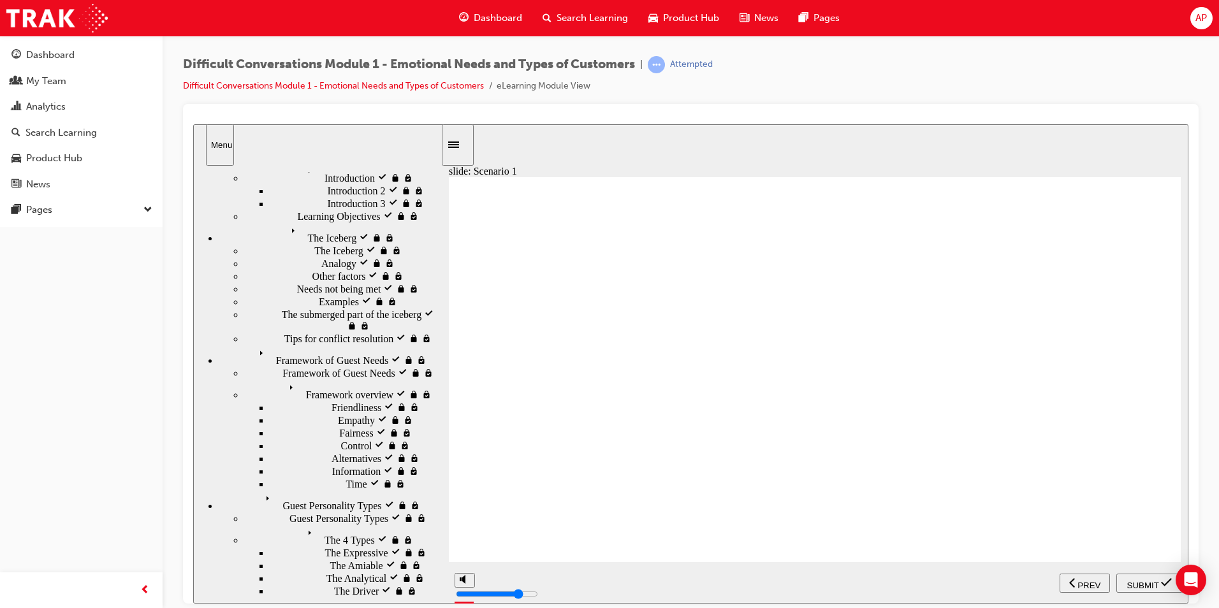
radio input "true"
click at [1144, 581] on span "SUBMIT" at bounding box center [1143, 585] width 32 height 10
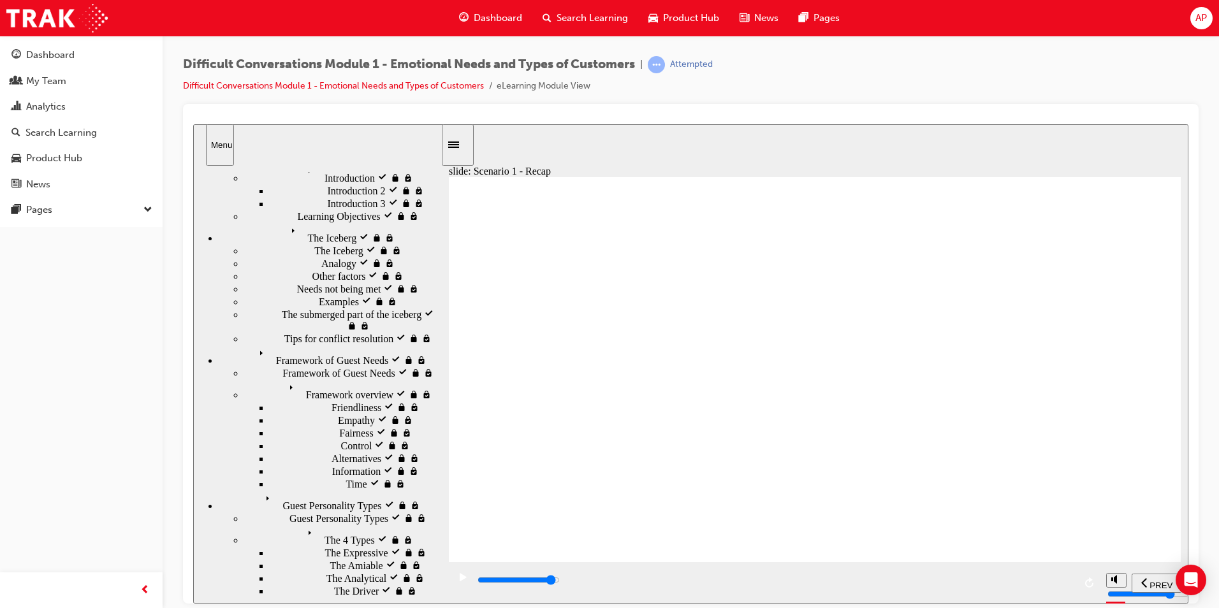
click at [560, 581] on input "slide progress" at bounding box center [518, 579] width 82 height 10
type input "41100"
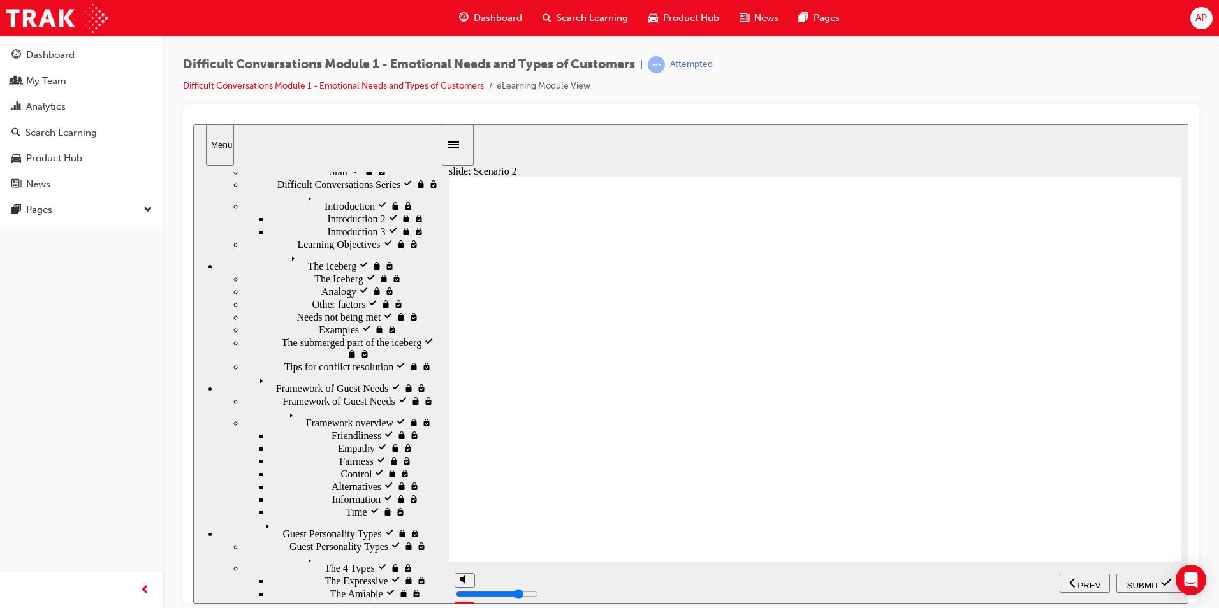
radio input "true"
click at [1144, 581] on span "SUBMIT" at bounding box center [1143, 585] width 32 height 10
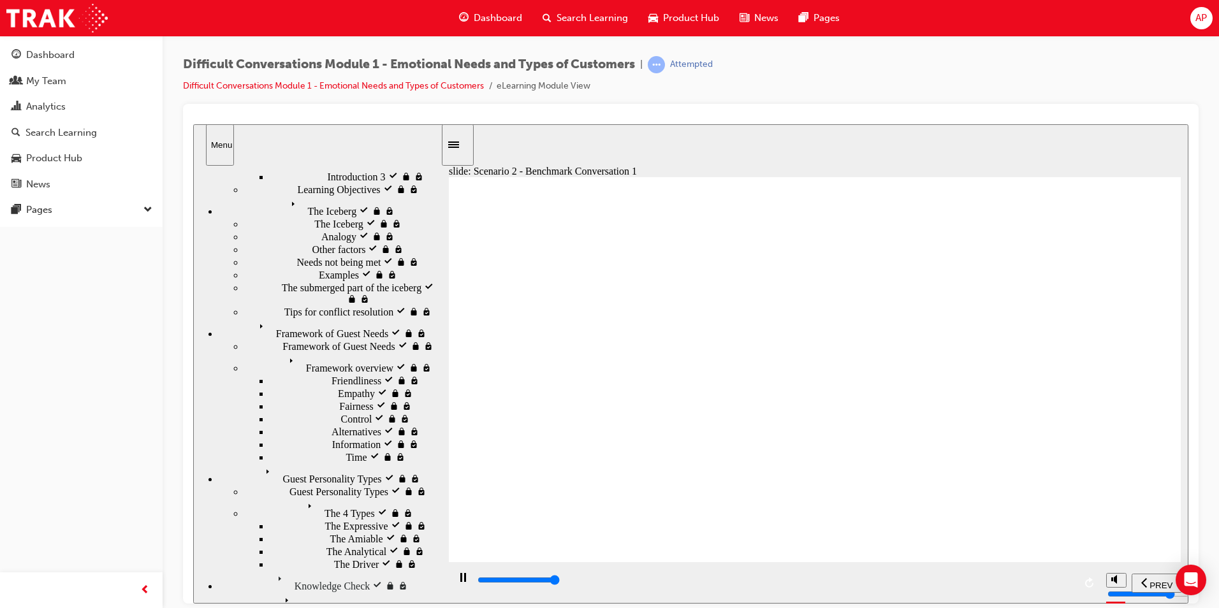
click at [560, 583] on input "slide progress" at bounding box center [518, 579] width 82 height 10
type input "55200"
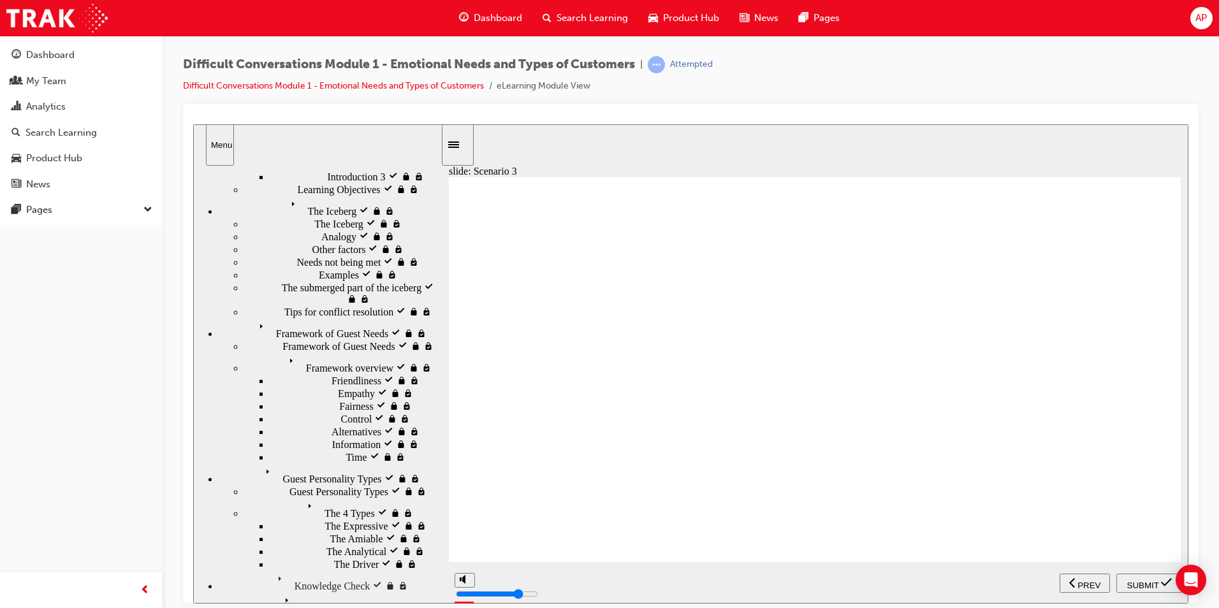
scroll to position [94, 0]
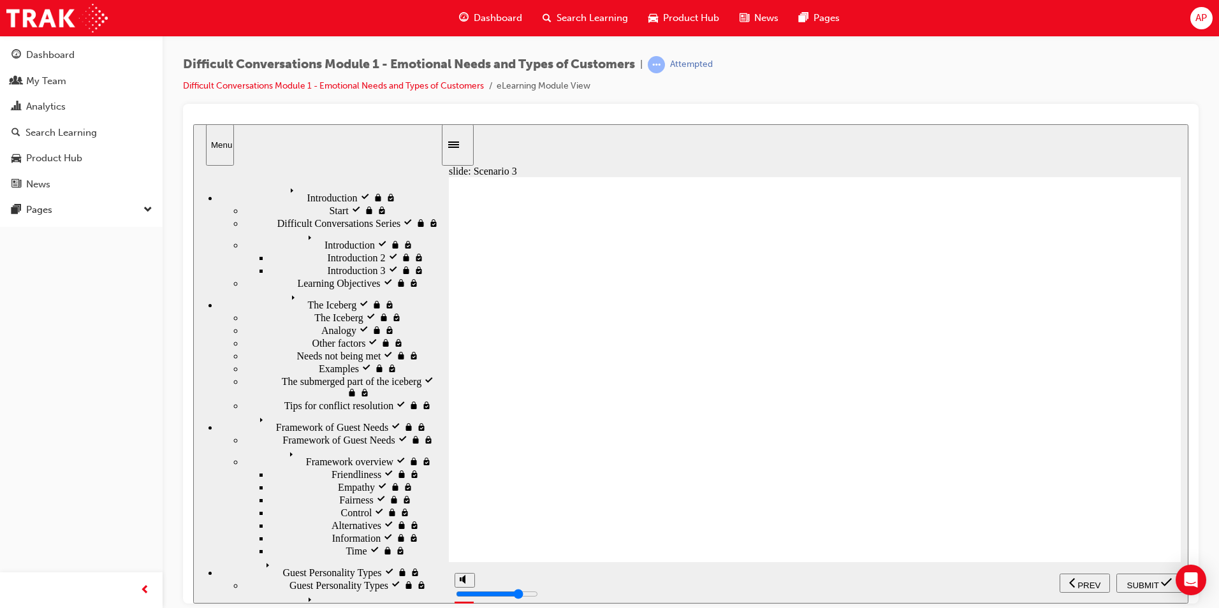
scroll to position [94, 0]
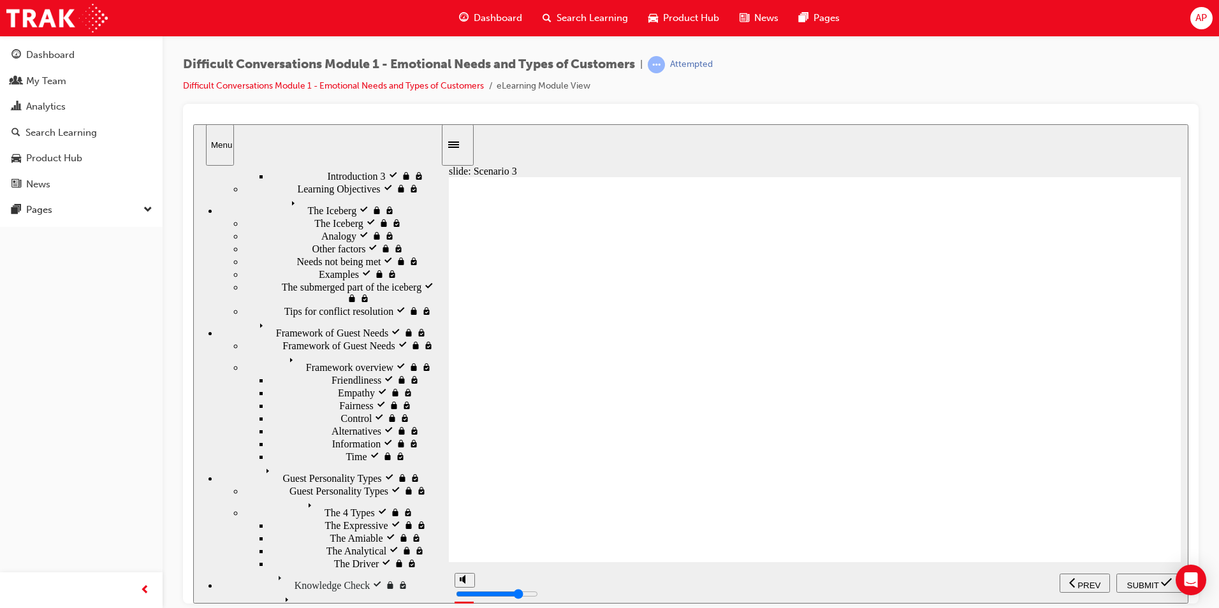
radio input "true"
click at [1142, 584] on span "SUBMIT" at bounding box center [1143, 585] width 32 height 10
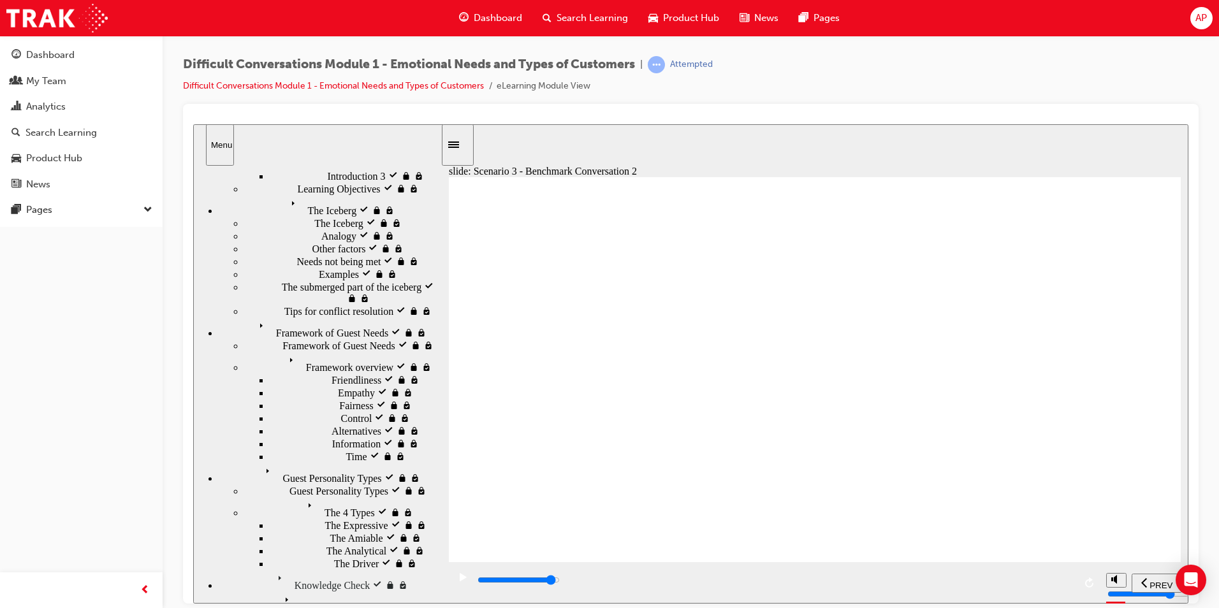
click at [1042, 580] on div "playback controls" at bounding box center [775, 580] width 598 height 14
click at [1049, 584] on div "playback controls" at bounding box center [775, 580] width 598 height 14
type input "44000"
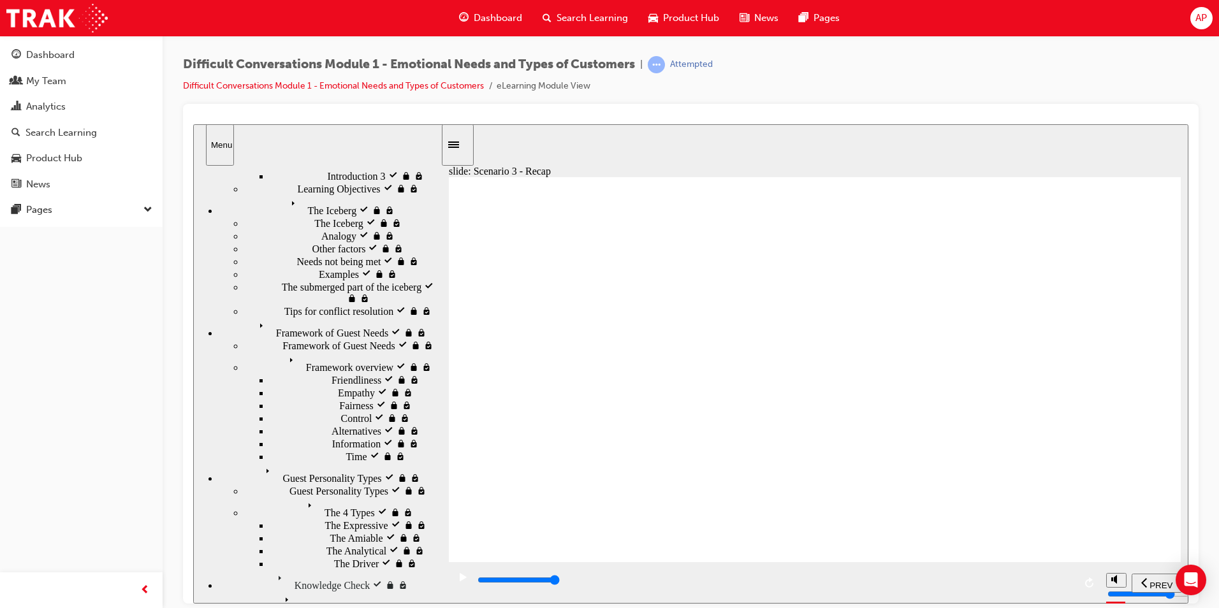
radio input "true"
click at [1144, 580] on span "SUBMIT" at bounding box center [1143, 585] width 32 height 10
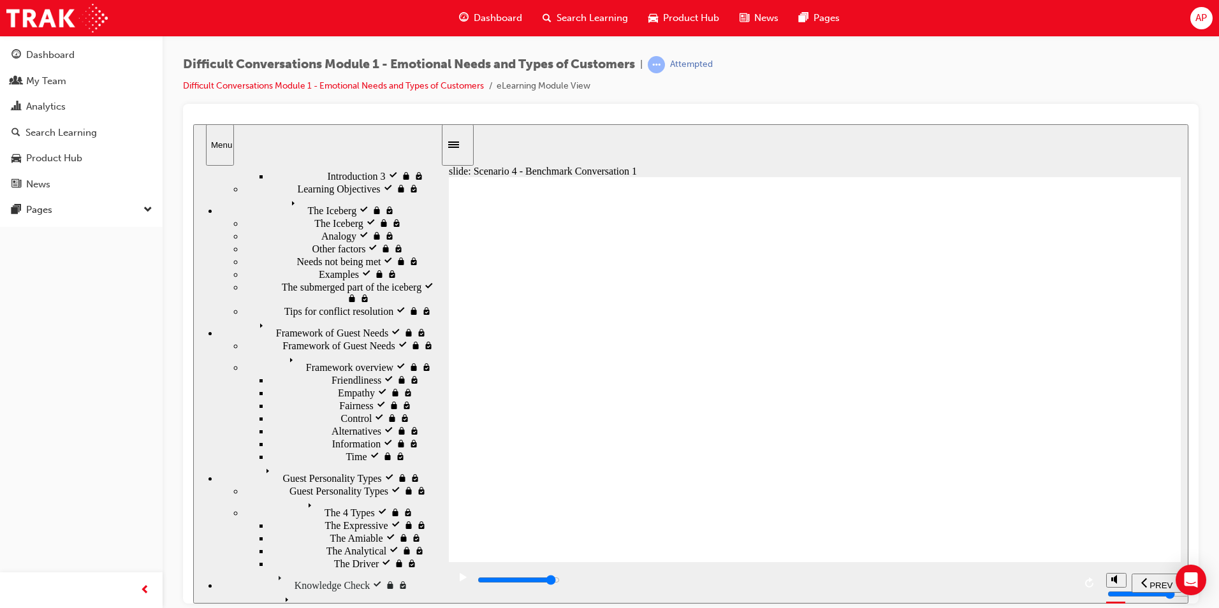
click at [1042, 576] on div "playback controls" at bounding box center [775, 580] width 598 height 14
click at [1062, 583] on div "playback controls" at bounding box center [775, 580] width 598 height 14
click at [1058, 578] on div "playback controls" at bounding box center [775, 580] width 598 height 14
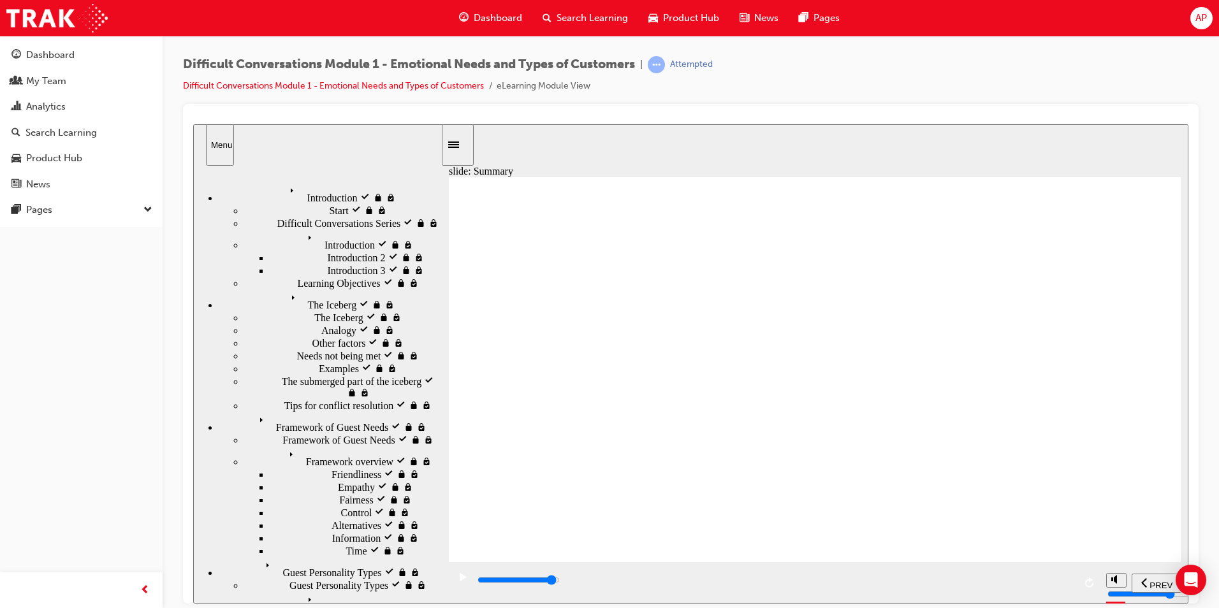
click at [1050, 583] on div "playback controls" at bounding box center [775, 580] width 598 height 14
click at [938, 579] on div "playback controls" at bounding box center [775, 580] width 598 height 14
click at [1030, 585] on div "playback controls" at bounding box center [775, 580] width 598 height 14
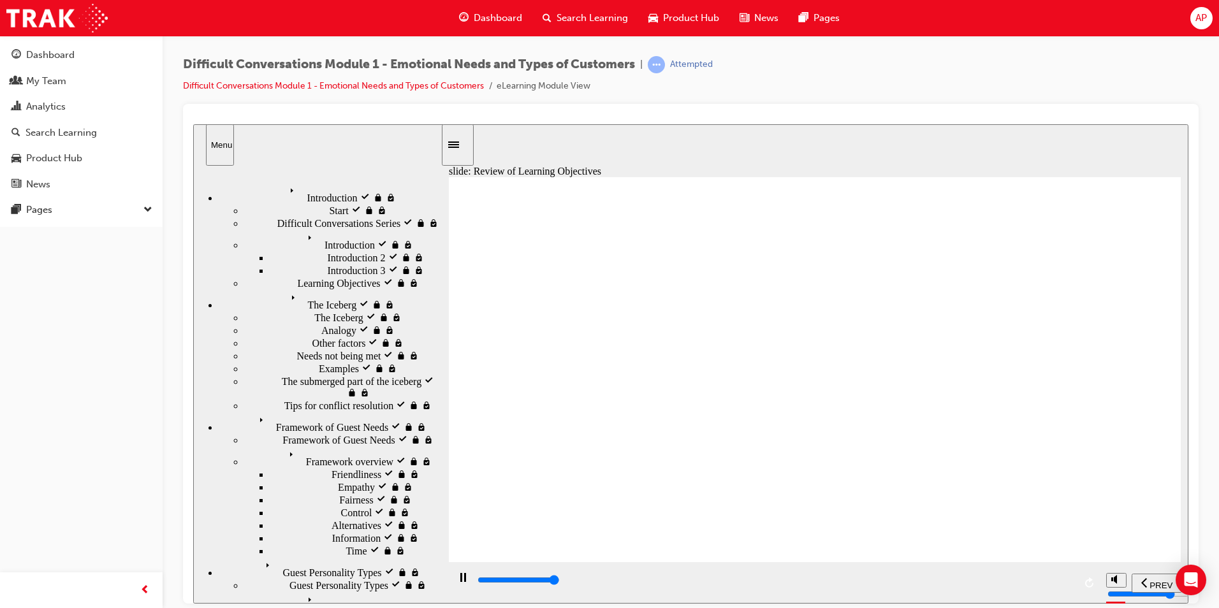
click at [1033, 586] on div "playback controls" at bounding box center [775, 580] width 598 height 14
type input "9900"
drag, startPoint x: 1098, startPoint y: 270, endPoint x: 818, endPoint y: 506, distance: 366.0
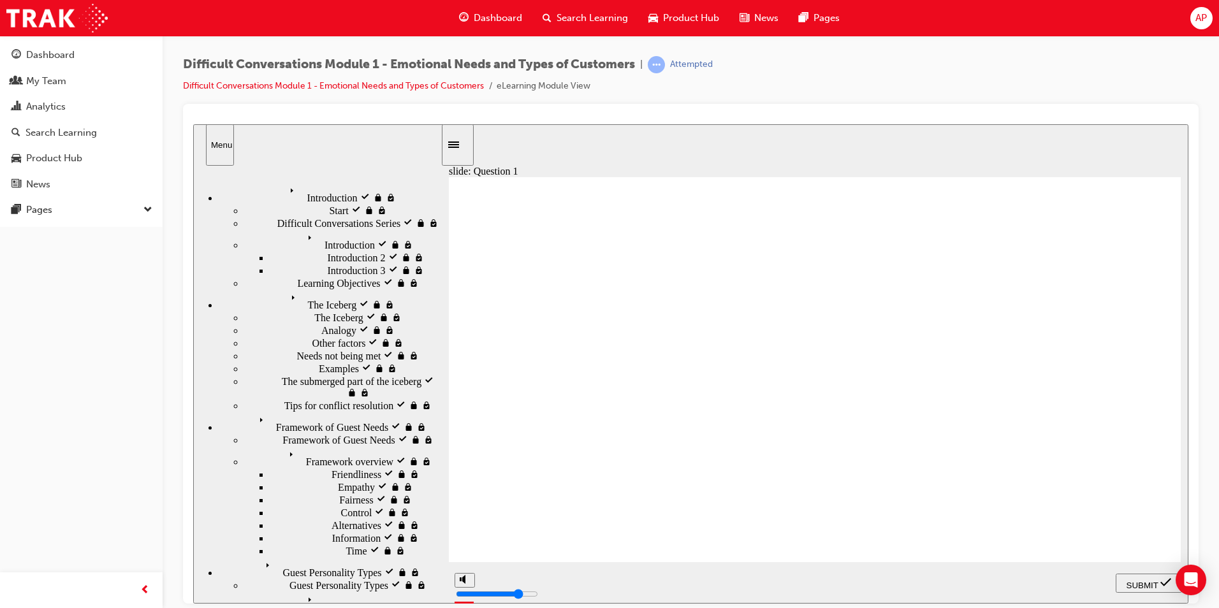
drag, startPoint x: 1076, startPoint y: 298, endPoint x: 821, endPoint y: 487, distance: 317.6
drag, startPoint x: 1101, startPoint y: 381, endPoint x: 860, endPoint y: 480, distance: 260.4
drag, startPoint x: 1092, startPoint y: 536, endPoint x: 829, endPoint y: 375, distance: 307.9
drag, startPoint x: 1105, startPoint y: 346, endPoint x: 875, endPoint y: 375, distance: 232.0
drag, startPoint x: 1116, startPoint y: 230, endPoint x: 875, endPoint y: 516, distance: 373.7
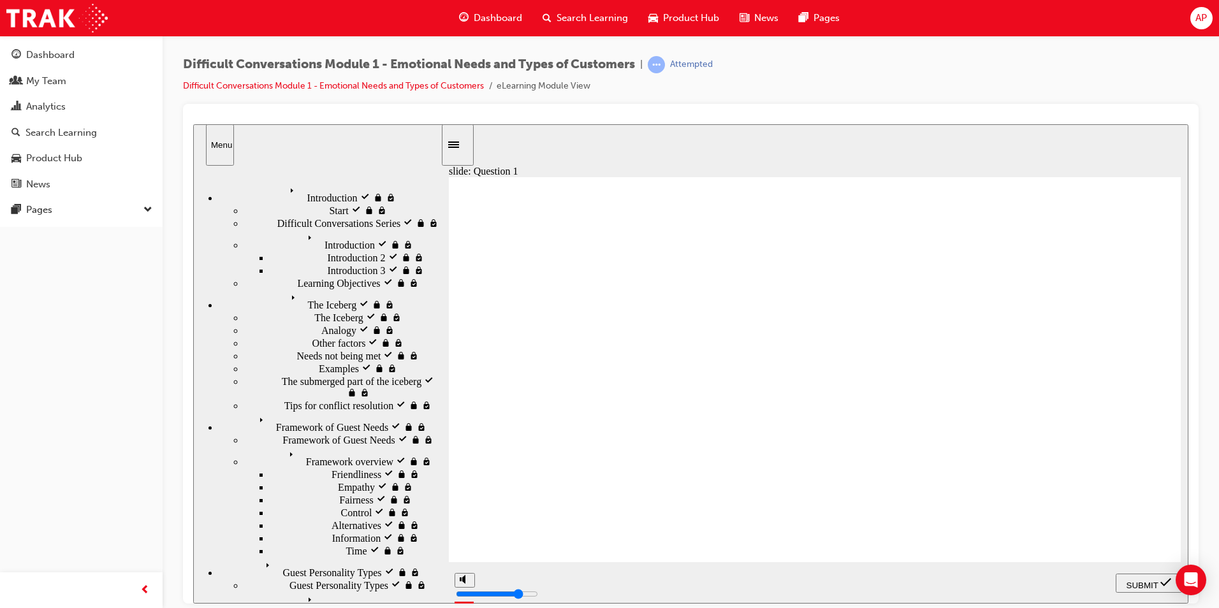
drag, startPoint x: 1072, startPoint y: 418, endPoint x: 782, endPoint y: 511, distance: 304.4
drag, startPoint x: 1087, startPoint y: 449, endPoint x: 831, endPoint y: 488, distance: 258.6
drag, startPoint x: 1136, startPoint y: 496, endPoint x: 920, endPoint y: 492, distance: 216.1
click at [1138, 580] on span "SUBMIT" at bounding box center [1142, 585] width 32 height 10
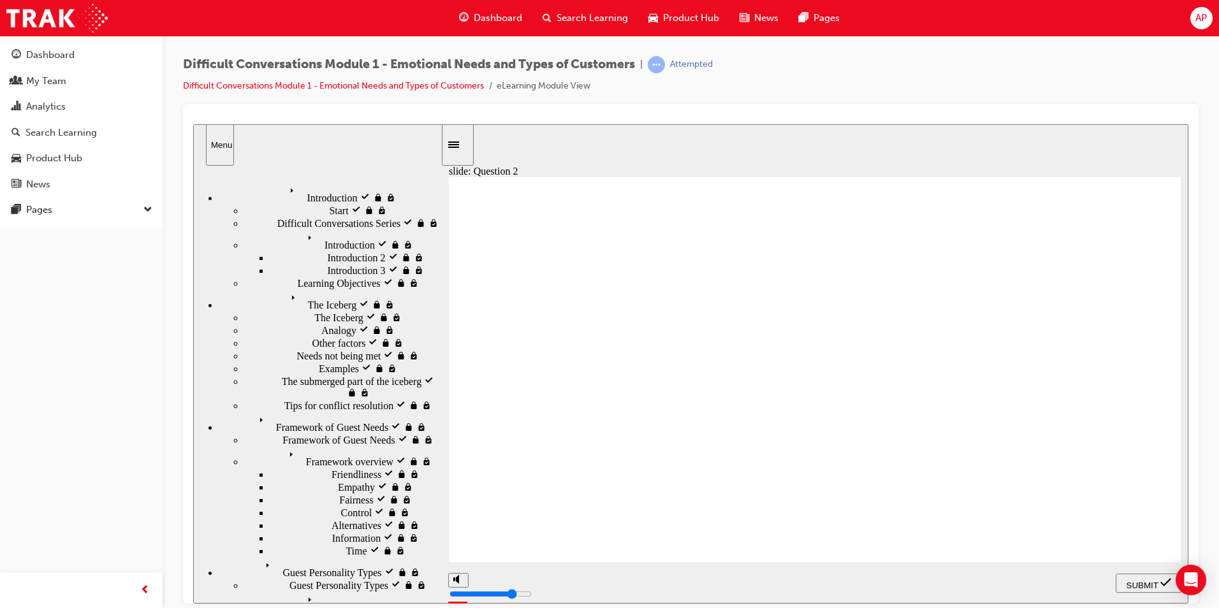
checkbox input "true"
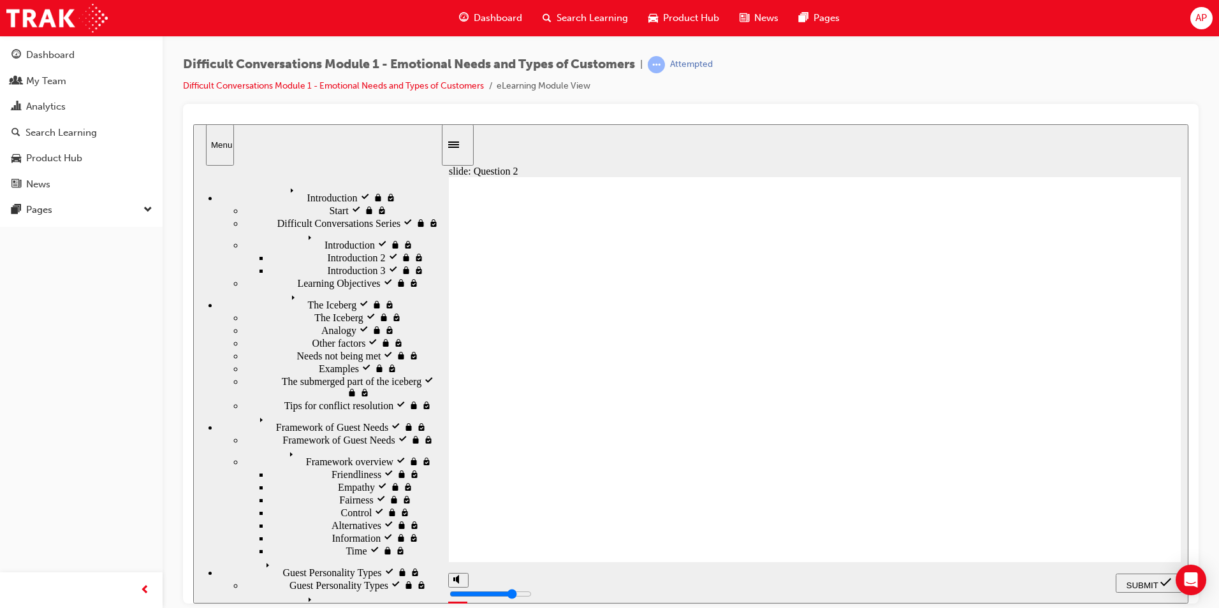
checkbox input "true"
click at [1141, 576] on div "SUBMIT" at bounding box center [1149, 582] width 56 height 13
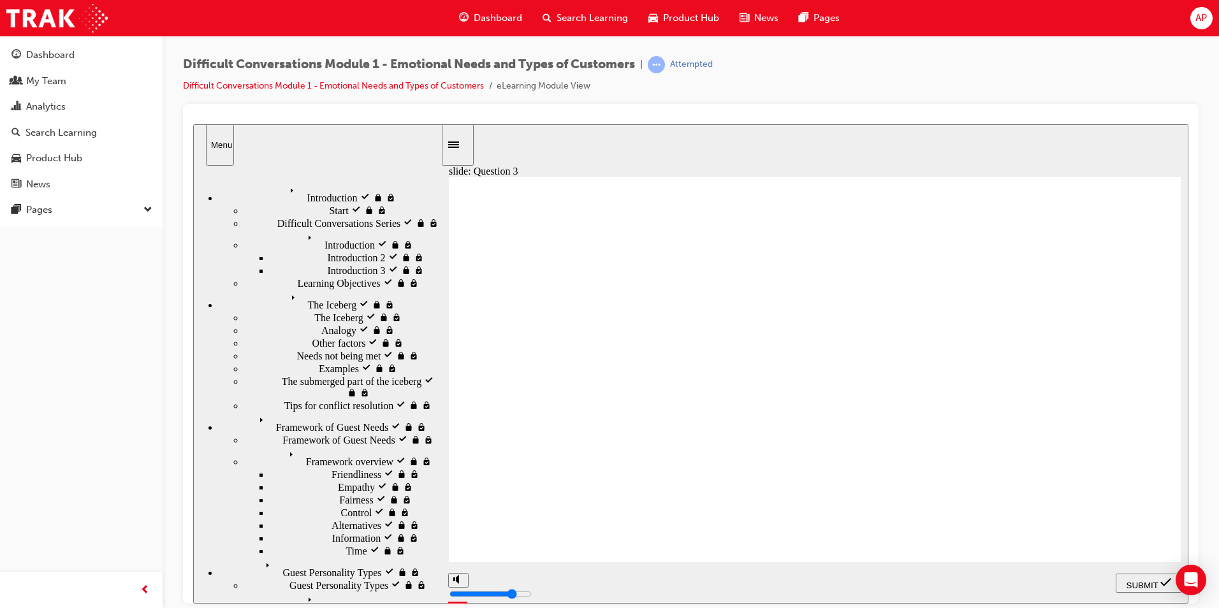
checkbox input "true"
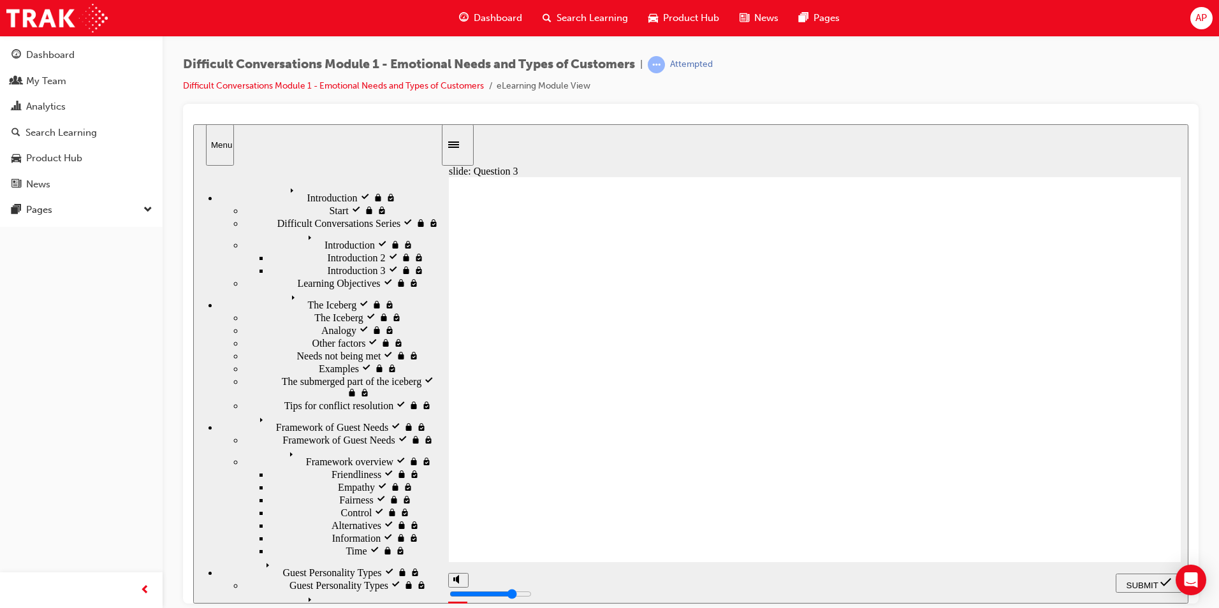
checkbox input "true"
click at [1154, 583] on span "SUBMIT" at bounding box center [1142, 585] width 32 height 10
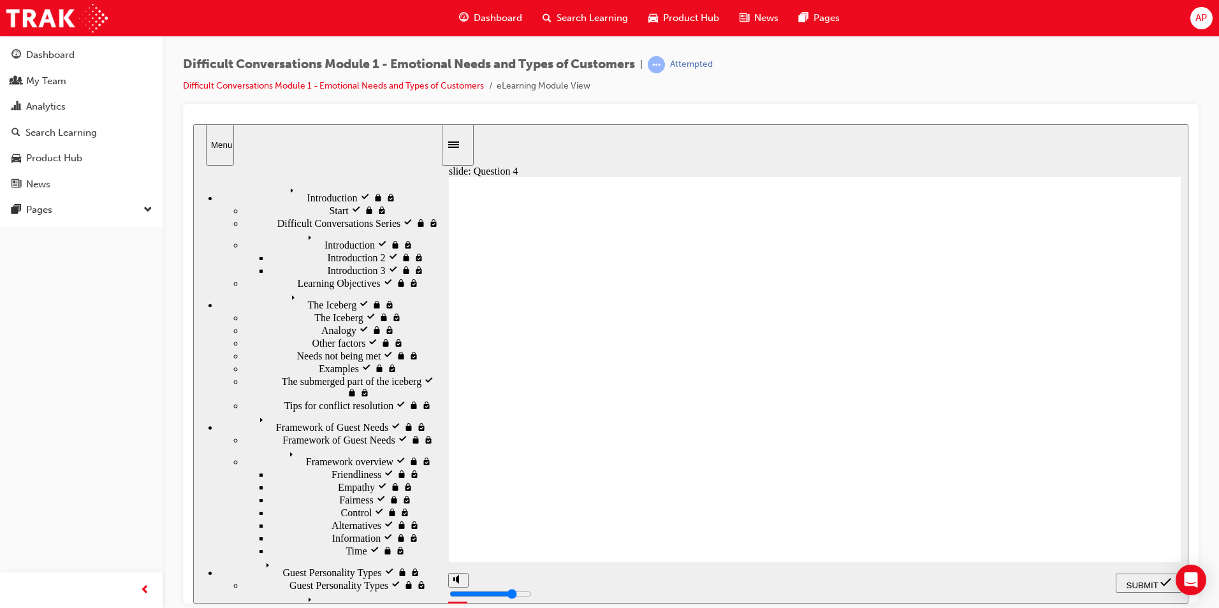
checkbox input "true"
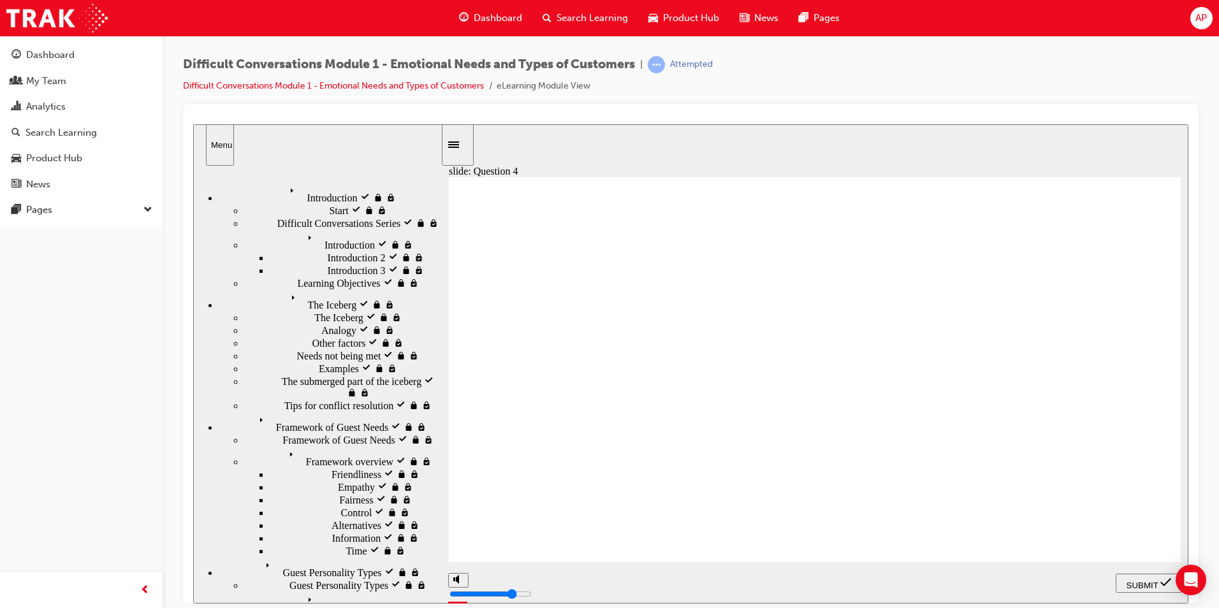
checkbox input "true"
click at [1154, 585] on span "SUBMIT" at bounding box center [1142, 585] width 32 height 10
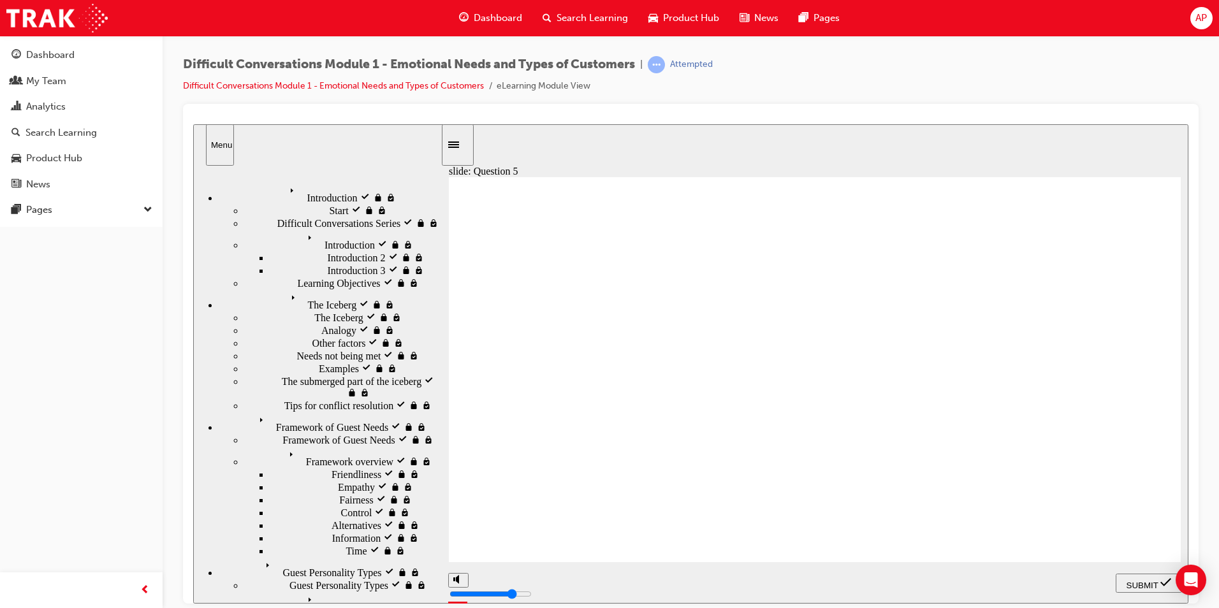
checkbox input "true"
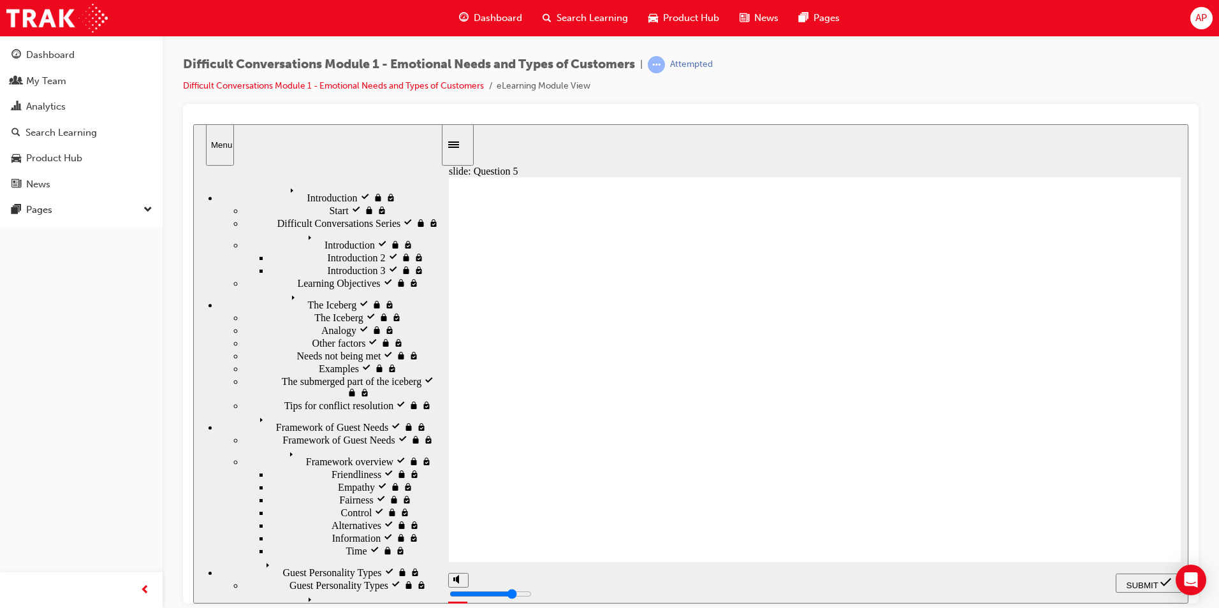
checkbox input "true"
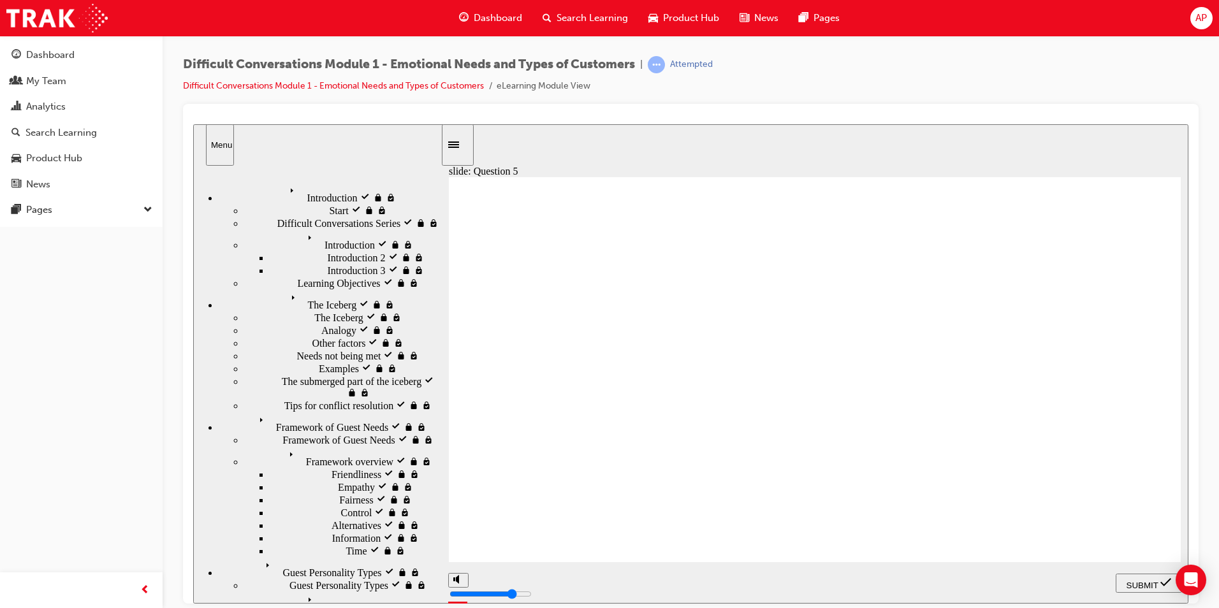
checkbox input "false"
click at [1153, 580] on span "SUBMIT" at bounding box center [1142, 585] width 32 height 10
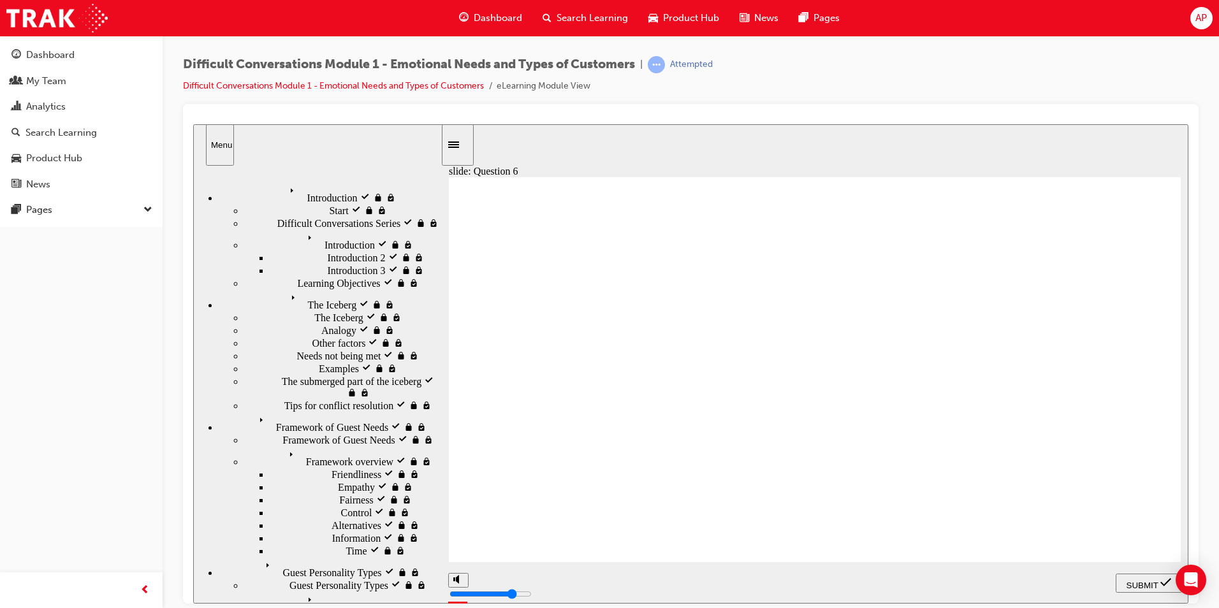
checkbox input "true"
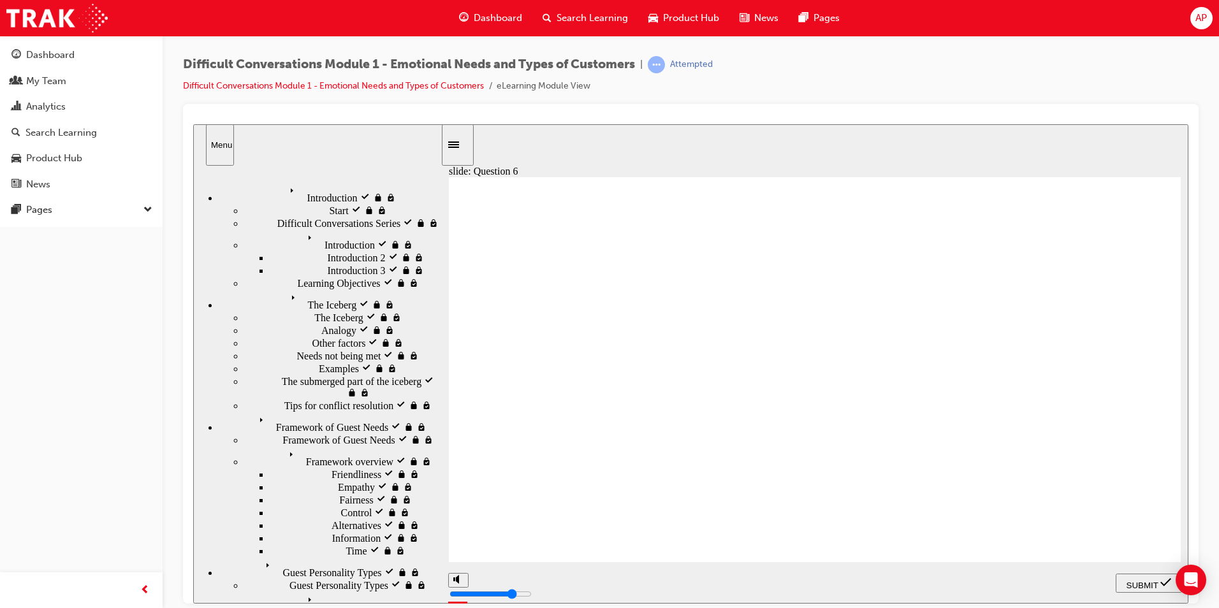
checkbox input "true"
click at [1158, 581] on span "SUBMIT" at bounding box center [1142, 585] width 32 height 10
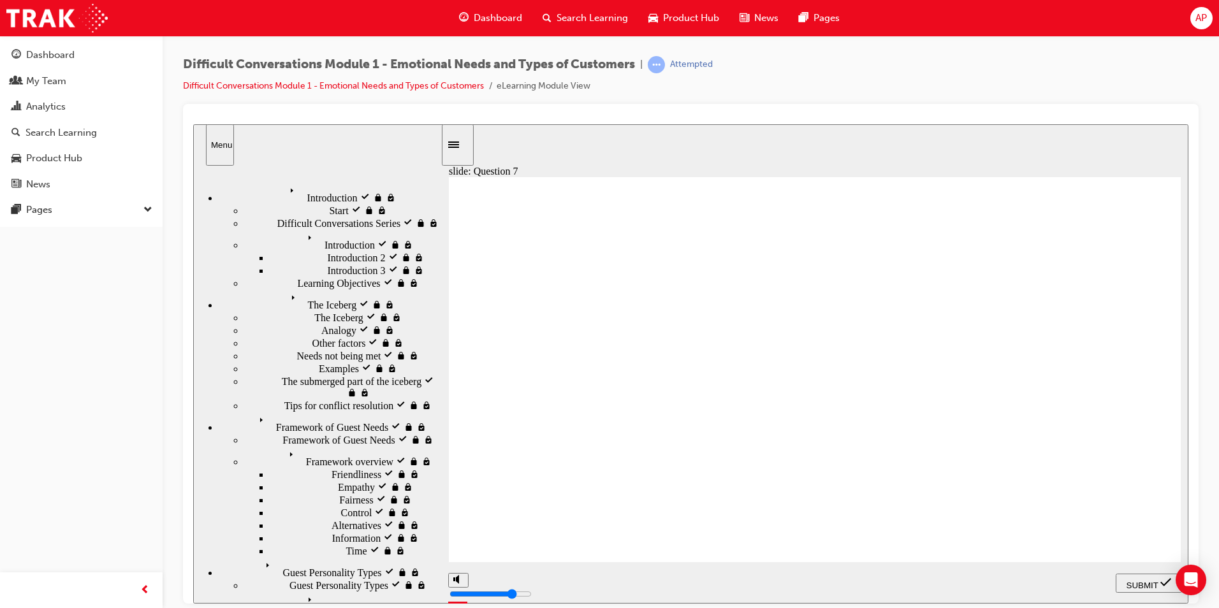
checkbox input "true"
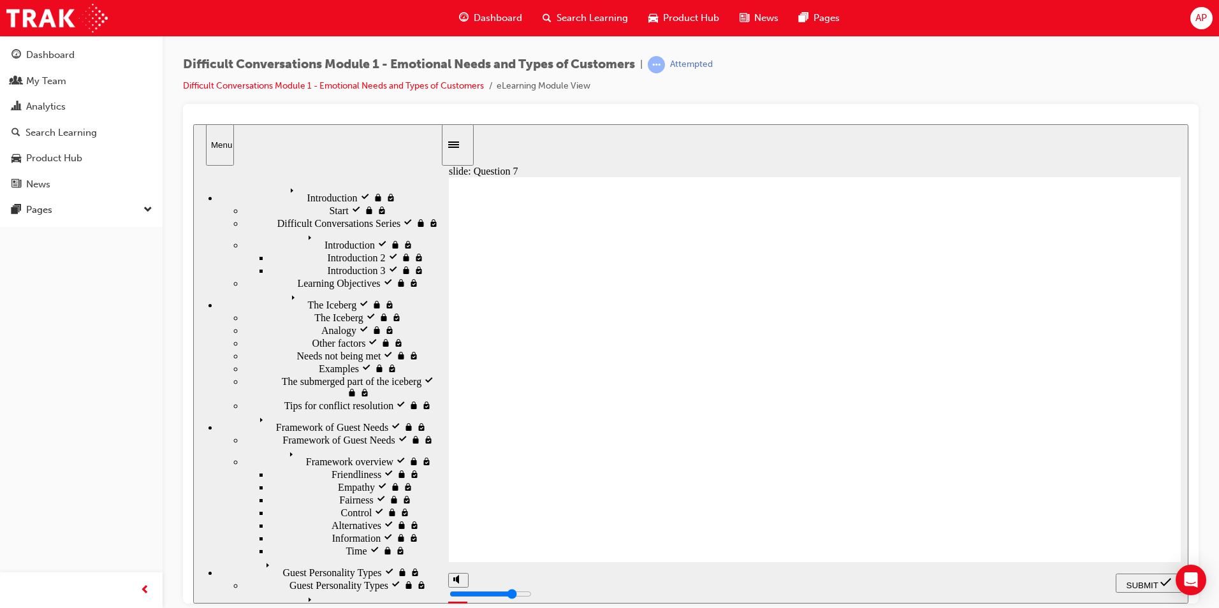
checkbox input "true"
click at [1144, 581] on span "SUBMIT" at bounding box center [1142, 585] width 32 height 10
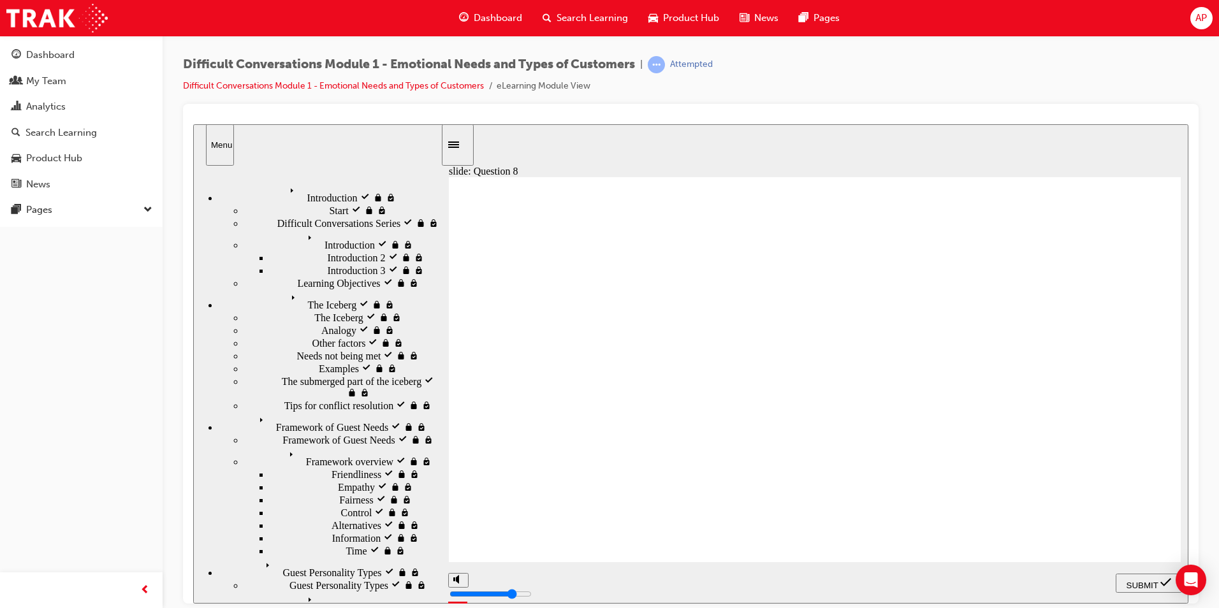
checkbox input "true"
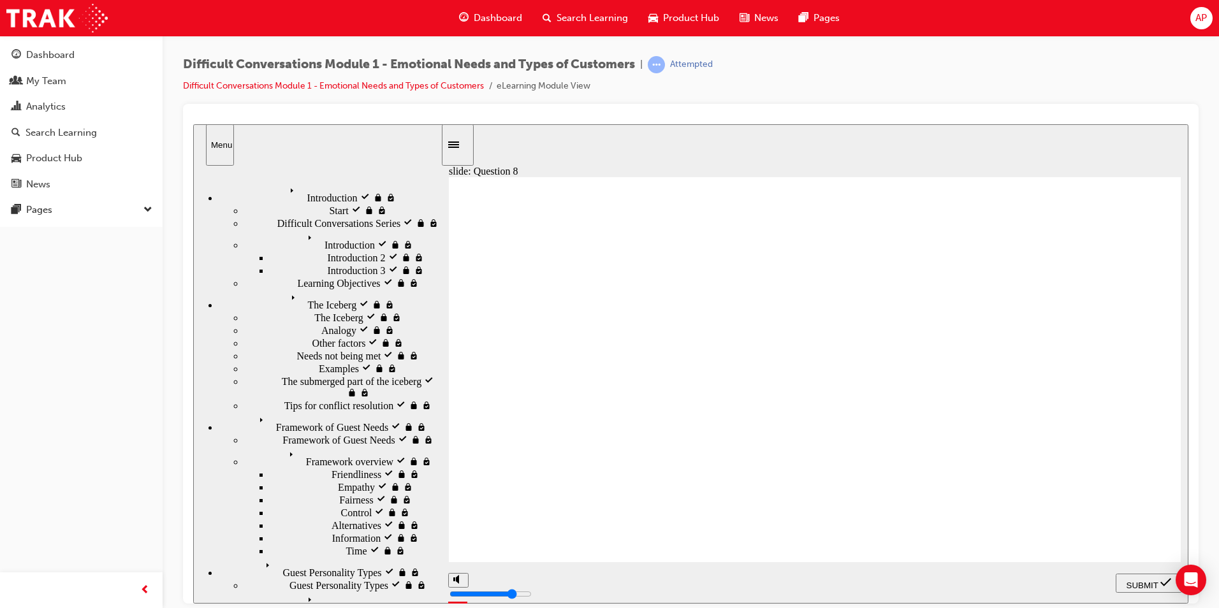
checkbox input "true"
click at [1152, 586] on span "SUBMIT" at bounding box center [1142, 585] width 32 height 10
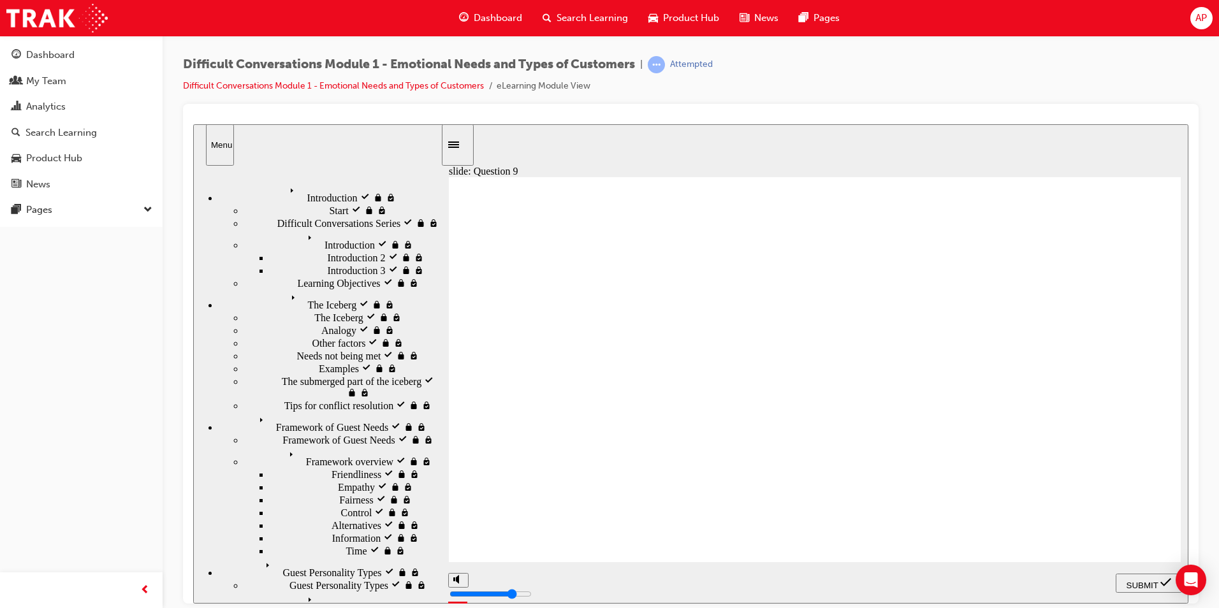
radio input "true"
click at [1141, 586] on span "SUBMIT" at bounding box center [1142, 585] width 32 height 10
radio input "true"
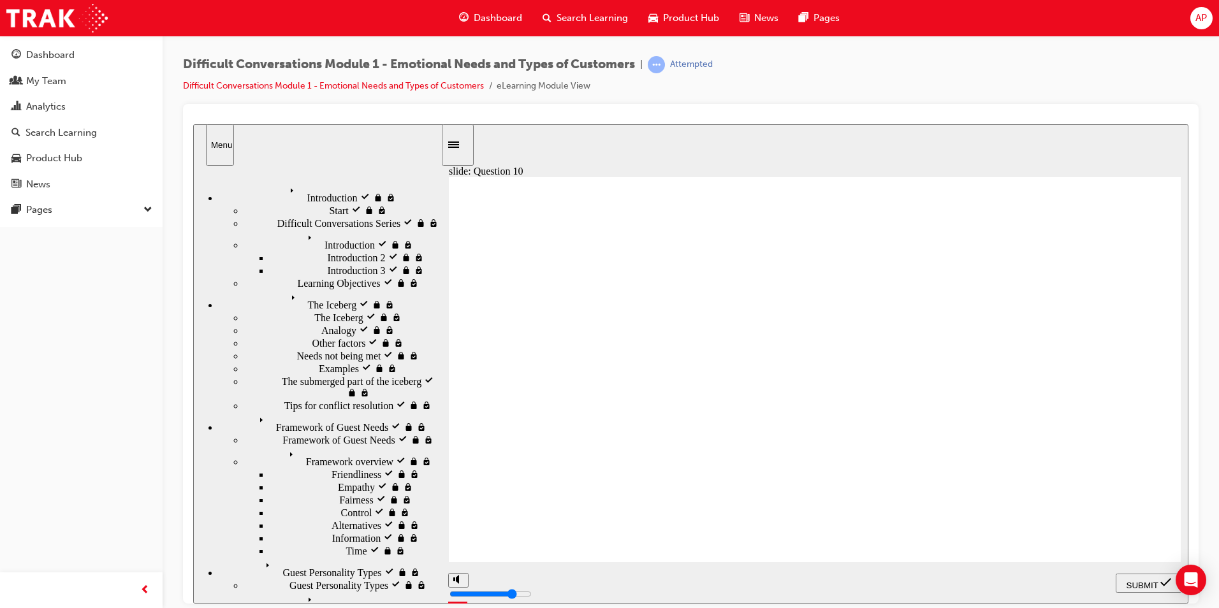
click at [1140, 581] on span "SUBMIT" at bounding box center [1142, 585] width 32 height 10
radio input "true"
click at [1144, 584] on span "SUBMIT" at bounding box center [1142, 585] width 32 height 10
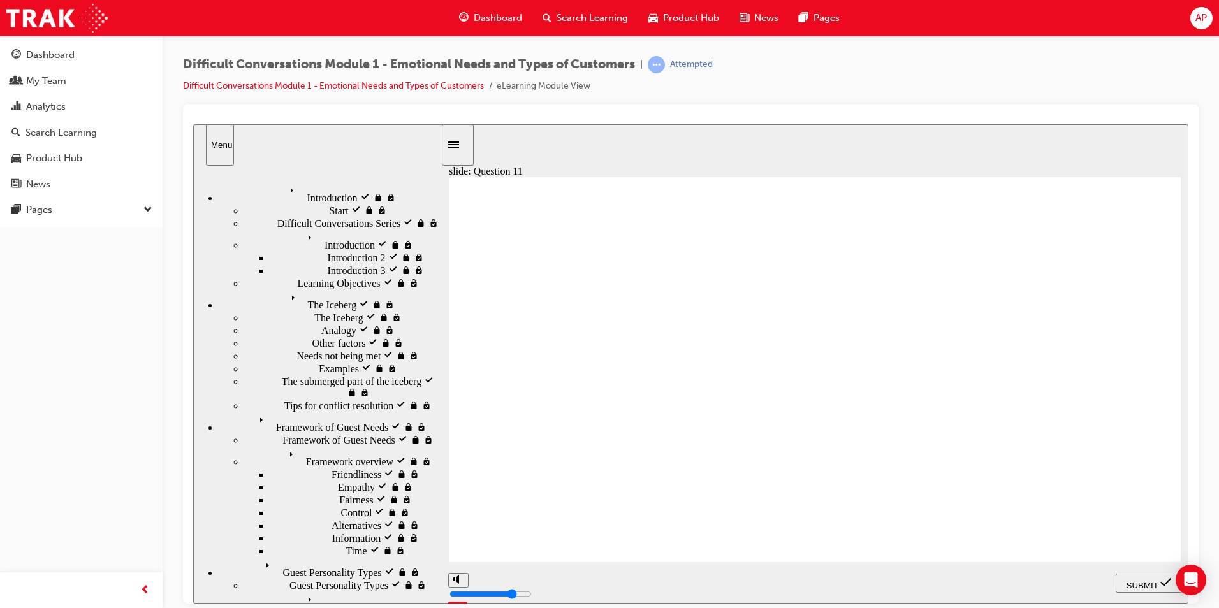
radio input "true"
click at [1145, 581] on span "SUBMIT" at bounding box center [1142, 585] width 32 height 10
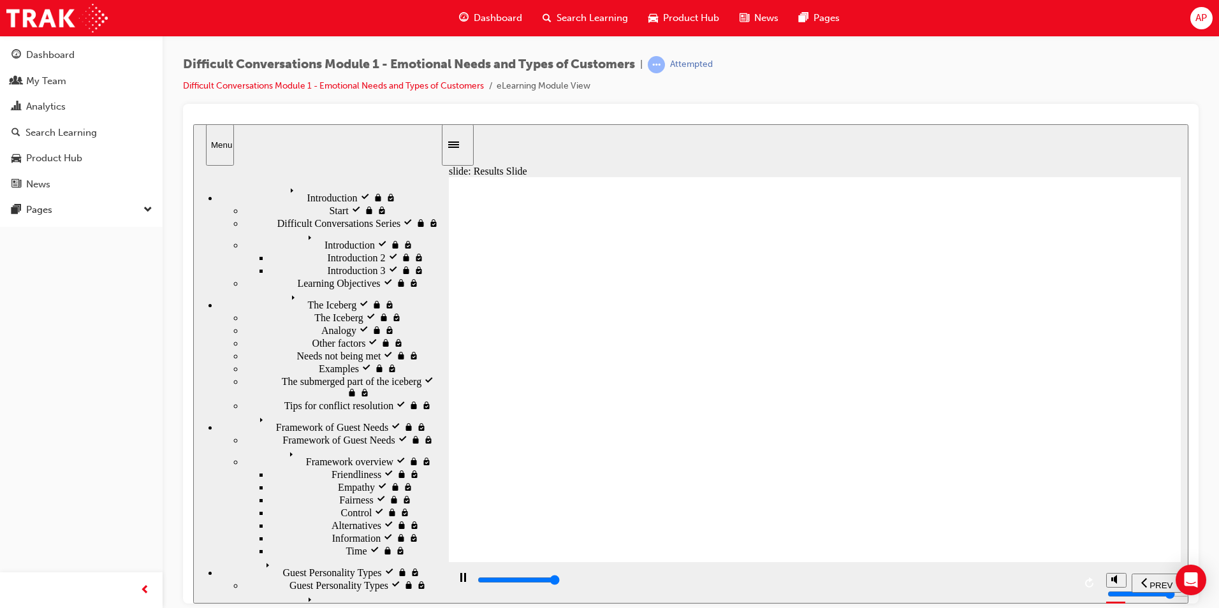
type input "4000"
click at [590, 9] on div "Search Learning" at bounding box center [585, 18] width 106 height 26
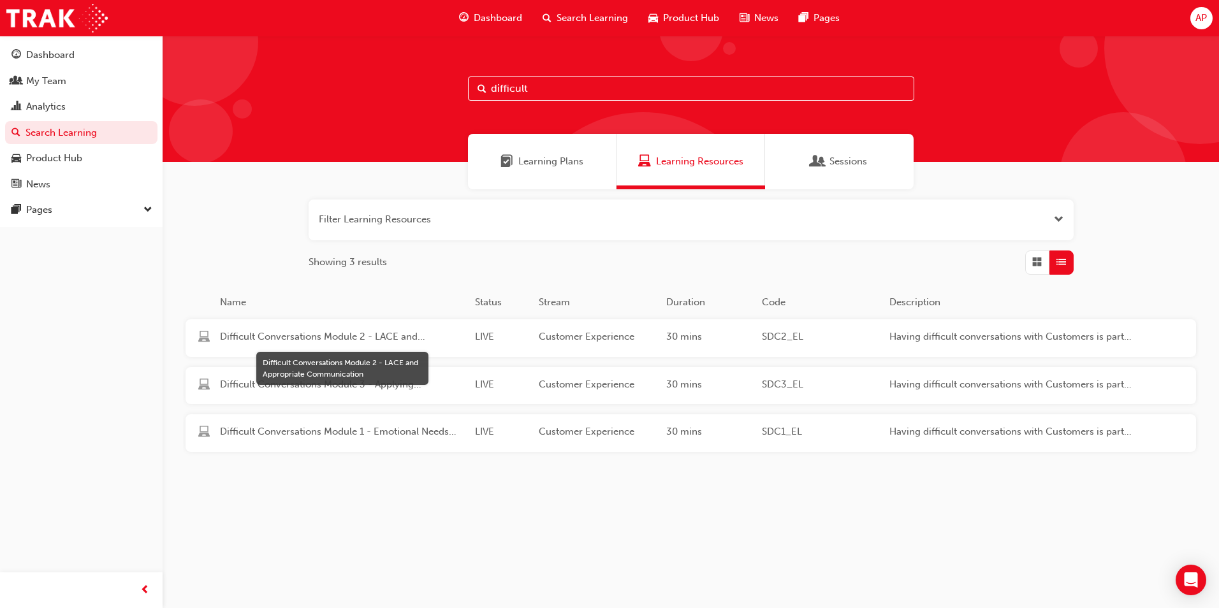
click at [377, 335] on span "Difficult Conversations Module 2 - LACE and Appropriate Communication" at bounding box center [342, 337] width 245 height 15
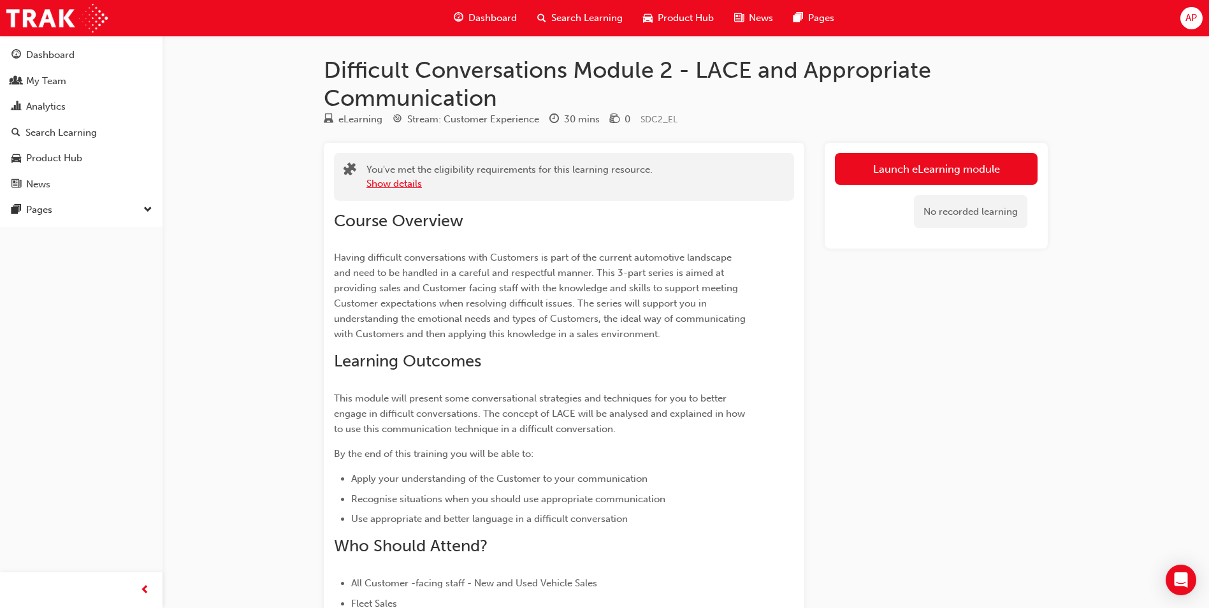
click at [405, 183] on button "Show details" at bounding box center [394, 184] width 55 height 15
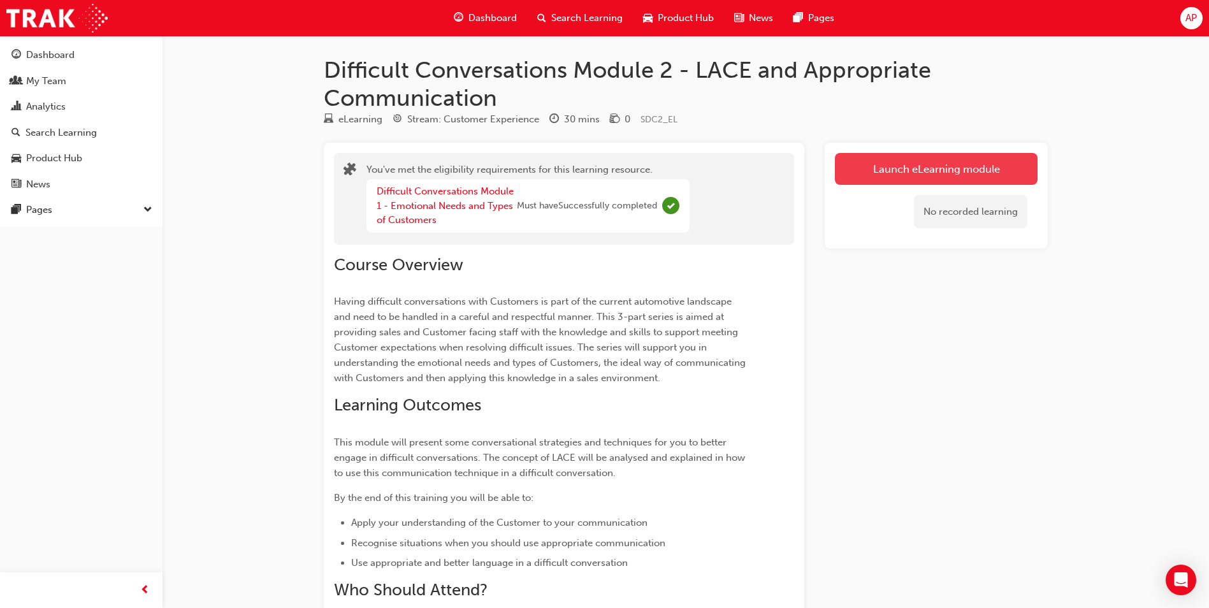
click at [921, 159] on link "Launch eLearning module" at bounding box center [936, 169] width 203 height 32
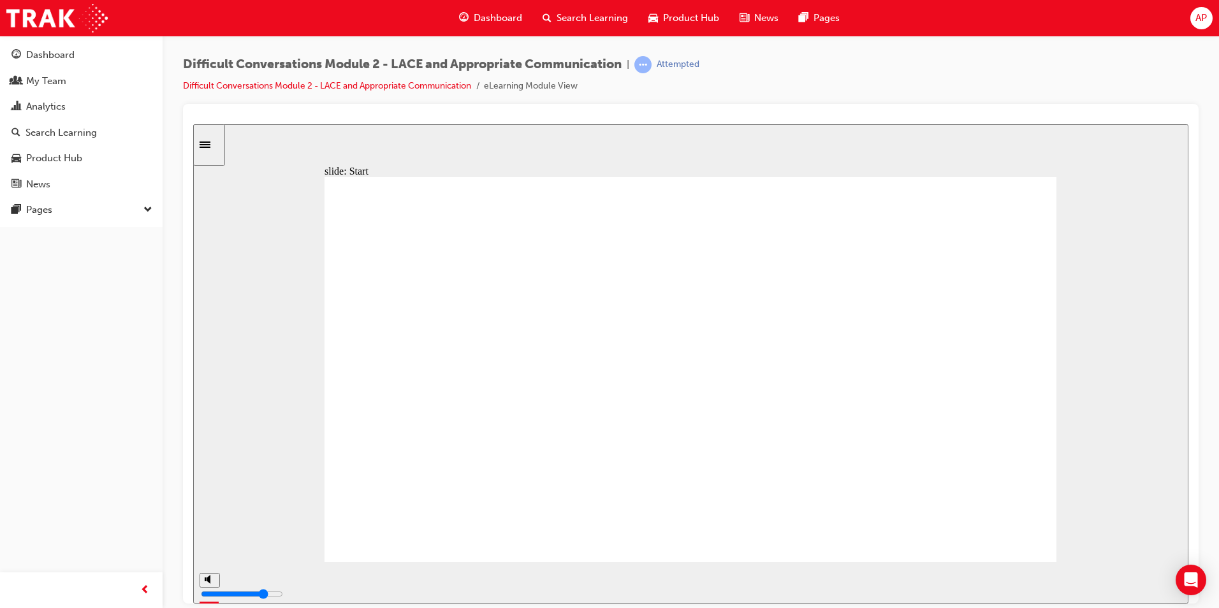
click at [205, 145] on div "Sidebar Toggle" at bounding box center [209, 145] width 22 height 10
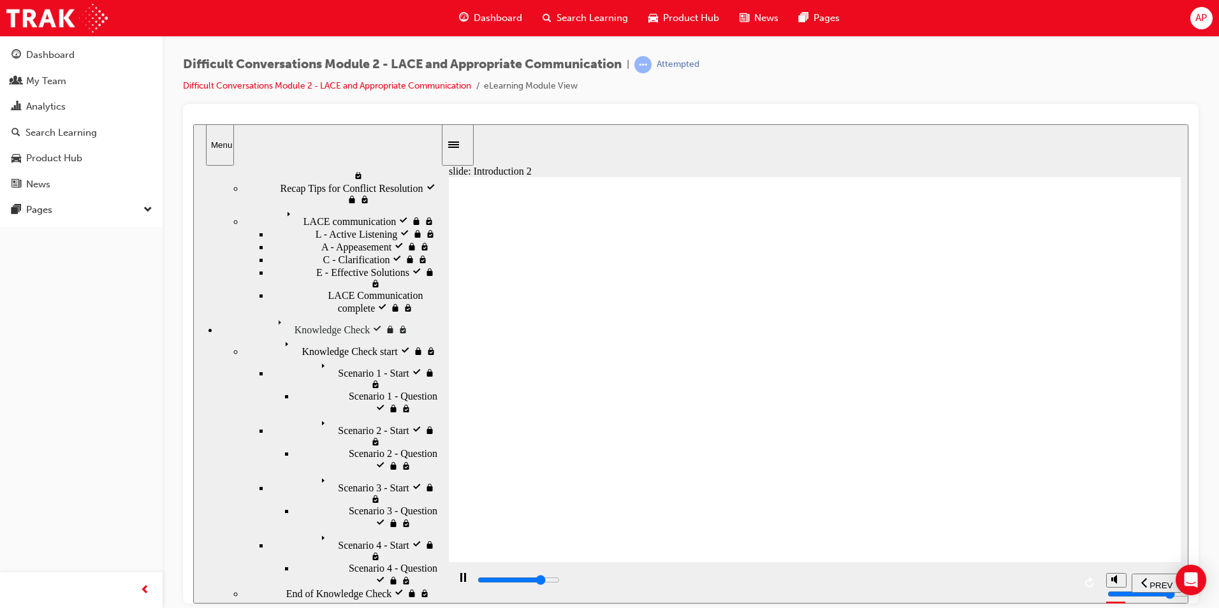
scroll to position [229, 0]
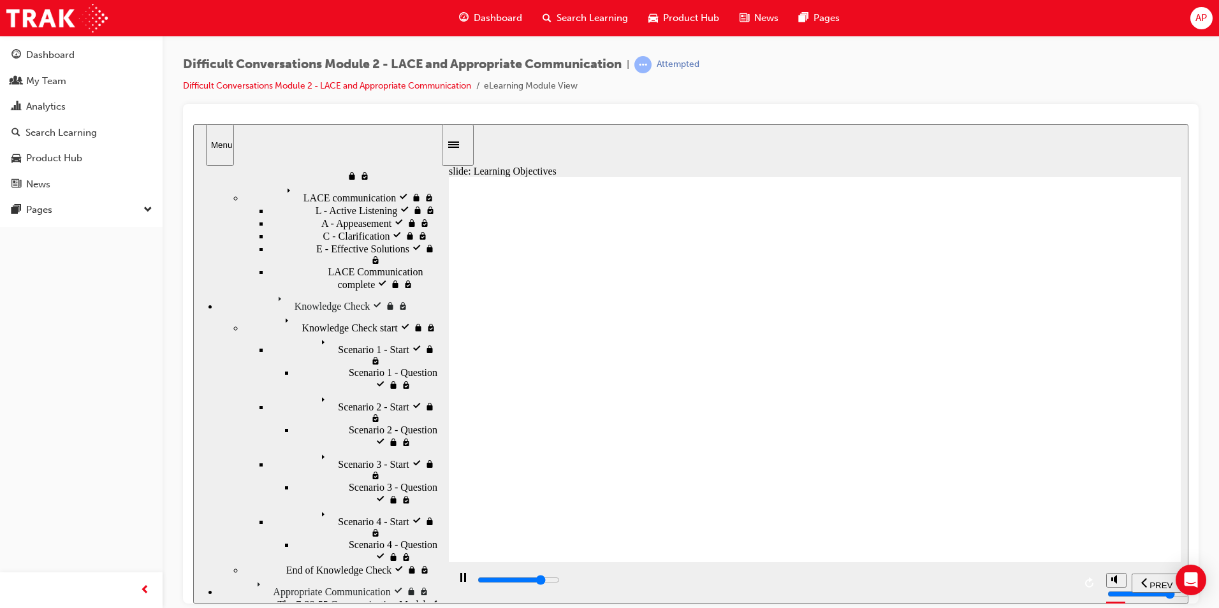
click at [957, 580] on div "playback controls" at bounding box center [775, 580] width 598 height 14
click at [1015, 587] on div "playback controls" at bounding box center [775, 580] width 598 height 14
click at [1051, 583] on div "playback controls" at bounding box center [775, 580] width 598 height 14
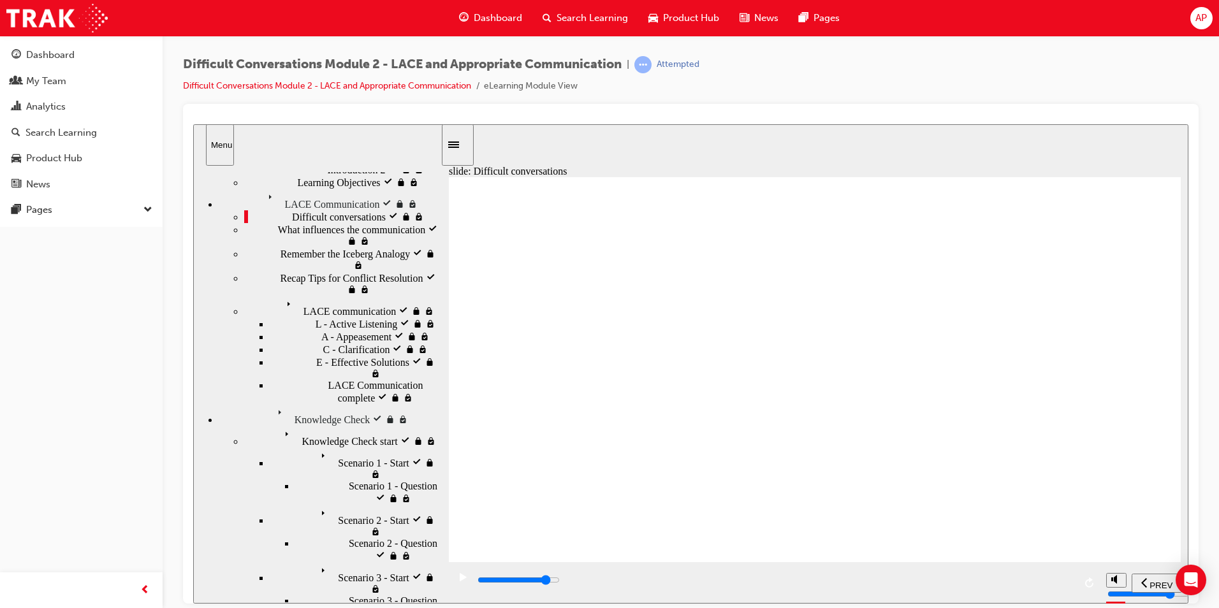
click at [560, 581] on input "slide progress" at bounding box center [518, 579] width 82 height 10
click at [1028, 587] on div "playback controls" at bounding box center [775, 580] width 598 height 14
click at [560, 582] on input "slide progress" at bounding box center [518, 579] width 82 height 10
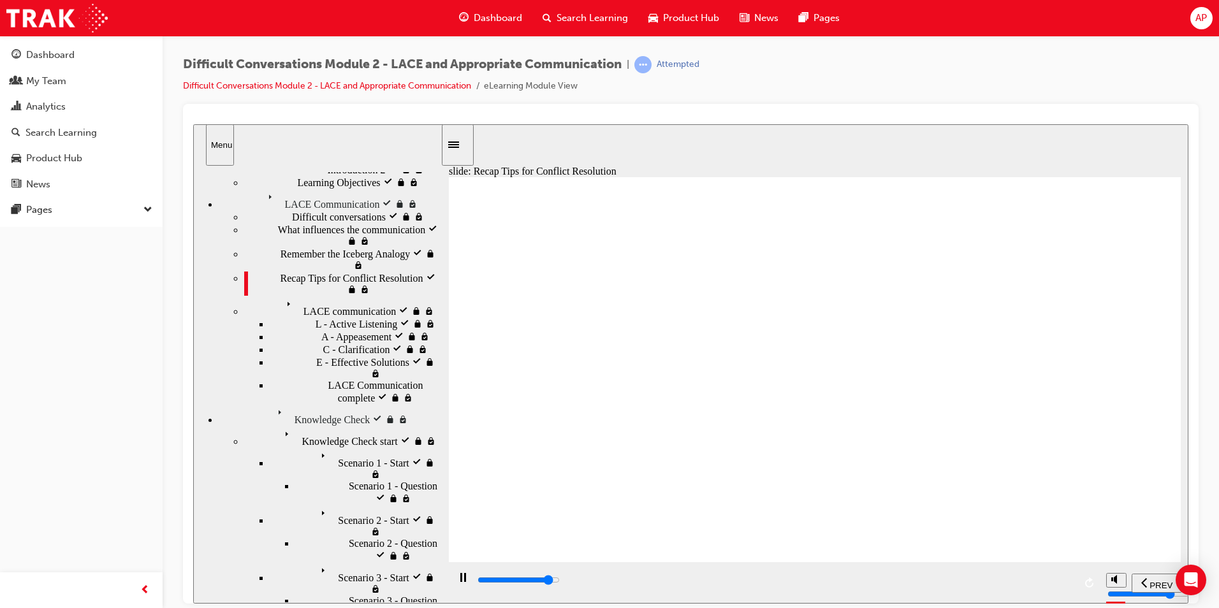
click at [1002, 585] on div "playback controls" at bounding box center [775, 580] width 598 height 14
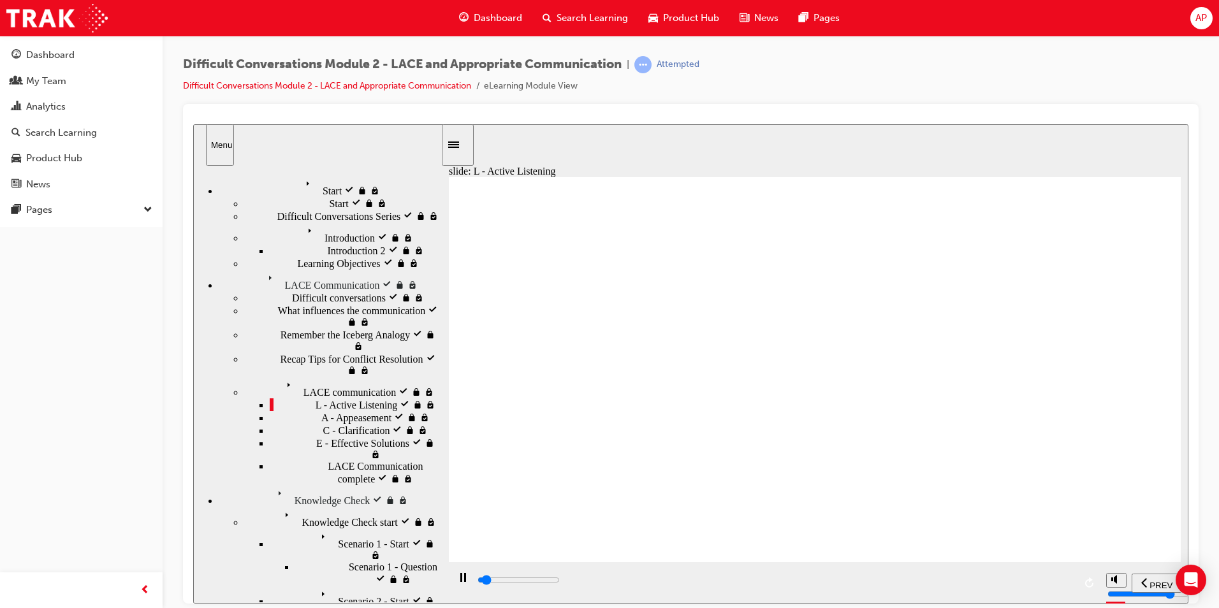
scroll to position [0, 0]
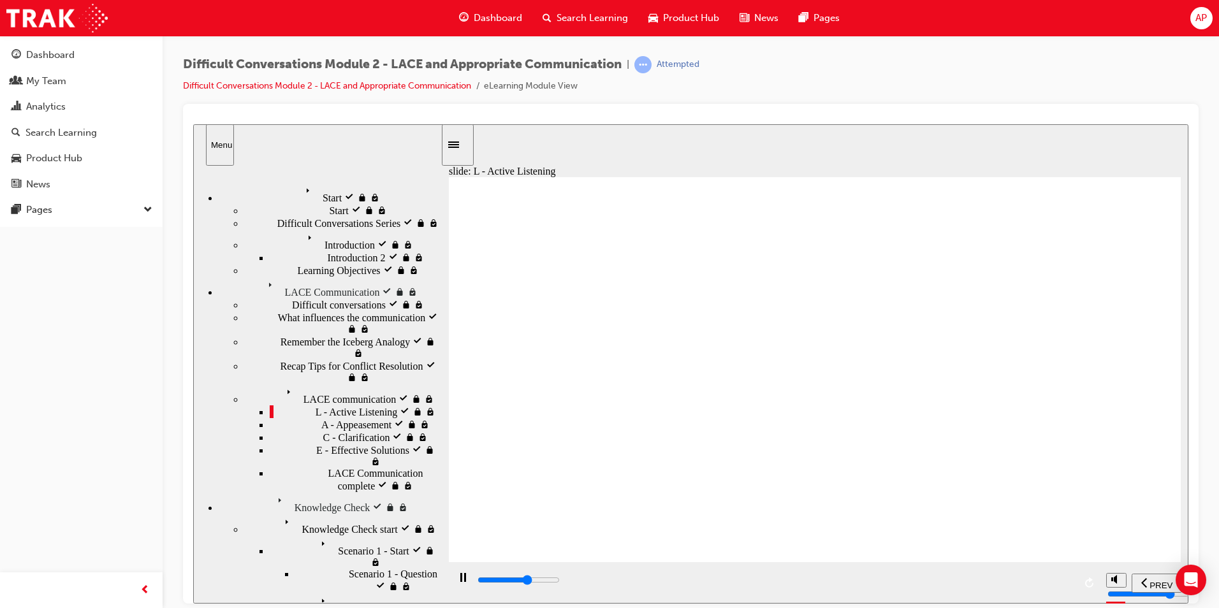
click at [560, 582] on input "slide progress" at bounding box center [518, 579] width 82 height 10
click at [1066, 586] on div "playback controls" at bounding box center [775, 580] width 598 height 14
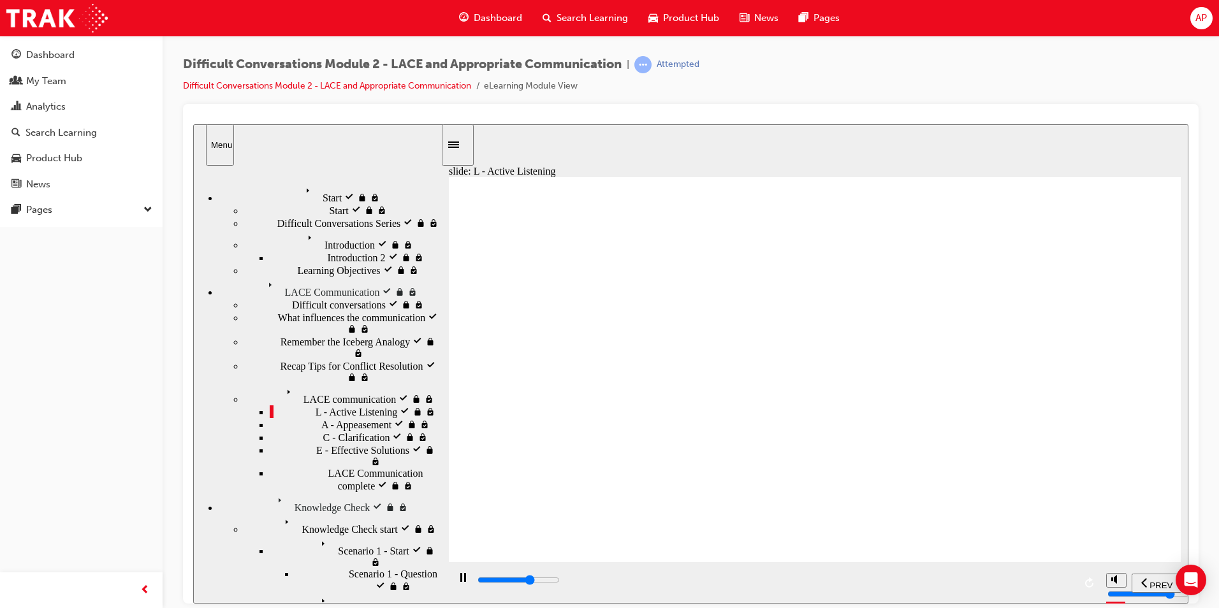
click at [917, 579] on div "playback controls" at bounding box center [775, 580] width 598 height 14
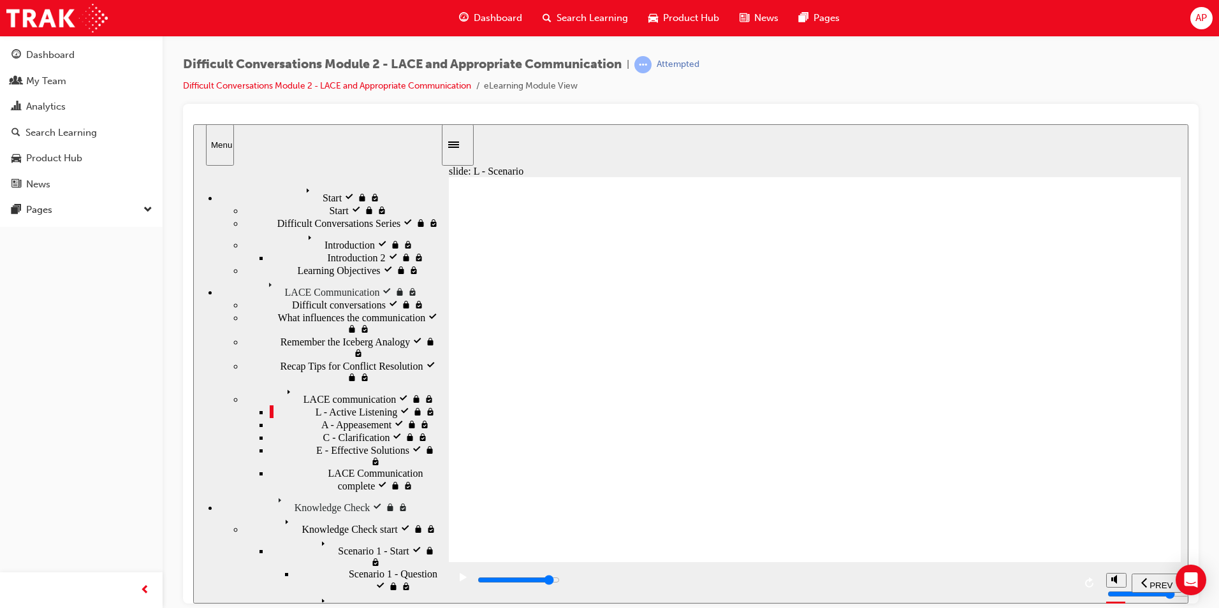
click at [1025, 585] on div "playback controls" at bounding box center [775, 580] width 598 height 14
click at [1001, 580] on div "playback controls" at bounding box center [775, 580] width 598 height 14
click at [1061, 587] on div "playback controls" at bounding box center [775, 580] width 598 height 14
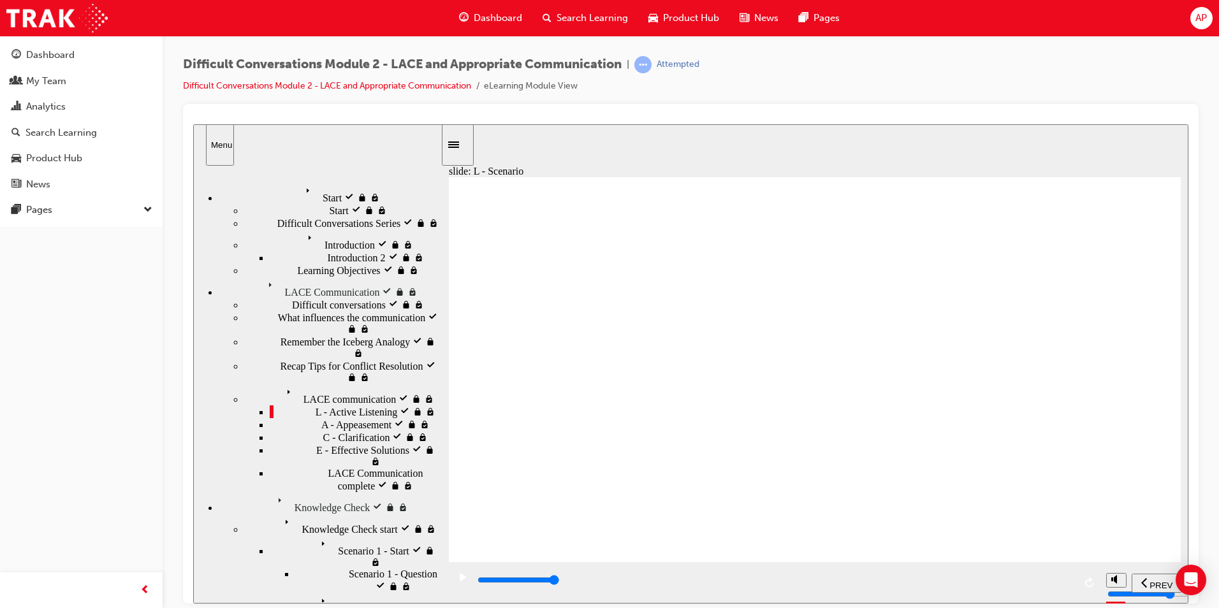
click at [1070, 580] on div "playback controls" at bounding box center [775, 580] width 598 height 14
click at [1063, 584] on div "playback controls" at bounding box center [775, 580] width 598 height 14
click at [1052, 578] on div "playback controls" at bounding box center [775, 580] width 598 height 14
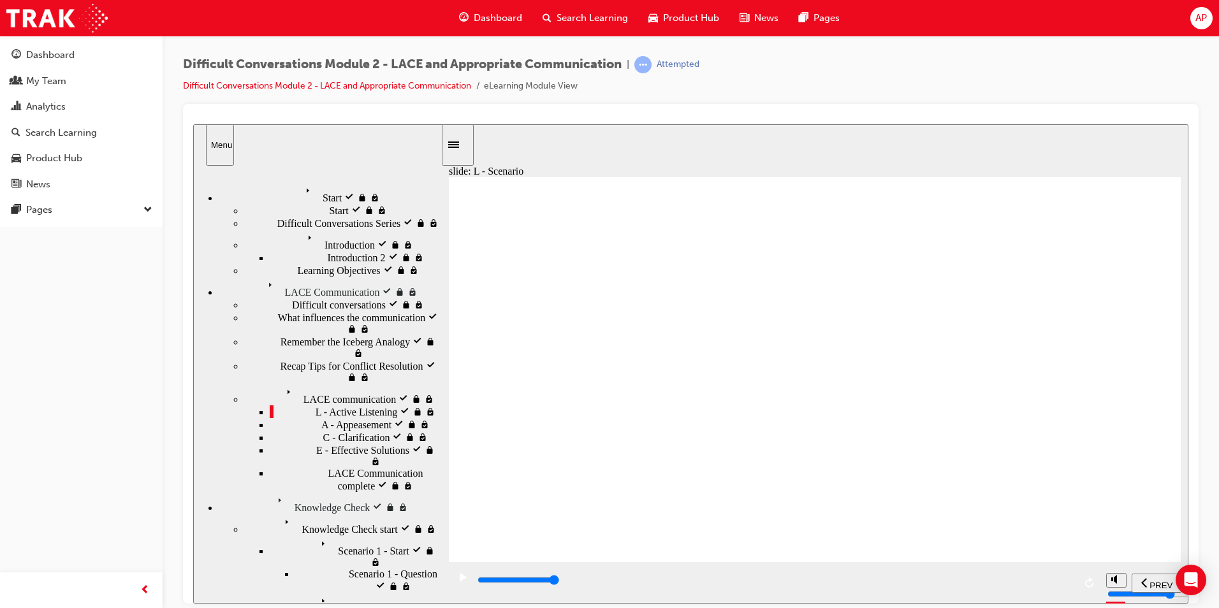
click at [1040, 584] on div "playback controls" at bounding box center [775, 580] width 598 height 14
click at [1057, 579] on div "playback controls" at bounding box center [775, 580] width 598 height 14
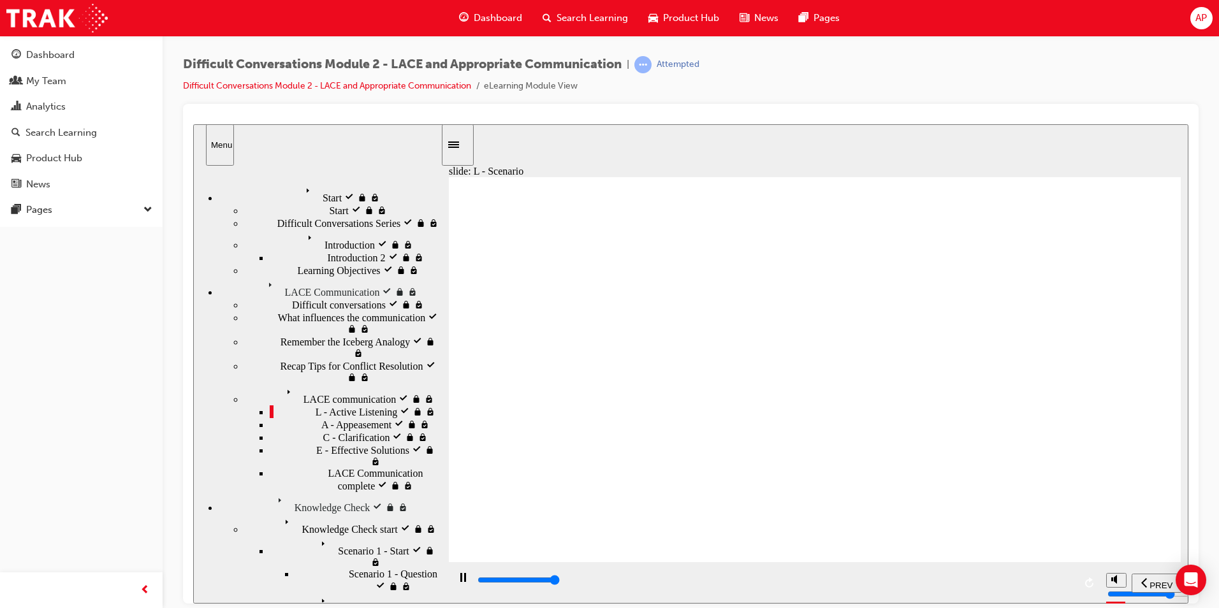
click at [1038, 576] on div "playback controls" at bounding box center [775, 582] width 598 height 19
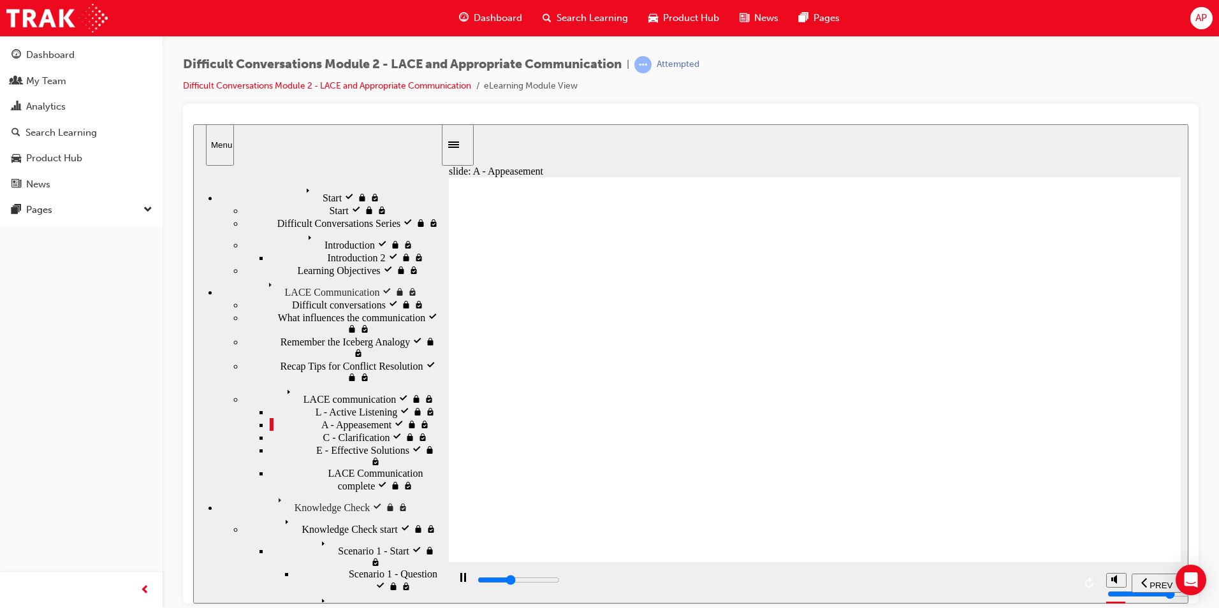
click at [1052, 583] on div "playback controls" at bounding box center [775, 580] width 598 height 14
click at [1067, 579] on div "playback controls" at bounding box center [775, 580] width 598 height 14
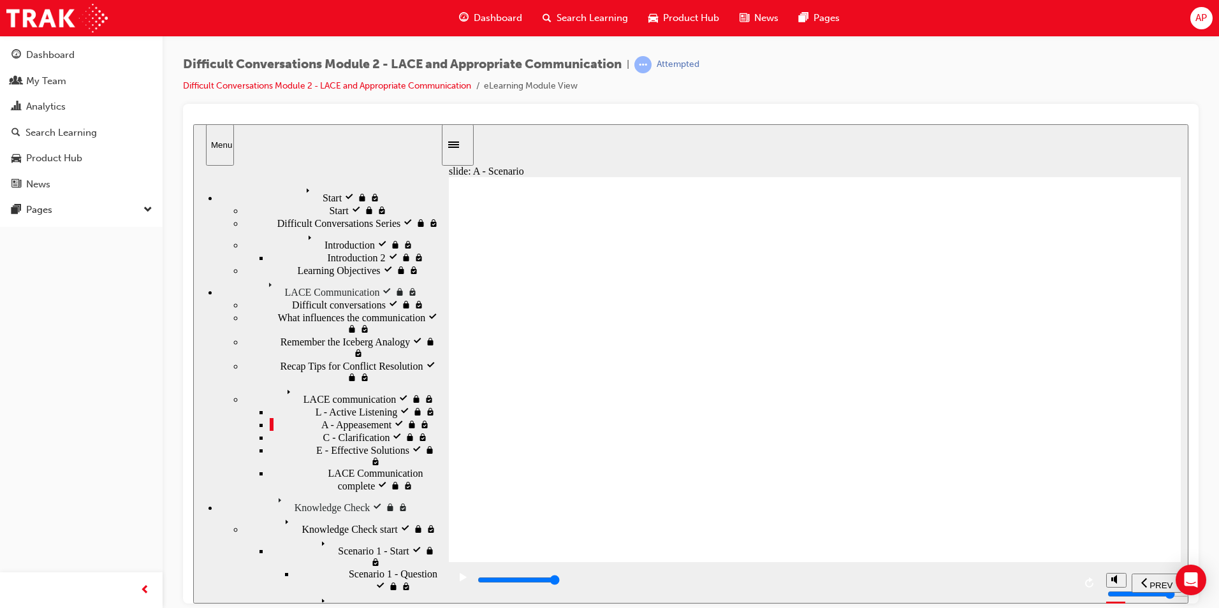
click at [560, 583] on input "slide progress" at bounding box center [518, 579] width 82 height 10
click at [1058, 579] on div "playback controls" at bounding box center [775, 580] width 598 height 14
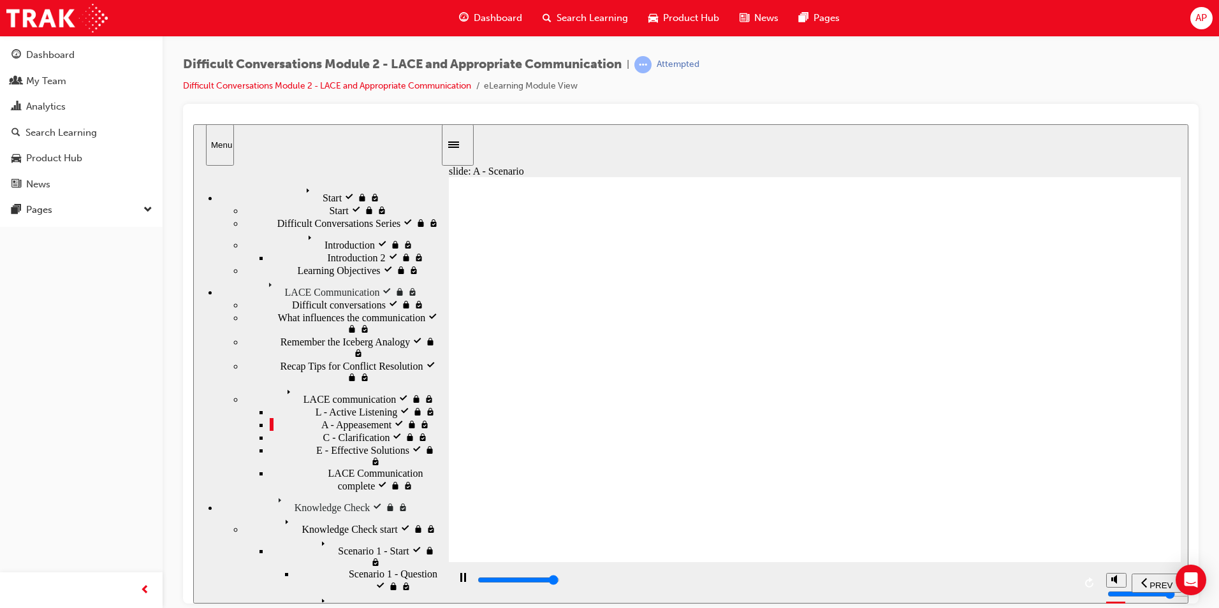
click at [560, 581] on input "slide progress" at bounding box center [518, 579] width 82 height 10
click at [1062, 581] on div "playback controls" at bounding box center [775, 580] width 598 height 14
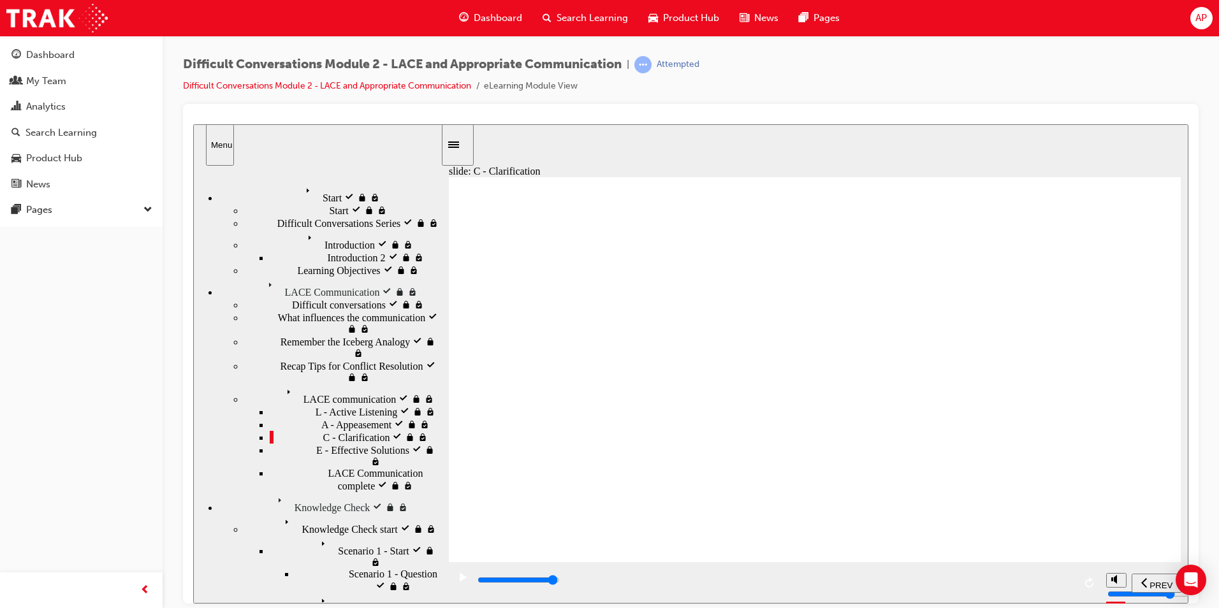
click at [1056, 583] on div "playback controls" at bounding box center [775, 580] width 598 height 14
type input "28800"
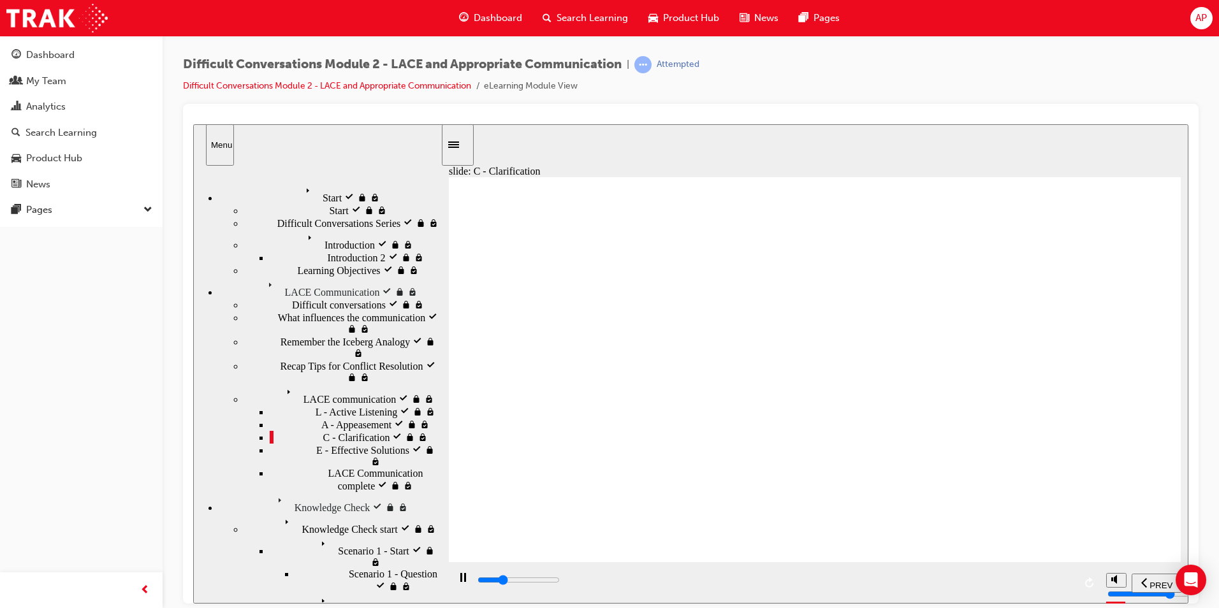
click at [560, 581] on input "slide progress" at bounding box center [518, 579] width 82 height 10
click at [1055, 583] on div "playback controls" at bounding box center [775, 580] width 598 height 14
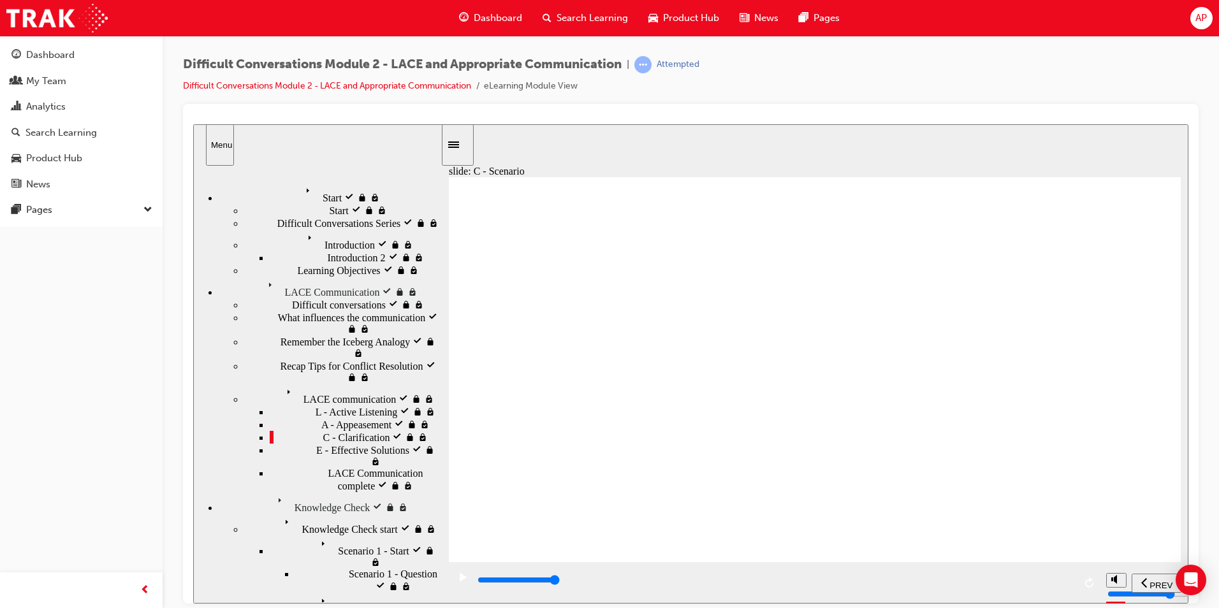
click at [1068, 585] on div "playback controls" at bounding box center [775, 580] width 598 height 14
click at [1067, 585] on div "playback controls" at bounding box center [775, 580] width 598 height 14
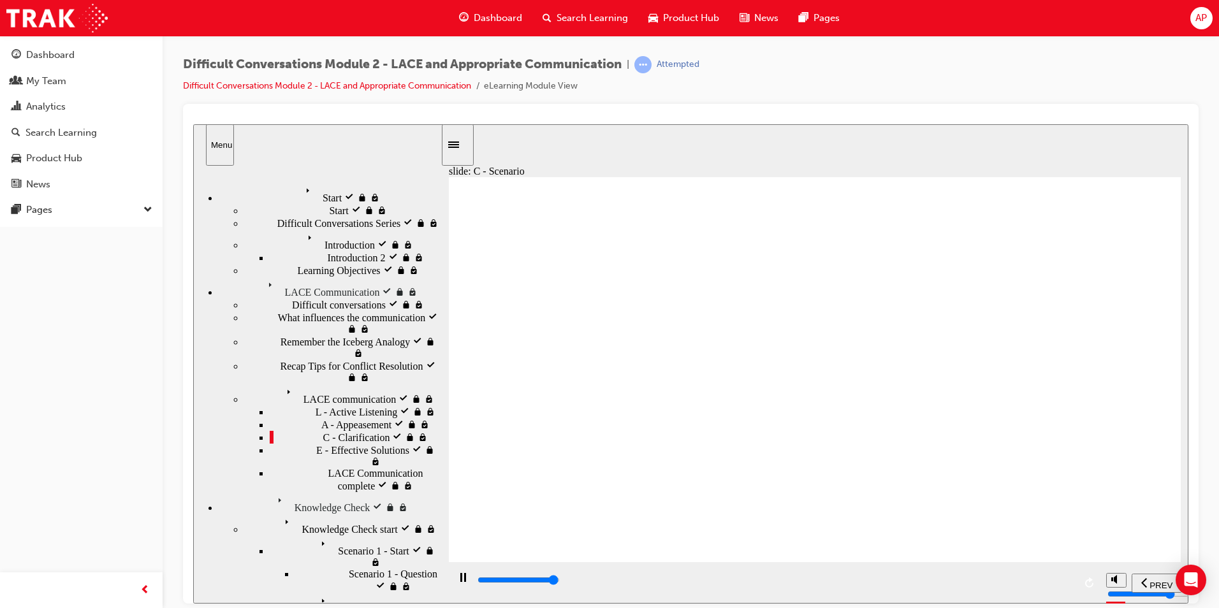
click at [560, 583] on input "slide progress" at bounding box center [518, 579] width 82 height 10
click at [1055, 587] on div "playback controls" at bounding box center [775, 580] width 598 height 14
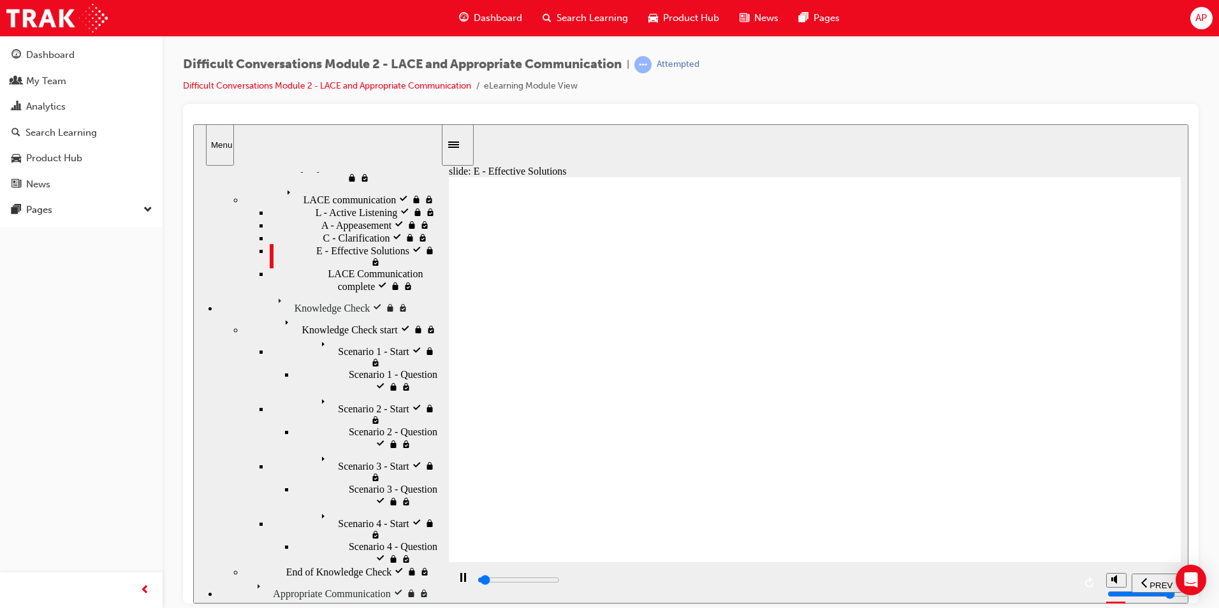
scroll to position [226, 0]
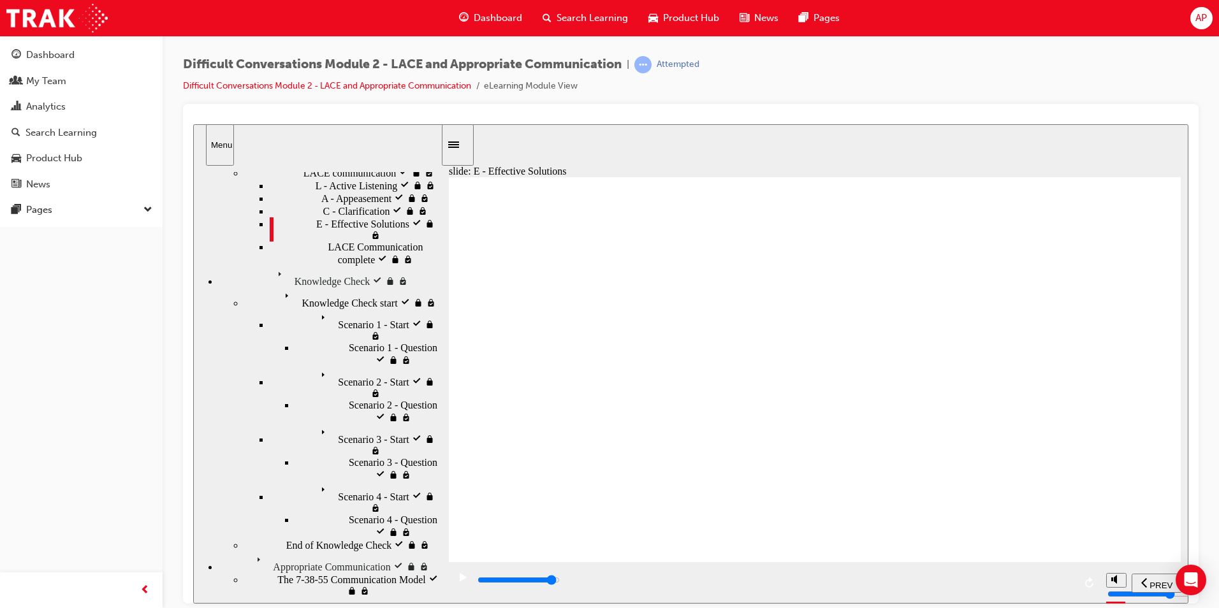
click at [1050, 576] on div "playback controls" at bounding box center [775, 580] width 598 height 14
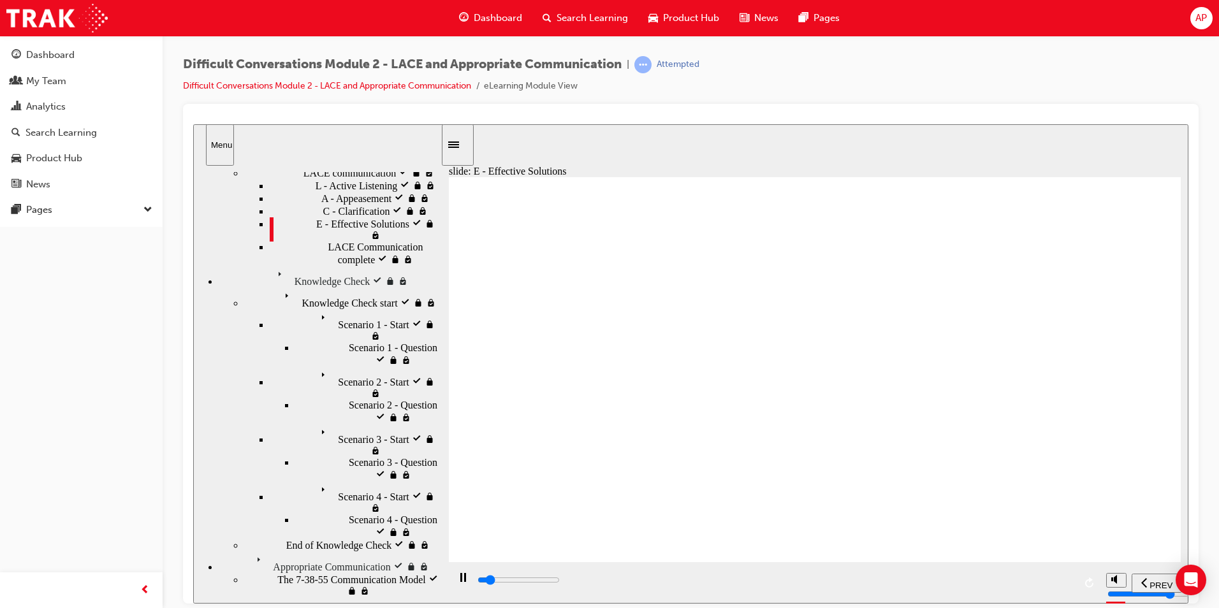
click at [1065, 579] on div "playback controls" at bounding box center [775, 580] width 598 height 14
click at [1063, 585] on div "playback controls" at bounding box center [775, 580] width 598 height 14
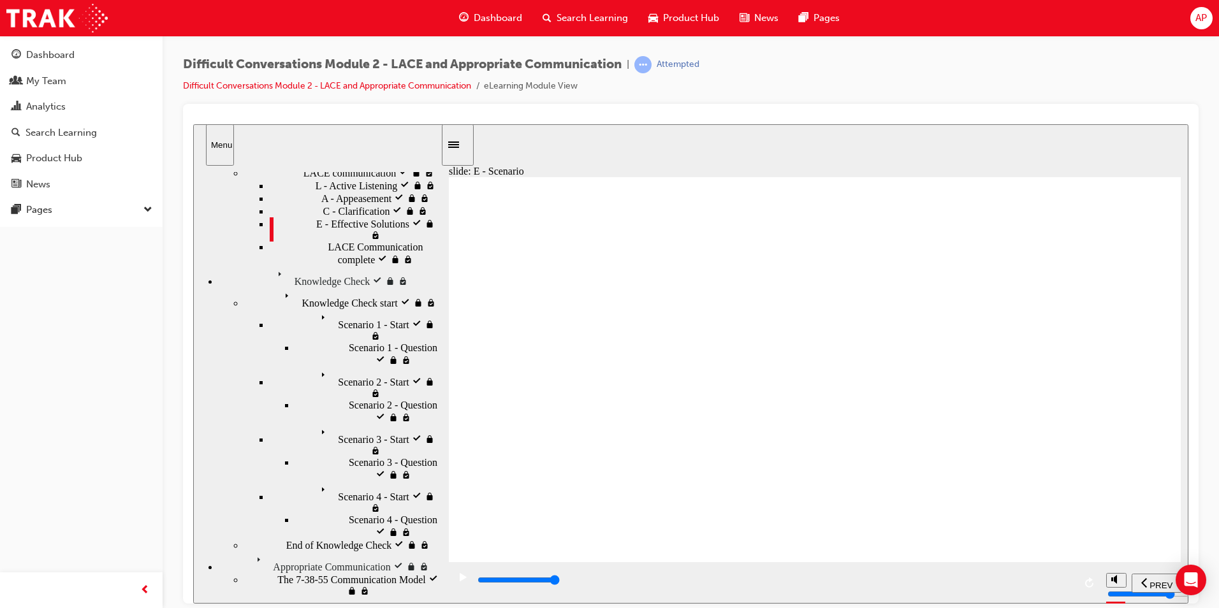
click at [1058, 585] on div "playback controls" at bounding box center [775, 580] width 598 height 14
click at [560, 581] on input "slide progress" at bounding box center [518, 579] width 82 height 10
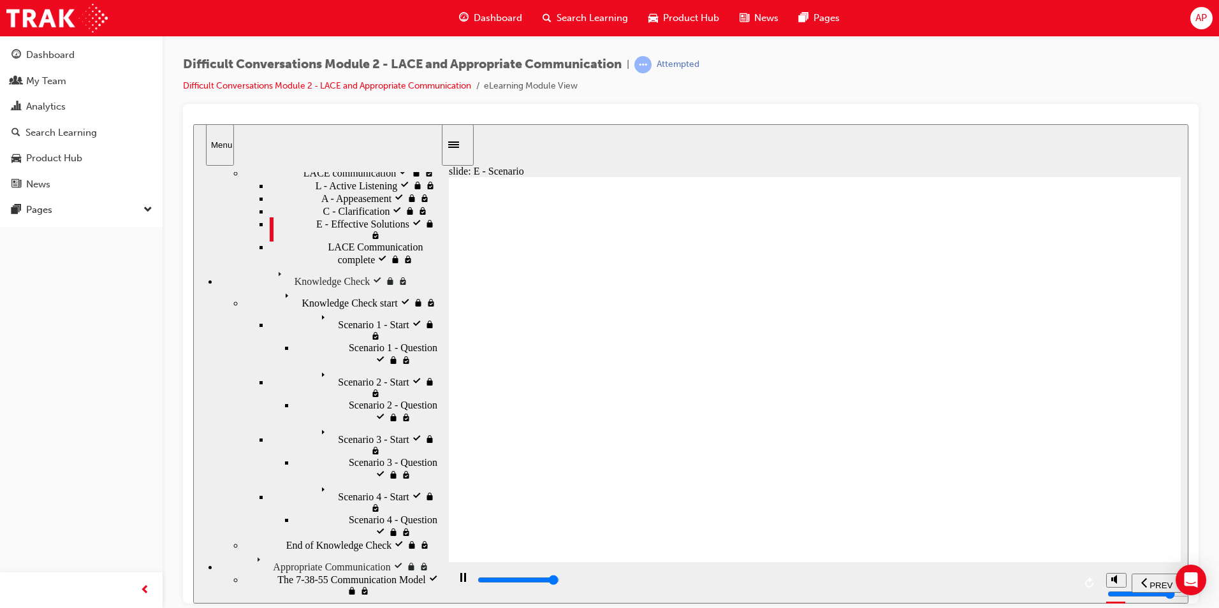
click at [560, 582] on input "slide progress" at bounding box center [518, 579] width 82 height 10
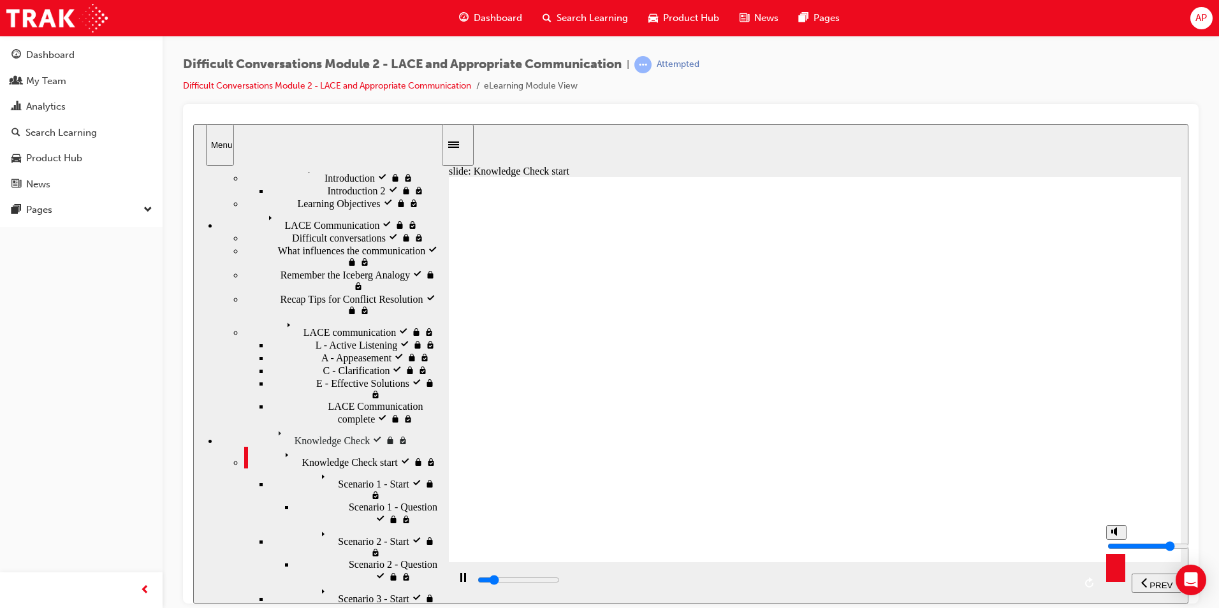
click at [1118, 577] on div "misc controls" at bounding box center [1115, 563] width 19 height 48
type input "4000"
click at [1116, 535] on polygon "volume" at bounding box center [1115, 531] width 3 height 9
type input "0"
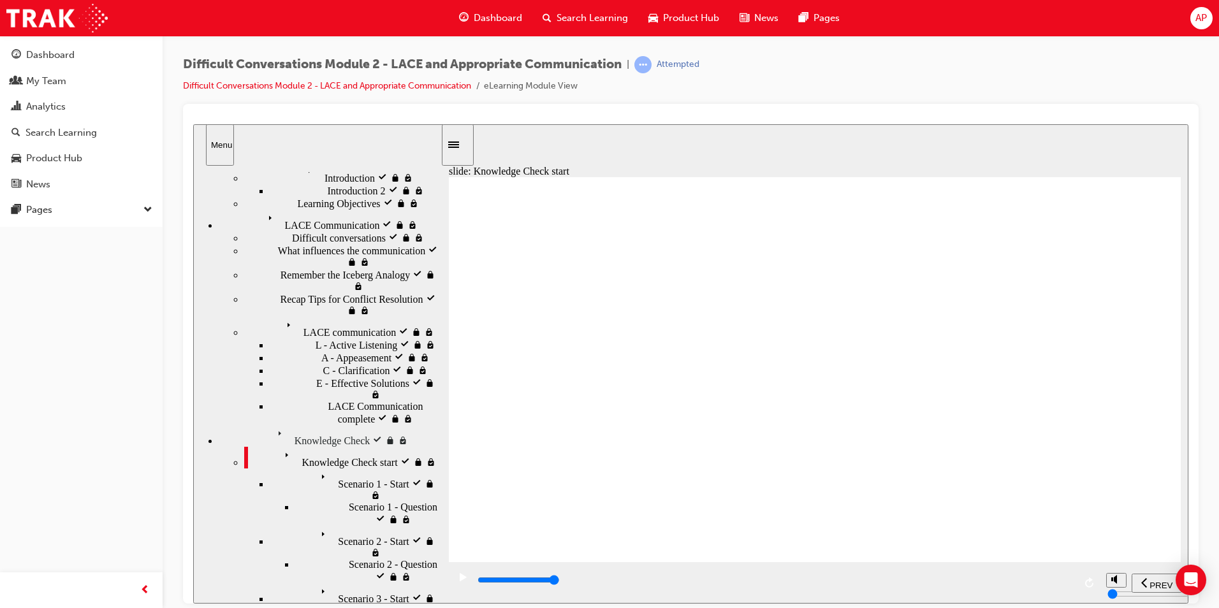
scroll to position [94, 0]
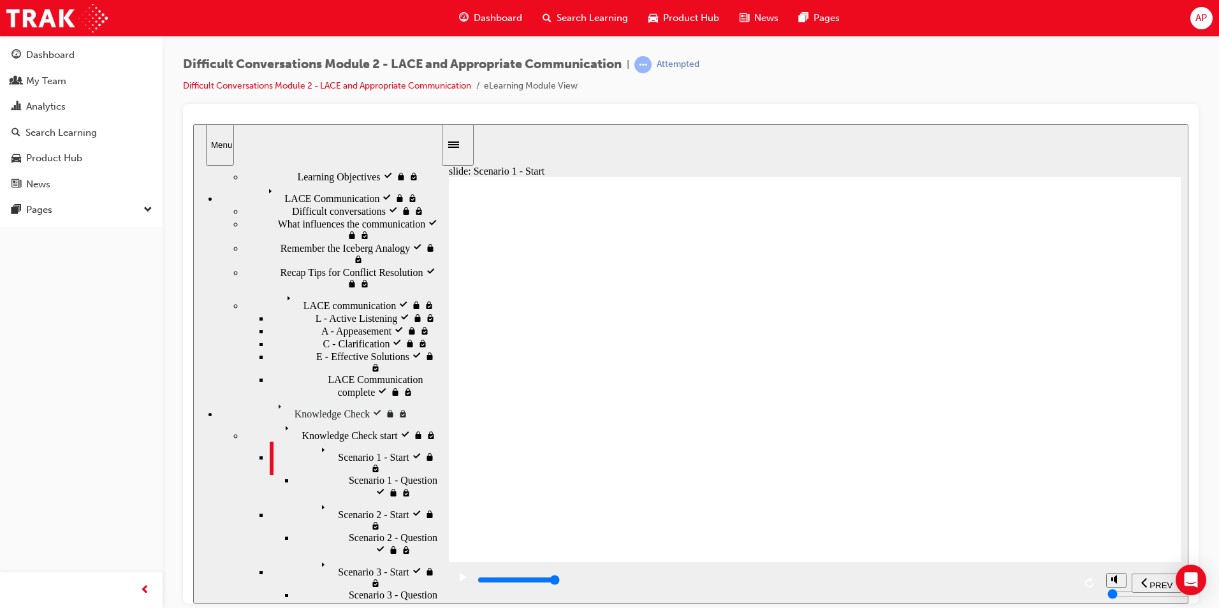
type input "14600"
checkbox input "true"
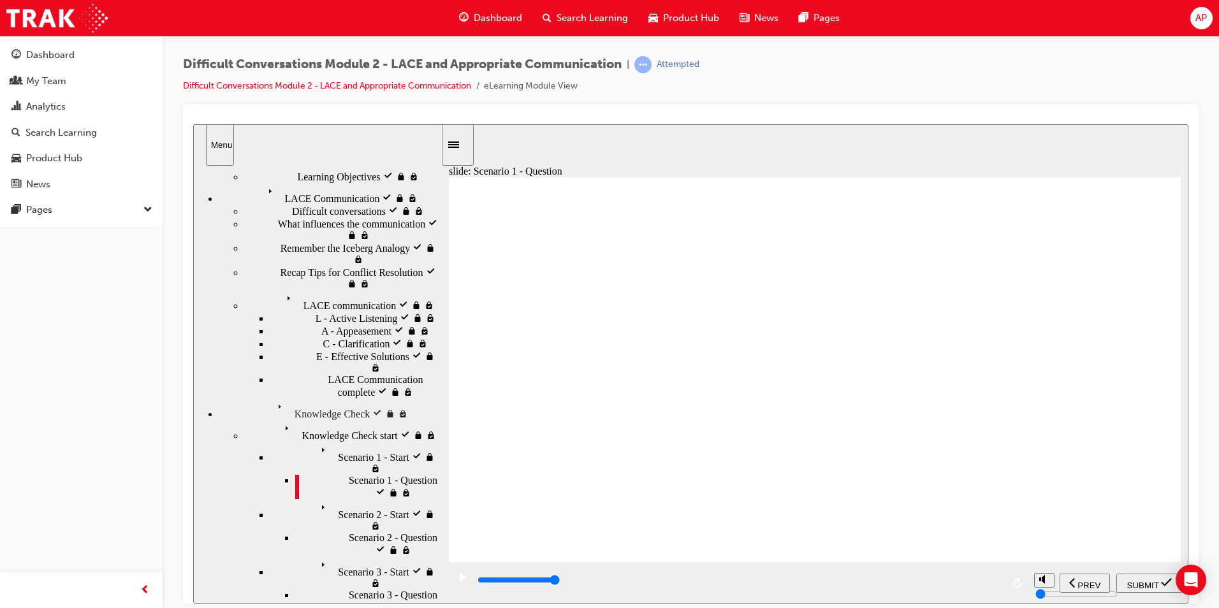
checkbox input "true"
click at [1140, 583] on span "SUBMIT" at bounding box center [1143, 585] width 32 height 10
type input "8000"
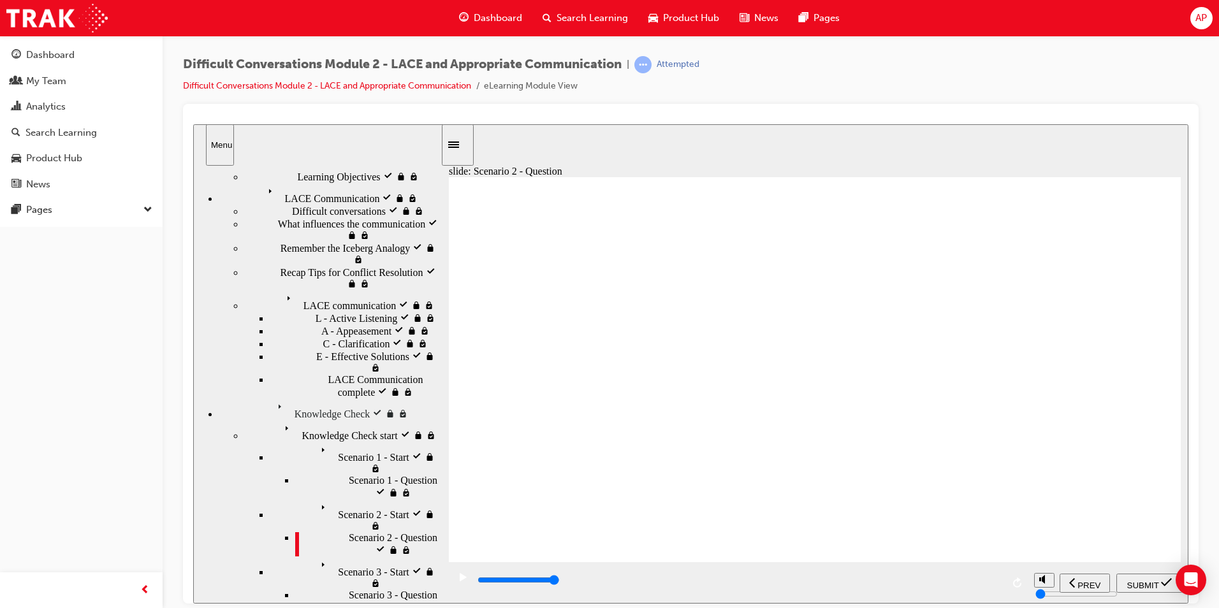
checkbox input "true"
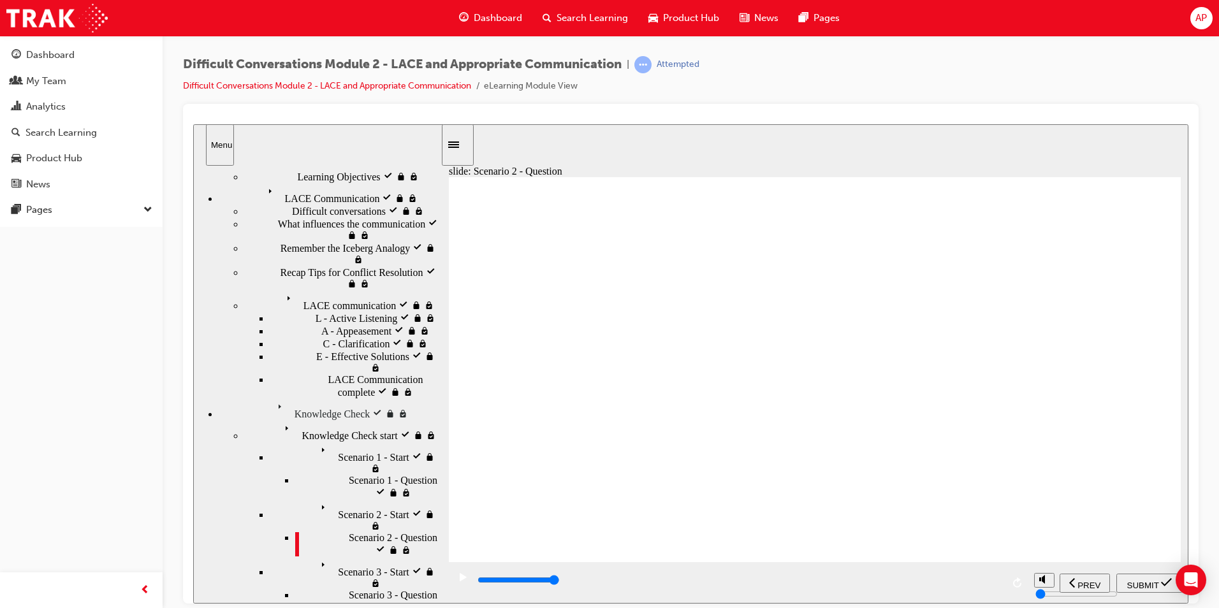
checkbox input "true"
click at [1150, 580] on span "SUBMIT" at bounding box center [1143, 585] width 32 height 10
click at [560, 583] on input "slide progress" at bounding box center [518, 579] width 82 height 10
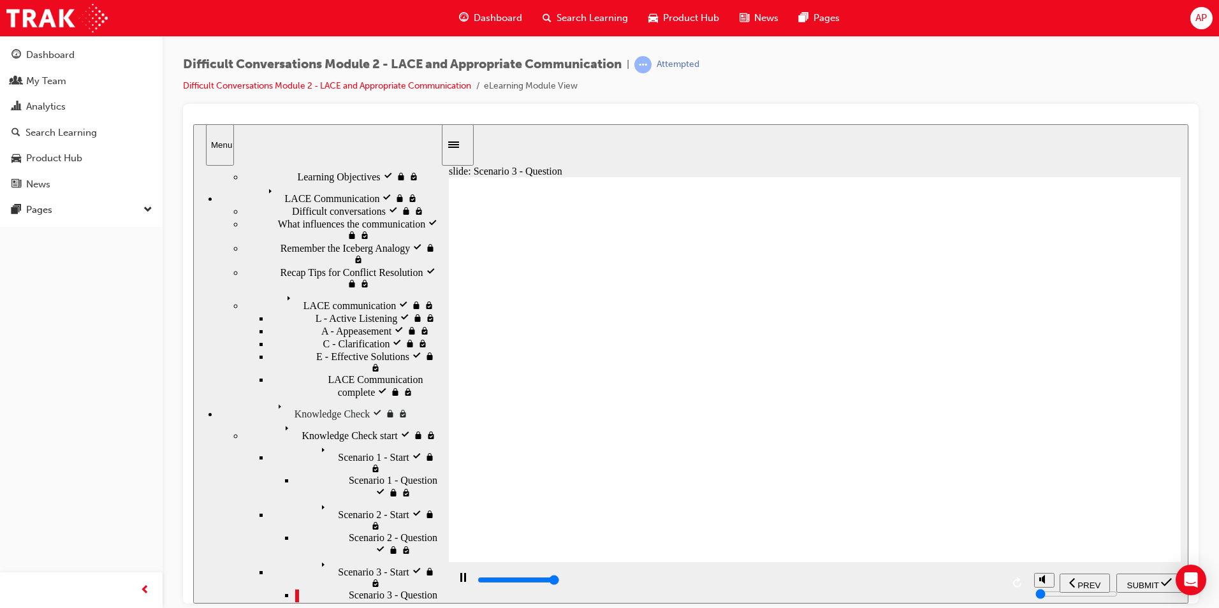
type input "9200"
checkbox input "true"
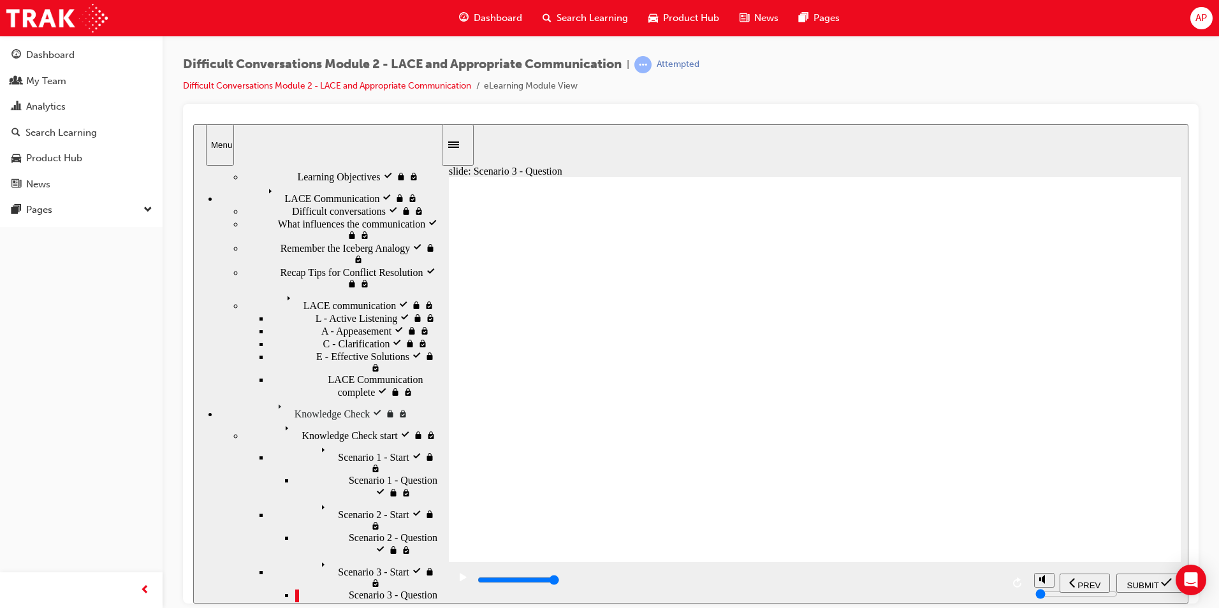
checkbox input "true"
click at [1131, 581] on span "SUBMIT" at bounding box center [1143, 585] width 32 height 10
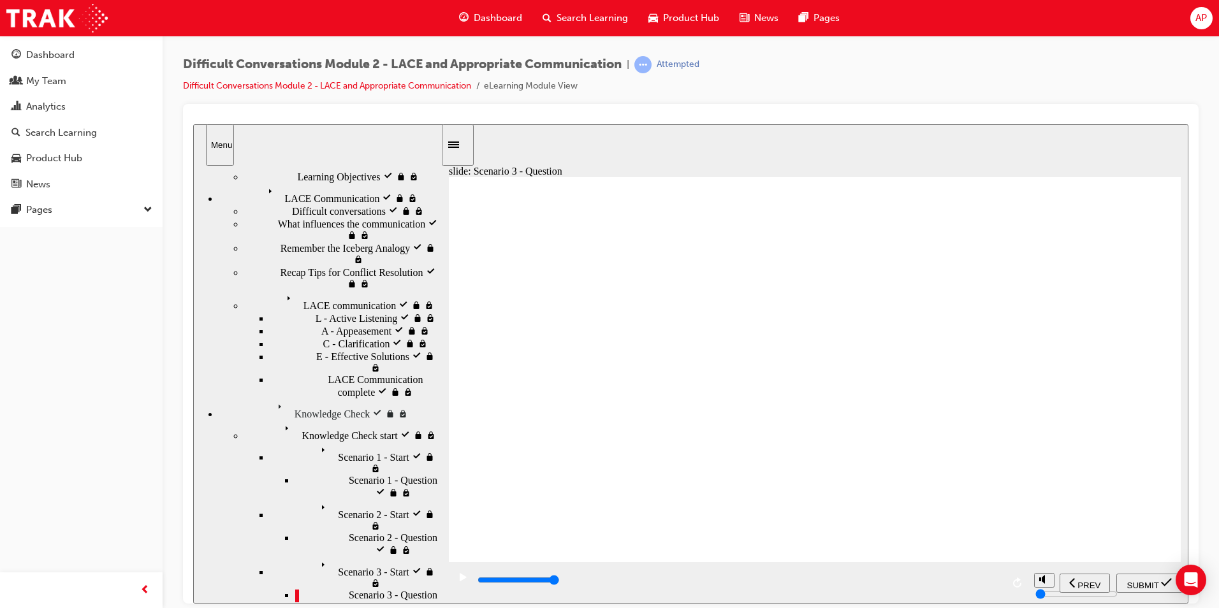
type input "8900"
checkbox input "true"
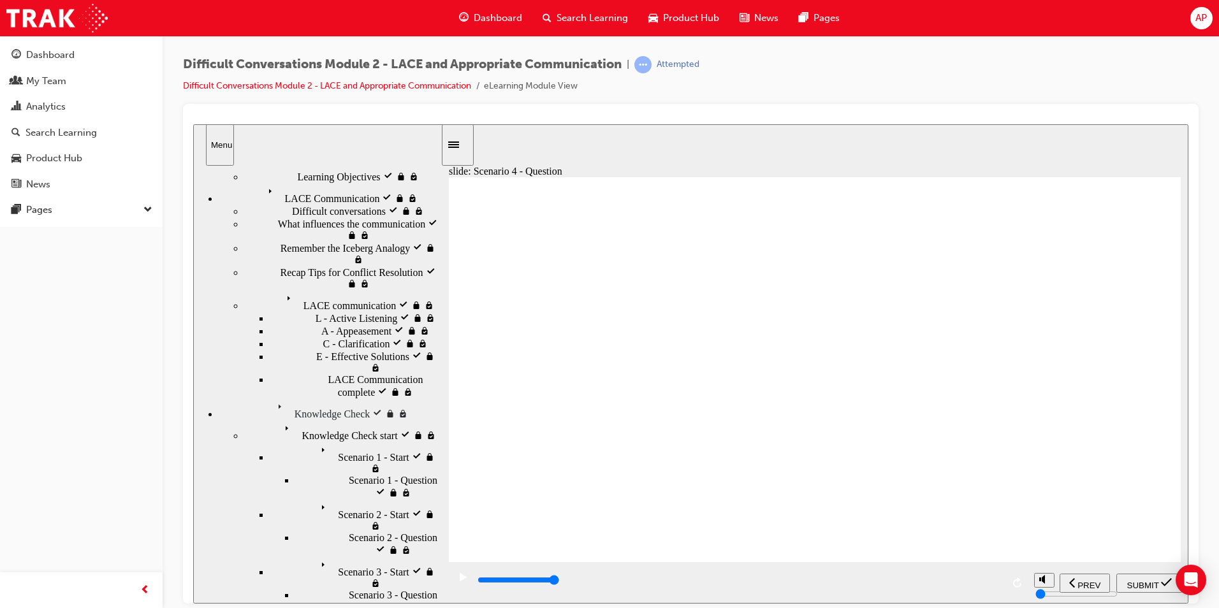
checkbox input "true"
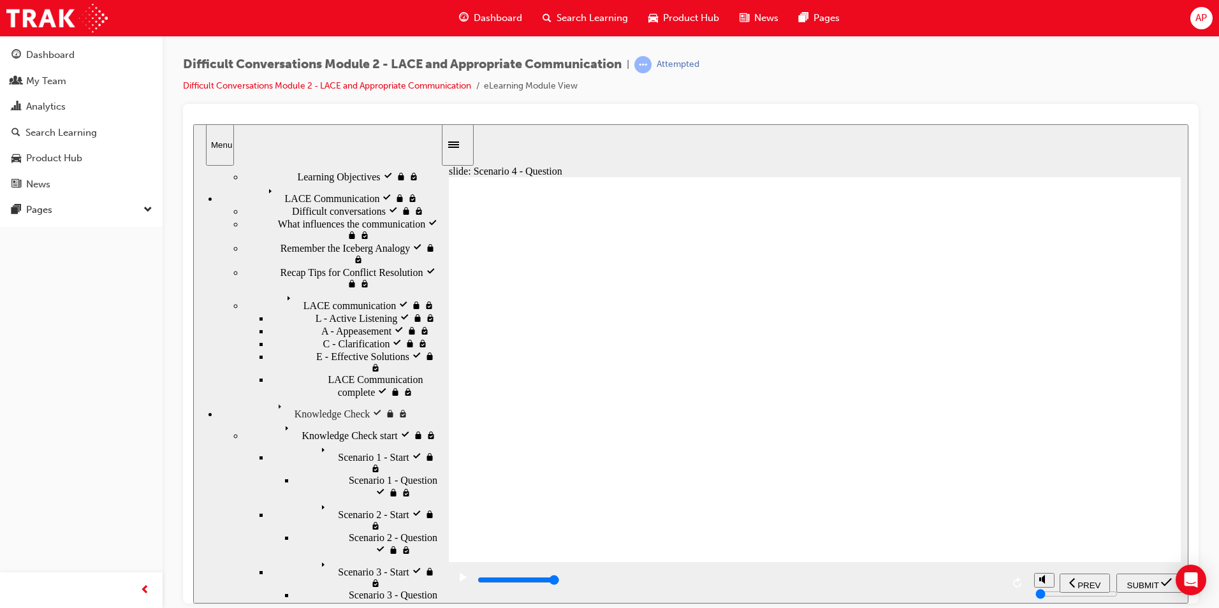
checkbox input "true"
click at [1140, 585] on span "SUBMIT" at bounding box center [1143, 585] width 32 height 10
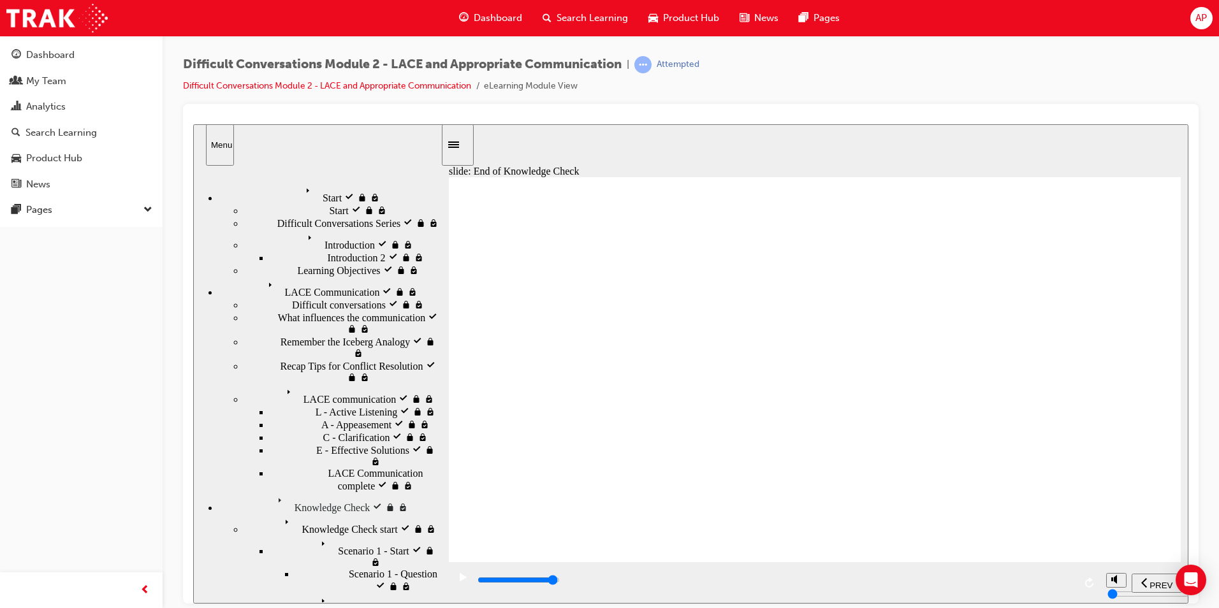
click at [1059, 579] on div "playback controls" at bounding box center [775, 580] width 598 height 14
click at [560, 581] on input "slide progress" at bounding box center [518, 579] width 82 height 10
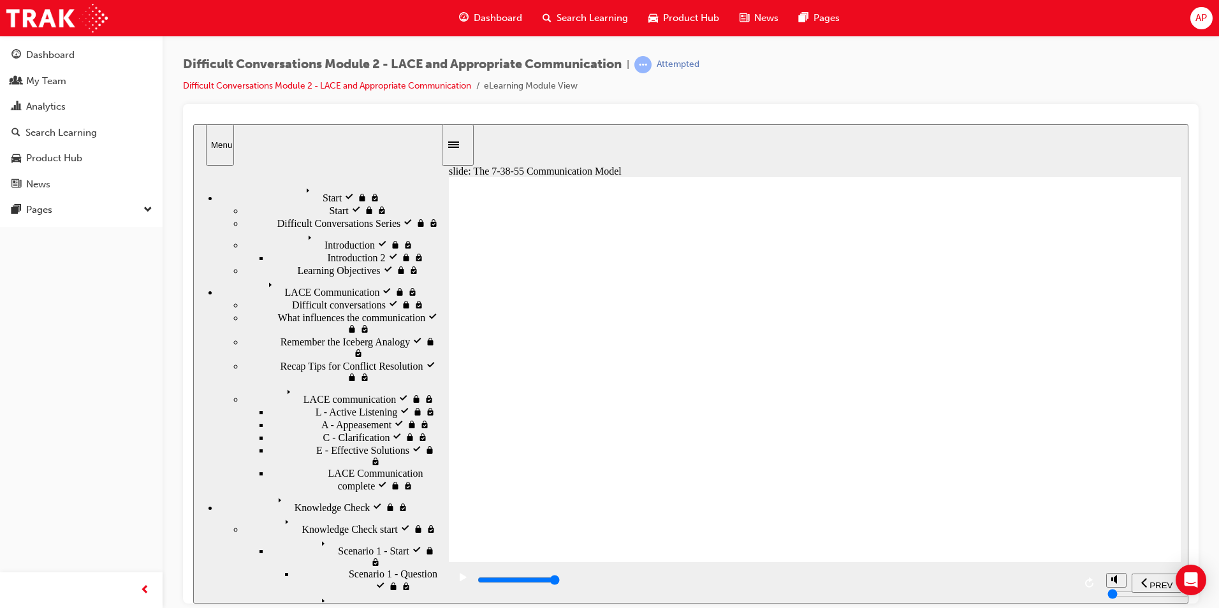
click at [1061, 580] on div "playback controls" at bounding box center [775, 580] width 598 height 14
click at [1035, 586] on div "playback controls" at bounding box center [775, 580] width 598 height 14
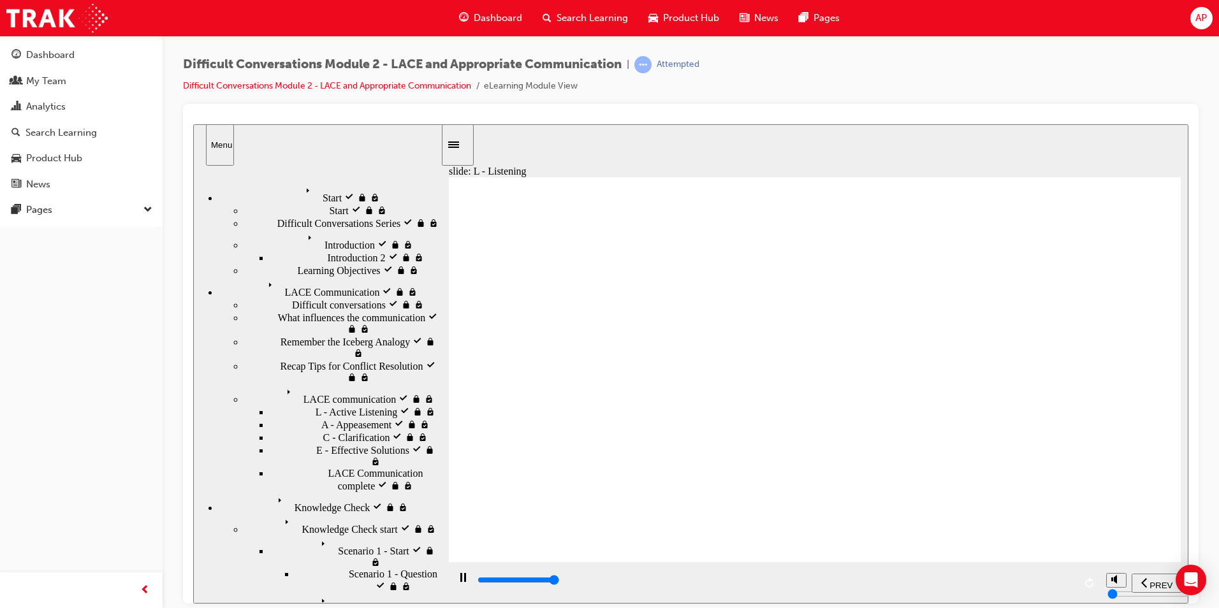
click at [1069, 579] on div "playback controls" at bounding box center [775, 580] width 598 height 14
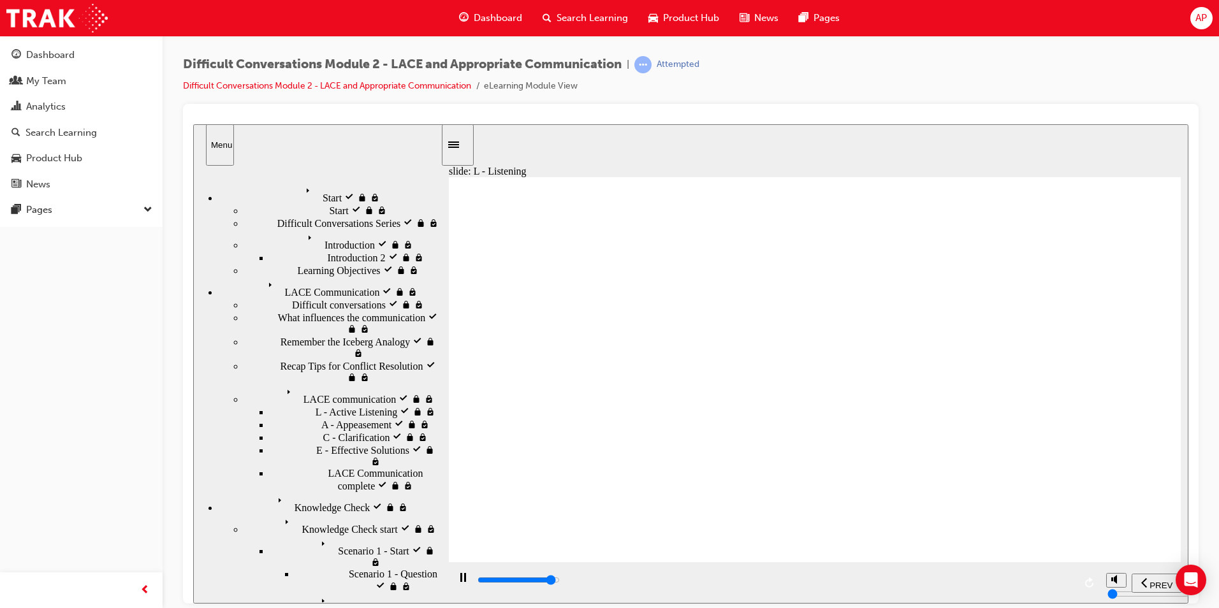
click at [560, 581] on input "slide progress" at bounding box center [518, 579] width 82 height 10
click at [1044, 580] on div "playback controls" at bounding box center [775, 580] width 598 height 14
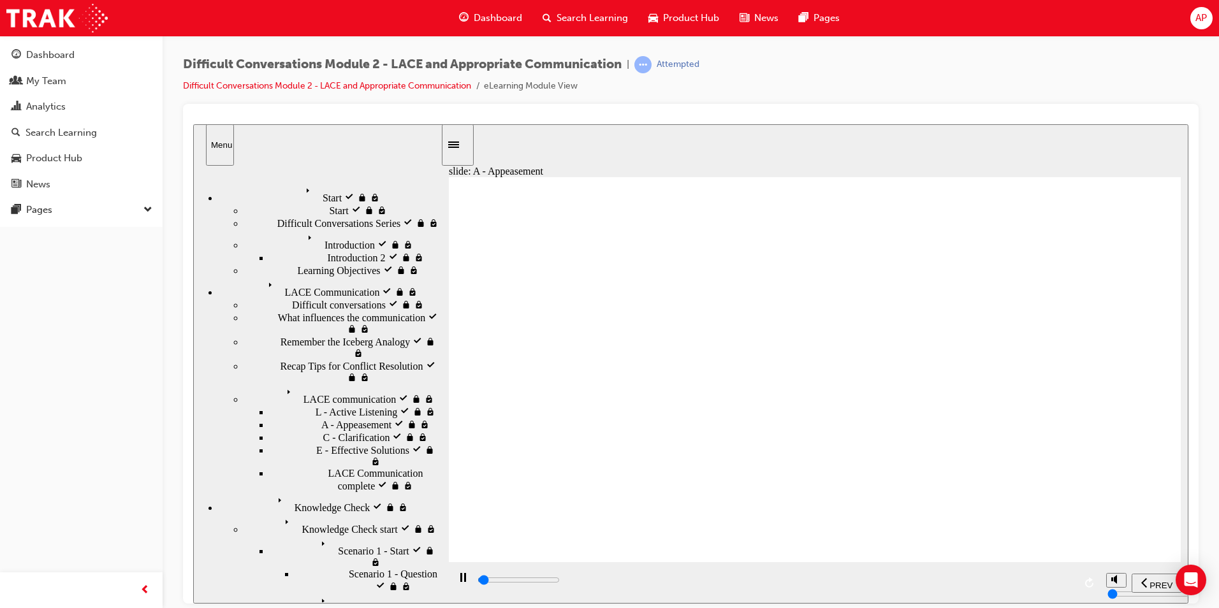
click at [560, 582] on input "slide progress" at bounding box center [518, 579] width 82 height 10
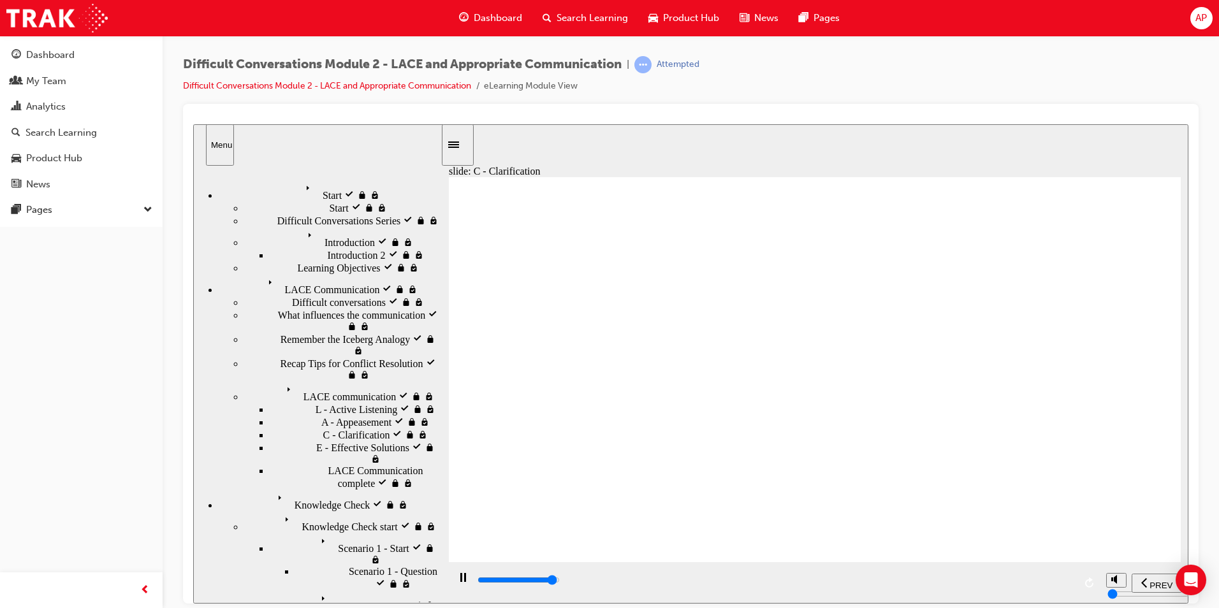
click at [560, 583] on input "slide progress" at bounding box center [518, 579] width 82 height 10
click at [560, 581] on input "slide progress" at bounding box center [518, 579] width 82 height 10
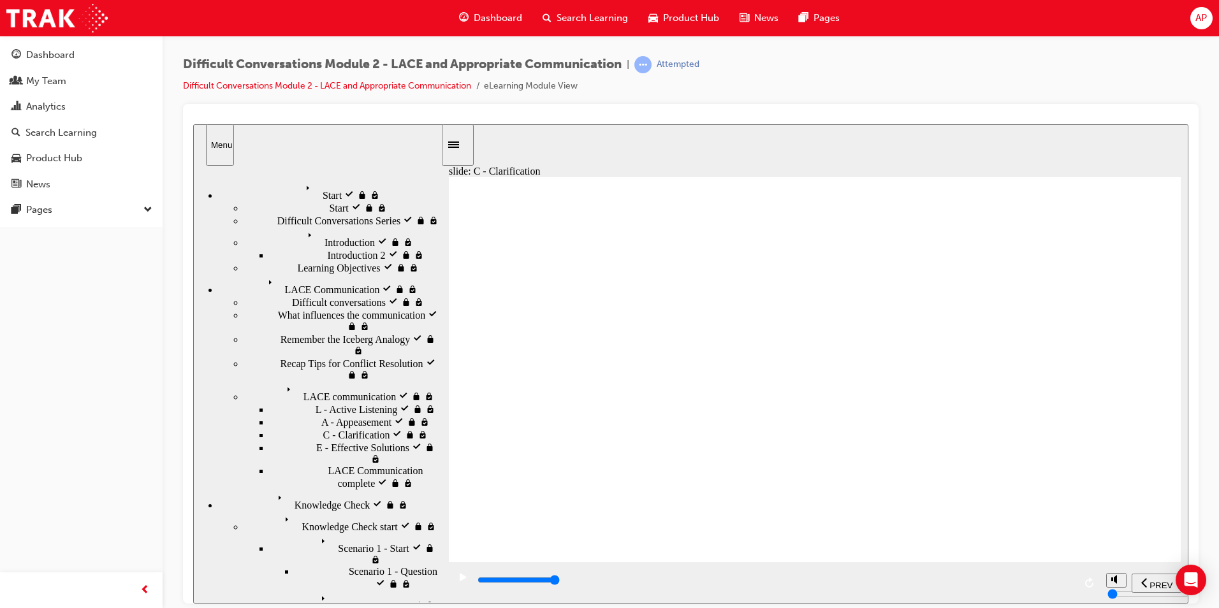
click at [1024, 580] on div "playback controls" at bounding box center [775, 580] width 598 height 14
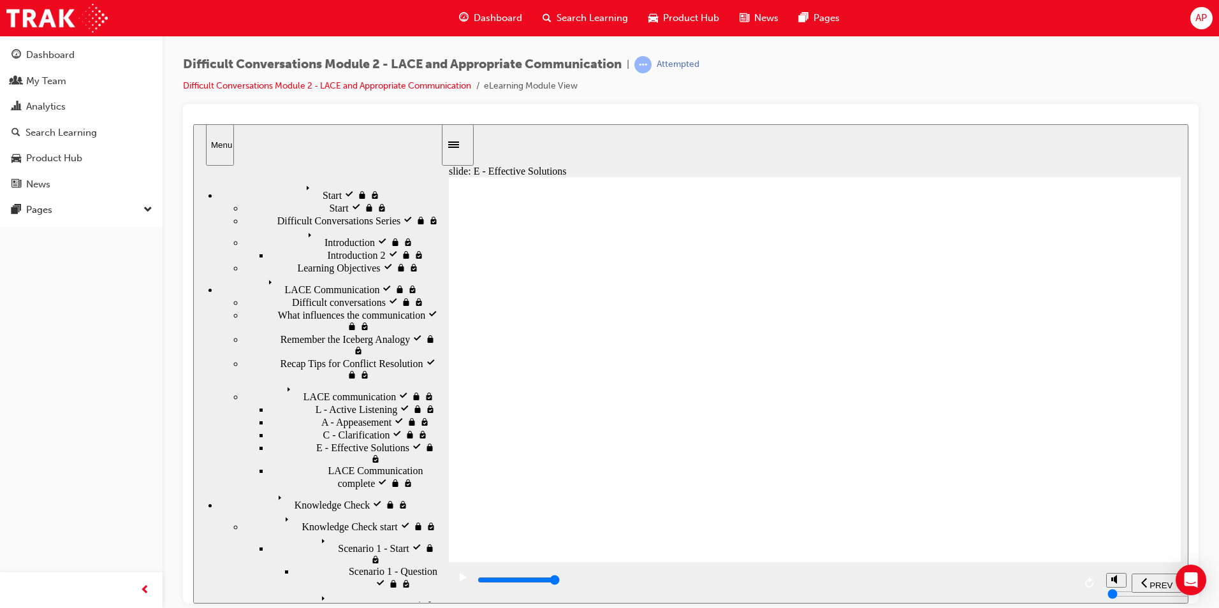
click at [1056, 578] on div "playback controls" at bounding box center [775, 580] width 598 height 14
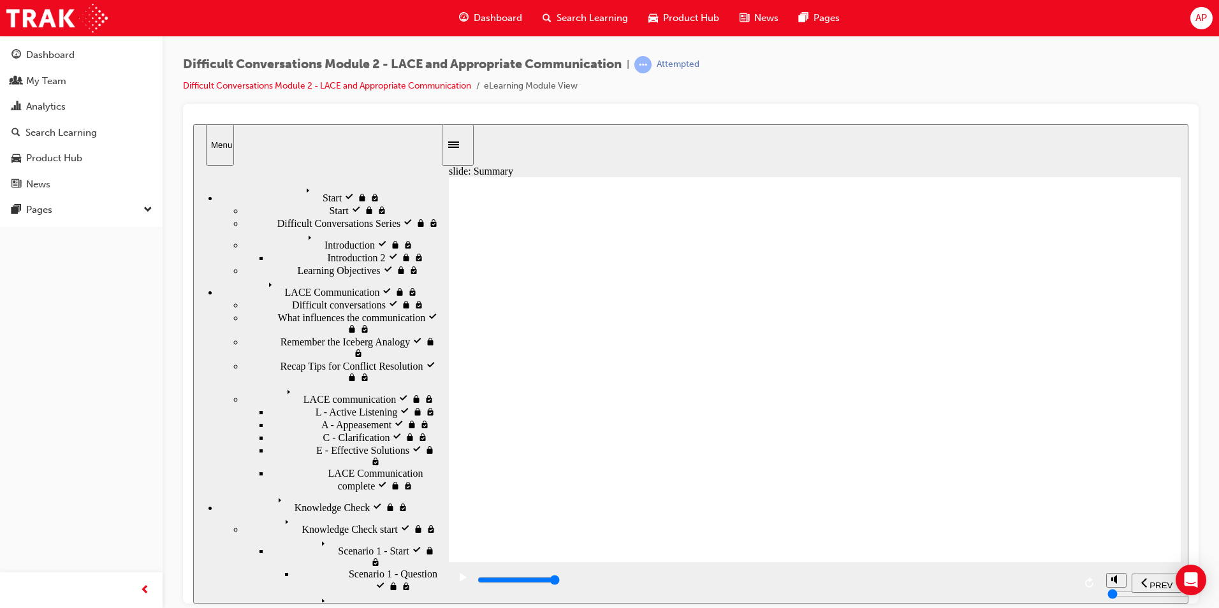
click at [1069, 580] on div "playback controls" at bounding box center [775, 580] width 598 height 14
click at [1073, 586] on div "playback controls" at bounding box center [775, 580] width 598 height 14
type input "9600"
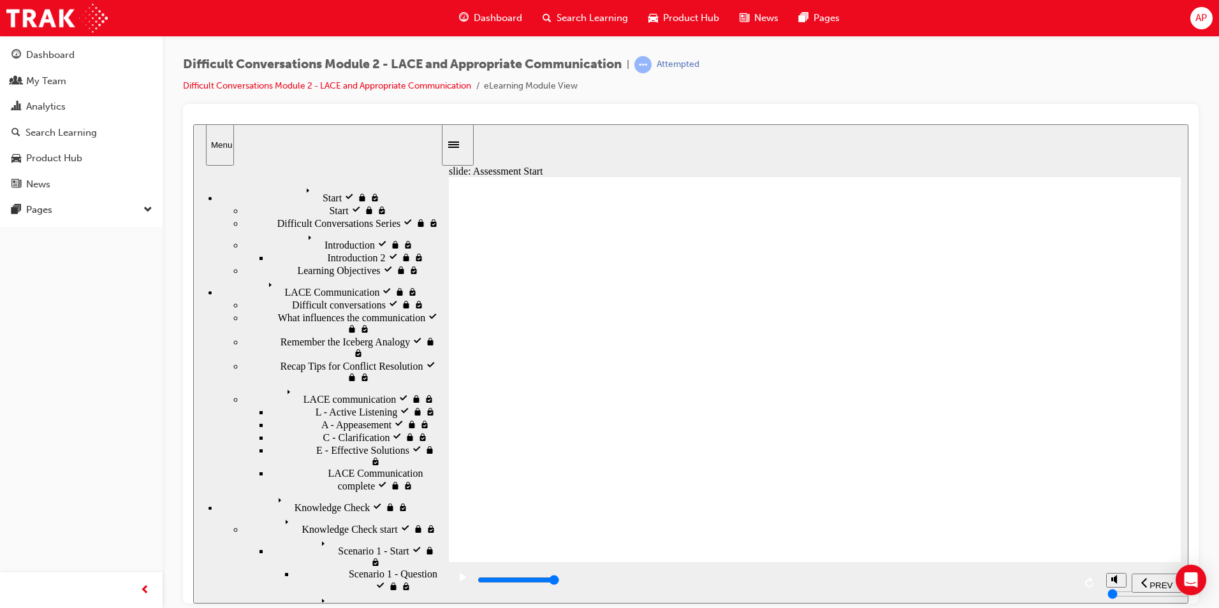
checkbox input "true"
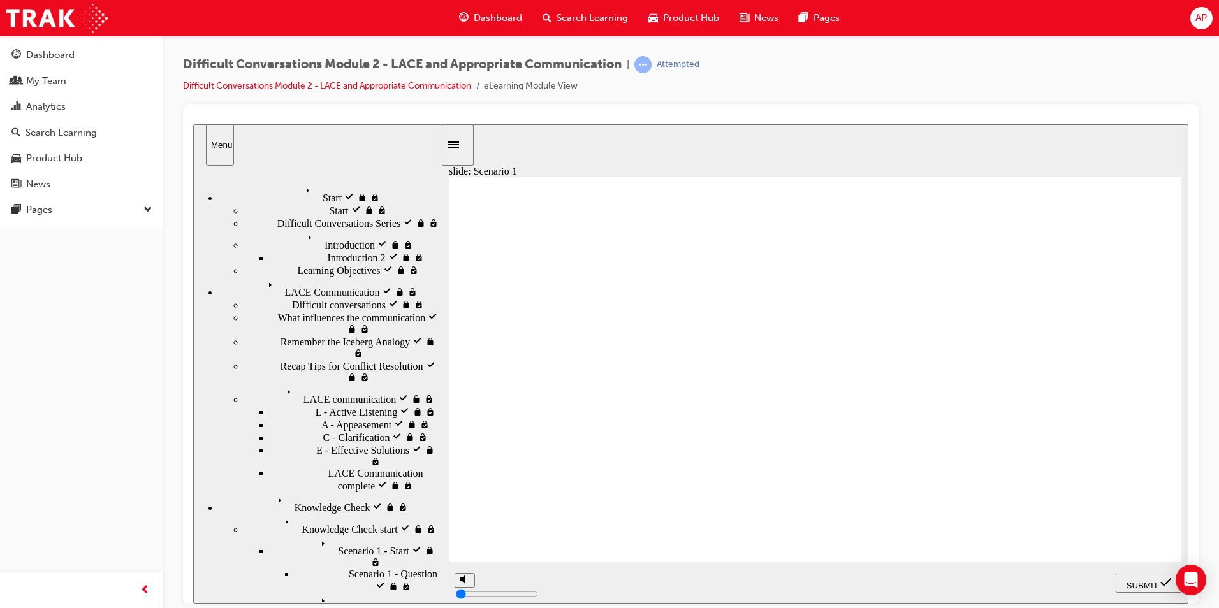
checkbox input "true"
click at [1139, 576] on div "SUBMIT" at bounding box center [1149, 582] width 56 height 13
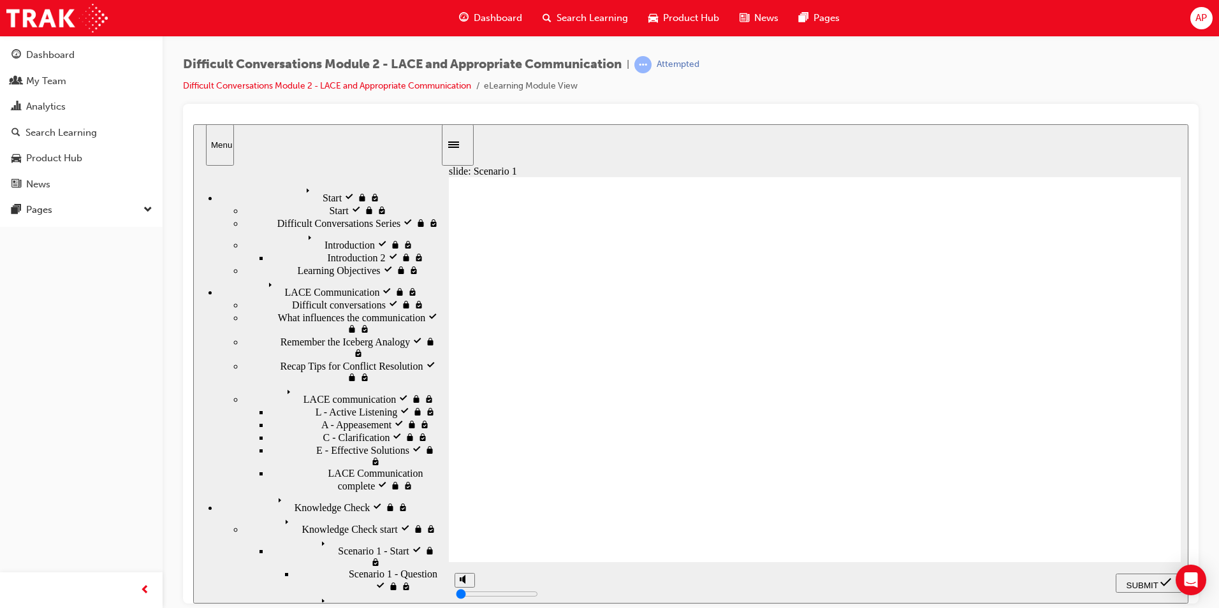
checkbox input "true"
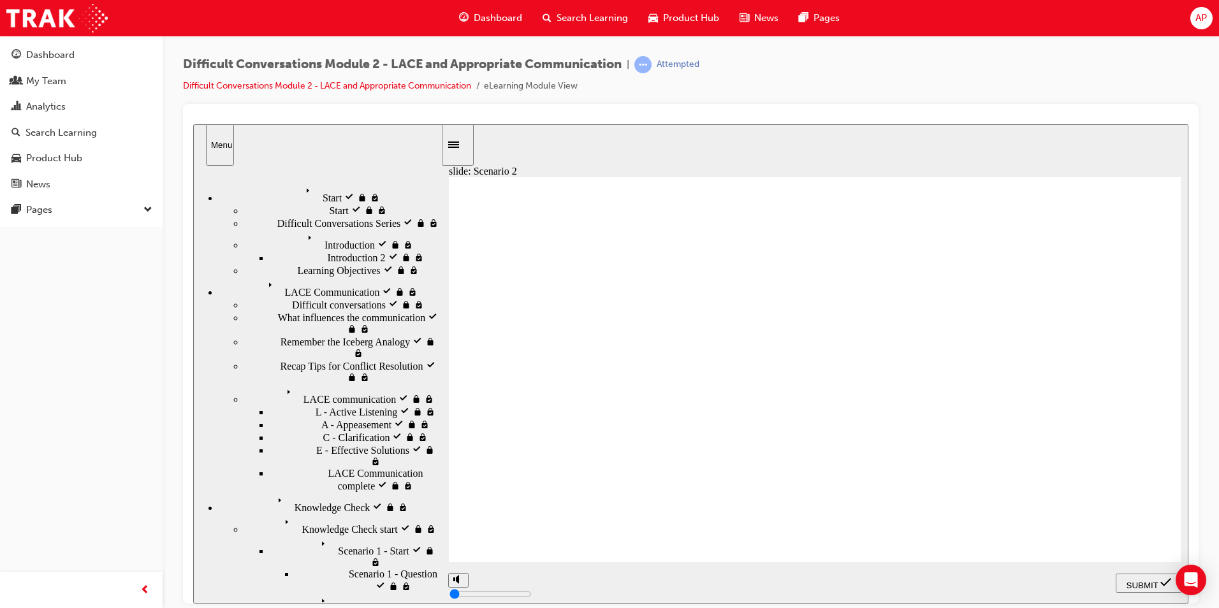
checkbox input "true"
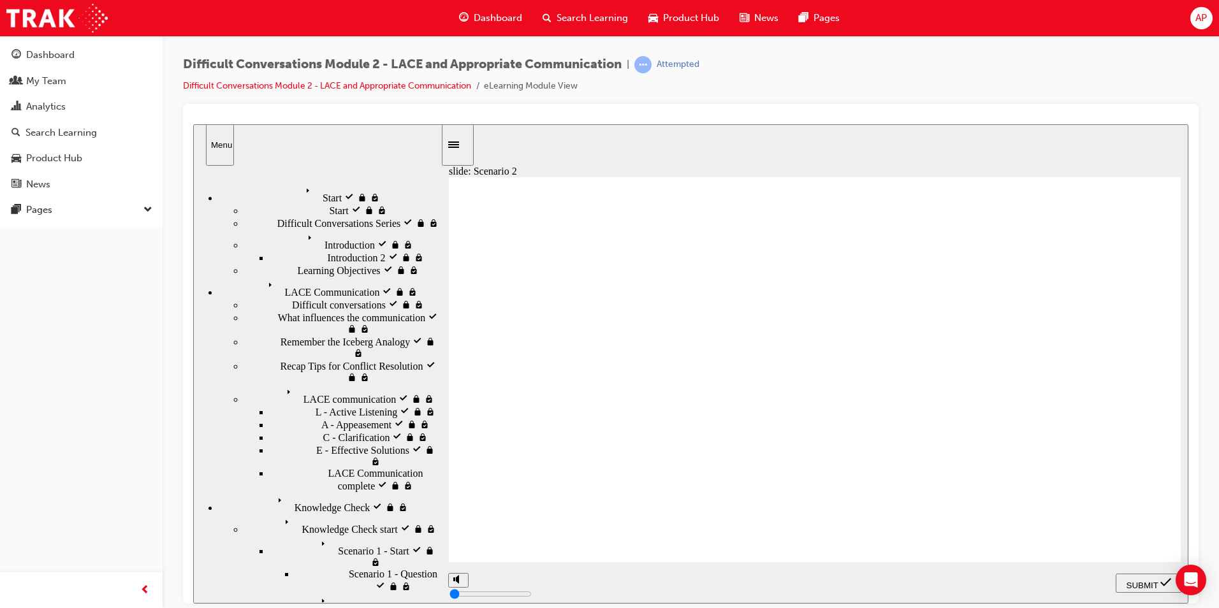
checkbox input "true"
click at [1148, 580] on span "SUBMIT" at bounding box center [1142, 585] width 32 height 10
checkbox input "true"
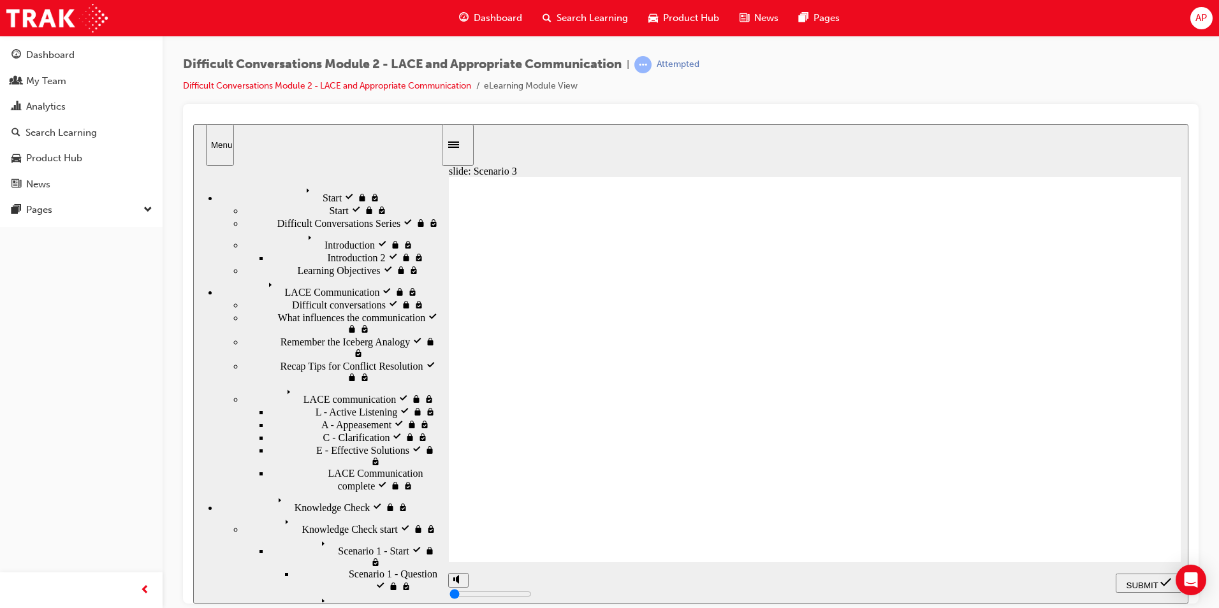
checkbox input "true"
click at [1142, 587] on div "SUBMIT" at bounding box center [1149, 582] width 56 height 13
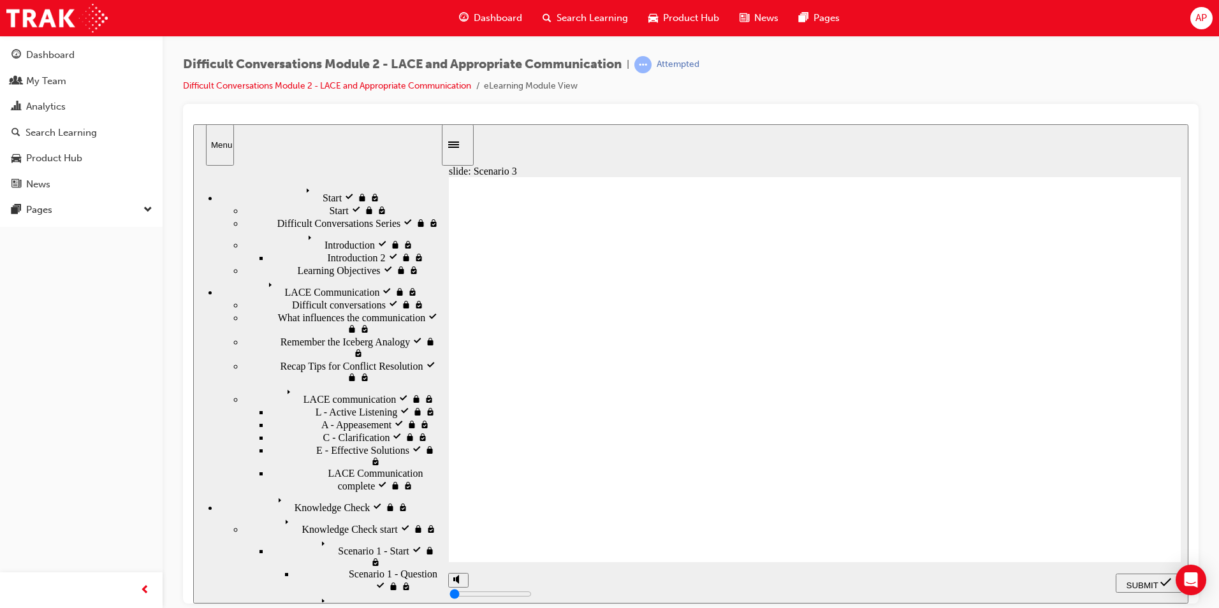
type input "2100"
click at [581, 27] on div "Search Learning" at bounding box center [585, 18] width 106 height 26
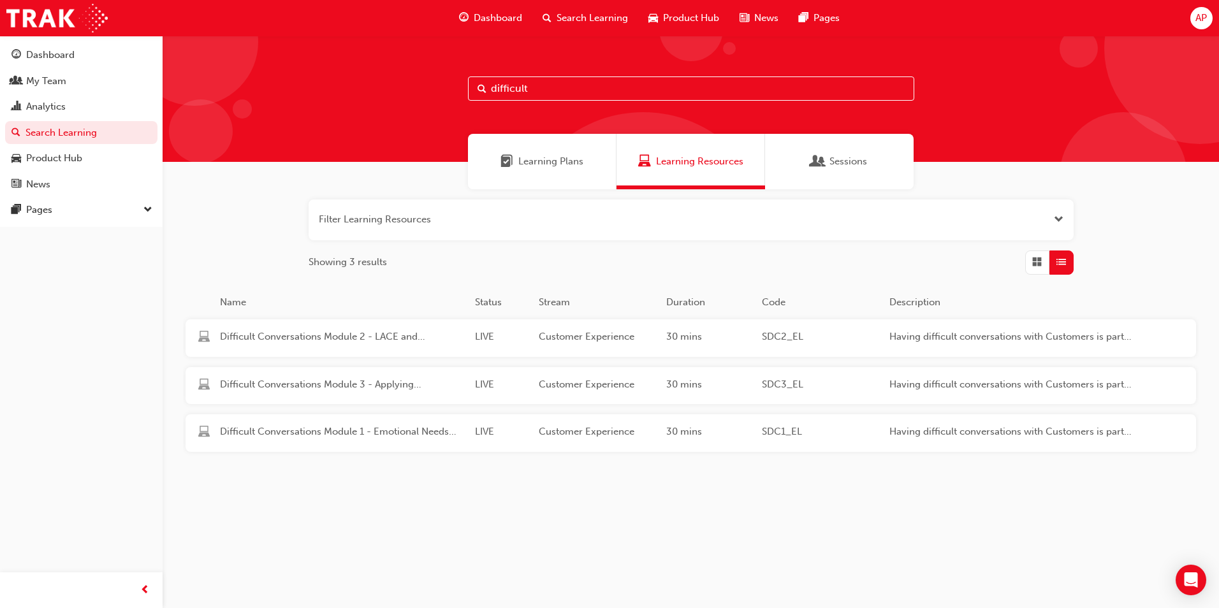
click at [570, 157] on span "Learning Plans" at bounding box center [550, 161] width 65 height 15
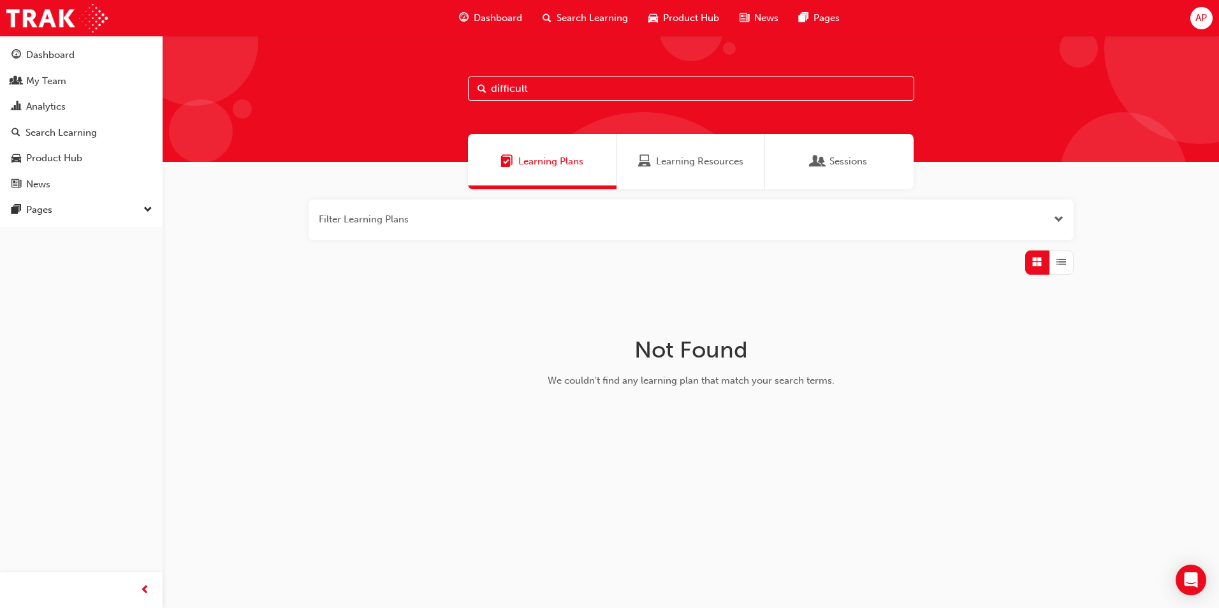
click at [659, 159] on span "Learning Resources" at bounding box center [699, 161] width 87 height 15
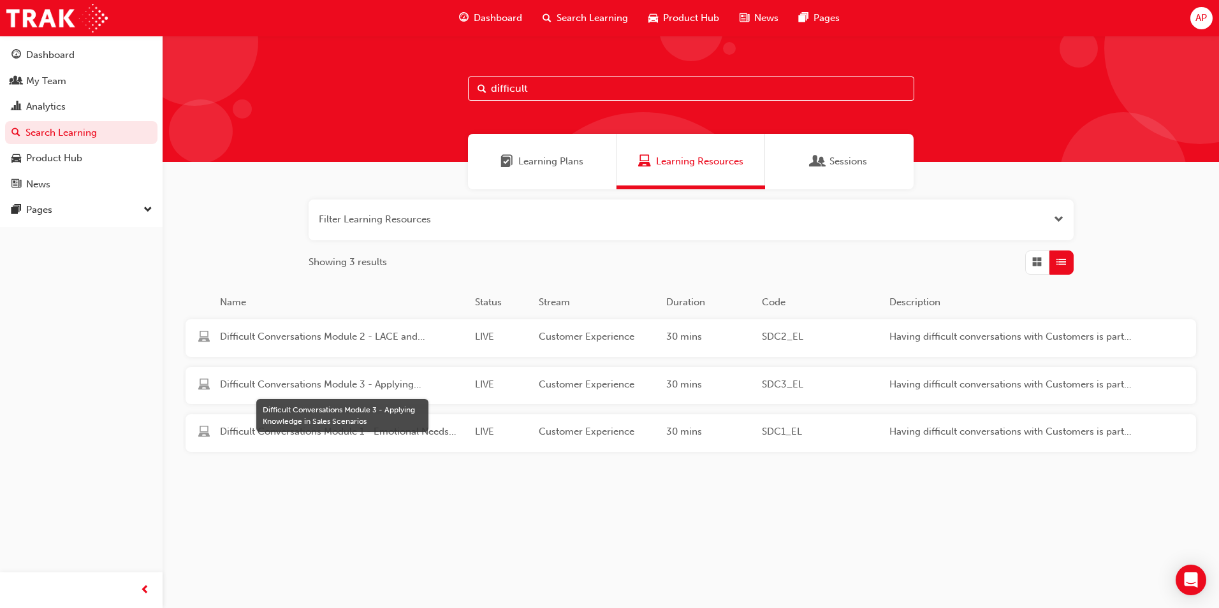
click at [374, 386] on span "Difficult Conversations Module 3 - Applying Knowledge in Sales Scenarios" at bounding box center [342, 384] width 245 height 15
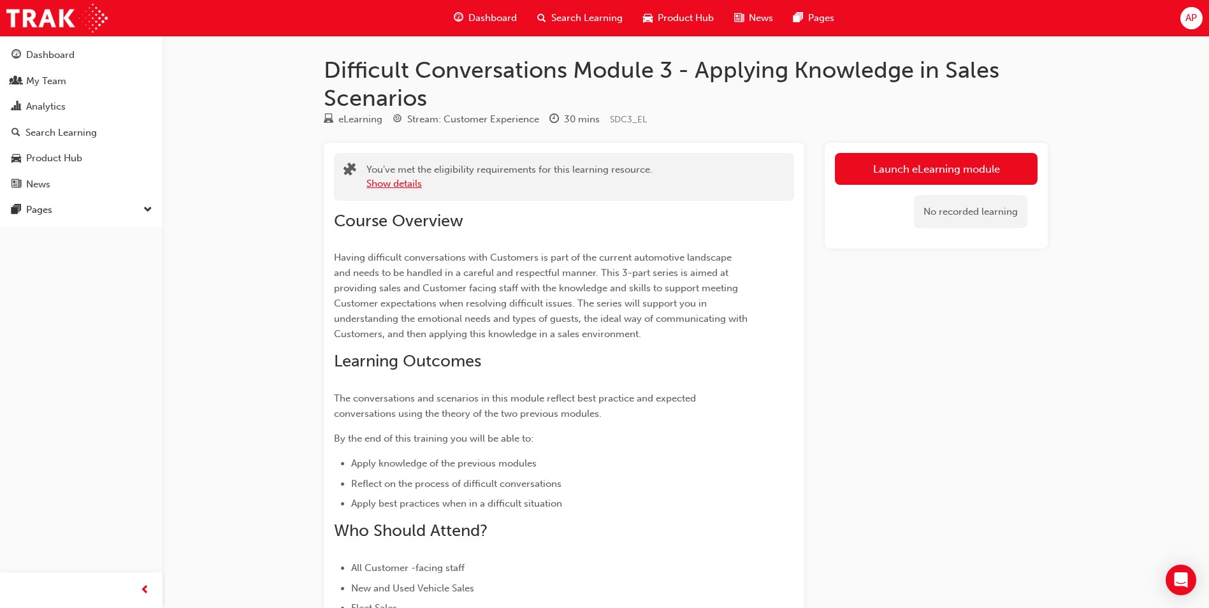
click at [409, 186] on button "Show details" at bounding box center [394, 184] width 55 height 15
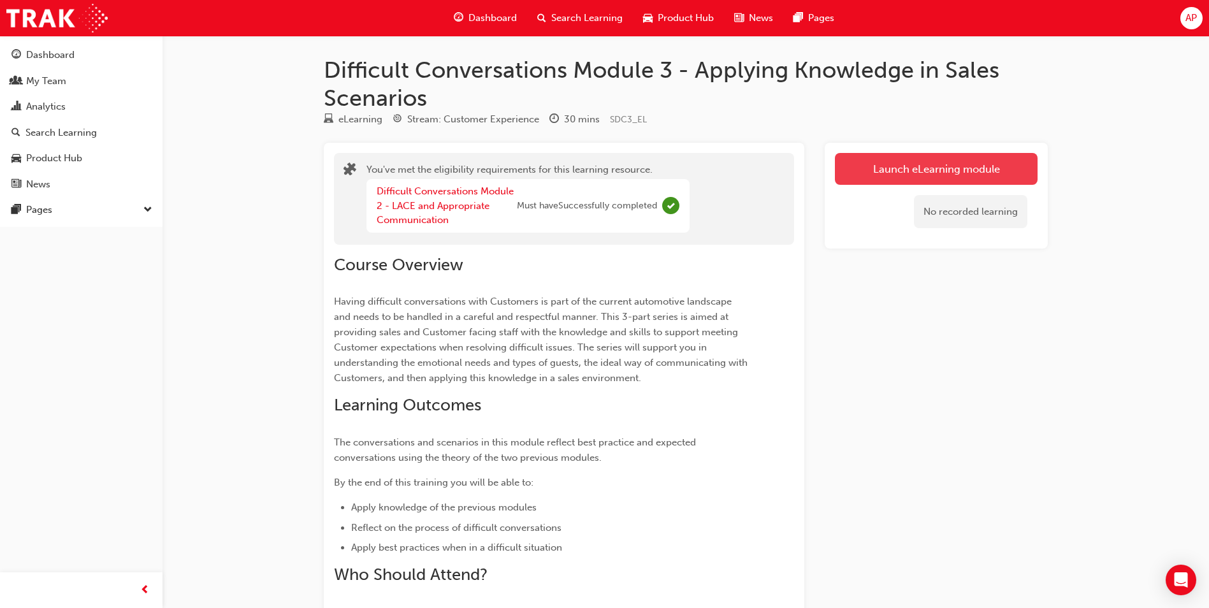
click at [959, 164] on link "Launch eLearning module" at bounding box center [936, 169] width 203 height 32
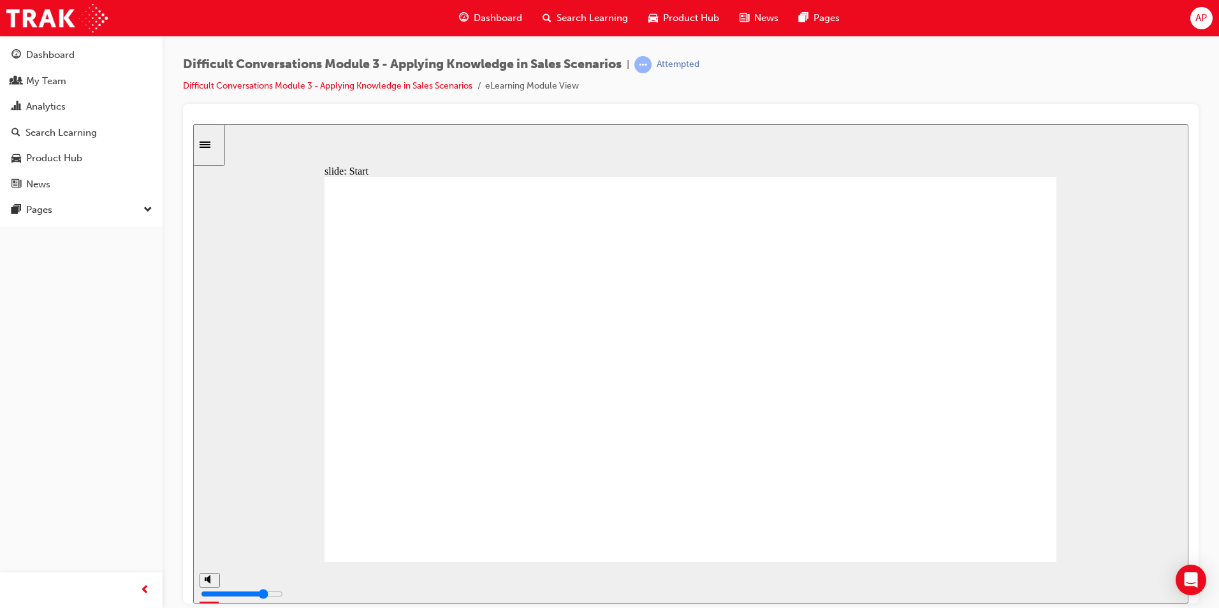
click at [1065, 579] on div "playback controls" at bounding box center [651, 580] width 847 height 14
click at [1056, 578] on div "playback controls" at bounding box center [651, 580] width 847 height 14
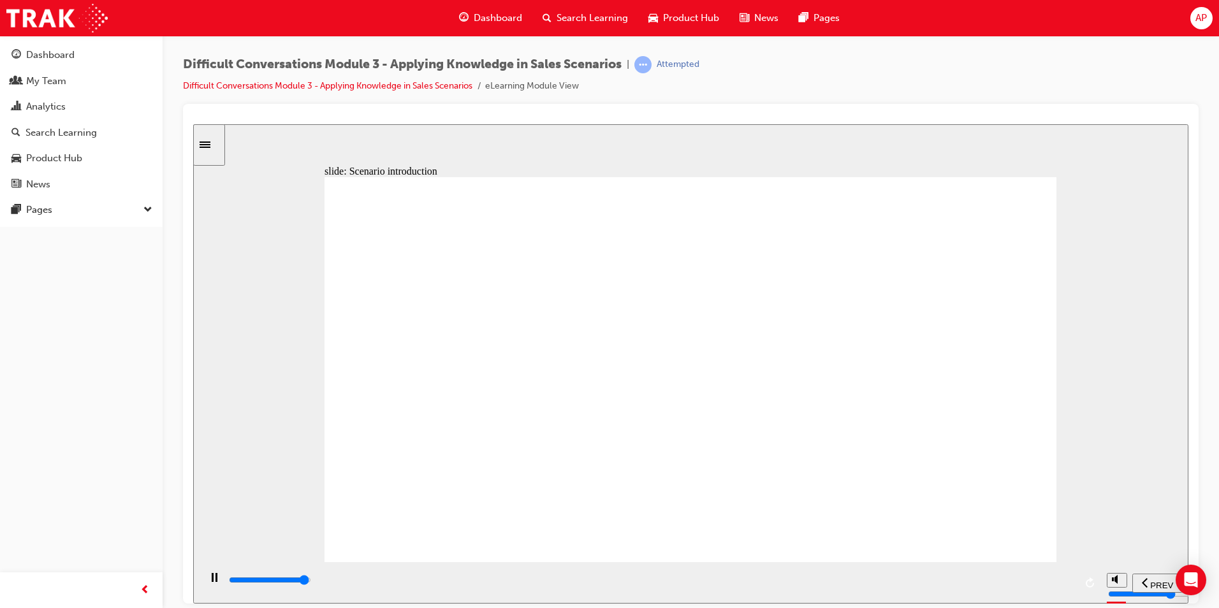
click at [311, 583] on input "slide progress" at bounding box center [270, 579] width 82 height 10
click at [979, 584] on div "playback controls" at bounding box center [651, 580] width 847 height 14
click at [1011, 580] on div "playback controls" at bounding box center [651, 580] width 847 height 14
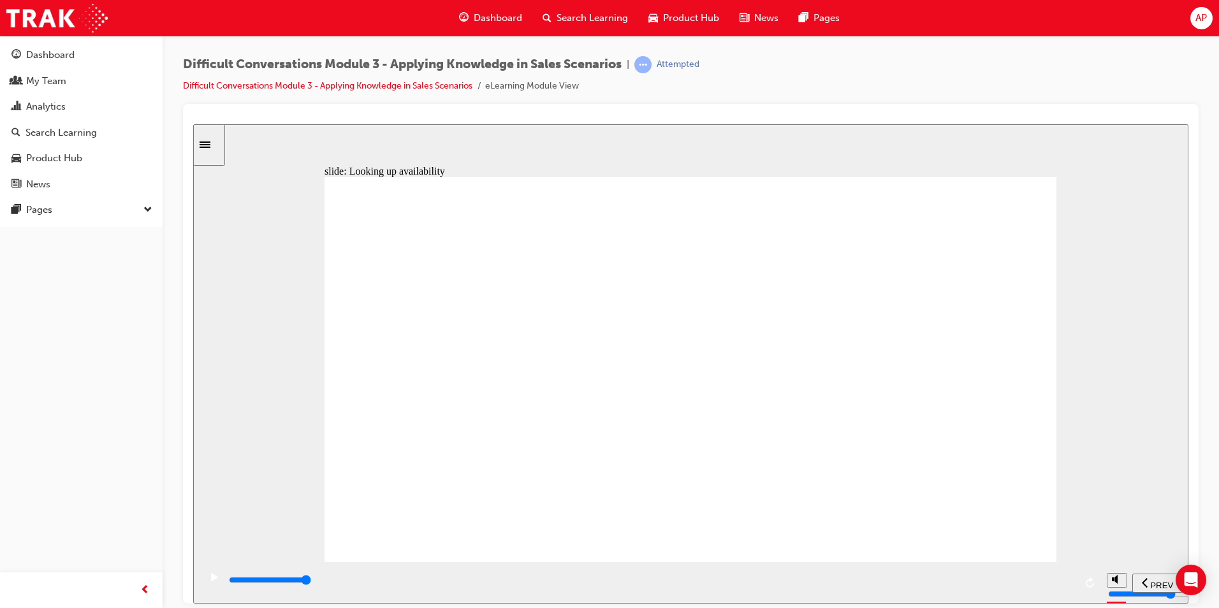
click at [311, 583] on input "slide progress" at bounding box center [270, 579] width 82 height 10
click at [991, 583] on div "playback controls" at bounding box center [615, 580] width 775 height 14
type input "24800"
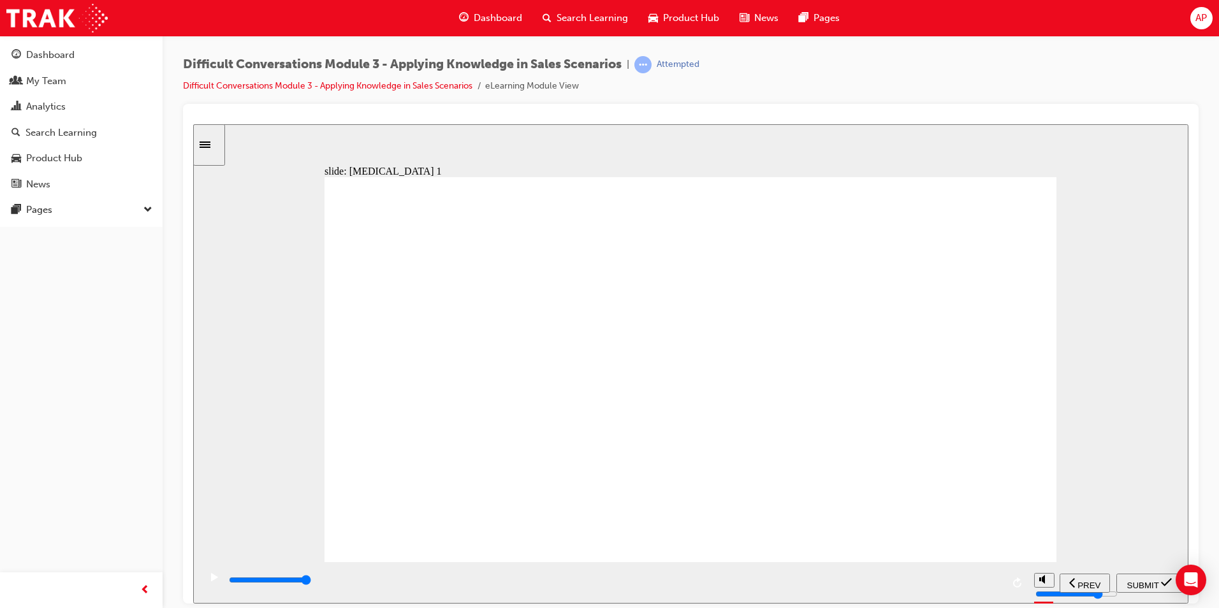
radio input "true"
click at [1138, 580] on span "SUBMIT" at bounding box center [1143, 585] width 32 height 10
click at [1037, 586] on div "playback controls" at bounding box center [651, 580] width 847 height 14
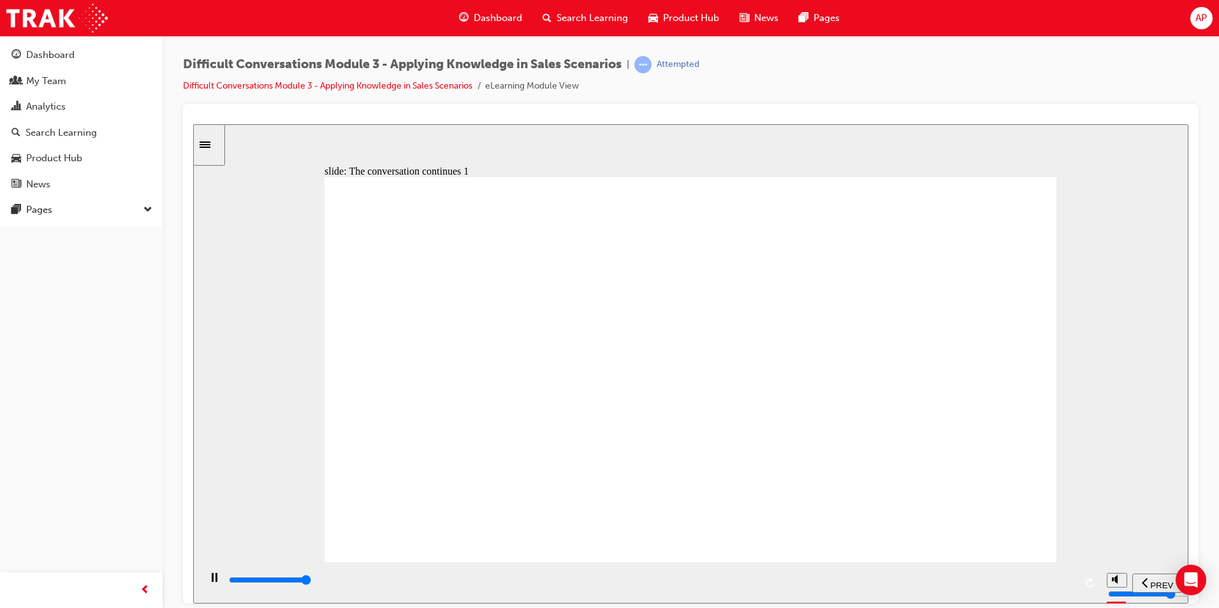
type input "43000"
click at [1057, 585] on div "playback controls" at bounding box center [651, 580] width 847 height 14
click at [993, 579] on div "playback controls" at bounding box center [615, 580] width 775 height 14
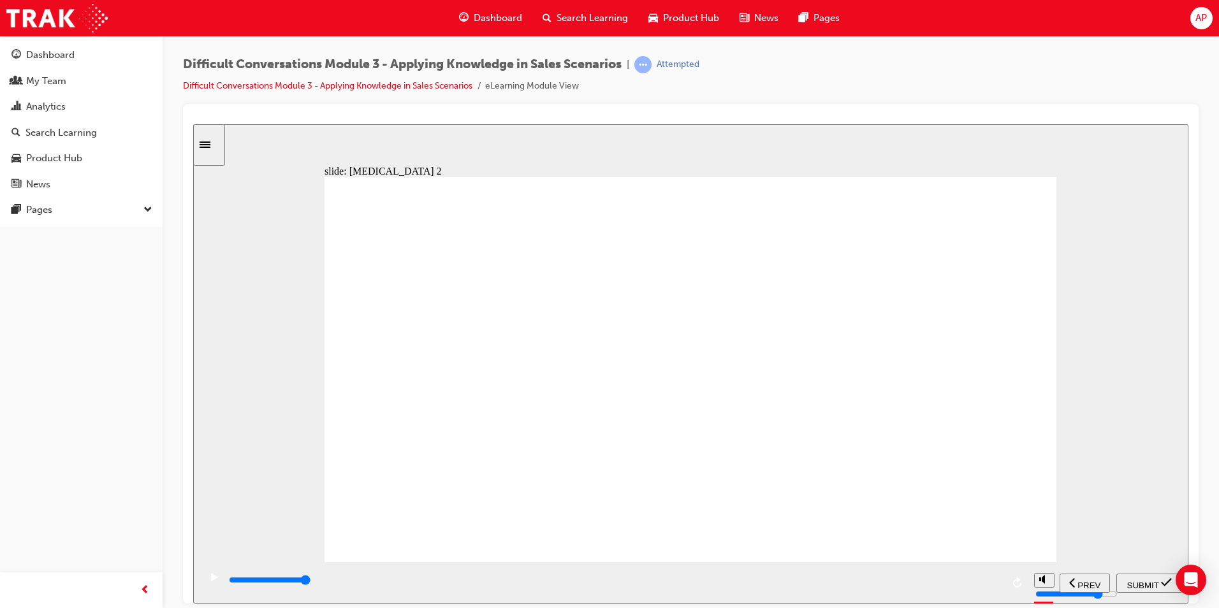
type input "10200"
radio input "true"
click at [1137, 583] on span "SUBMIT" at bounding box center [1143, 585] width 32 height 10
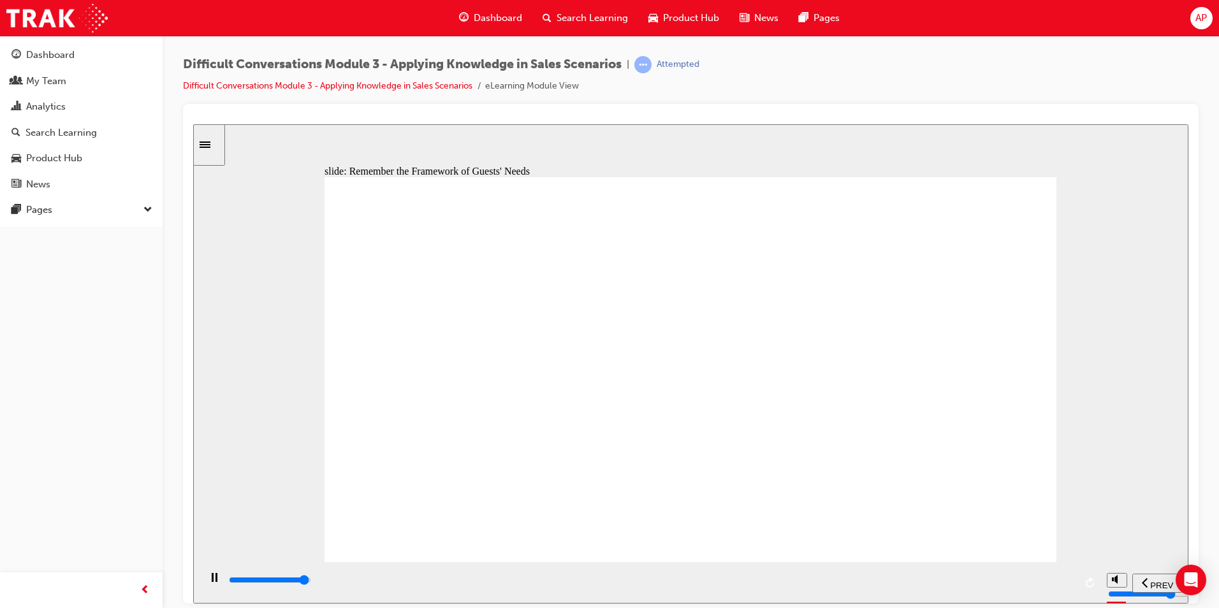
click at [1056, 583] on div "playback controls" at bounding box center [651, 580] width 847 height 14
click at [1065, 587] on div "playback controls" at bounding box center [651, 580] width 847 height 14
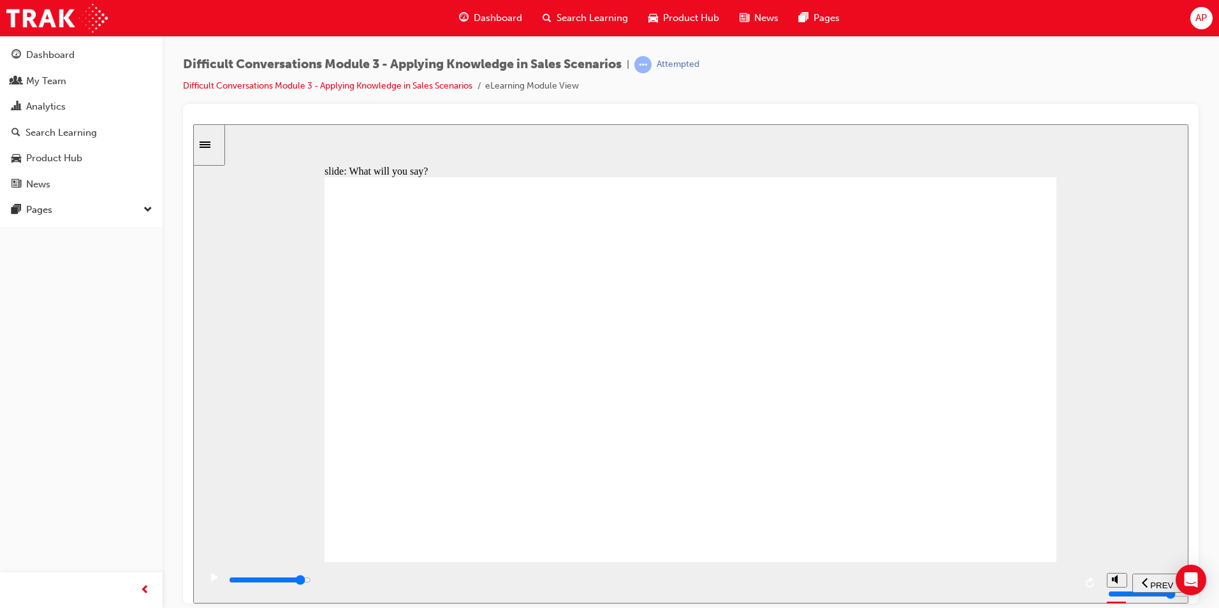
click at [311, 581] on input "slide progress" at bounding box center [270, 579] width 82 height 10
click at [1044, 585] on div "playback controls" at bounding box center [651, 580] width 847 height 14
click at [1051, 585] on div "playback controls" at bounding box center [651, 580] width 847 height 14
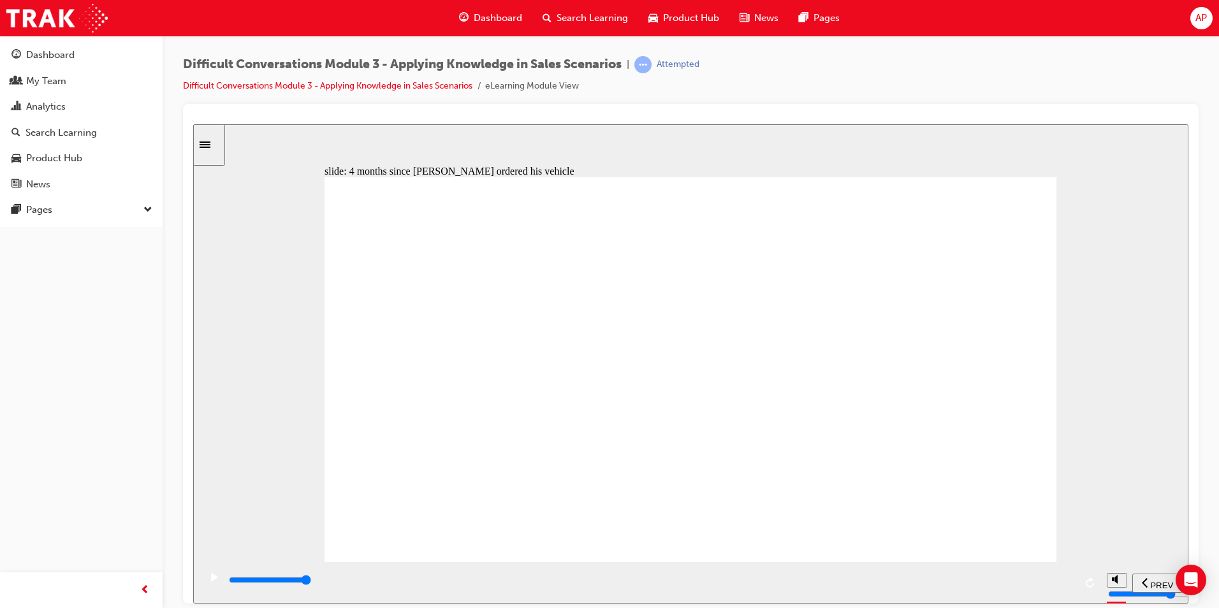
click at [1047, 583] on div "playback controls" at bounding box center [651, 580] width 847 height 14
click at [311, 583] on input "slide progress" at bounding box center [270, 579] width 82 height 10
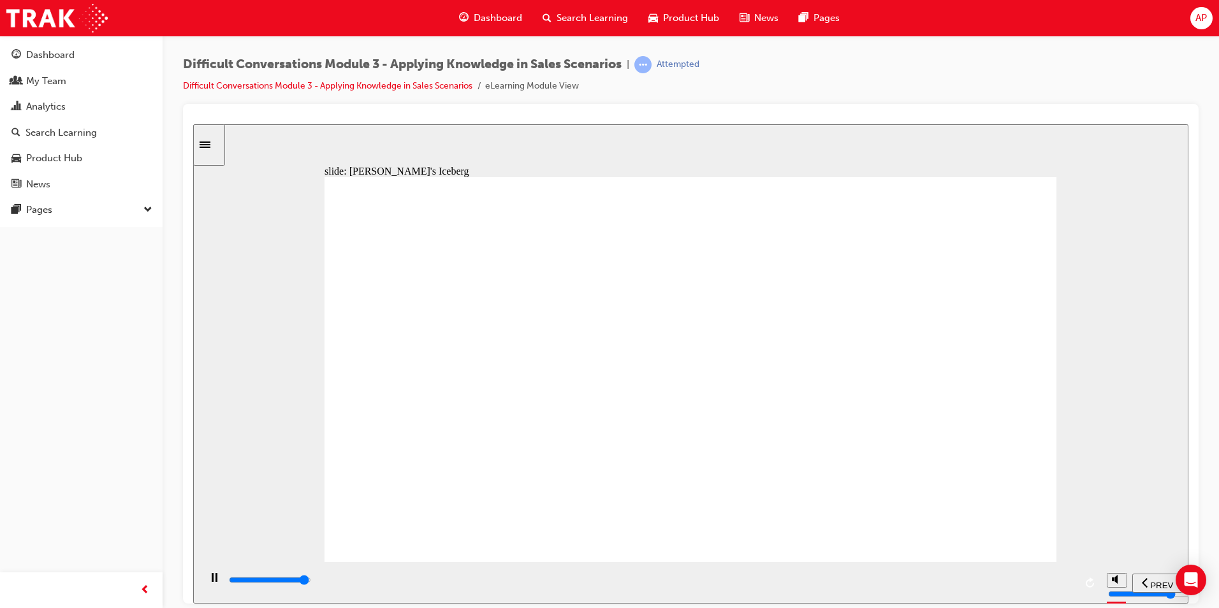
click at [311, 581] on input "slide progress" at bounding box center [270, 579] width 82 height 10
drag, startPoint x: 892, startPoint y: 224, endPoint x: 587, endPoint y: 281, distance: 309.9
click at [1051, 587] on div "playback controls" at bounding box center [651, 580] width 847 height 14
drag, startPoint x: 936, startPoint y: 219, endPoint x: 620, endPoint y: 273, distance: 320.2
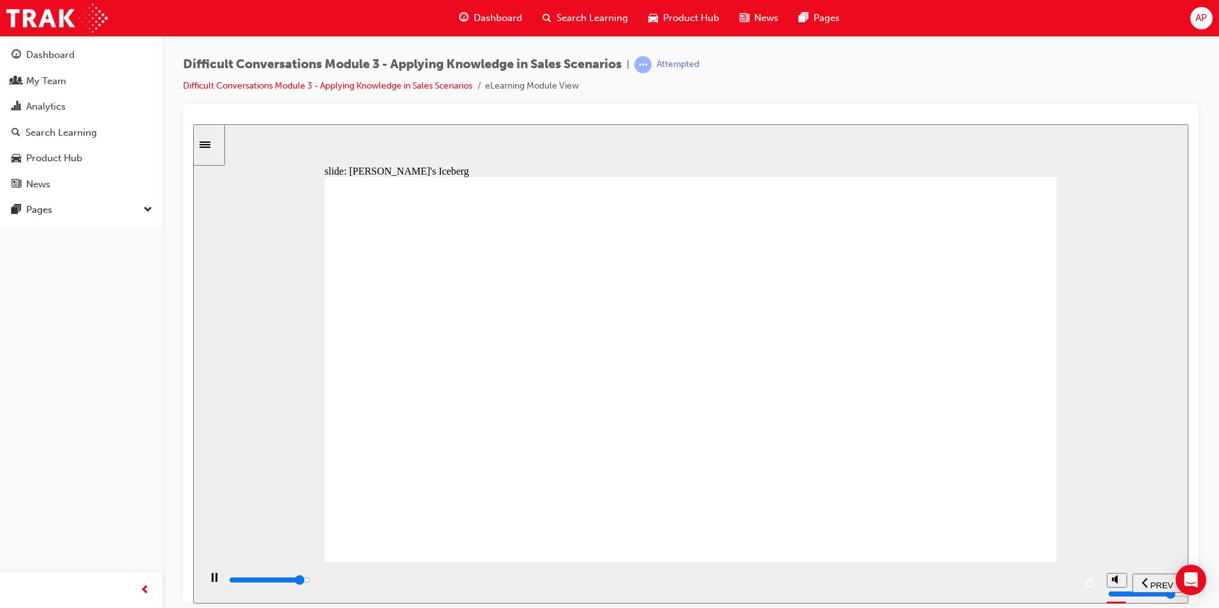
click at [311, 583] on input "slide progress" at bounding box center [270, 579] width 82 height 10
drag, startPoint x: 912, startPoint y: 228, endPoint x: 595, endPoint y: 347, distance: 338.1
click at [1043, 584] on div "playback controls" at bounding box center [651, 580] width 847 height 14
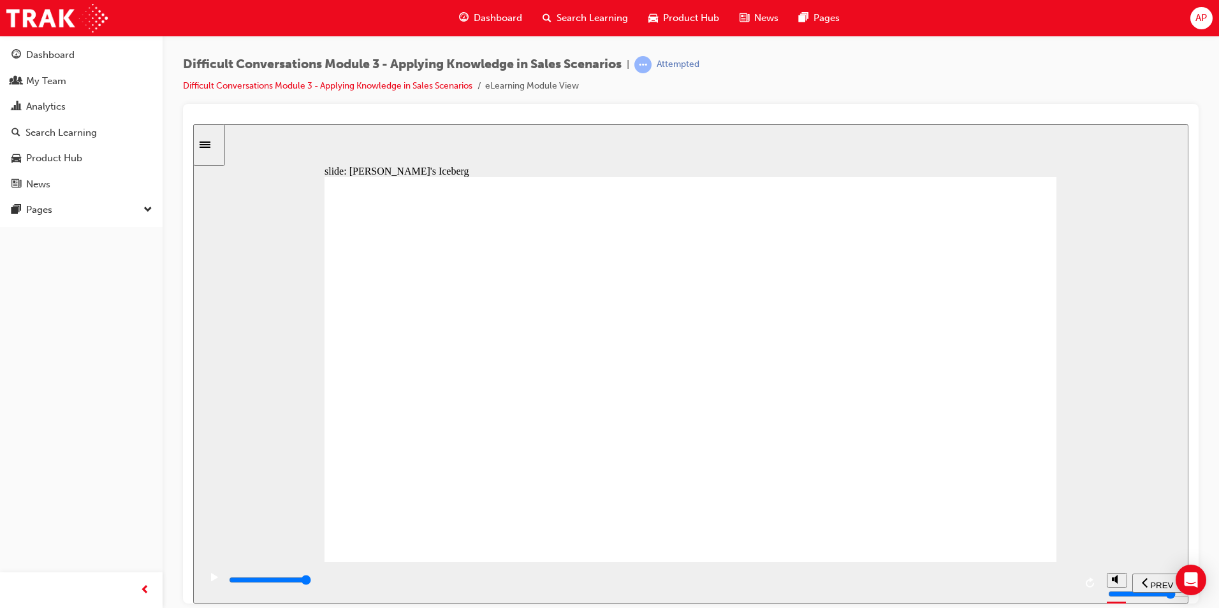
drag, startPoint x: 946, startPoint y: 225, endPoint x: 622, endPoint y: 272, distance: 327.9
click at [1040, 580] on div "playback controls" at bounding box center [651, 580] width 847 height 14
drag, startPoint x: 940, startPoint y: 219, endPoint x: 630, endPoint y: 335, distance: 331.4
click at [1032, 584] on div "playback controls" at bounding box center [651, 580] width 847 height 14
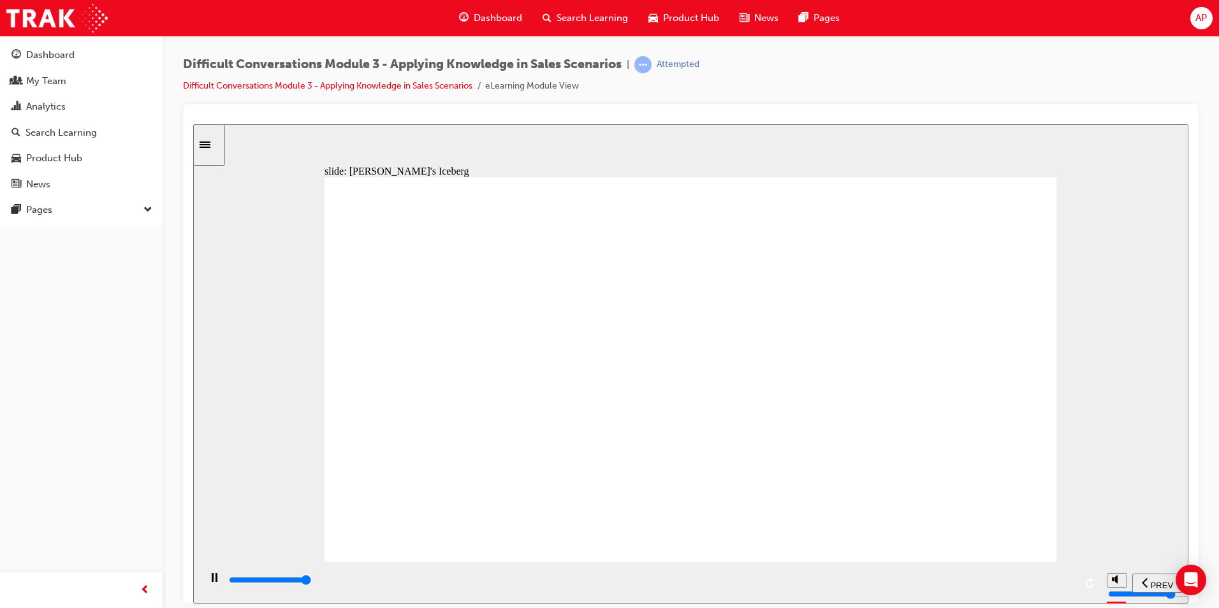
drag, startPoint x: 902, startPoint y: 228, endPoint x: 583, endPoint y: 346, distance: 340.4
click at [1036, 579] on div "playback controls" at bounding box center [651, 580] width 847 height 14
drag, startPoint x: 922, startPoint y: 228, endPoint x: 608, endPoint y: 280, distance: 318.7
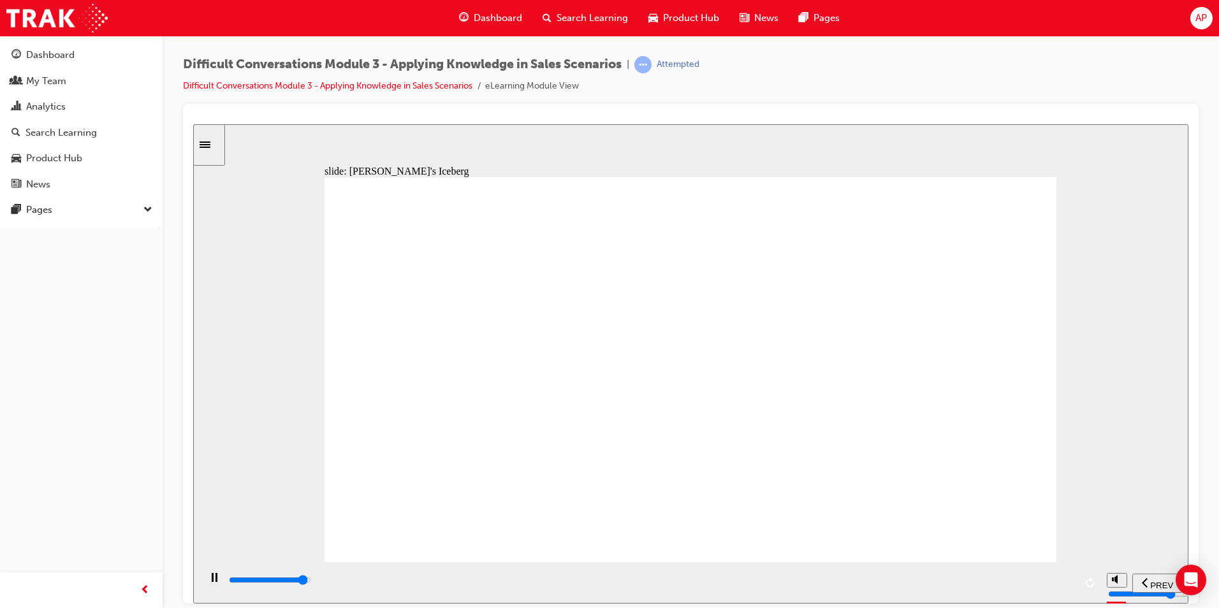
click at [1034, 580] on div "playback controls" at bounding box center [651, 580] width 847 height 14
drag, startPoint x: 944, startPoint y: 223, endPoint x: 624, endPoint y: 342, distance: 341.3
click at [1026, 578] on div "playback controls" at bounding box center [651, 580] width 847 height 14
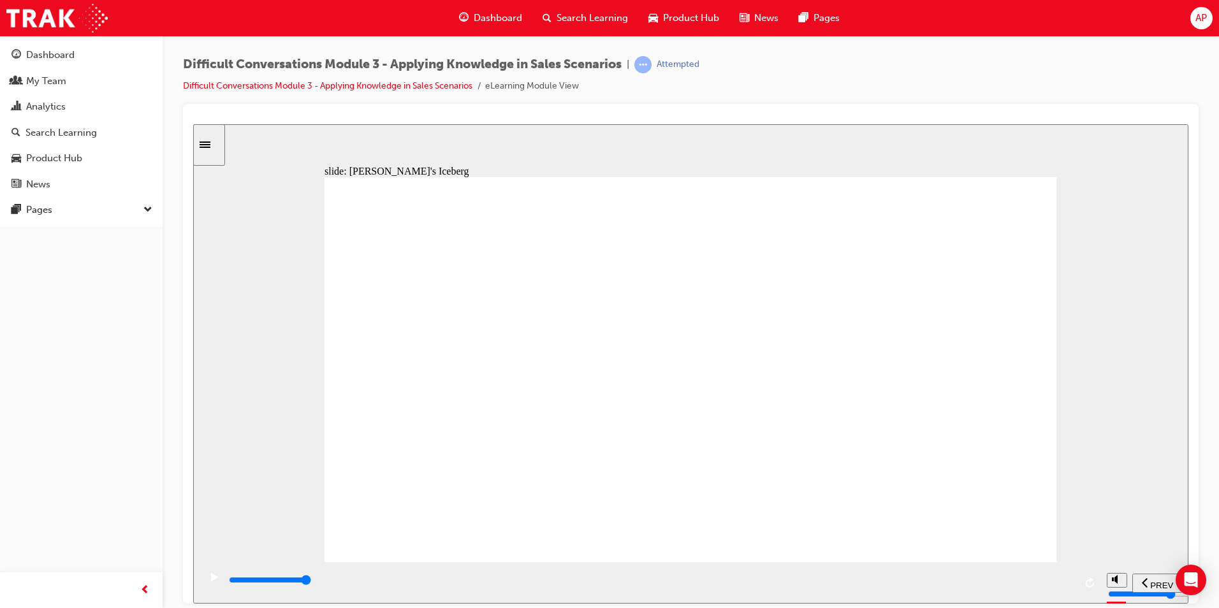
drag, startPoint x: 952, startPoint y: 212, endPoint x: 657, endPoint y: 267, distance: 300.8
click at [1031, 586] on div "playback controls" at bounding box center [651, 580] width 847 height 14
click at [311, 582] on input "slide progress" at bounding box center [270, 579] width 82 height 10
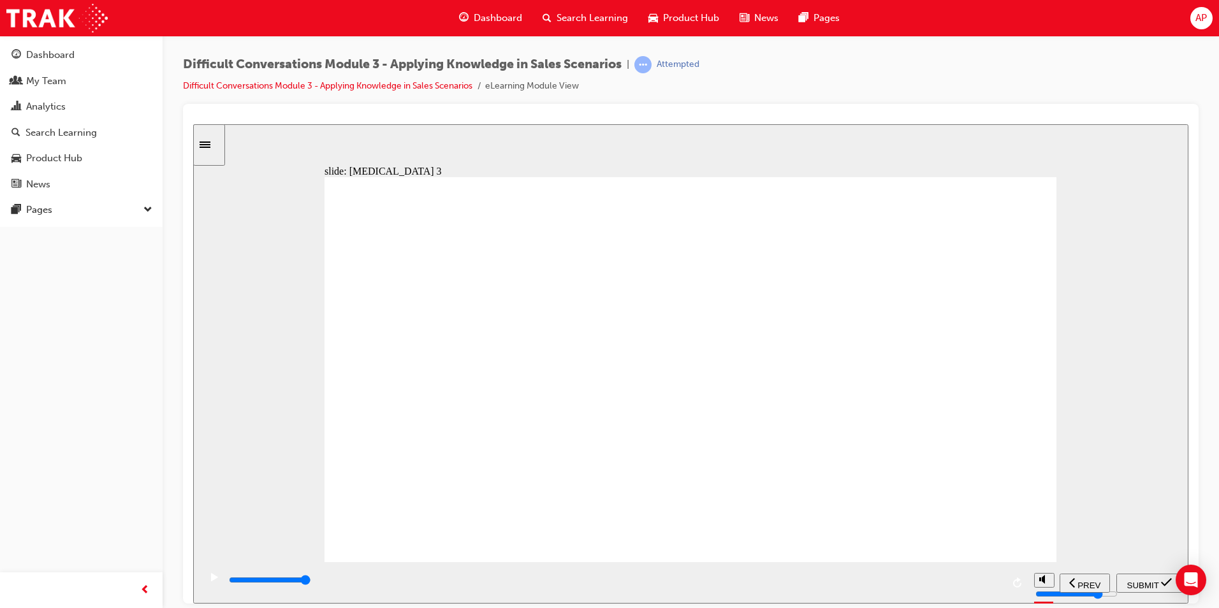
type input "9000"
radio input "false"
radio input "true"
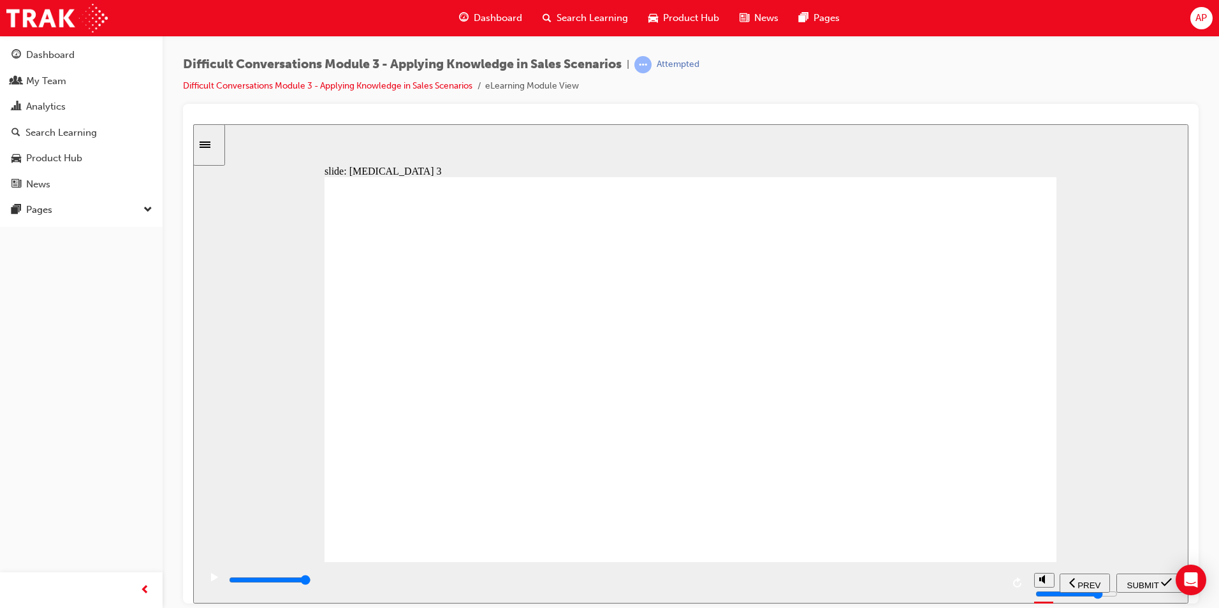
scroll to position [1, 0]
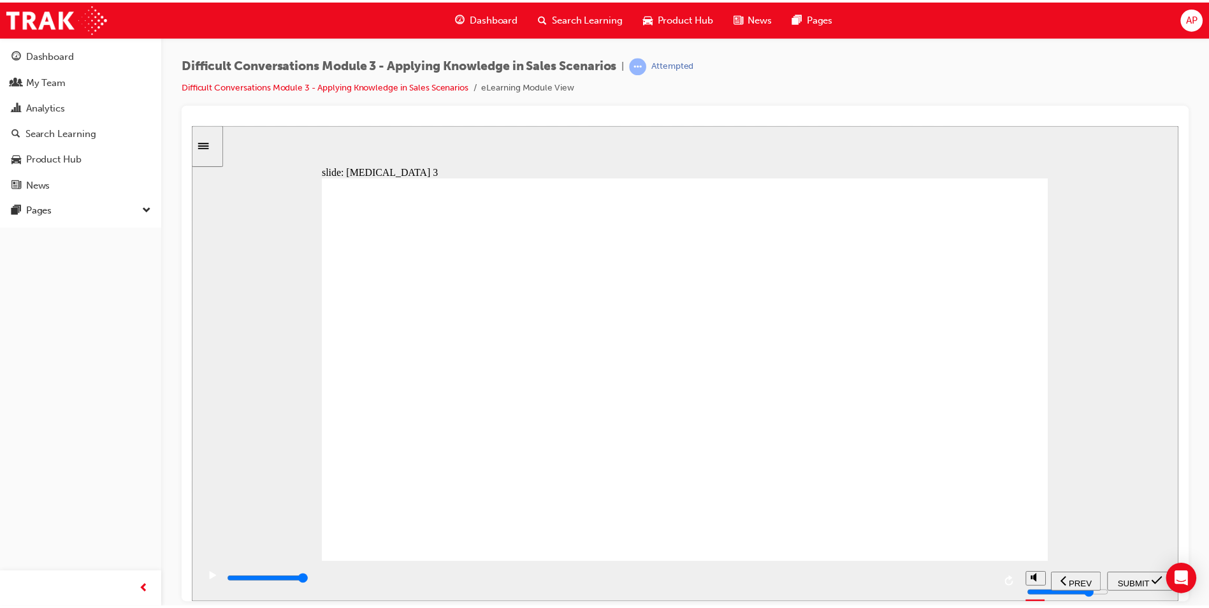
scroll to position [0, 0]
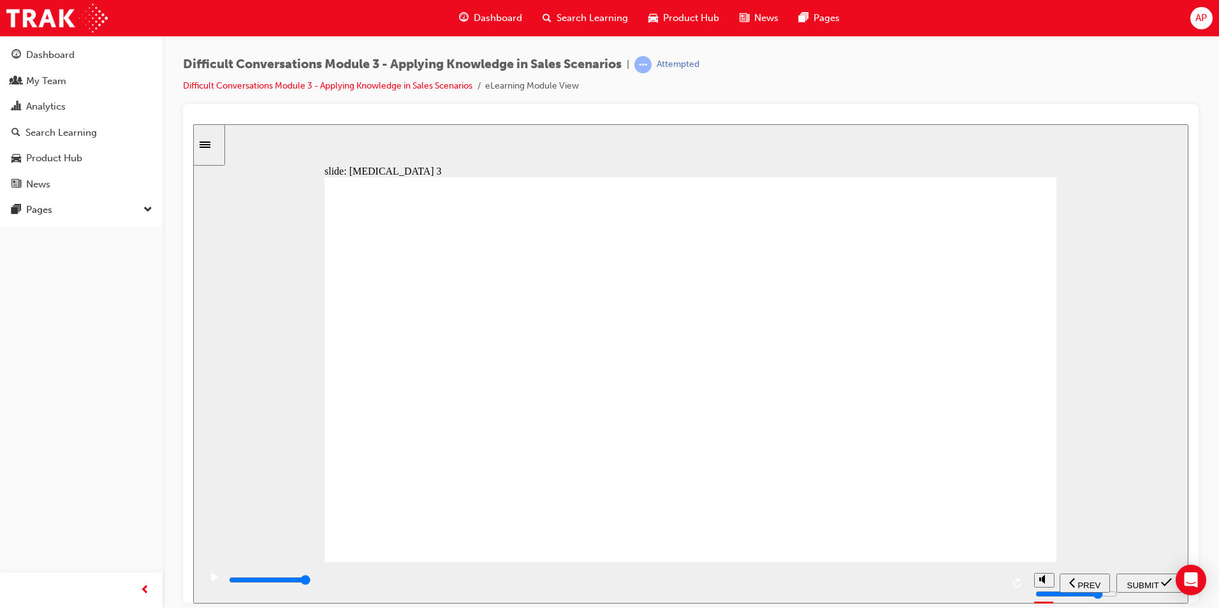
radio input "false"
radio input "true"
click at [1137, 587] on div "SUBMIT" at bounding box center [1149, 582] width 56 height 13
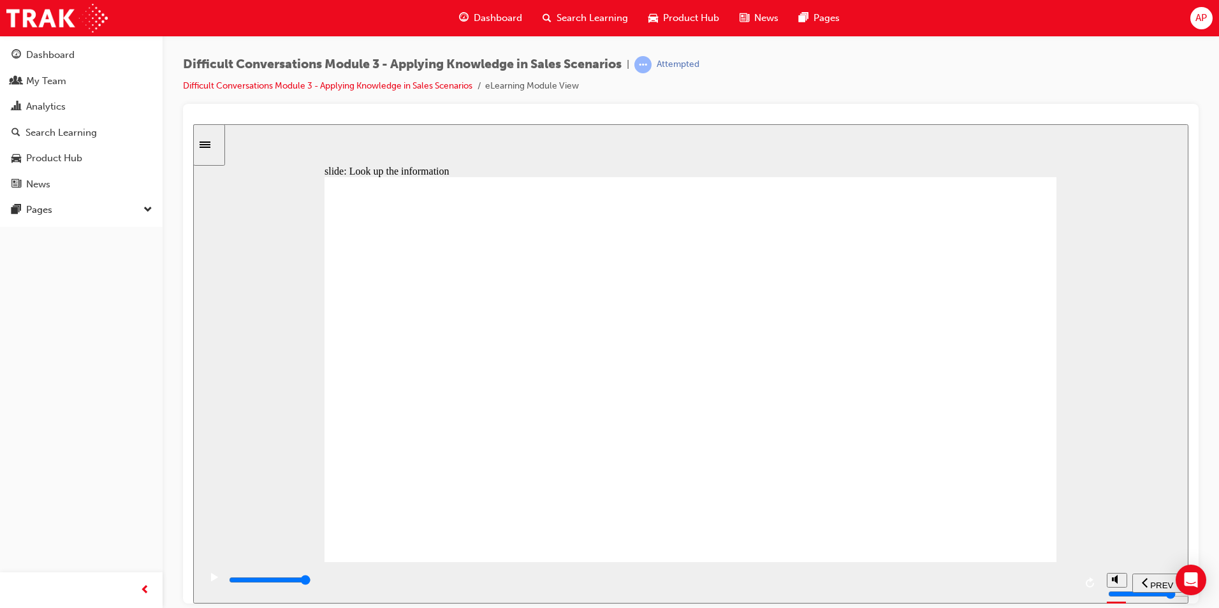
click at [311, 582] on input "slide progress" at bounding box center [270, 579] width 82 height 10
type input "9800"
checkbox input "true"
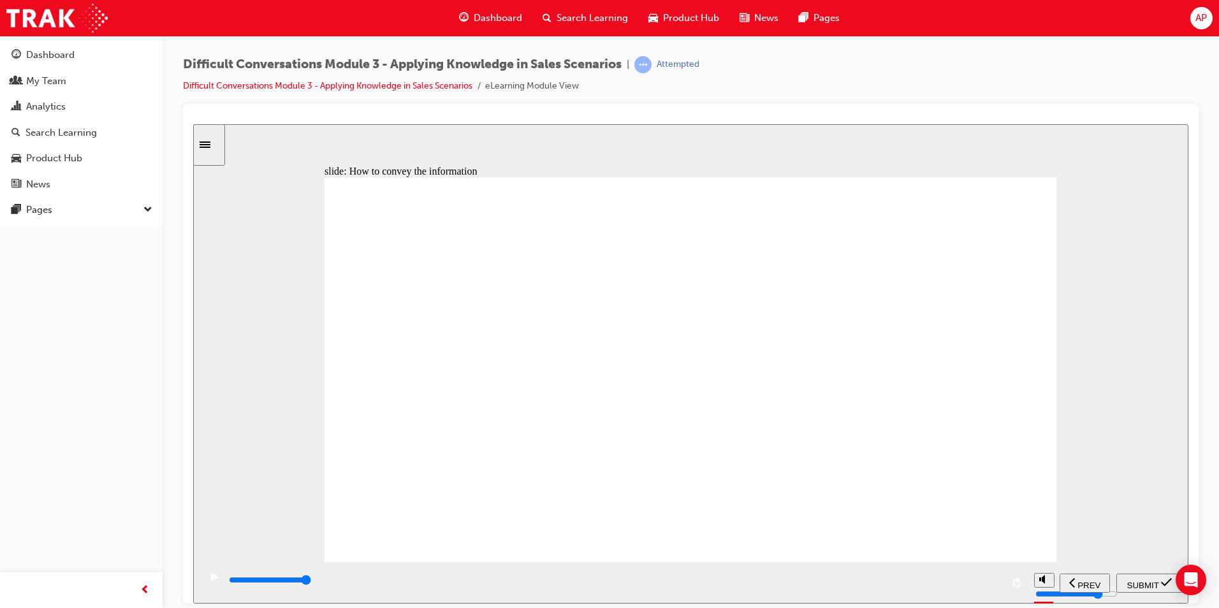
checkbox input "true"
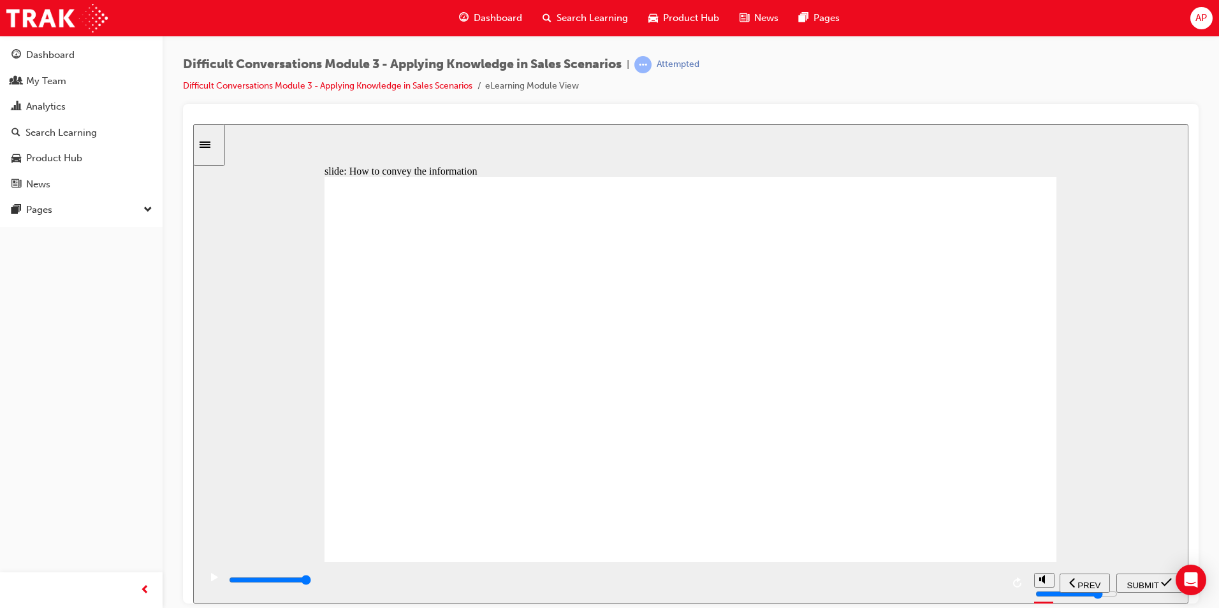
checkbox input "true"
click at [1135, 581] on span "SUBMIT" at bounding box center [1143, 585] width 32 height 10
click at [311, 581] on input "slide progress" at bounding box center [270, 579] width 82 height 10
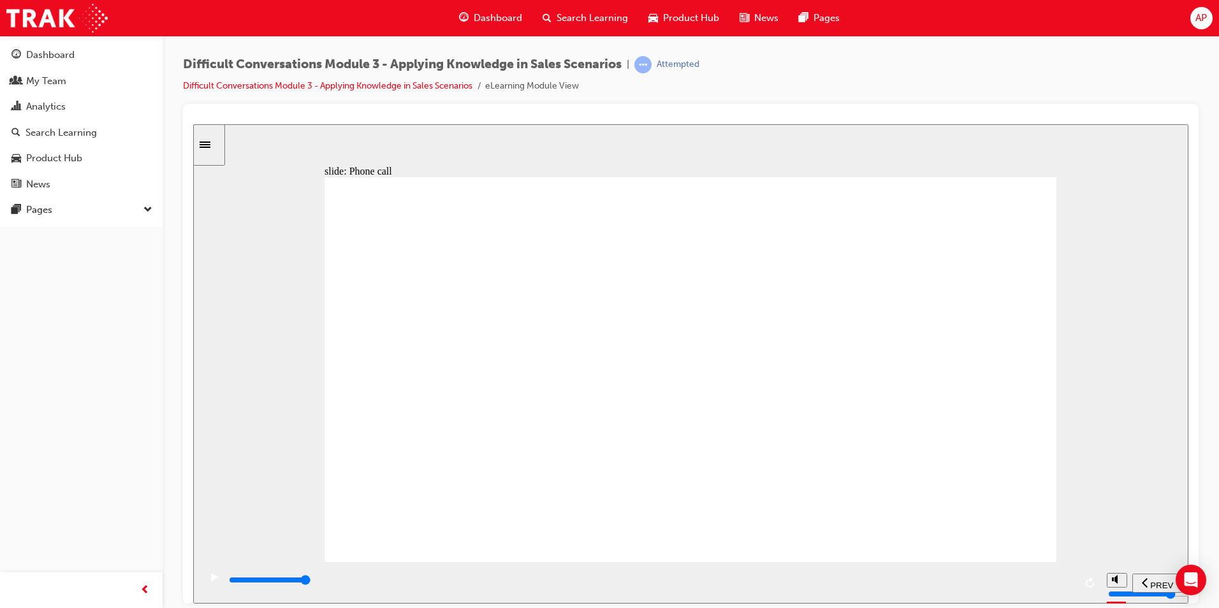
click at [1070, 579] on div "playback controls" at bounding box center [651, 580] width 847 height 14
type input "4300"
checkbox input "true"
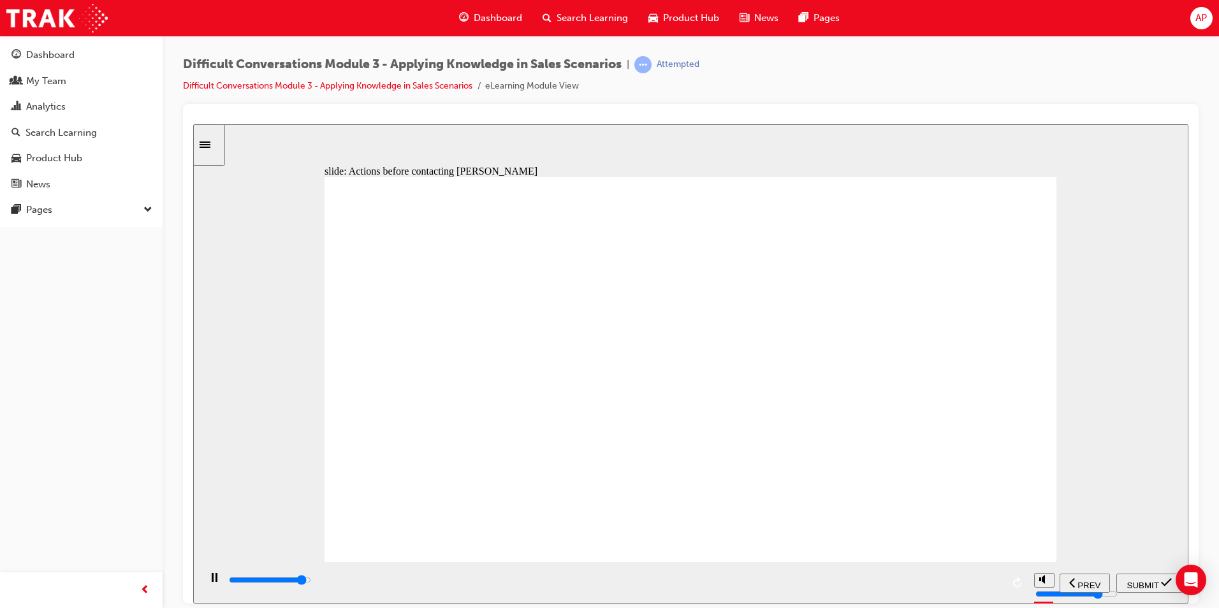
type input "10300"
checkbox input "true"
click at [1154, 584] on span "SUBMIT" at bounding box center [1143, 585] width 32 height 10
click at [1070, 583] on div "playback controls" at bounding box center [651, 580] width 847 height 14
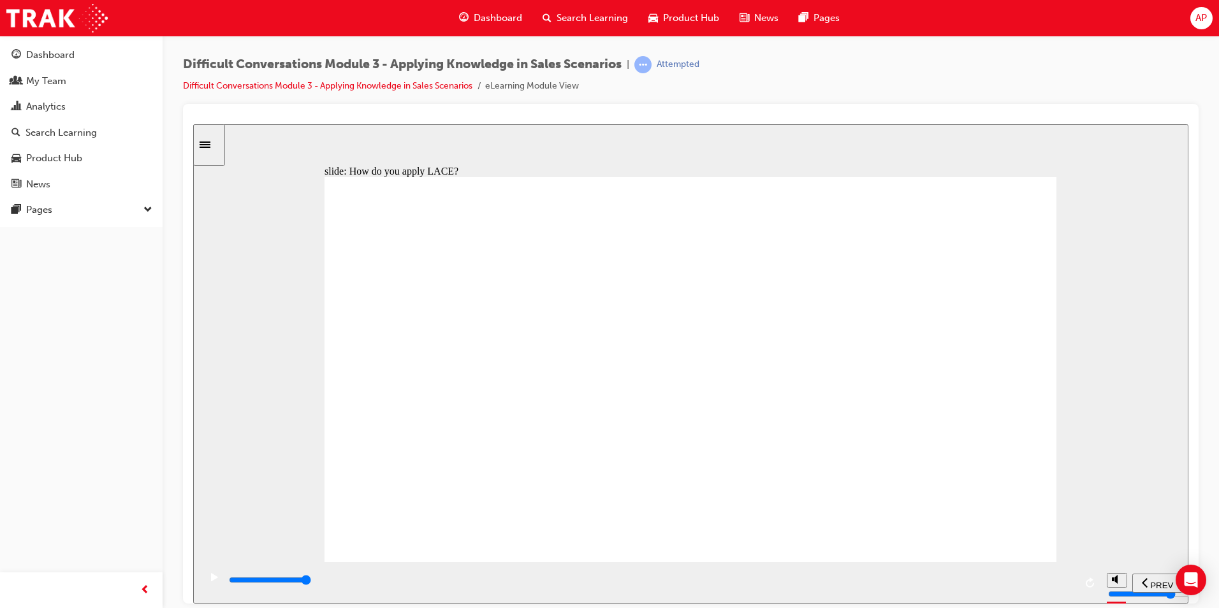
click at [998, 587] on div "playback controls" at bounding box center [615, 580] width 775 height 14
type input "10500"
checkbox input "true"
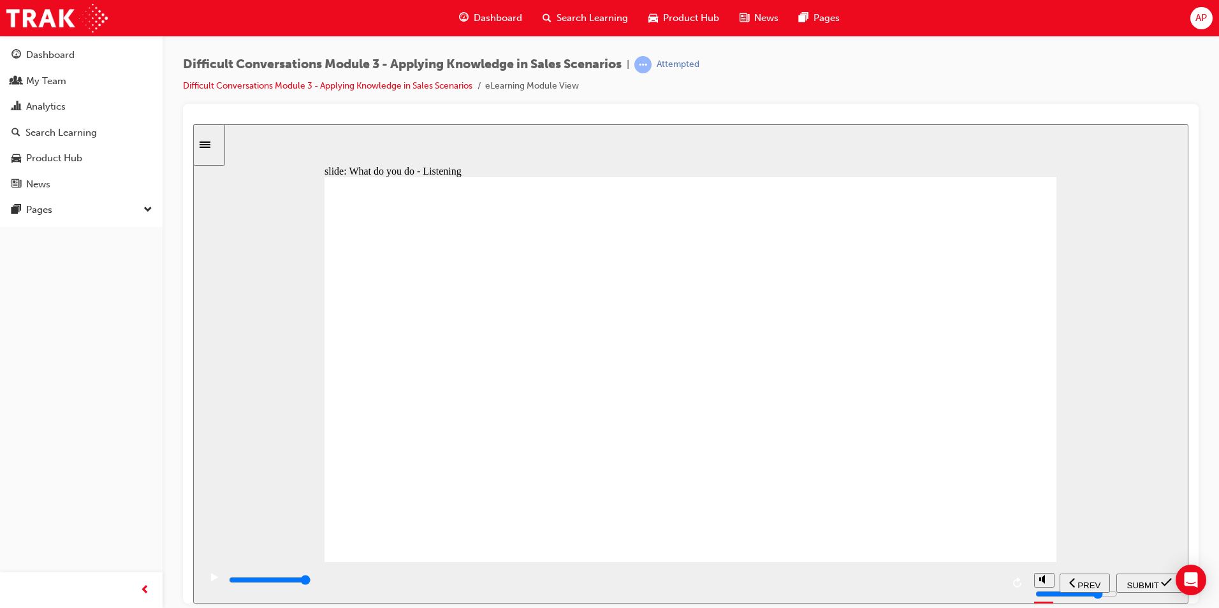
checkbox input "true"
click at [1152, 580] on span "SUBMIT" at bounding box center [1143, 585] width 32 height 10
click at [995, 585] on div "playback controls" at bounding box center [615, 580] width 775 height 14
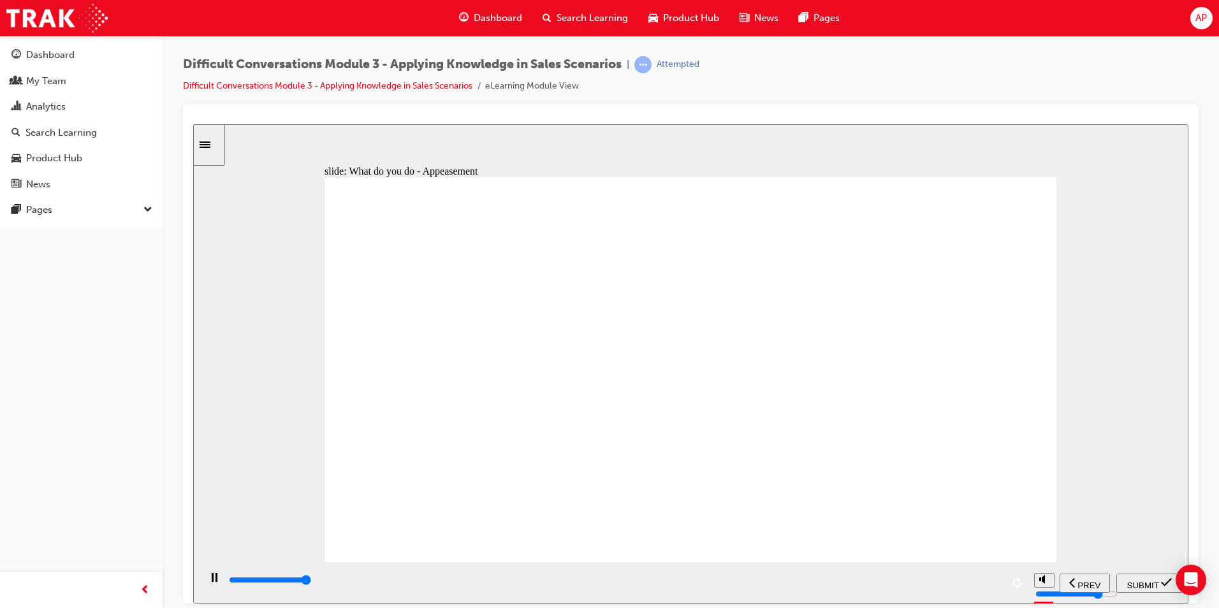
type input "9700"
checkbox input "true"
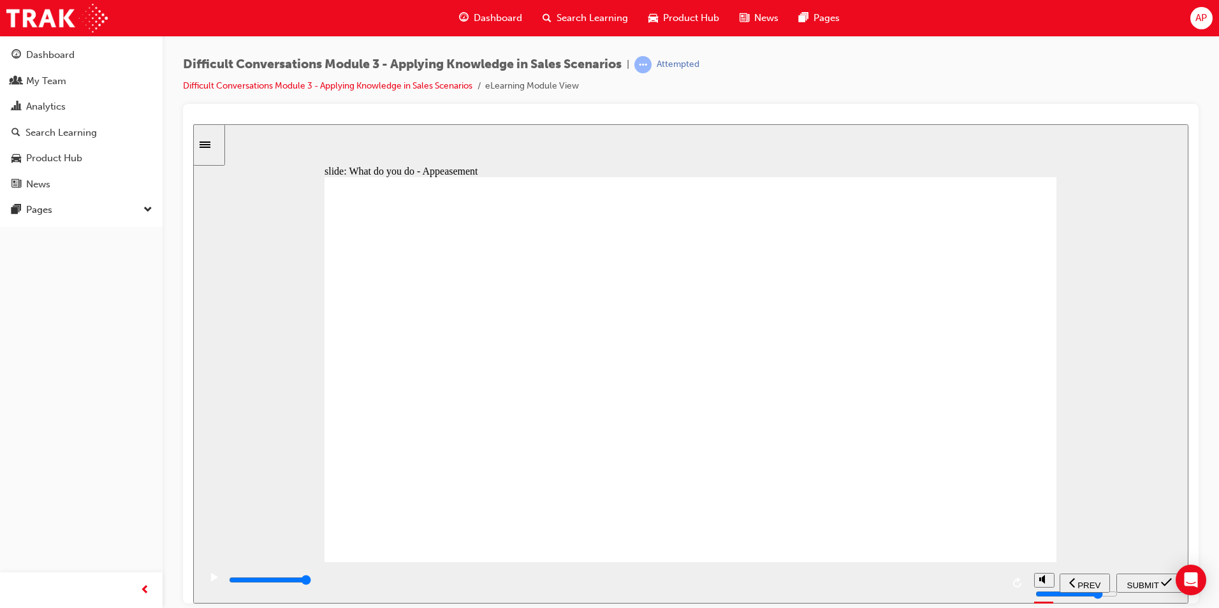
checkbox input "true"
click at [1139, 580] on span "SUBMIT" at bounding box center [1143, 585] width 32 height 10
click at [311, 581] on input "slide progress" at bounding box center [270, 579] width 82 height 10
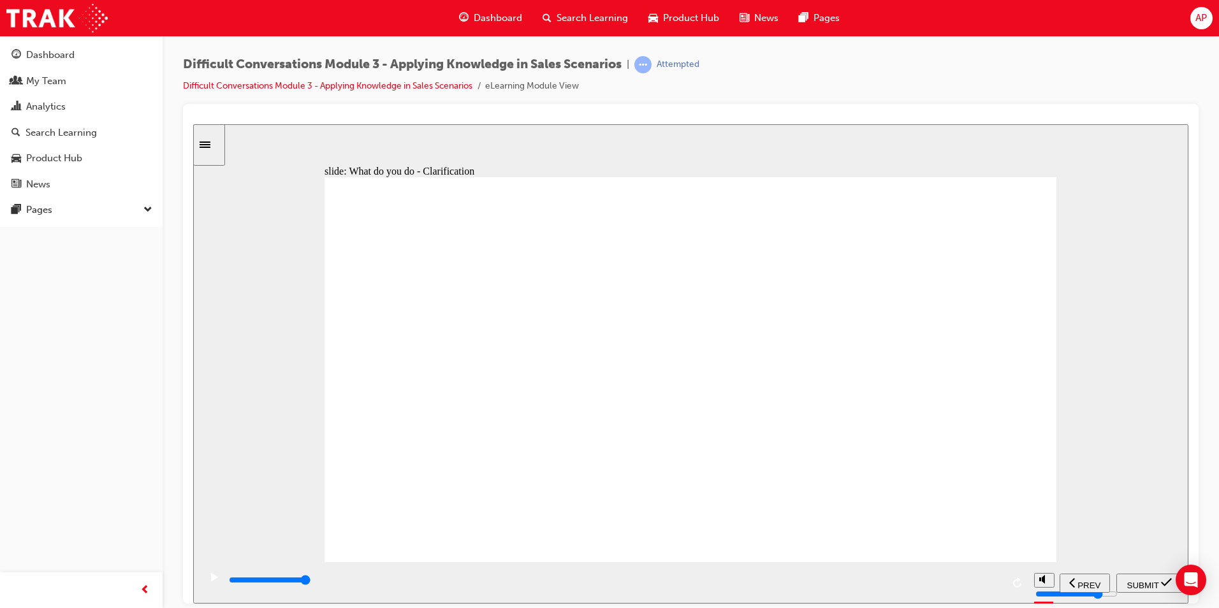
type input "10000"
checkbox input "true"
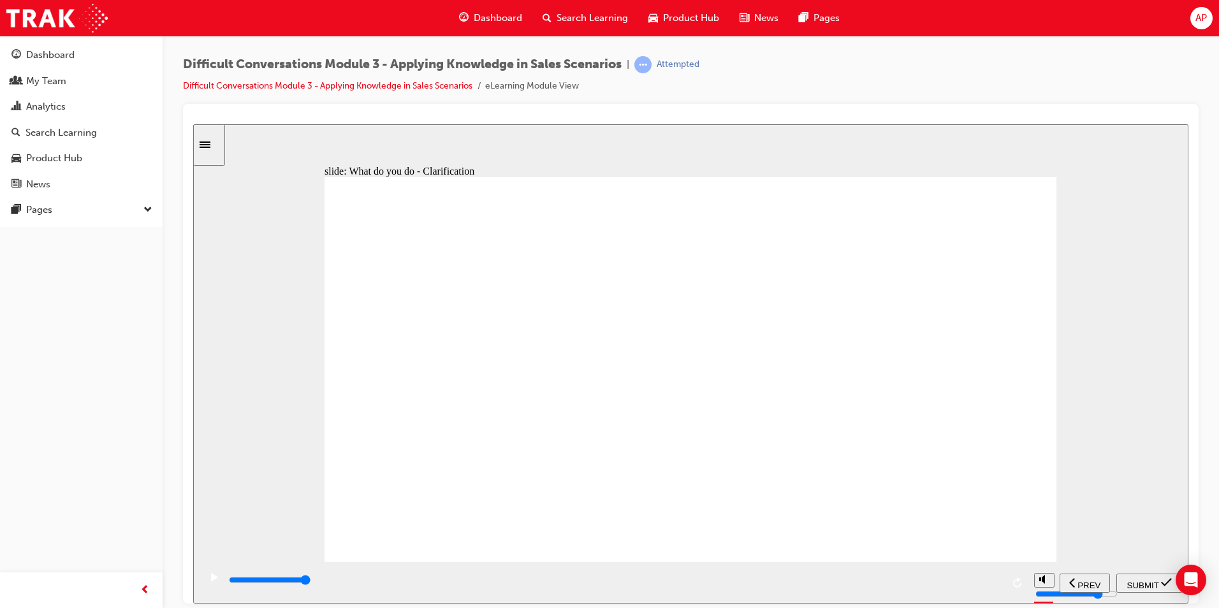
checkbox input "true"
click at [1146, 585] on span "SUBMIT" at bounding box center [1143, 585] width 32 height 10
click at [311, 583] on input "slide progress" at bounding box center [270, 579] width 82 height 10
type input "9100"
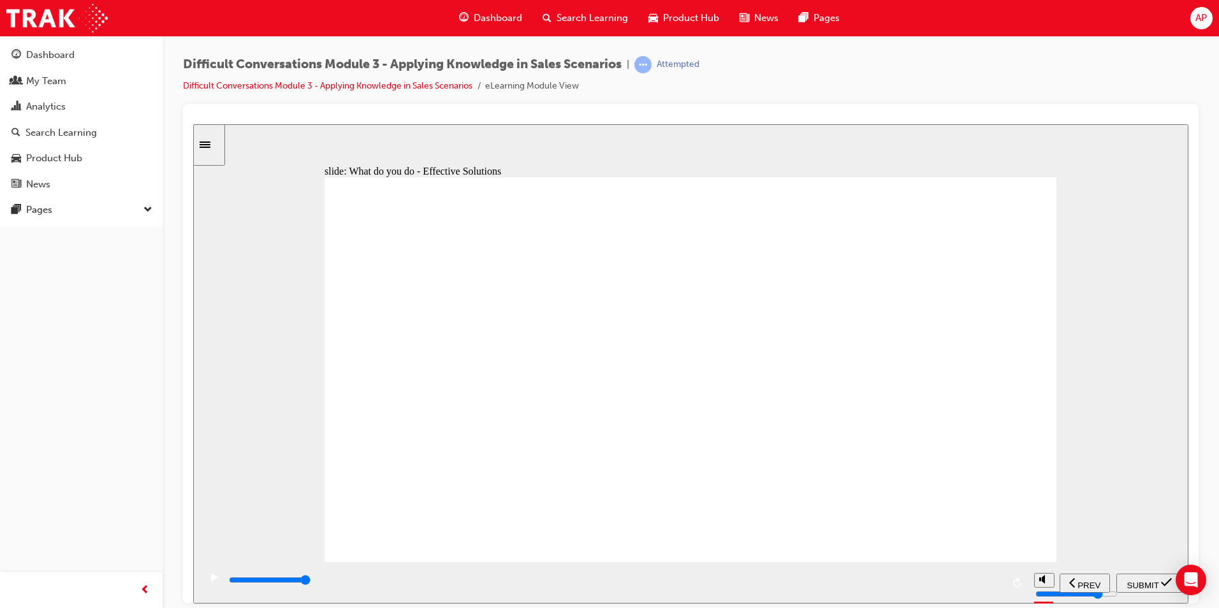
checkbox input "true"
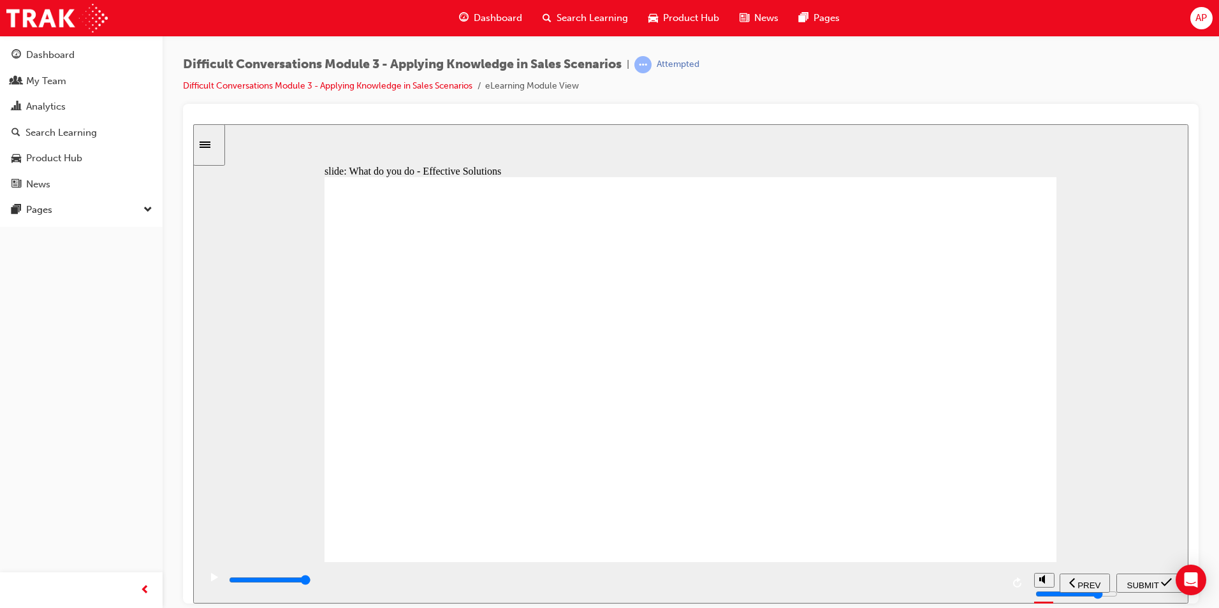
checkbox input "true"
click at [1127, 583] on span "SUBMIT" at bounding box center [1143, 585] width 32 height 10
click at [1063, 578] on div "playback controls" at bounding box center [651, 580] width 847 height 14
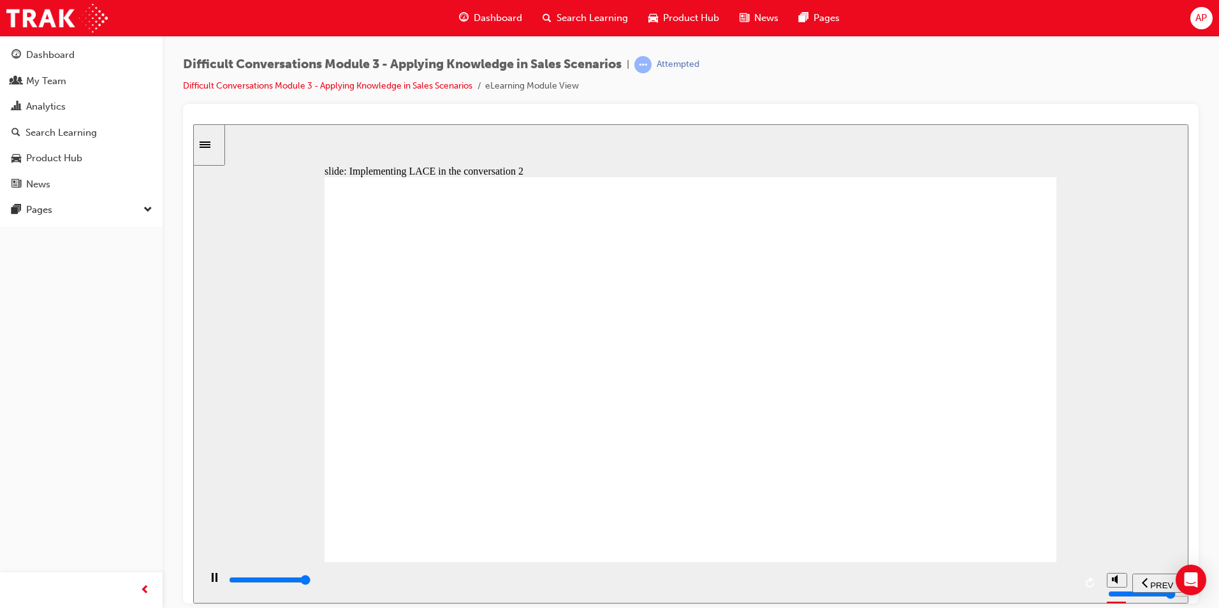
click at [1066, 583] on div "playback controls" at bounding box center [651, 580] width 847 height 14
click at [311, 583] on input "slide progress" at bounding box center [270, 579] width 82 height 10
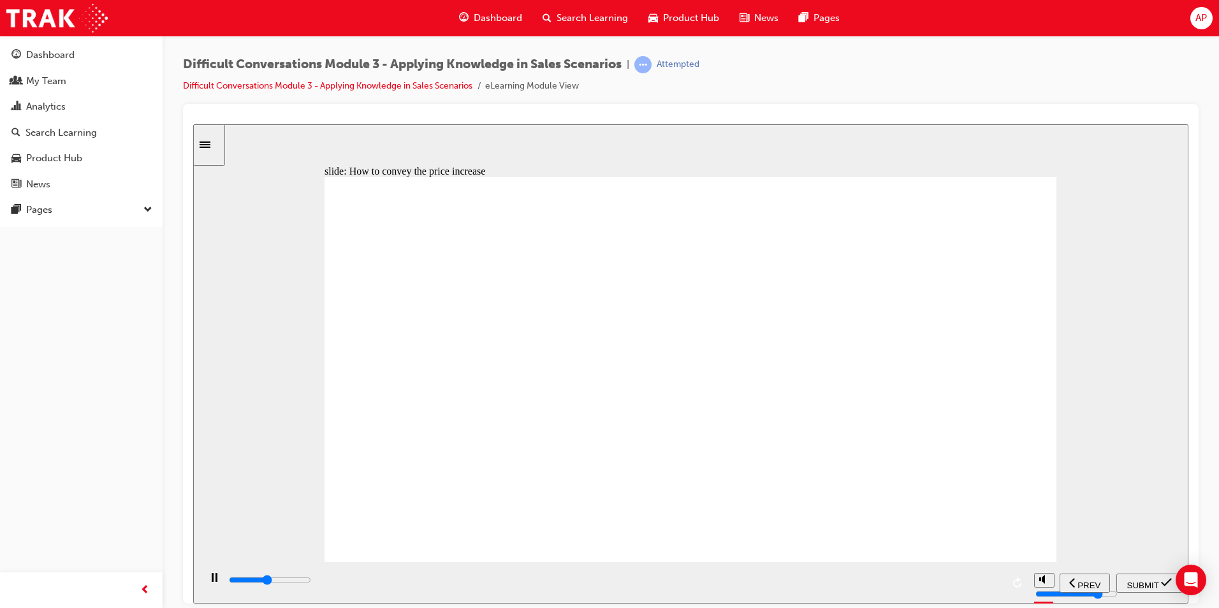
type input "4200"
checkbox input "true"
type input "9100"
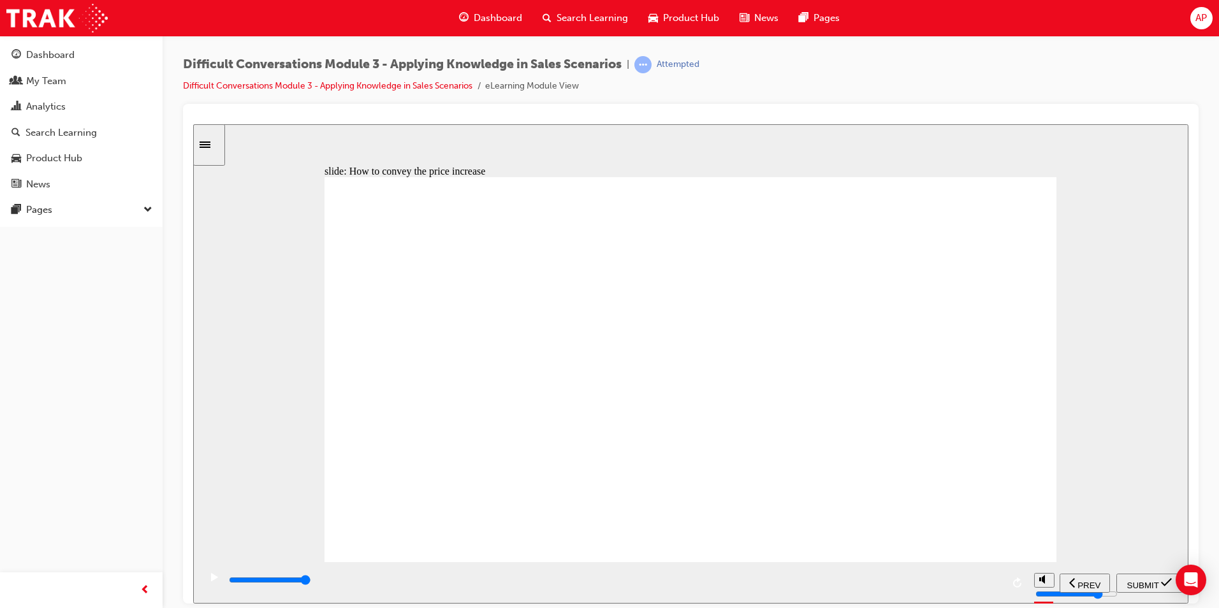
checkbox input "true"
click at [1127, 583] on span "SUBMIT" at bounding box center [1143, 585] width 32 height 10
click at [311, 582] on input "slide progress" at bounding box center [270, 579] width 82 height 10
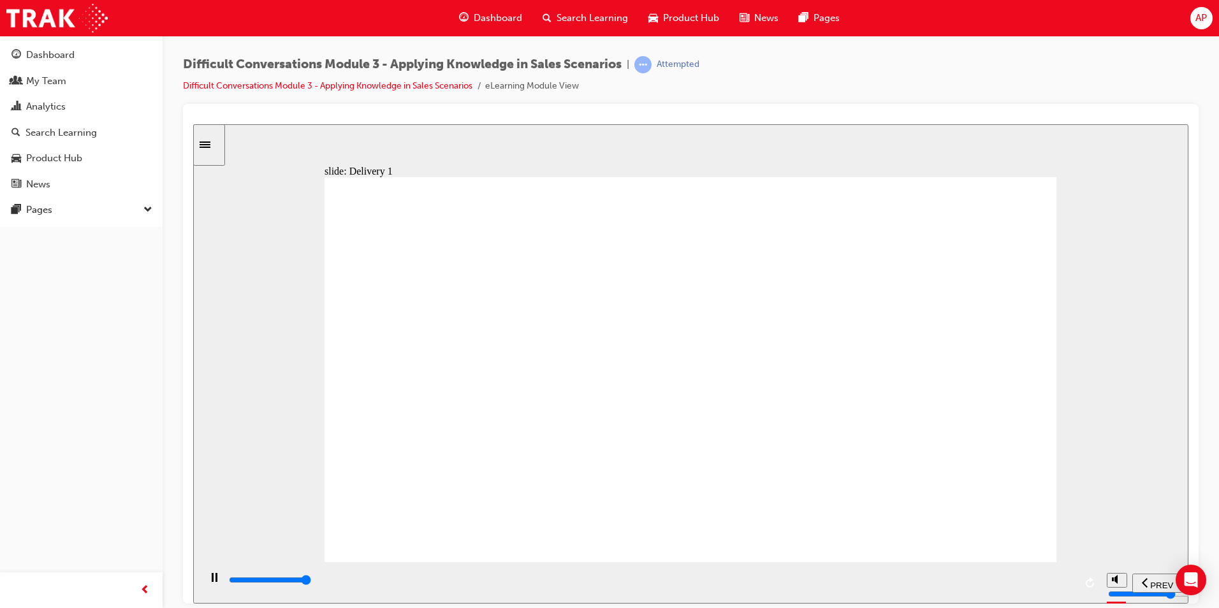
click at [311, 581] on input "slide progress" at bounding box center [270, 579] width 82 height 10
click at [311, 582] on input "slide progress" at bounding box center [270, 579] width 82 height 10
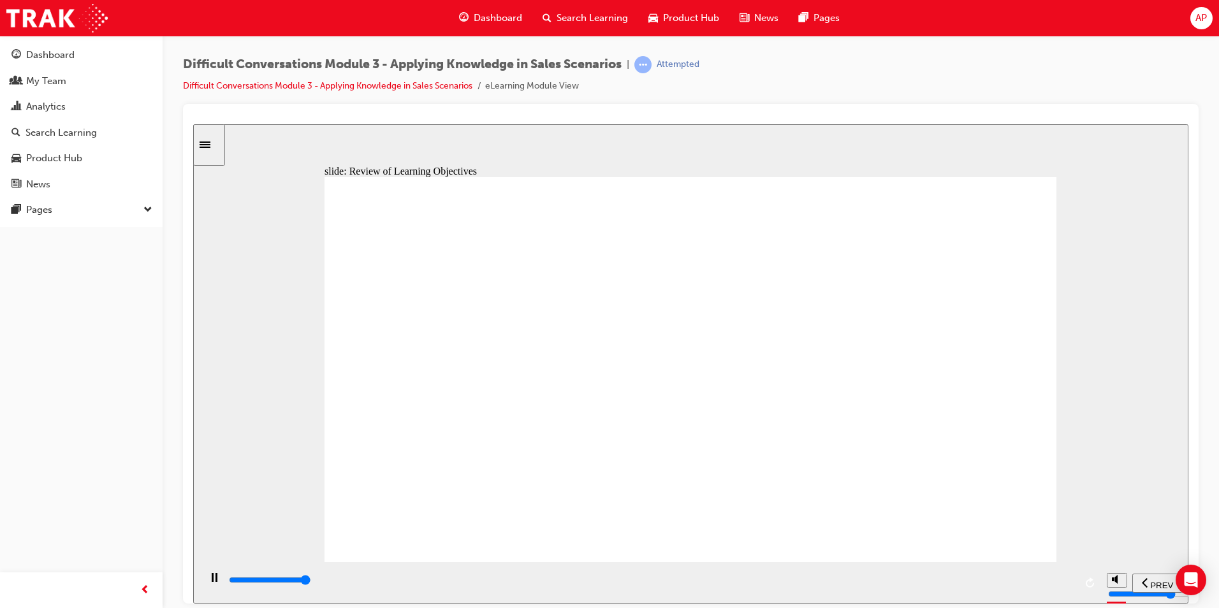
click at [311, 583] on input "slide progress" at bounding box center [270, 579] width 82 height 10
type input "13000"
click at [210, 146] on icon "Sidebar Toggle" at bounding box center [205, 144] width 11 height 6
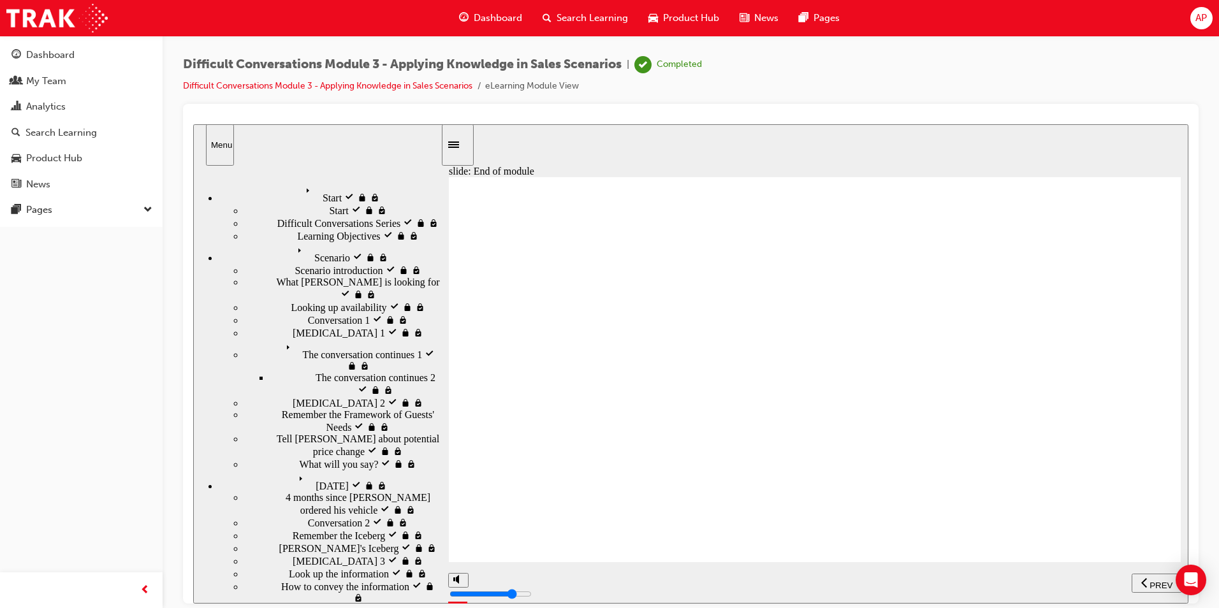
click at [498, 17] on span "Dashboard" at bounding box center [498, 18] width 48 height 15
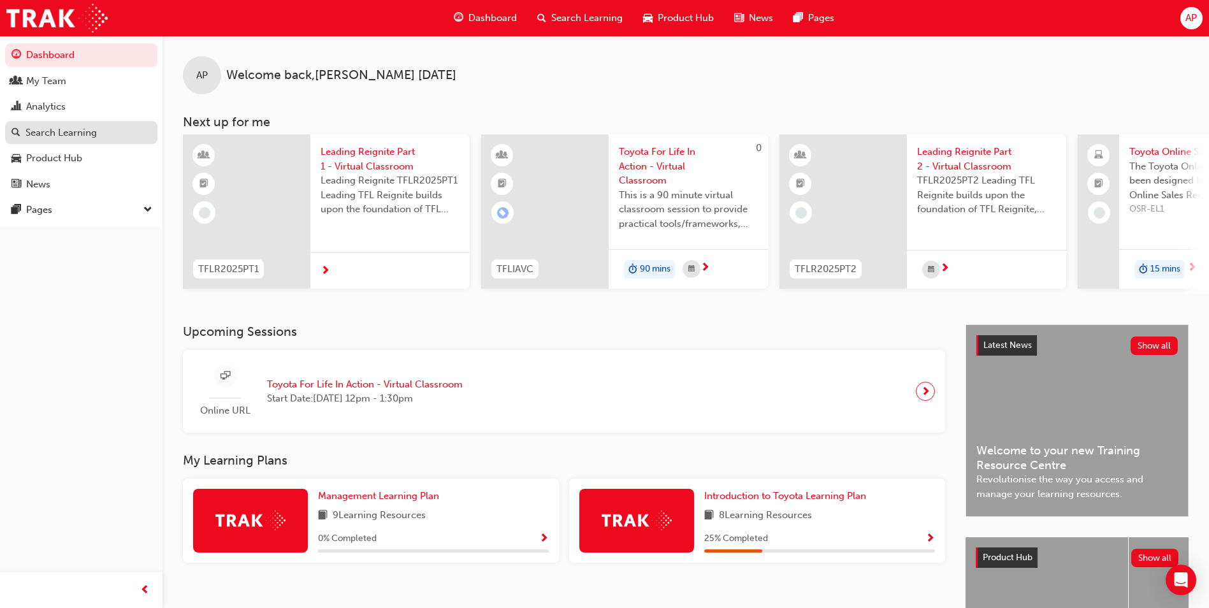
click at [40, 138] on div "Search Learning" at bounding box center [60, 133] width 71 height 15
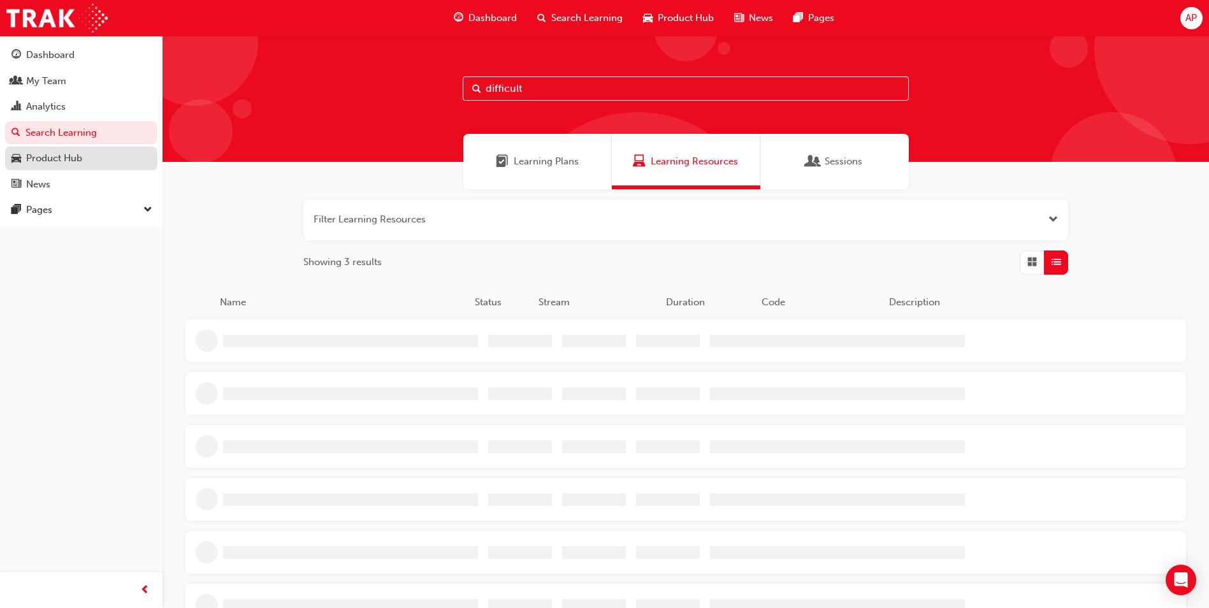
click at [45, 159] on div "Product Hub" at bounding box center [54, 158] width 56 height 15
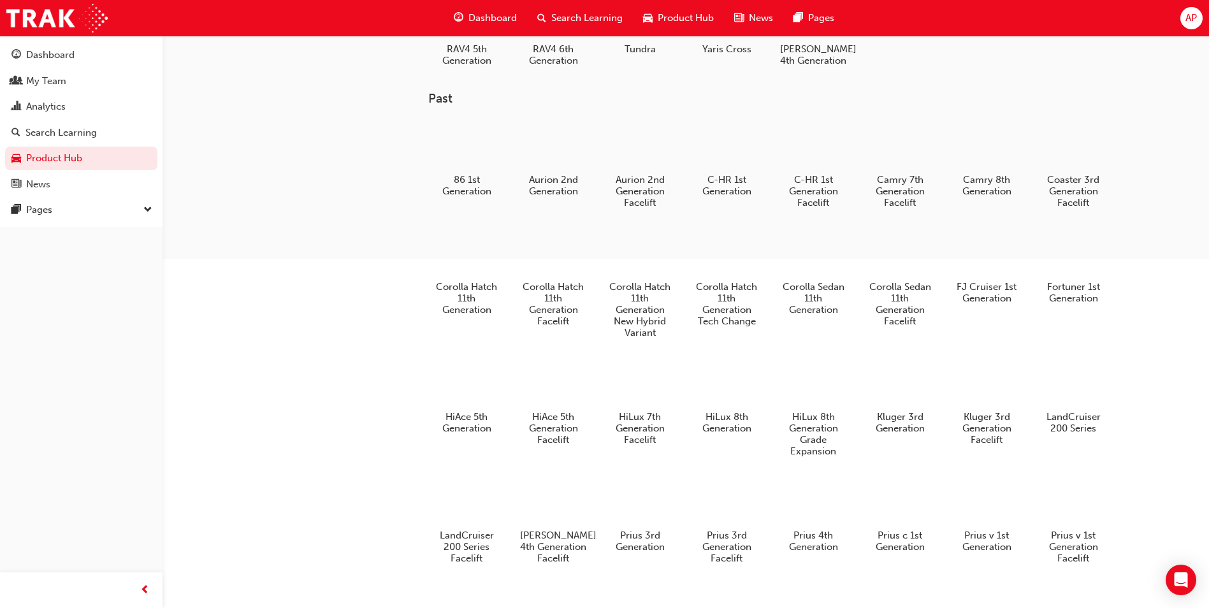
scroll to position [446, 0]
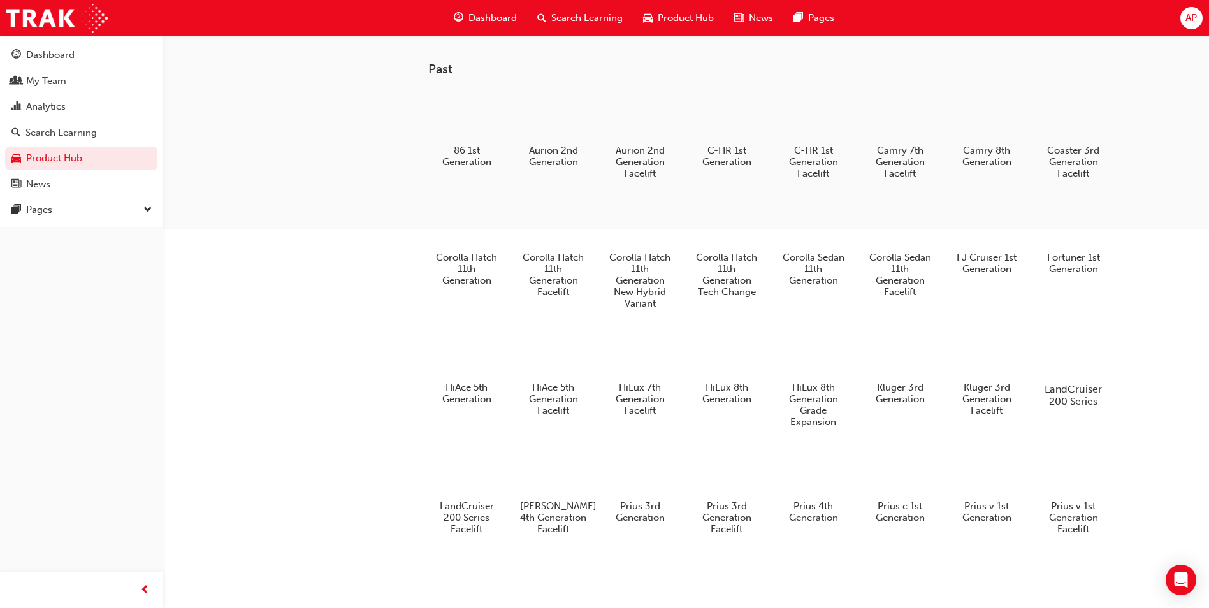
click at [1073, 395] on h5 "LandCruiser 200 Series" at bounding box center [1073, 395] width 71 height 24
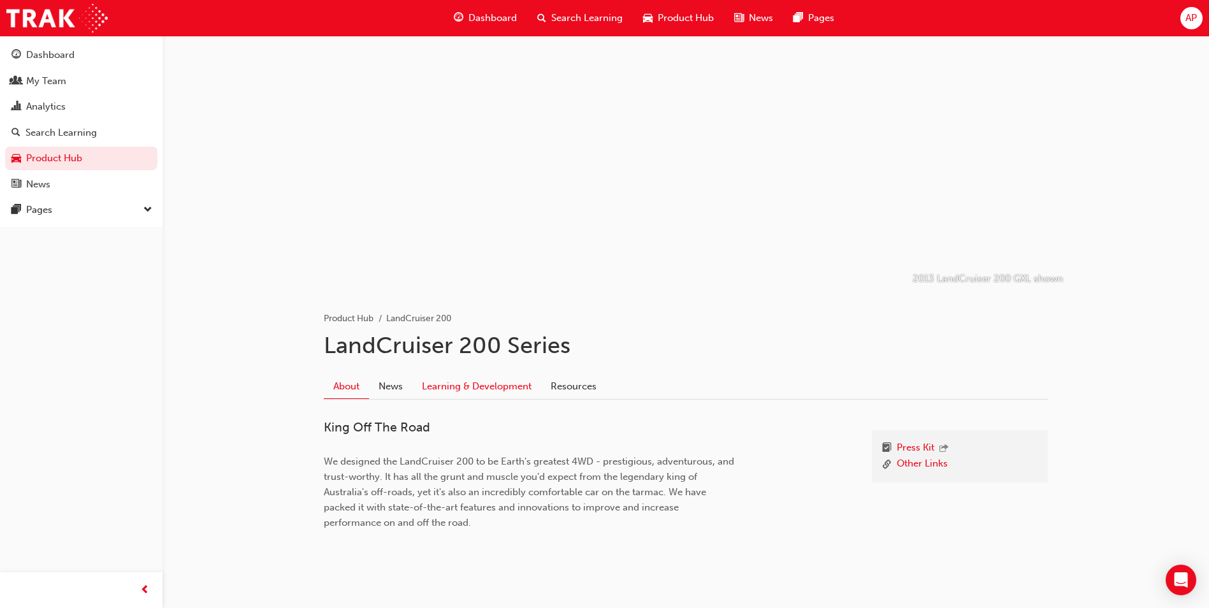
click at [496, 387] on link "Learning & Development" at bounding box center [476, 386] width 129 height 24
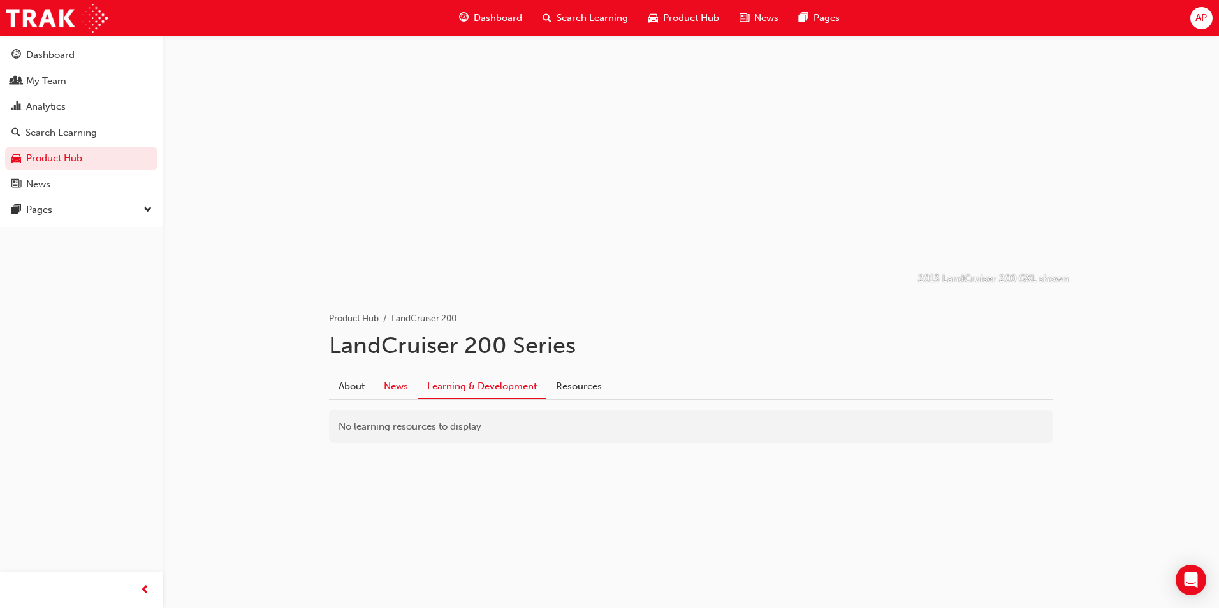
click at [396, 391] on link "News" at bounding box center [395, 386] width 43 height 24
click at [347, 387] on link "About" at bounding box center [351, 386] width 45 height 24
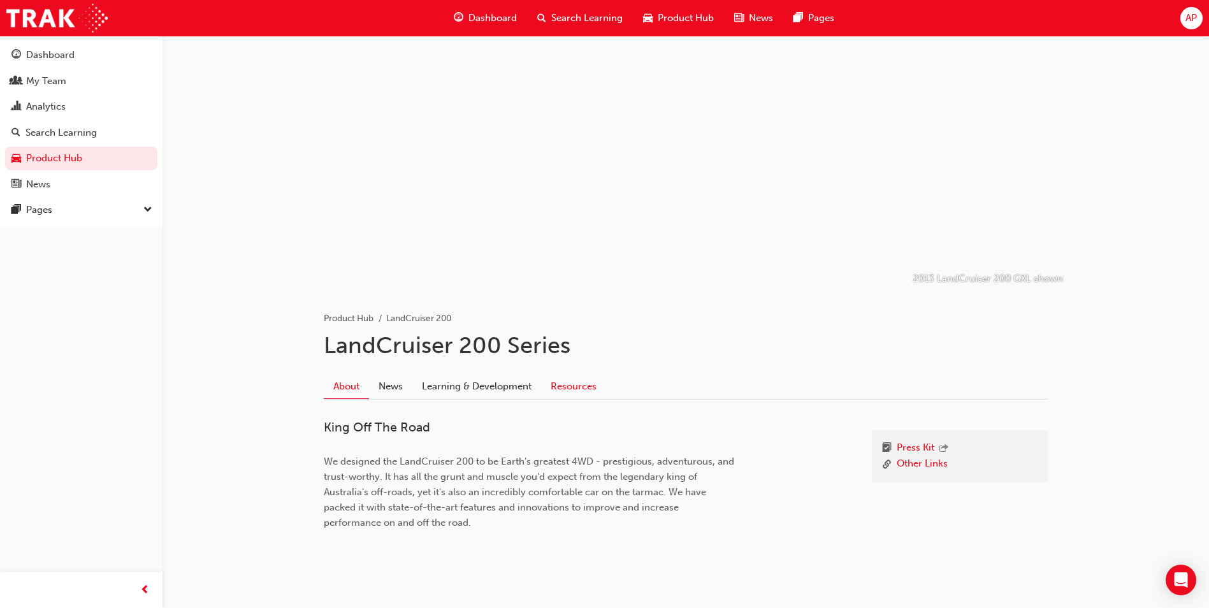
click at [557, 387] on link "Resources" at bounding box center [573, 386] width 65 height 24
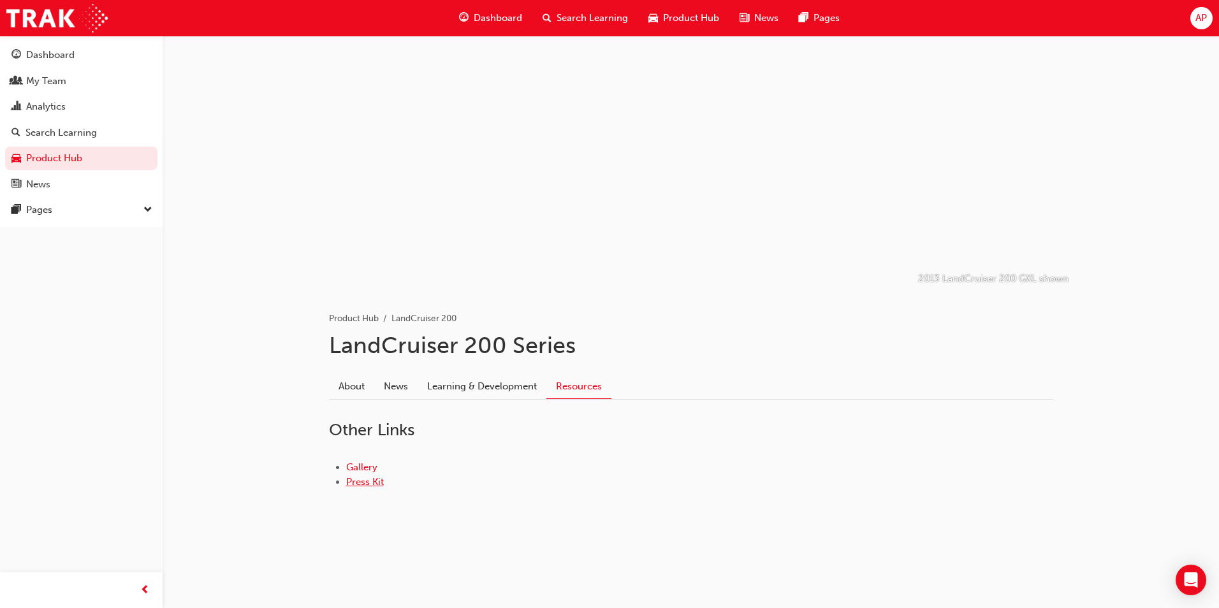
click at [356, 484] on link "Press Kit" at bounding box center [365, 481] width 38 height 11
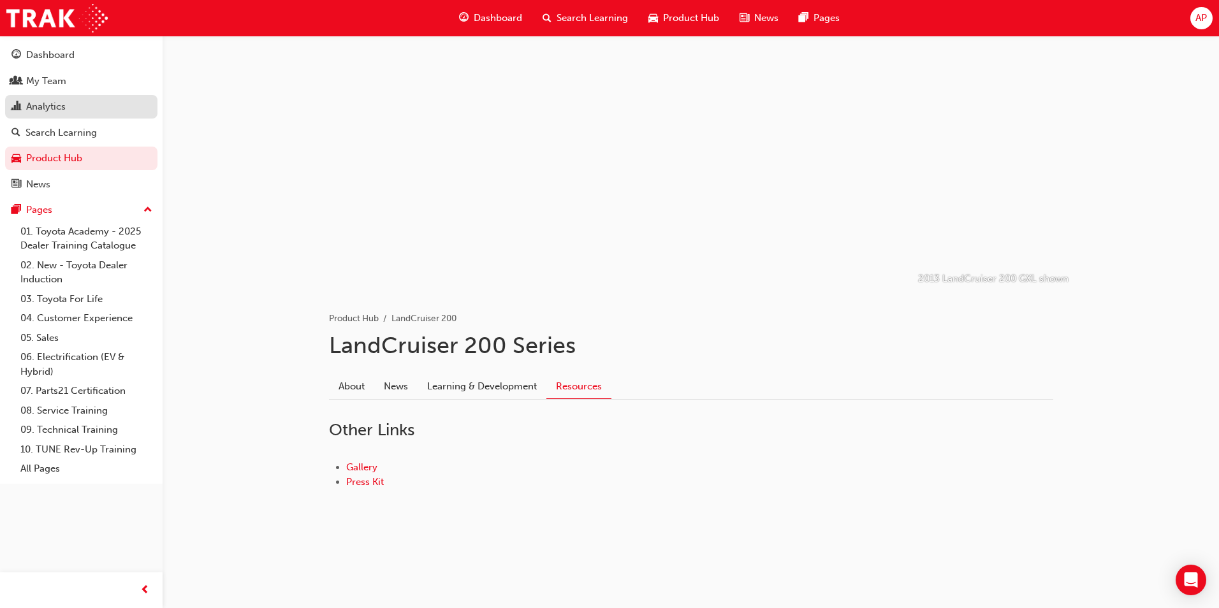
click at [38, 103] on div "Analytics" at bounding box center [46, 106] width 40 height 15
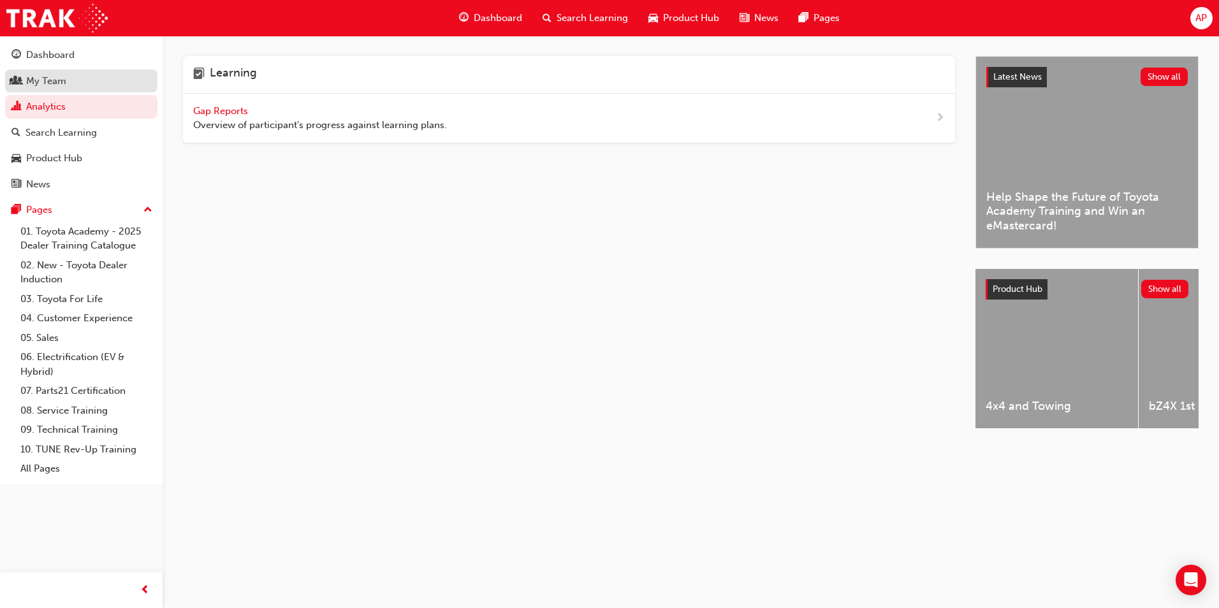
click at [43, 80] on div "My Team" at bounding box center [46, 81] width 40 height 15
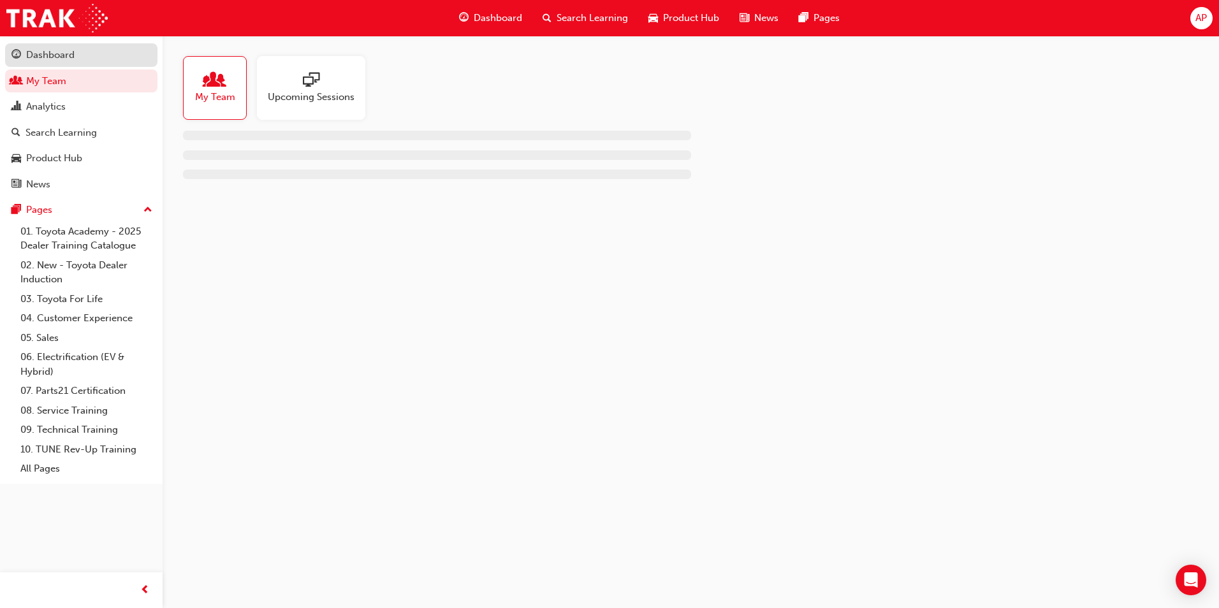
click at [57, 61] on div "Dashboard" at bounding box center [50, 55] width 48 height 15
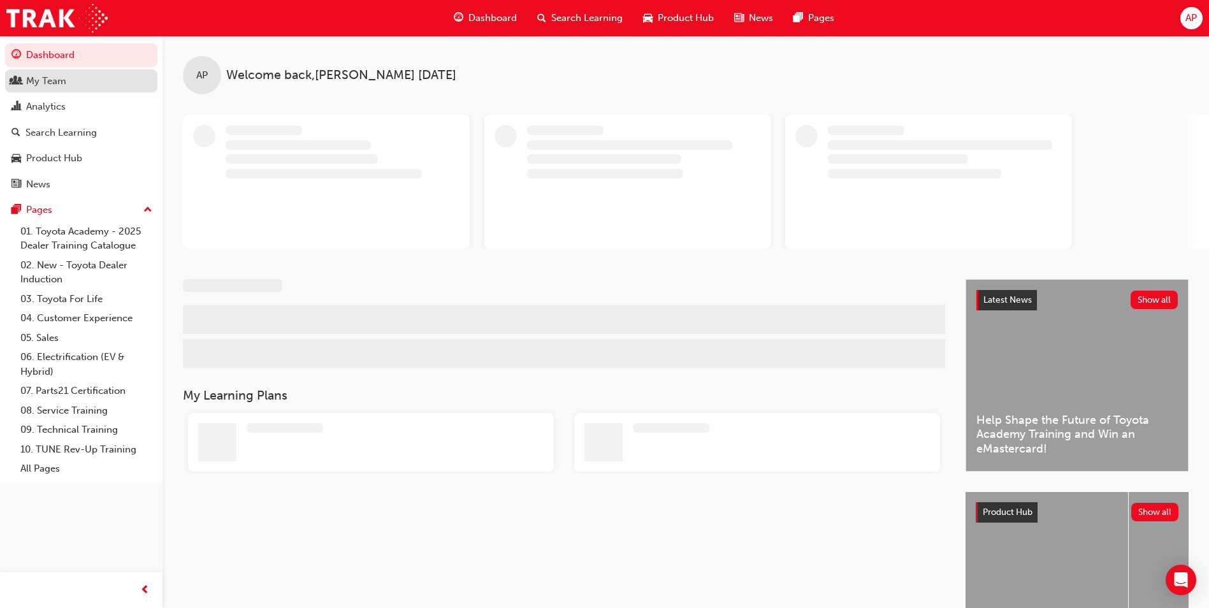
click at [57, 80] on div "My Team" at bounding box center [46, 81] width 40 height 15
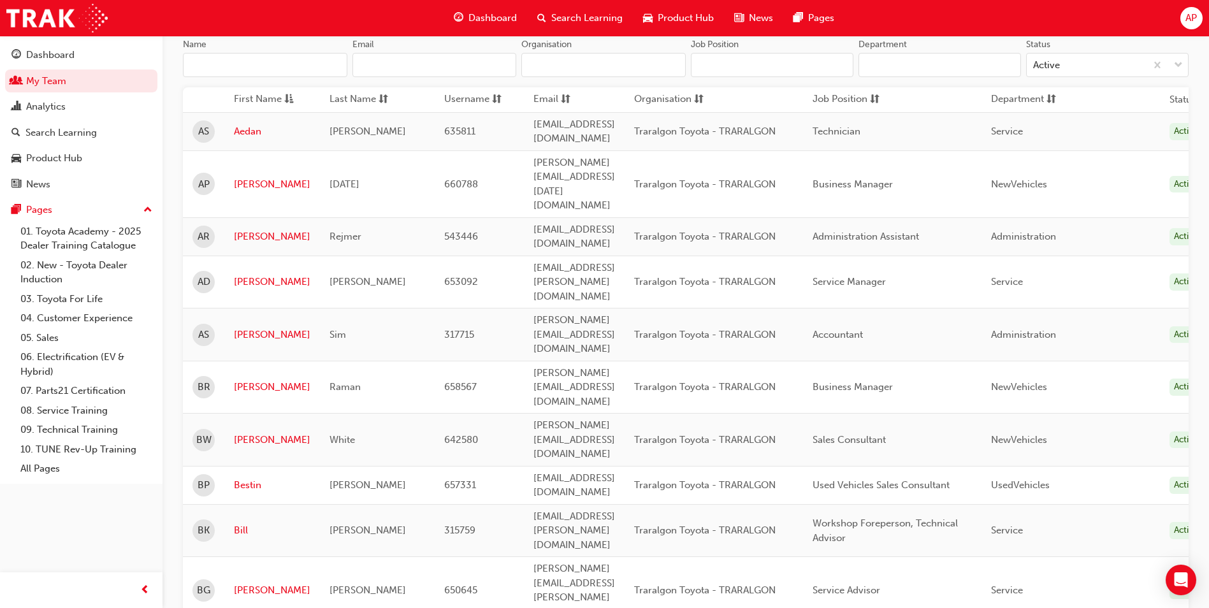
scroll to position [127, 0]
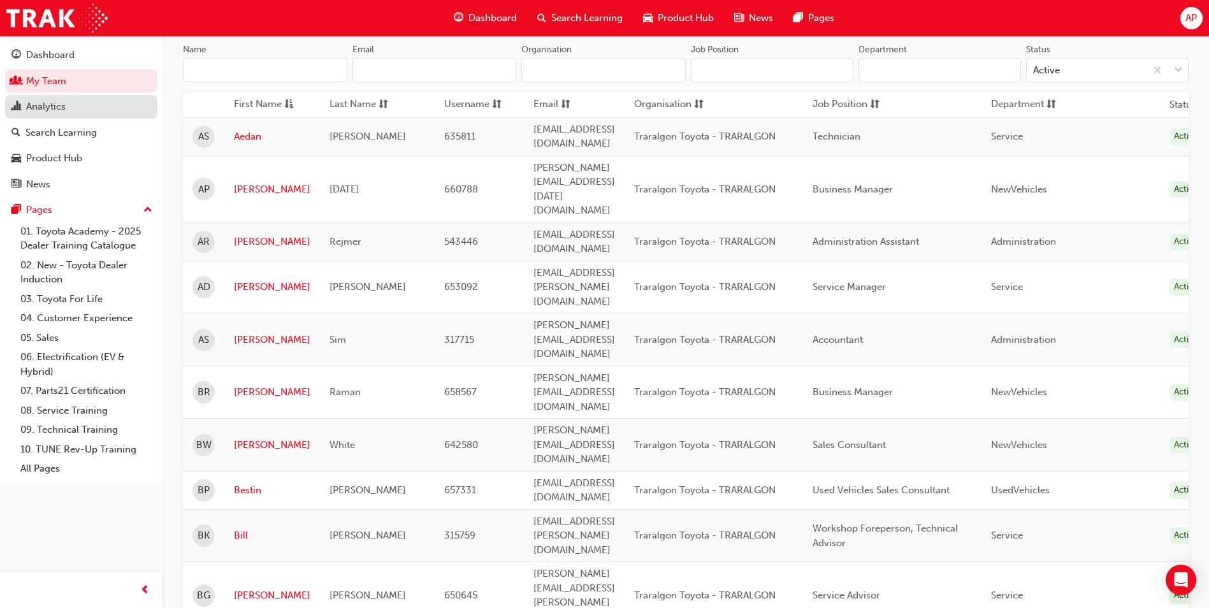
click at [48, 105] on div "Analytics" at bounding box center [46, 106] width 40 height 15
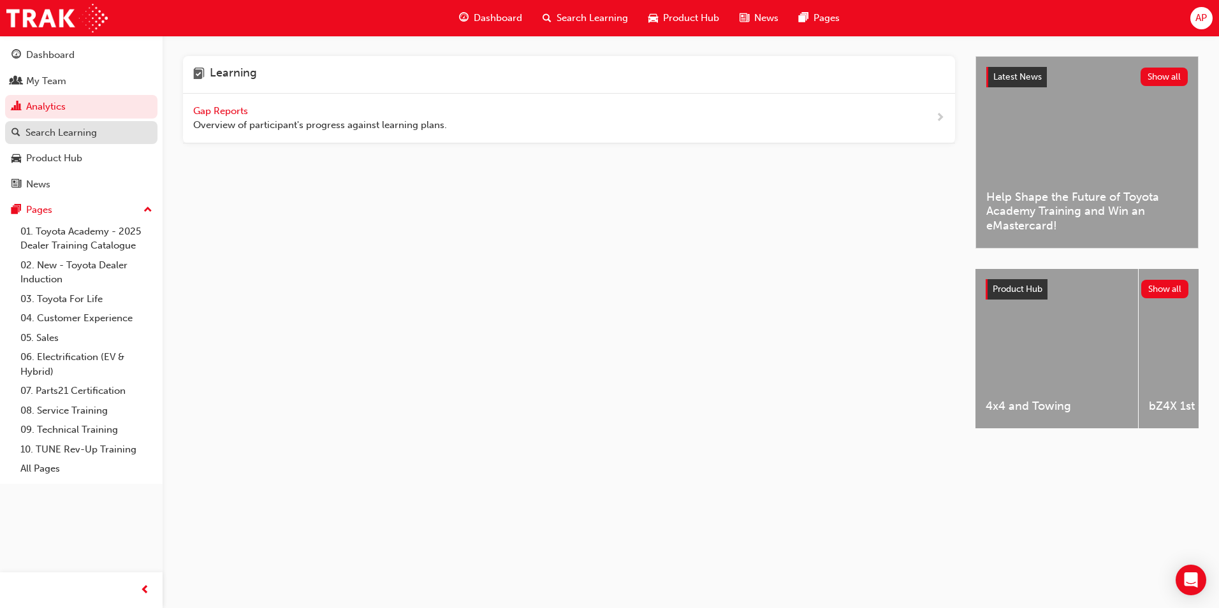
click at [52, 123] on link "Search Learning" at bounding box center [81, 133] width 152 height 24
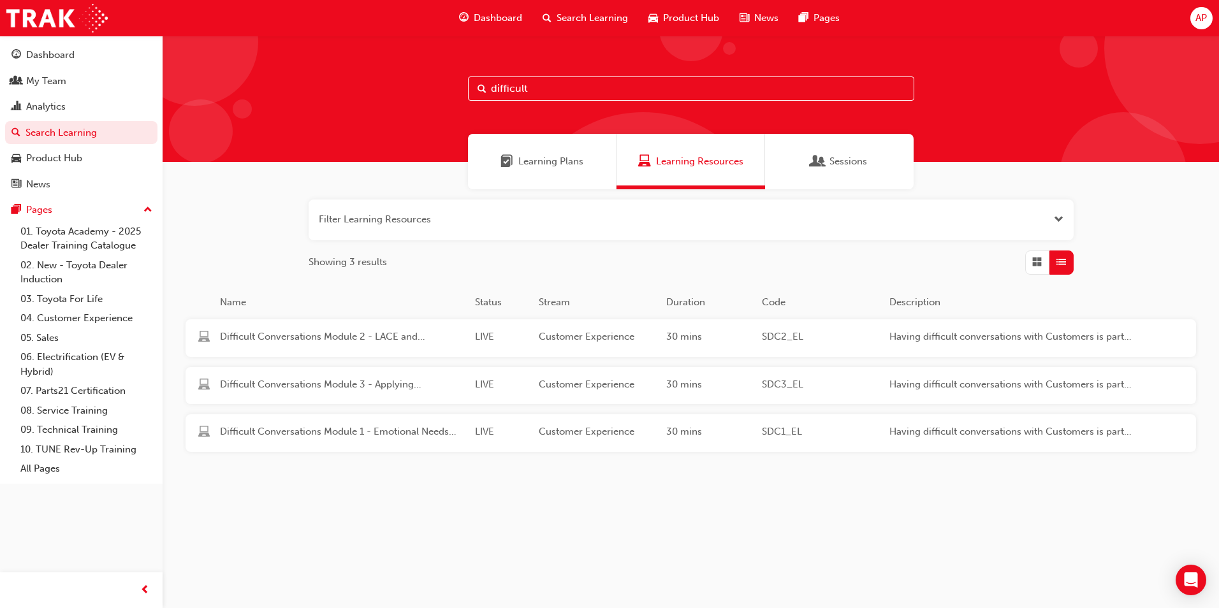
click at [517, 84] on input "difficult" at bounding box center [691, 88] width 446 height 24
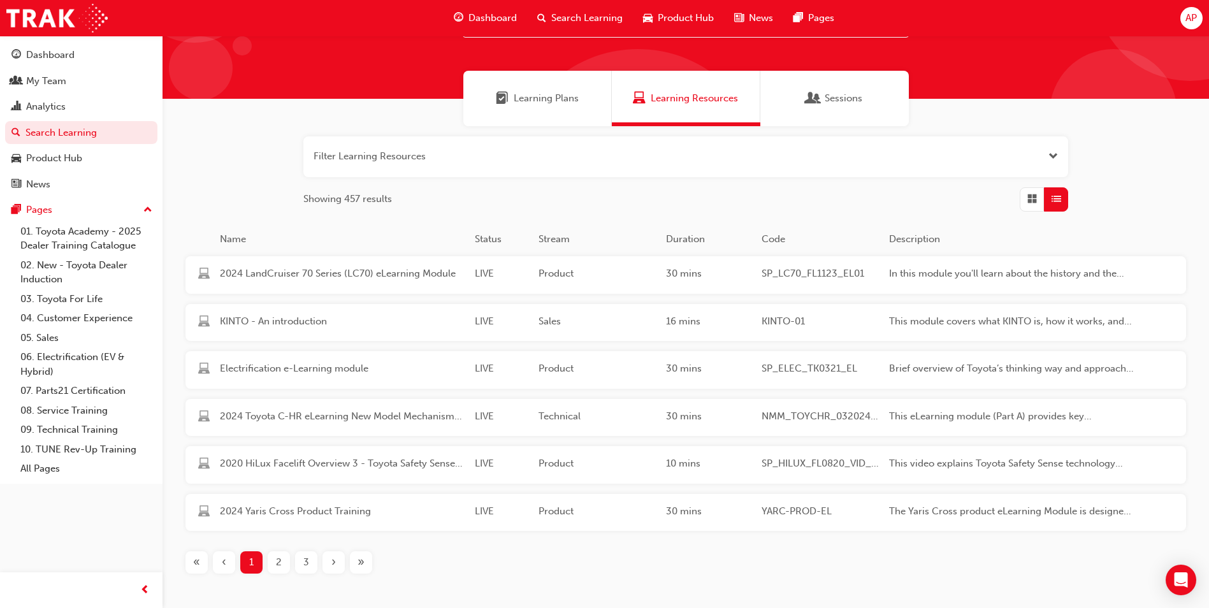
scroll to position [64, 0]
click at [538, 94] on span "Learning Plans" at bounding box center [546, 98] width 65 height 15
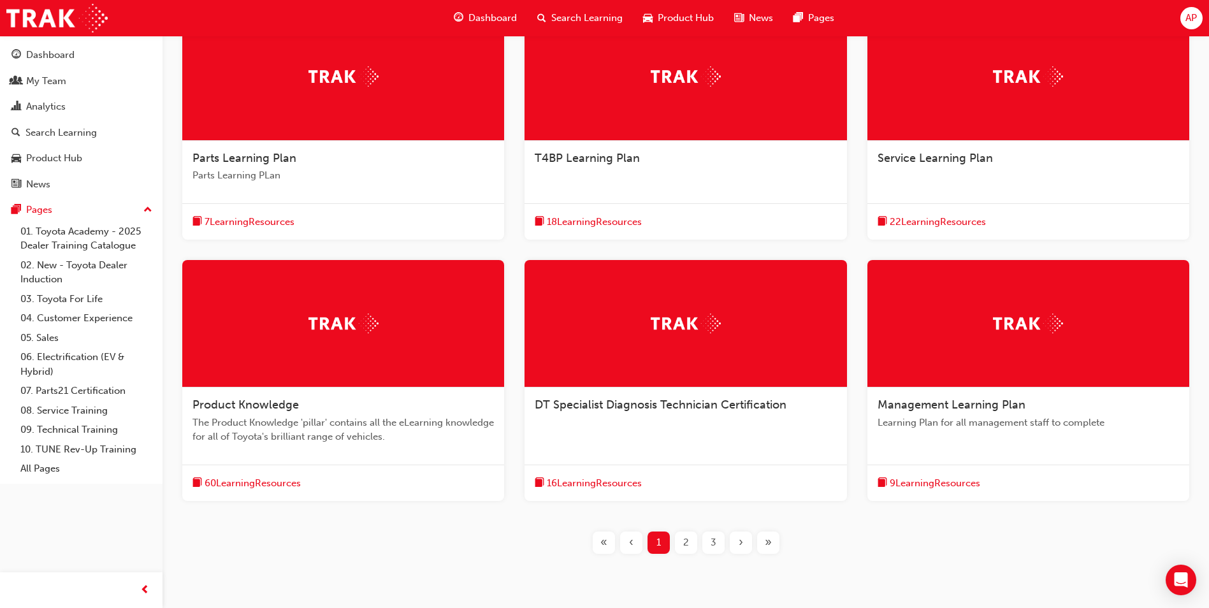
scroll to position [267, 0]
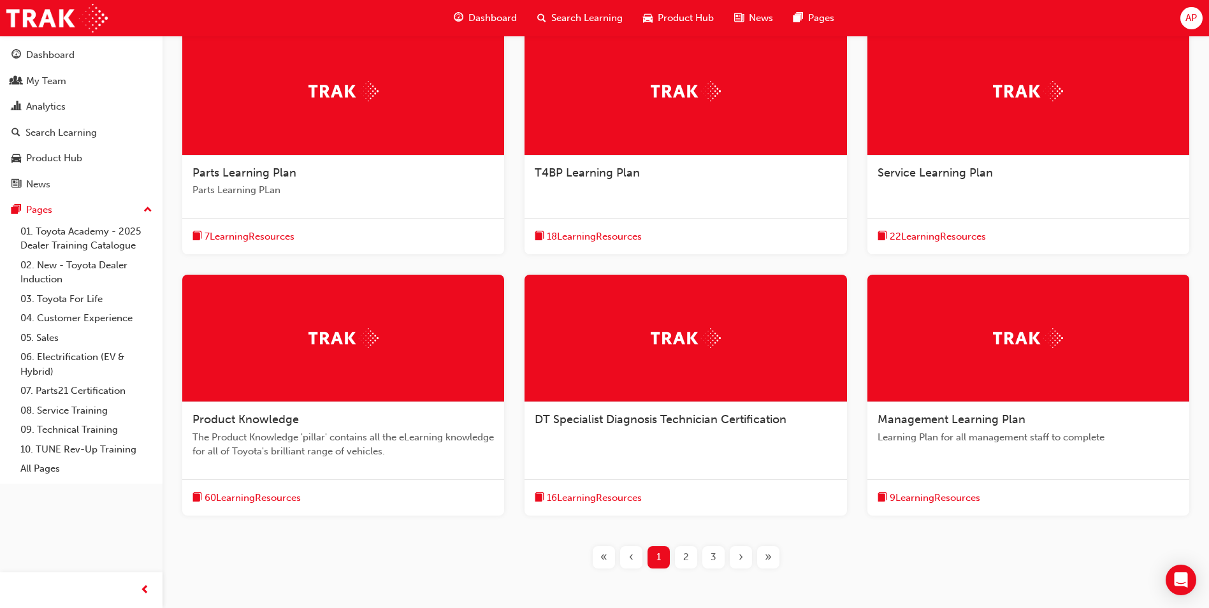
click at [961, 497] on span "9 Learning Resources" at bounding box center [935, 498] width 91 height 15
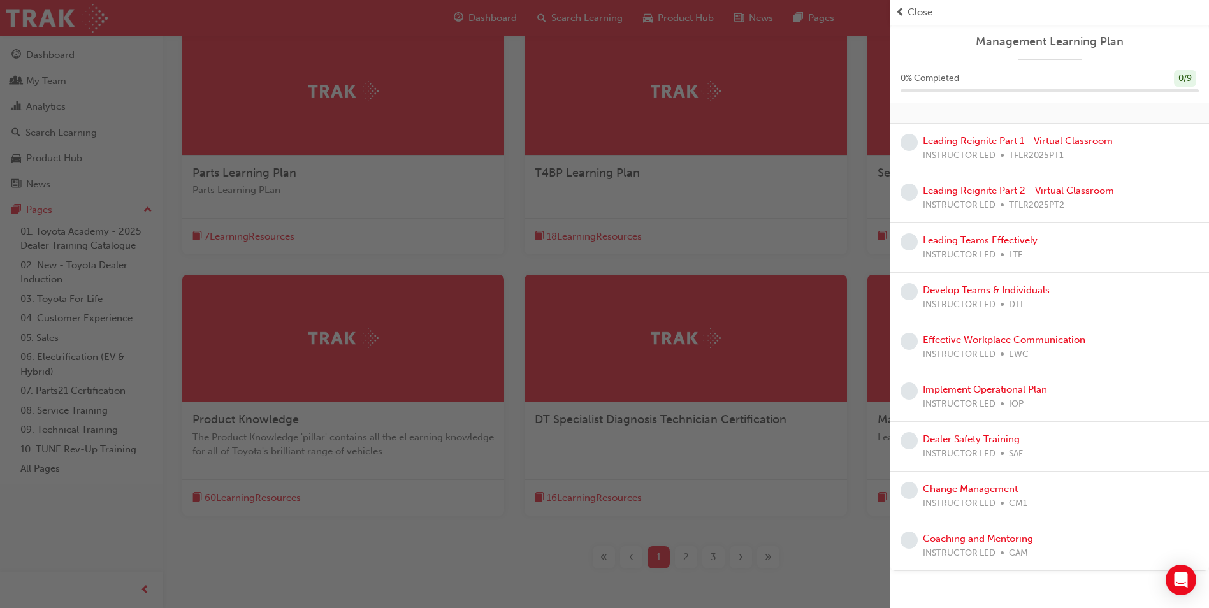
click at [902, 8] on span "prev-icon" at bounding box center [901, 12] width 10 height 15
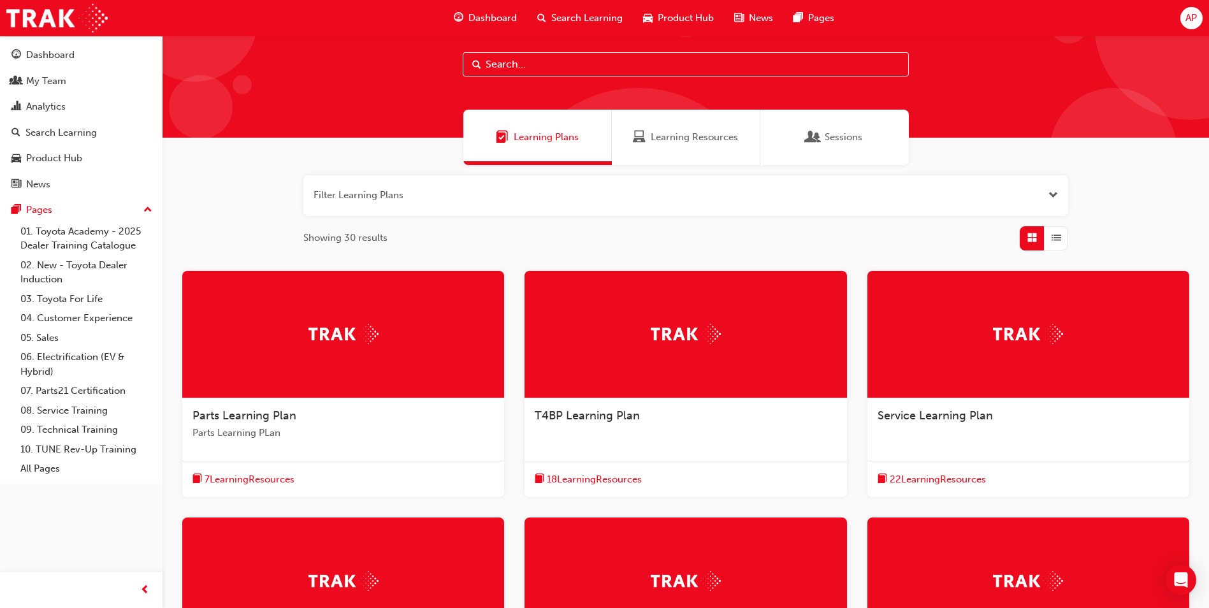
scroll to position [0, 0]
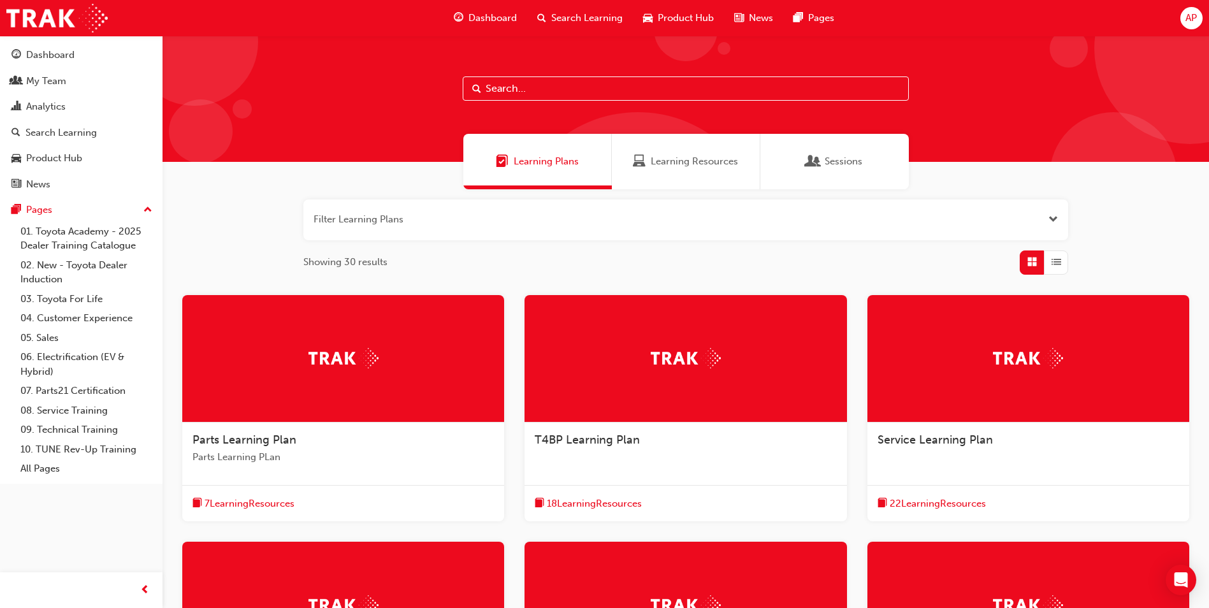
click at [807, 162] on span "Sessions" at bounding box center [813, 161] width 13 height 15
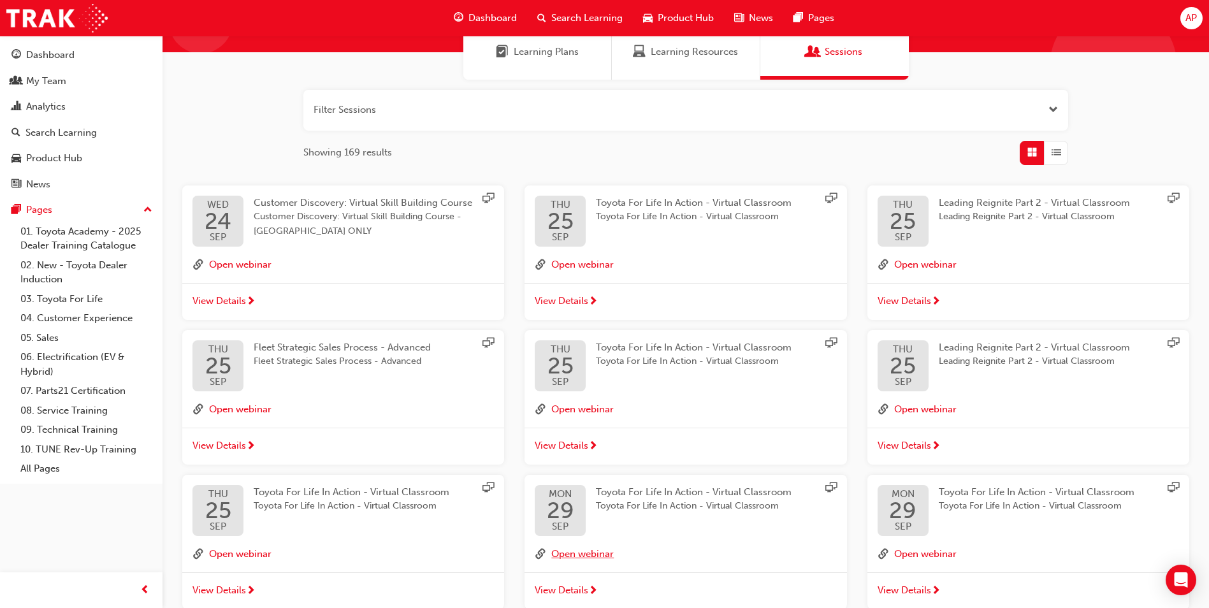
scroll to position [55, 0]
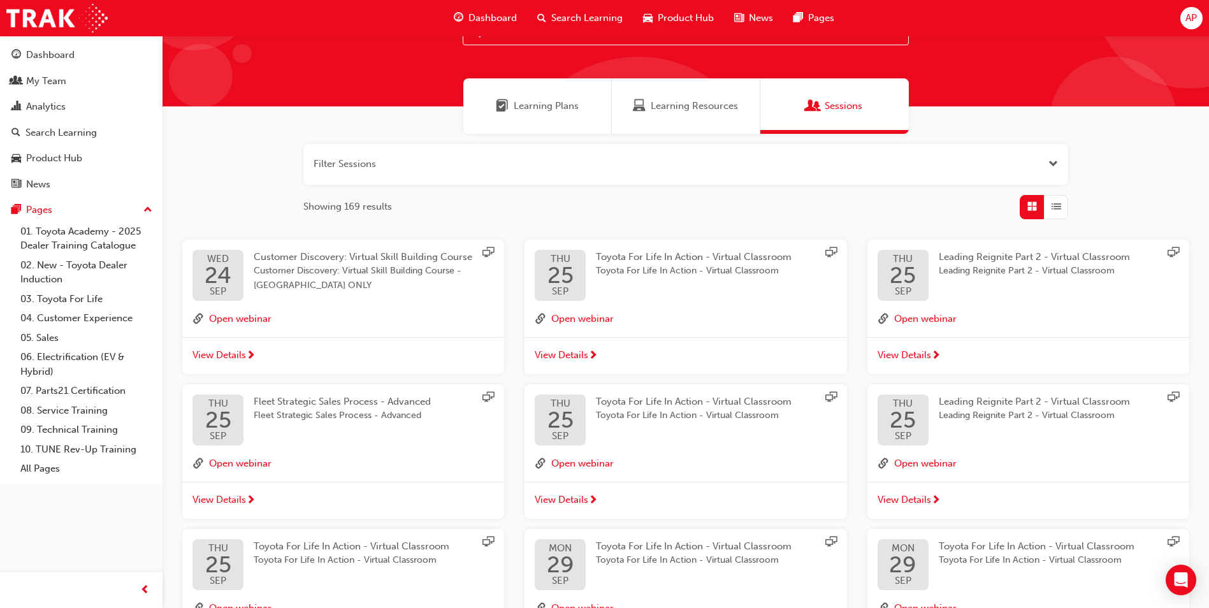
click at [576, 357] on span "View Details" at bounding box center [562, 355] width 54 height 15
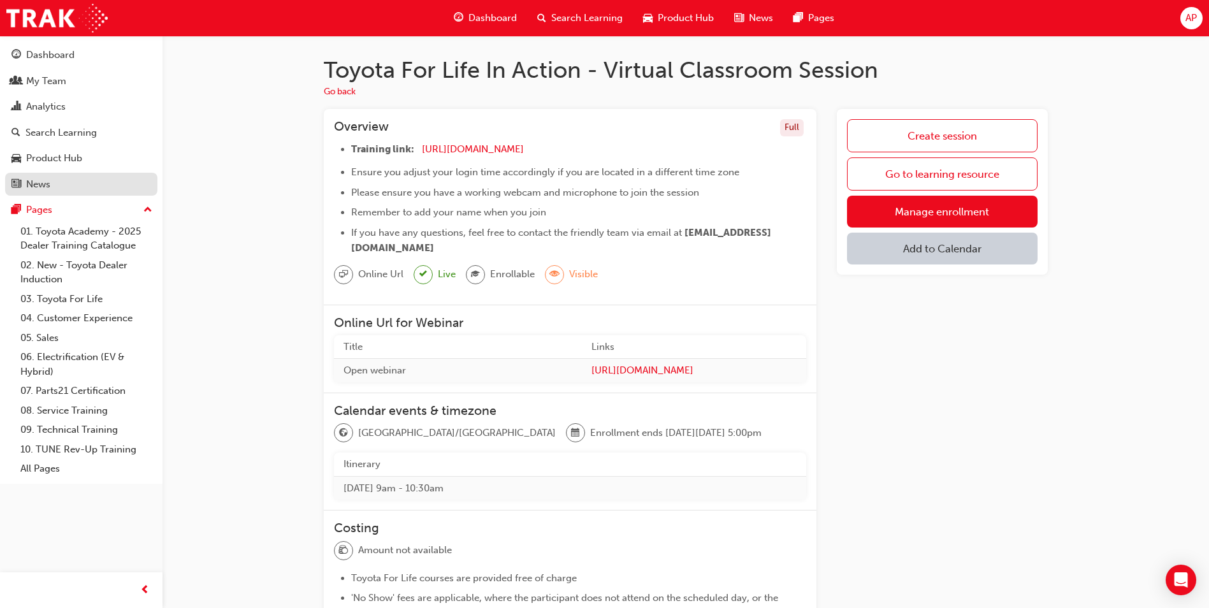
click at [67, 182] on div "News" at bounding box center [81, 185] width 140 height 16
